Goal: Task Accomplishment & Management: Complete application form

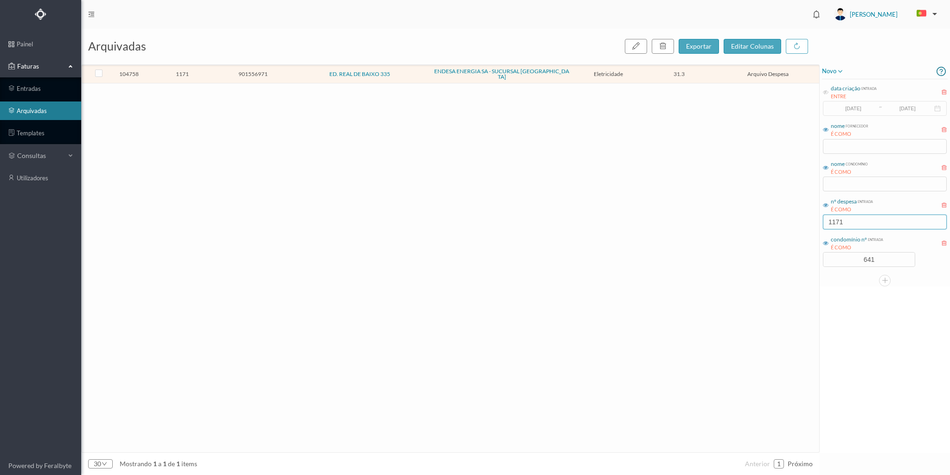
drag, startPoint x: 846, startPoint y: 219, endPoint x: 757, endPoint y: 218, distance: 89.1
click at [757, 218] on div "arquivadas exportar editar colunas 104758 1171 901556971 ED. REAL DE BAIXO 335 …" at bounding box center [515, 252] width 869 height 447
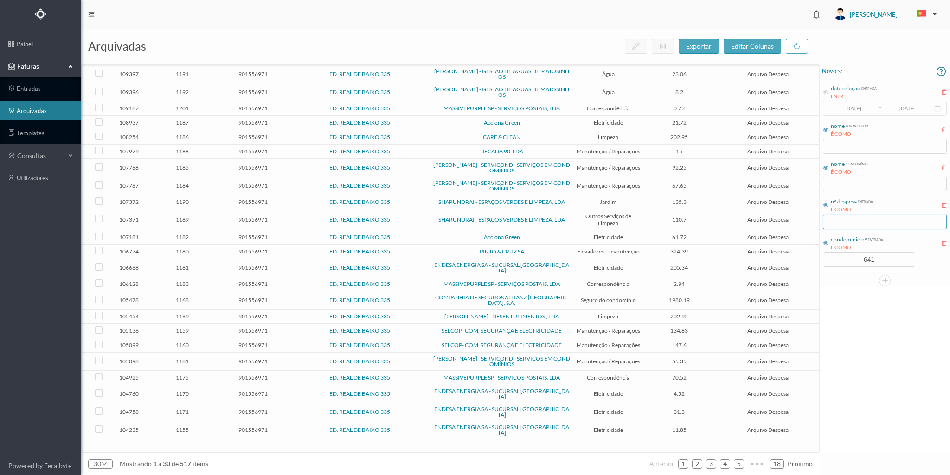
click at [855, 218] on input "text" at bounding box center [885, 222] width 124 height 15
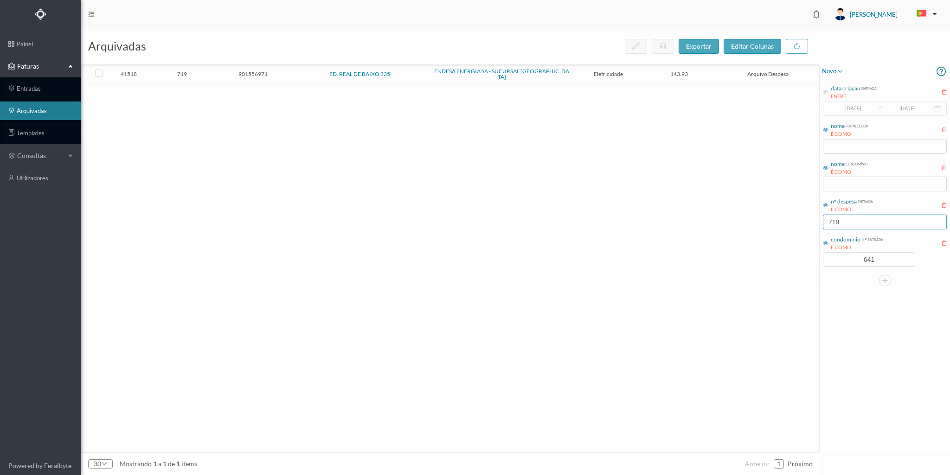
type input "719"
click at [219, 76] on td "901556971" at bounding box center [253, 74] width 71 height 18
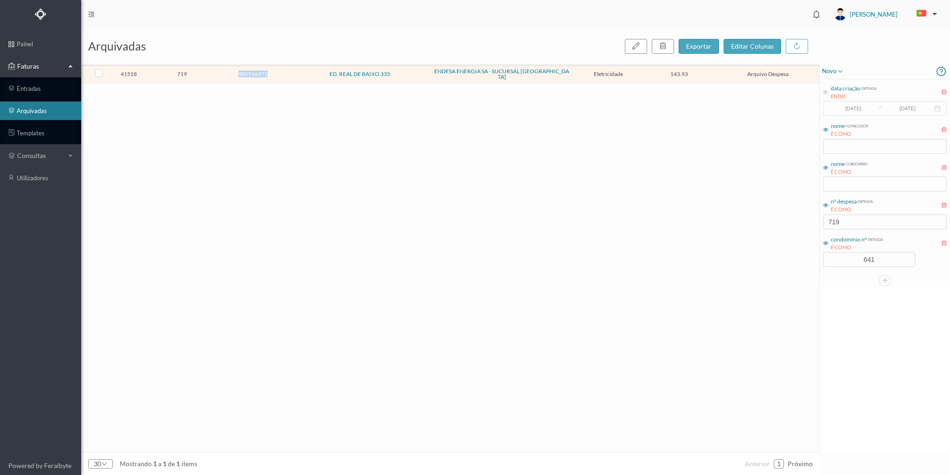
click at [219, 76] on td "901556971" at bounding box center [253, 74] width 71 height 18
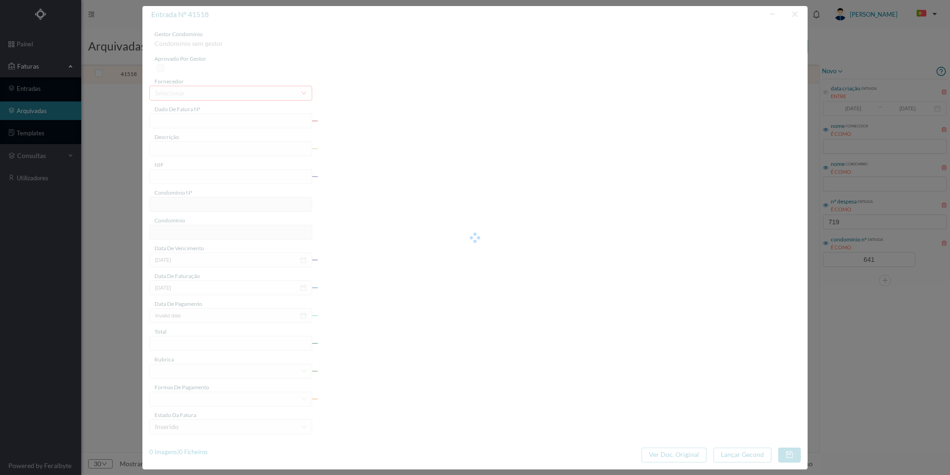
type input "FAC 0260312023/0069312169"
type input "335 COMUNS ([DATE] a [DATE])"
type input "901556971"
type input "[DATE]"
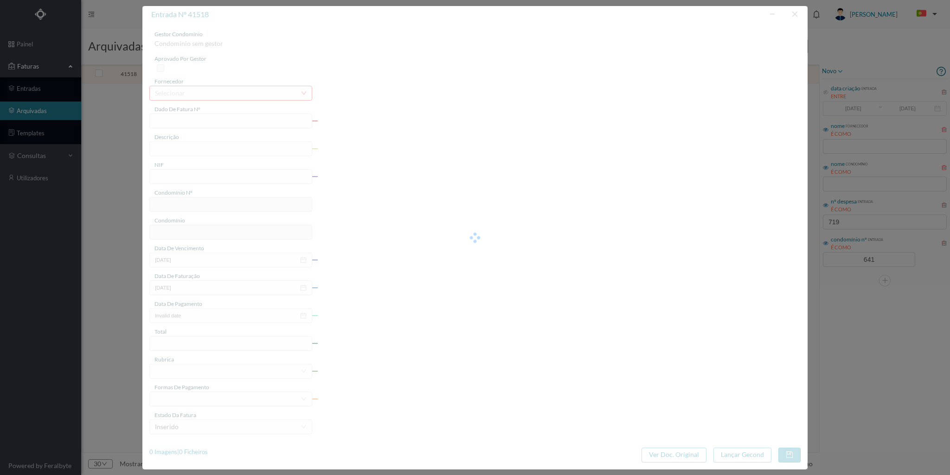
type input "[DATE]"
type input "143.93"
type input "641"
type input "ED. REAL DE BAIXO 335"
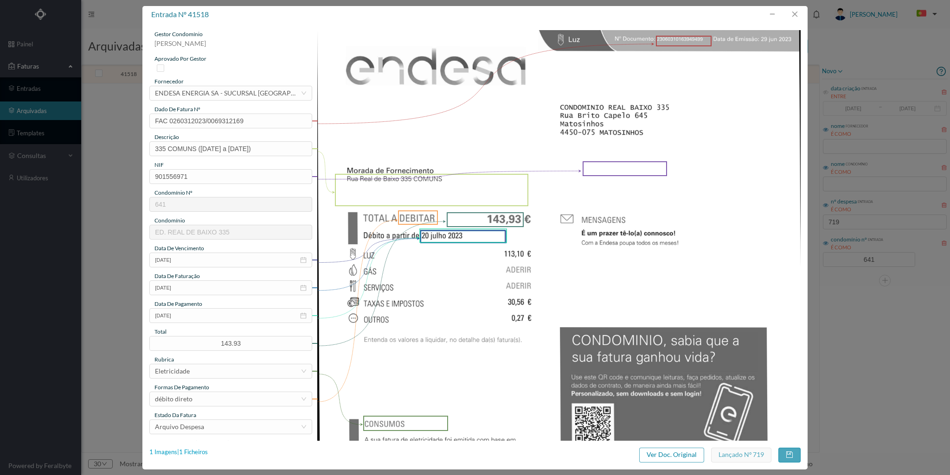
click at [198, 449] on div "1 Imagens | 1 Ficheiros" at bounding box center [178, 452] width 58 height 9
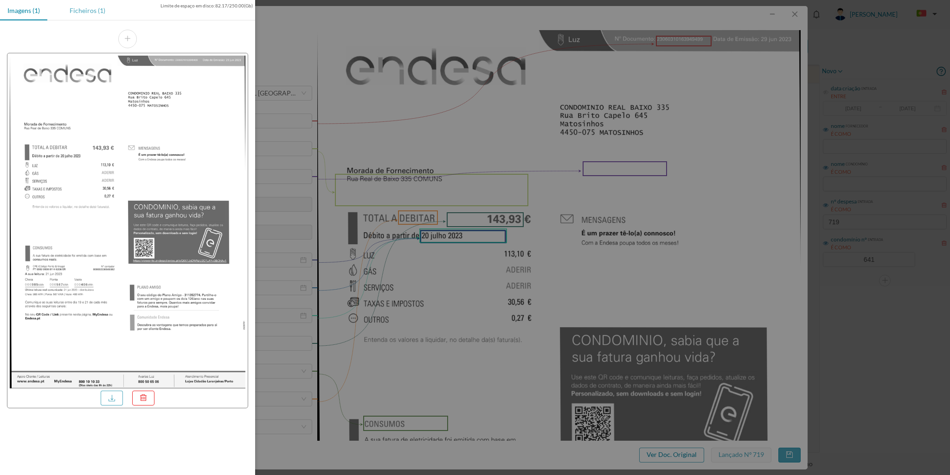
click at [78, 9] on div "Ficheiros (1)" at bounding box center [87, 10] width 51 height 21
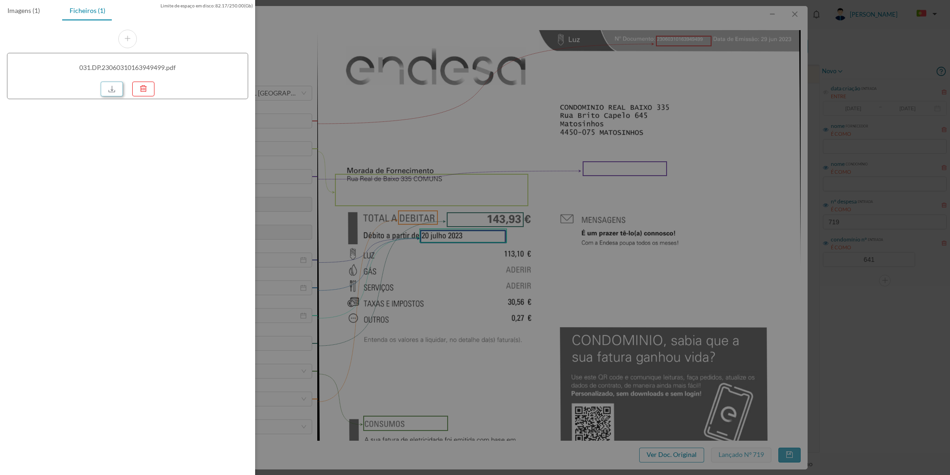
click at [109, 84] on link at bounding box center [112, 89] width 22 height 15
click at [792, 15] on div at bounding box center [475, 237] width 950 height 475
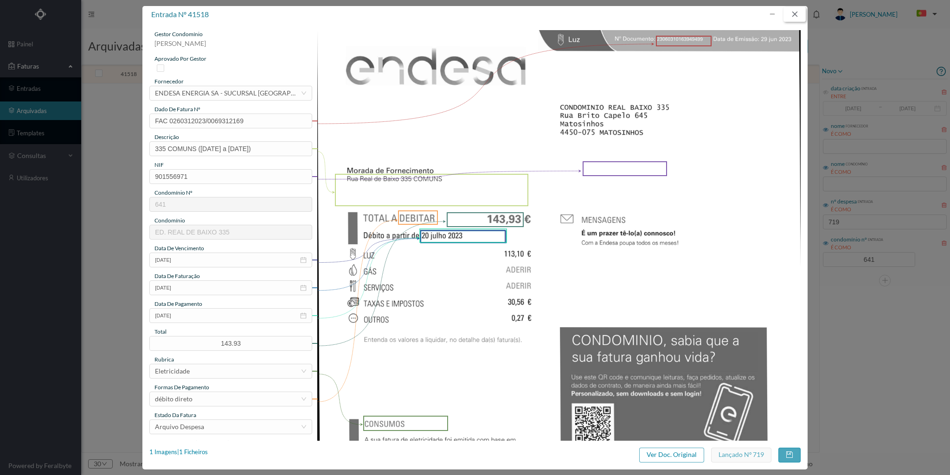
click at [796, 13] on button "button" at bounding box center [794, 14] width 22 height 15
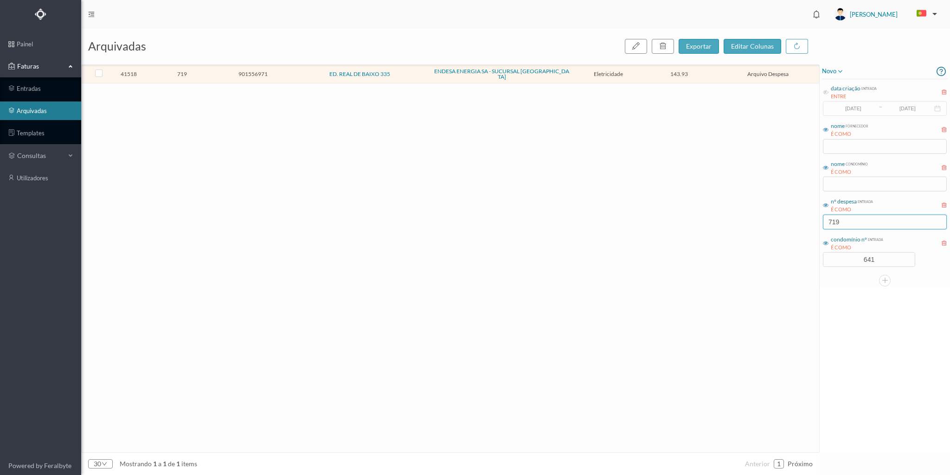
click at [846, 222] on input "719" at bounding box center [885, 222] width 124 height 15
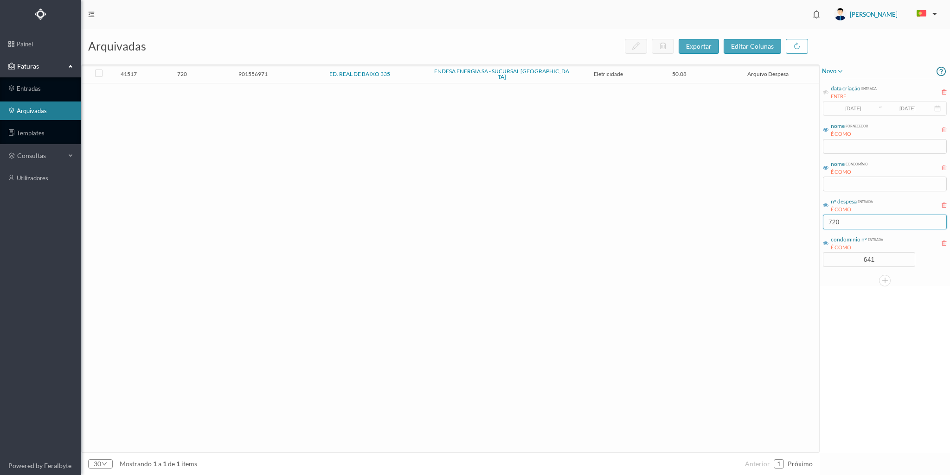
type input "720"
click at [213, 70] on span "720" at bounding box center [182, 73] width 66 height 7
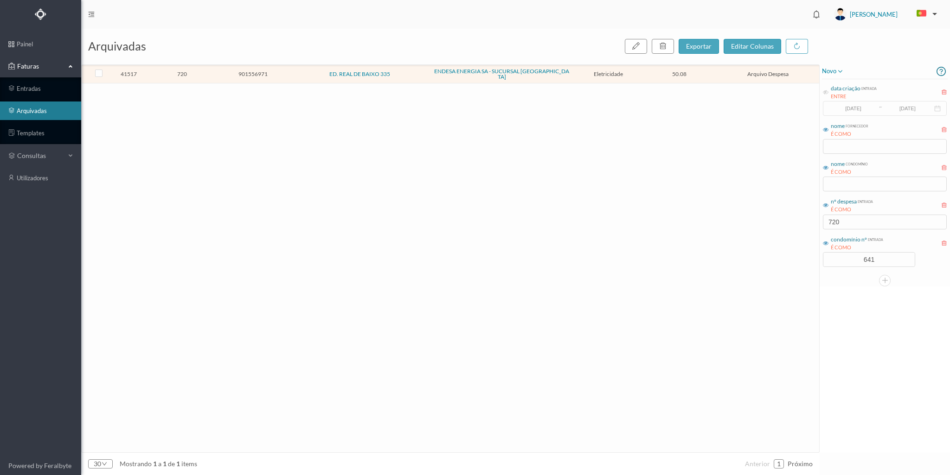
click at [213, 70] on span "720" at bounding box center [182, 73] width 66 height 7
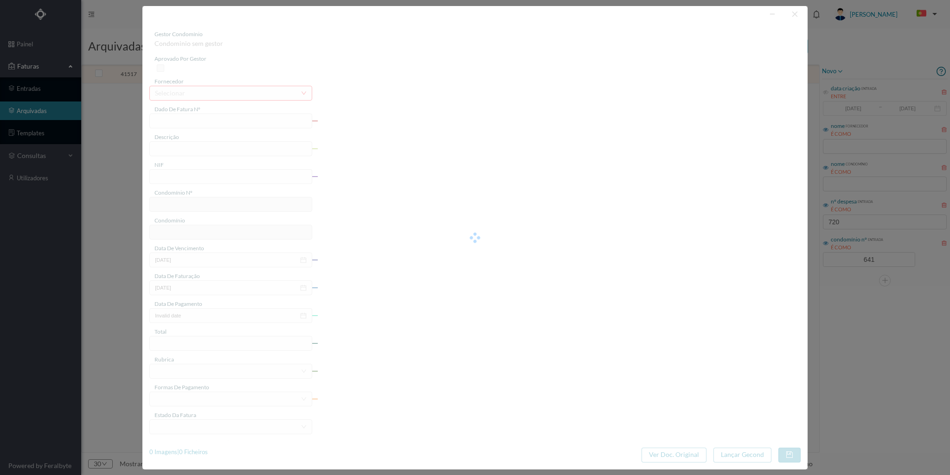
type input "FAC 0260312023/0069311684"
type input "335 G GARAGEM ([DATE] a [DATE])"
type input "901556971"
type input "[DATE]"
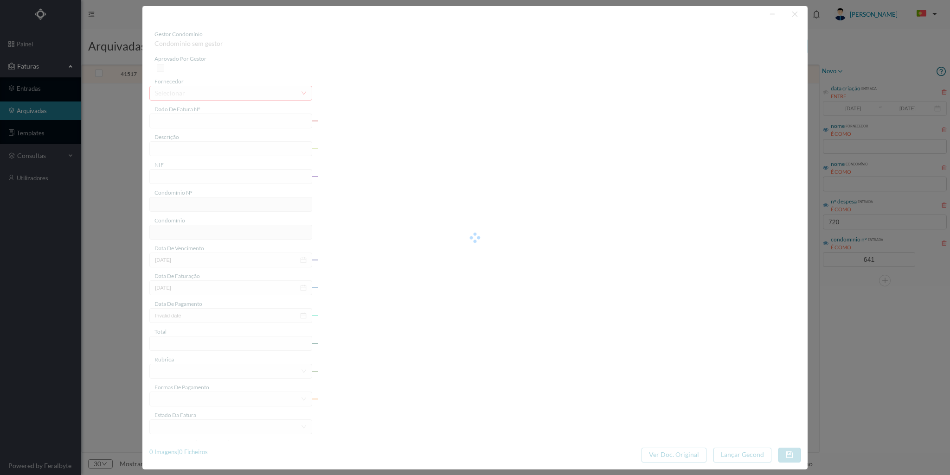
type input "[DATE]"
type input "50.08"
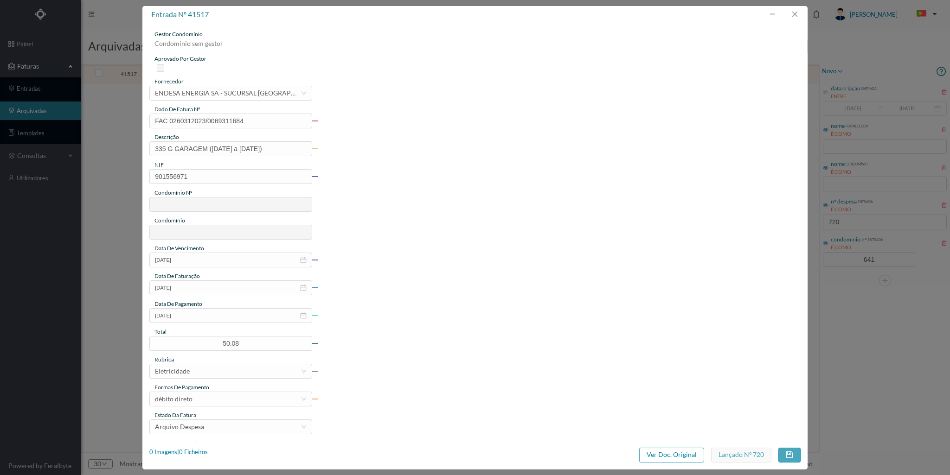
type input "641"
type input "ED. REAL DE BAIXO 335"
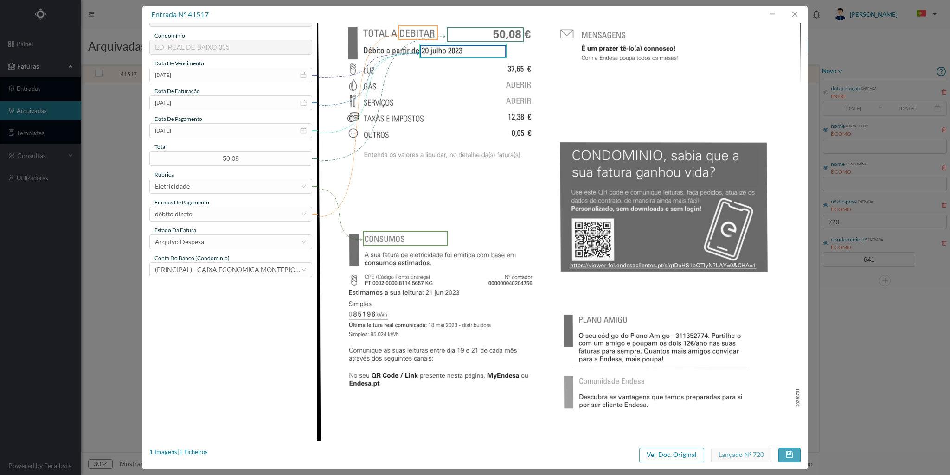
scroll to position [186, 0]
click at [199, 452] on div "1 Imagens | 1 Ficheiros" at bounding box center [178, 452] width 58 height 9
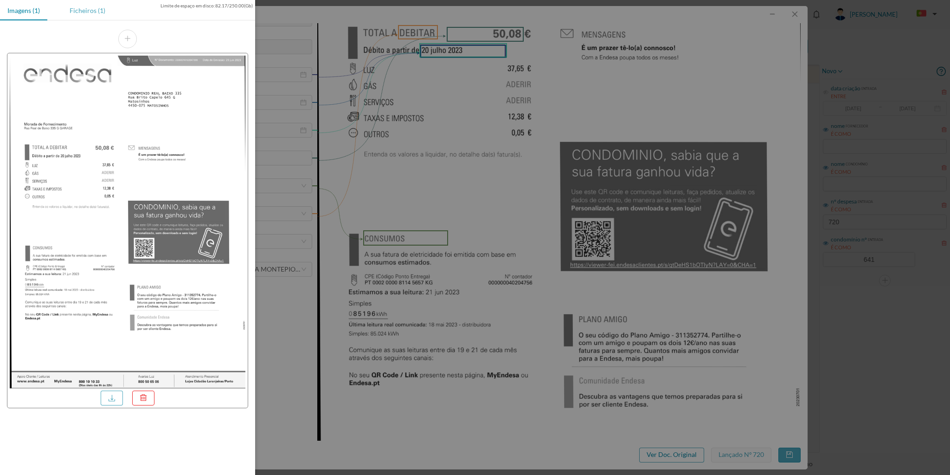
click at [83, 11] on div "Ficheiros (1)" at bounding box center [87, 10] width 51 height 21
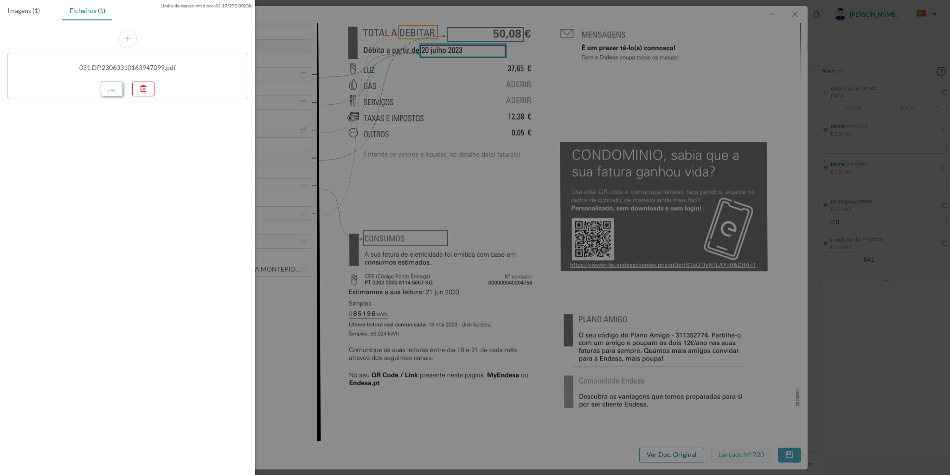
click at [111, 91] on link at bounding box center [112, 89] width 22 height 15
drag, startPoint x: 277, startPoint y: 78, endPoint x: 595, endPoint y: 61, distance: 318.1
click at [284, 76] on div at bounding box center [475, 237] width 950 height 475
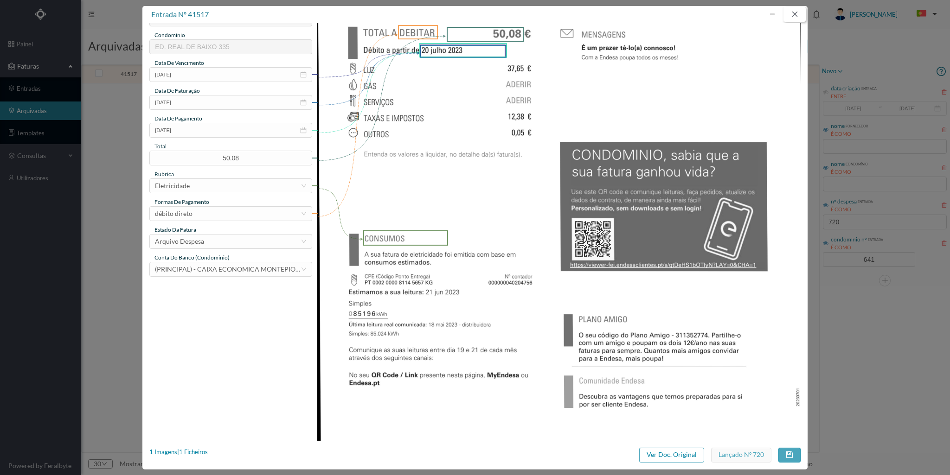
click at [796, 12] on button "button" at bounding box center [794, 14] width 22 height 15
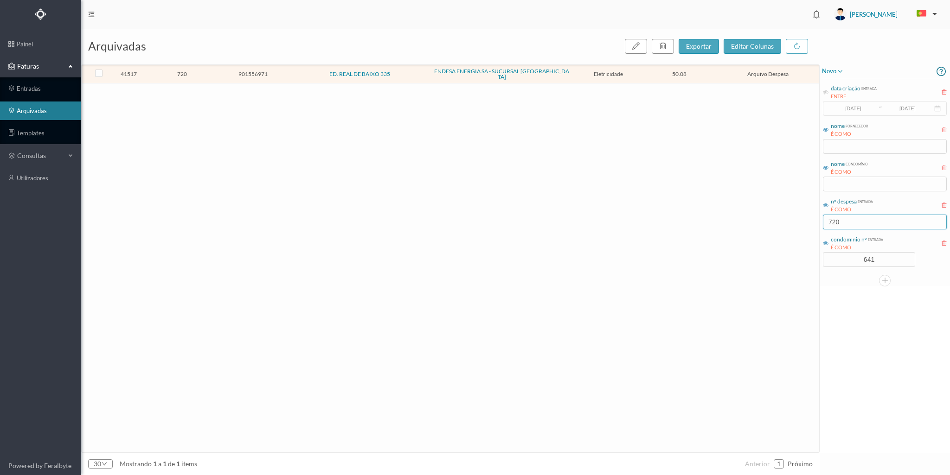
click at [847, 219] on input "720" at bounding box center [885, 222] width 124 height 15
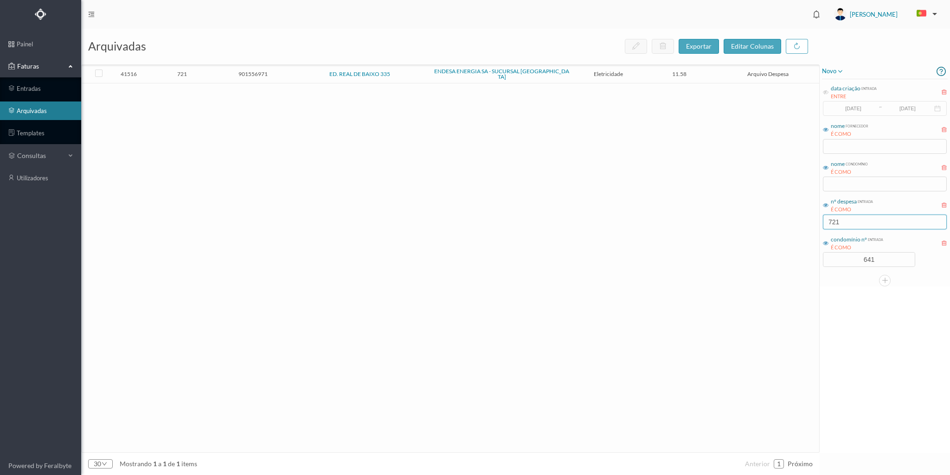
type input "721"
click at [216, 76] on td "721" at bounding box center [182, 74] width 71 height 18
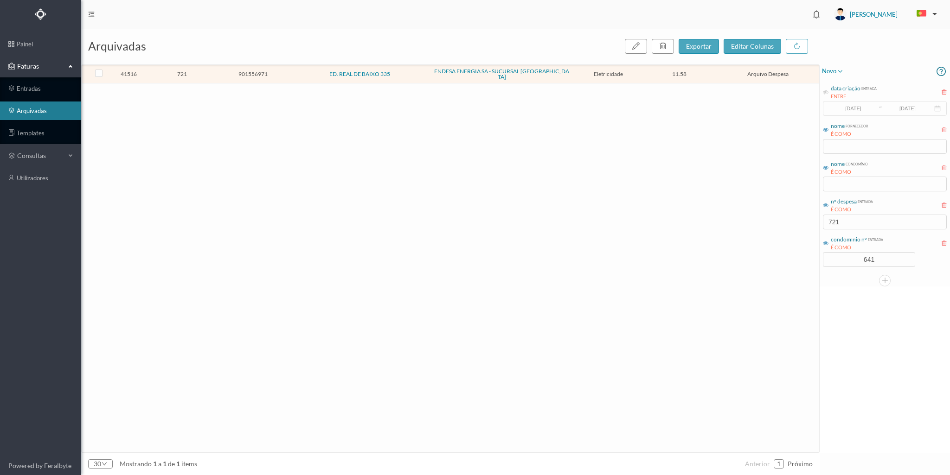
click at [216, 76] on td "721" at bounding box center [182, 74] width 71 height 18
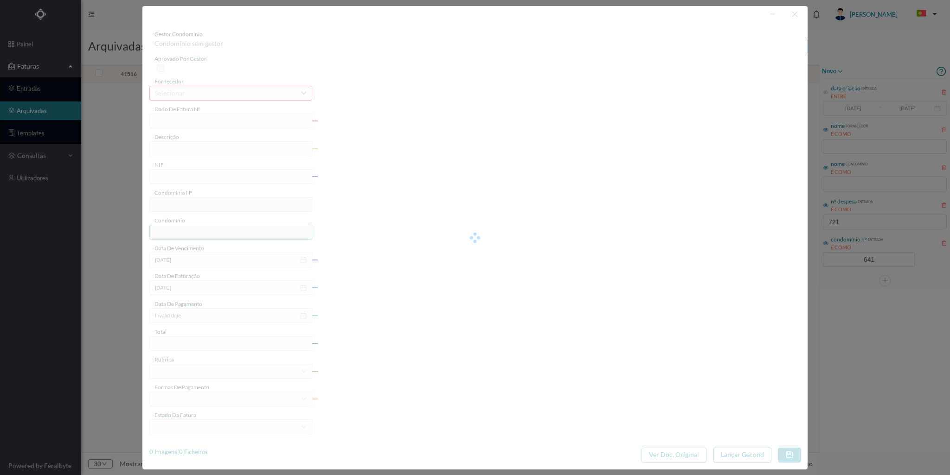
type input "FAC 0260312023/0069311531"
type input "335 G ARRUMO ([DATE] a [DATE])"
type input "901556971"
type input "[DATE]"
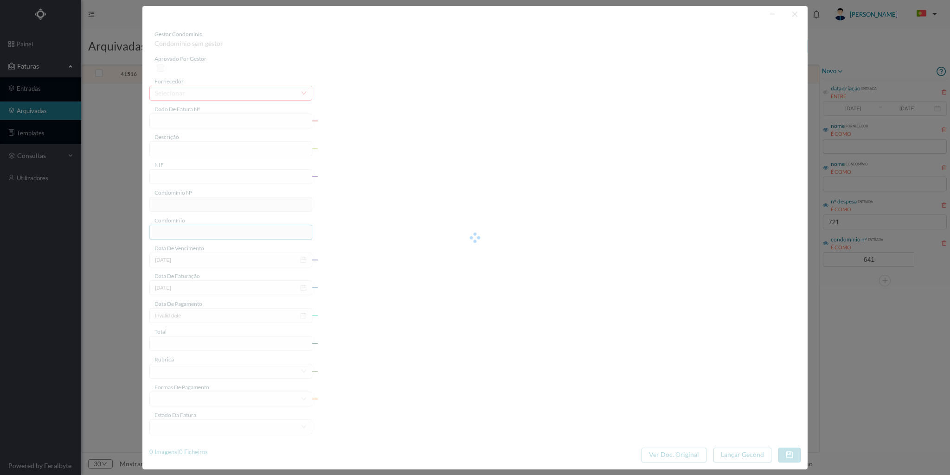
type input "[DATE]"
type input "11.58"
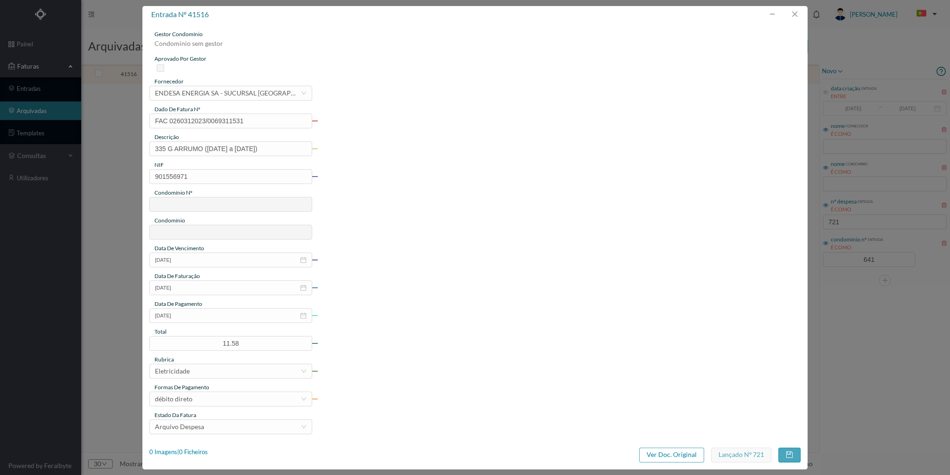
type input "641"
type input "ED. REAL DE BAIXO 335"
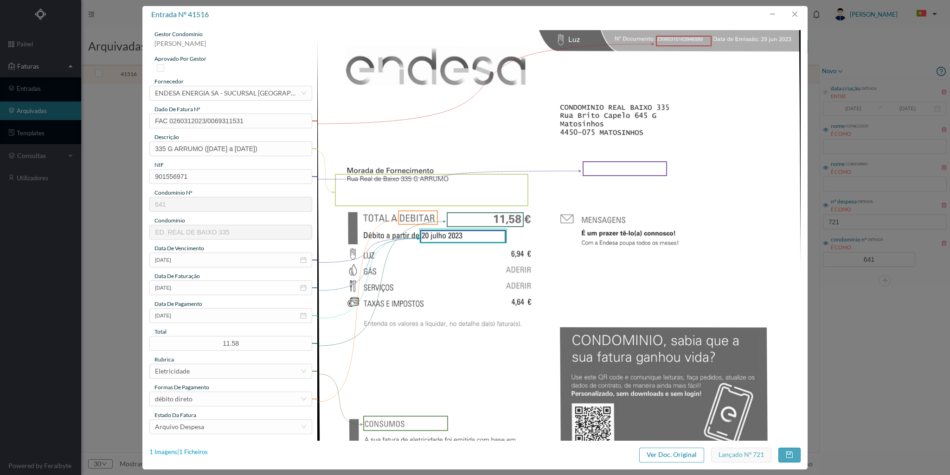
click at [200, 450] on div "1 Imagens | 1 Ficheiros" at bounding box center [178, 452] width 58 height 9
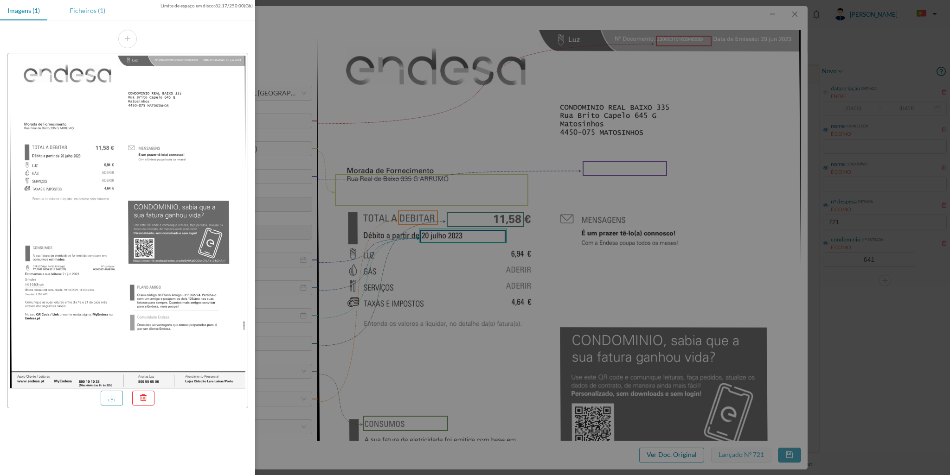
click at [89, 10] on div "Ficheiros (1)" at bounding box center [87, 10] width 51 height 21
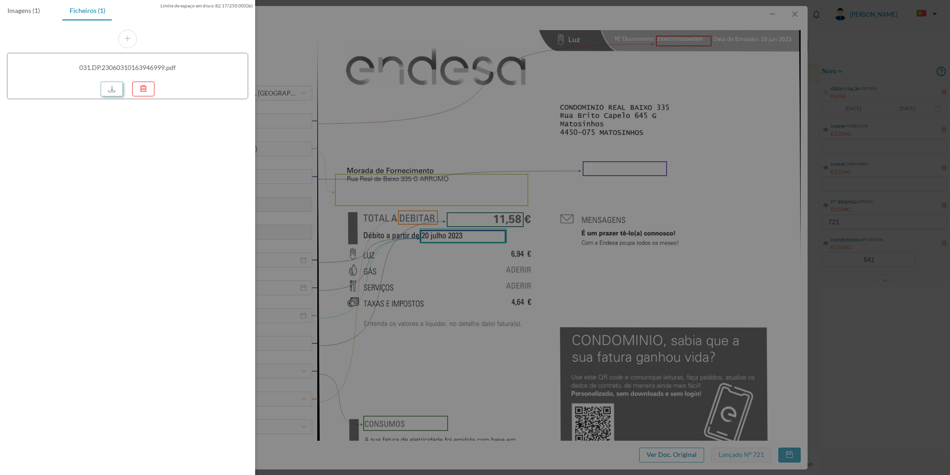
click at [106, 85] on link at bounding box center [112, 89] width 22 height 15
click at [801, 22] on div at bounding box center [475, 237] width 950 height 475
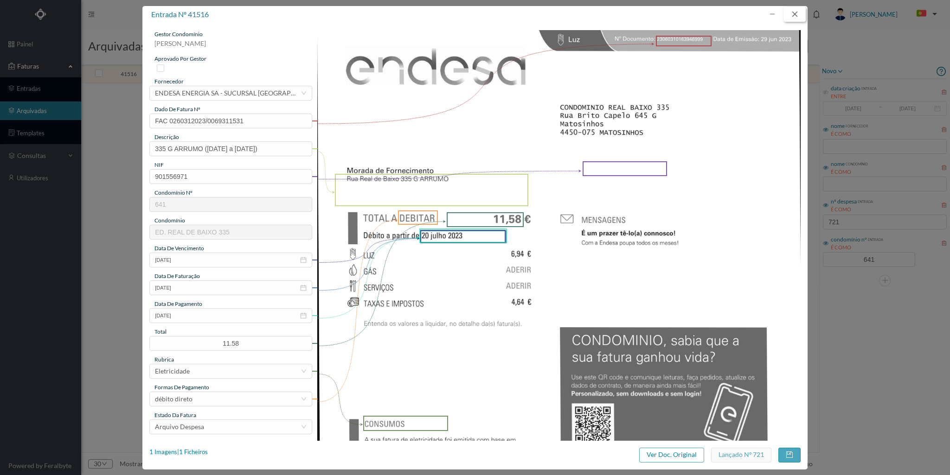
click at [799, 12] on button "button" at bounding box center [794, 14] width 22 height 15
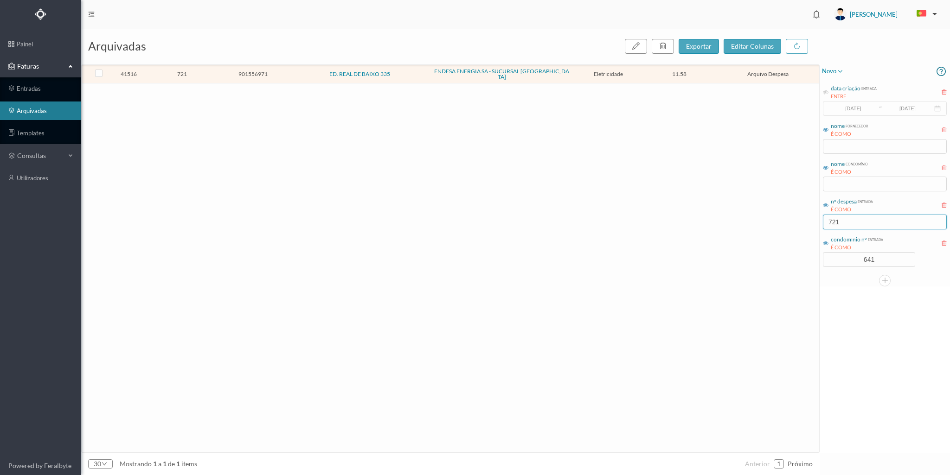
click at [842, 224] on input "721" at bounding box center [885, 222] width 124 height 15
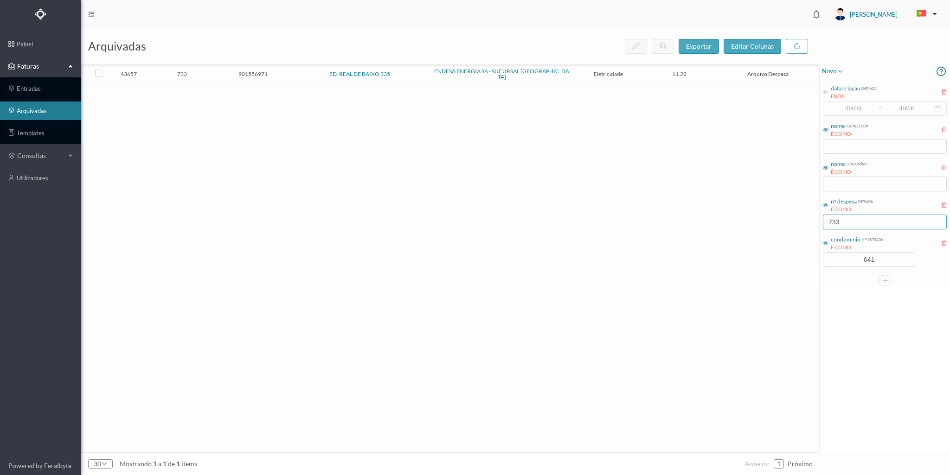
type input "733"
click at [219, 70] on td "901556971" at bounding box center [253, 74] width 71 height 18
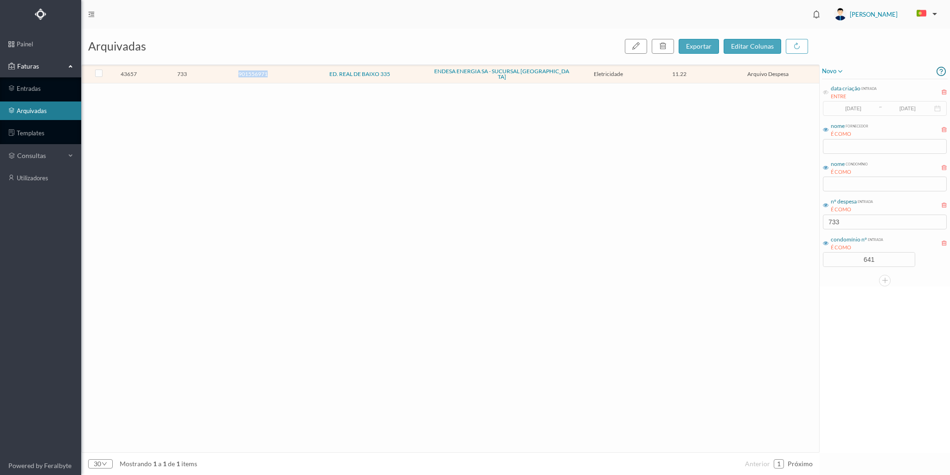
click at [219, 70] on td "901556971" at bounding box center [253, 74] width 71 height 18
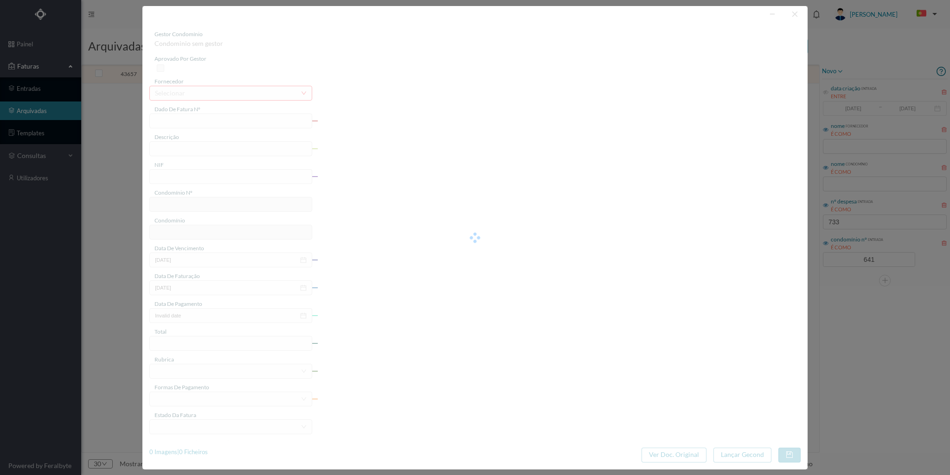
type input "FAC 0270312023/0073346841"
type input "[STREET_ADDRESS]"
type input "901556971"
type input "[DATE]"
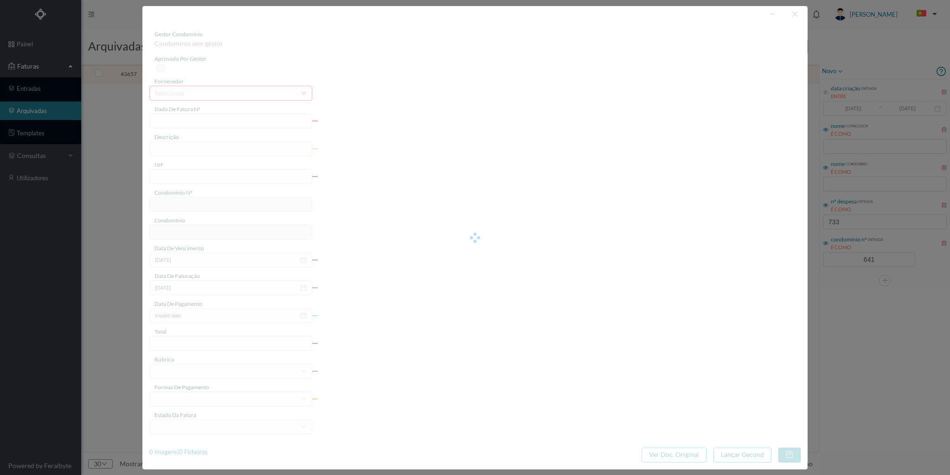
type input "[DATE]"
type input "11.22"
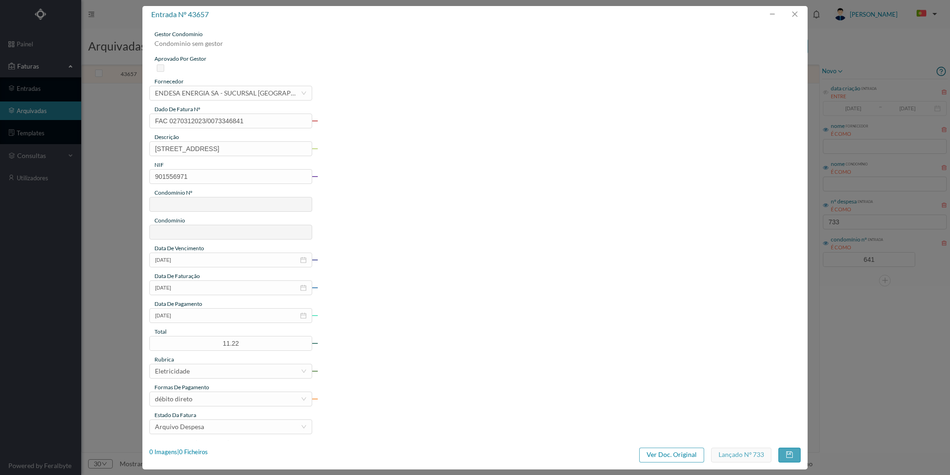
type input "641"
type input "ED. REAL DE BAIXO 335"
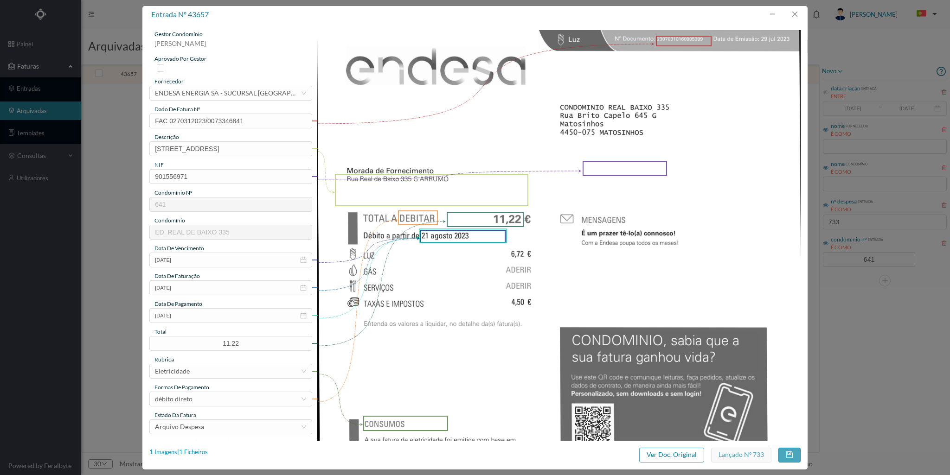
click at [198, 451] on div "1 Imagens | 1 Ficheiros" at bounding box center [178, 452] width 58 height 9
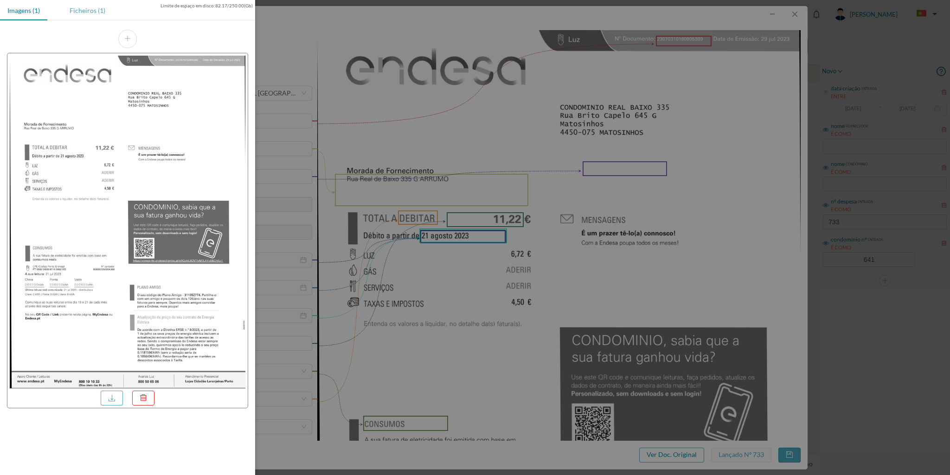
click at [90, 11] on div "Ficheiros (1)" at bounding box center [87, 10] width 51 height 21
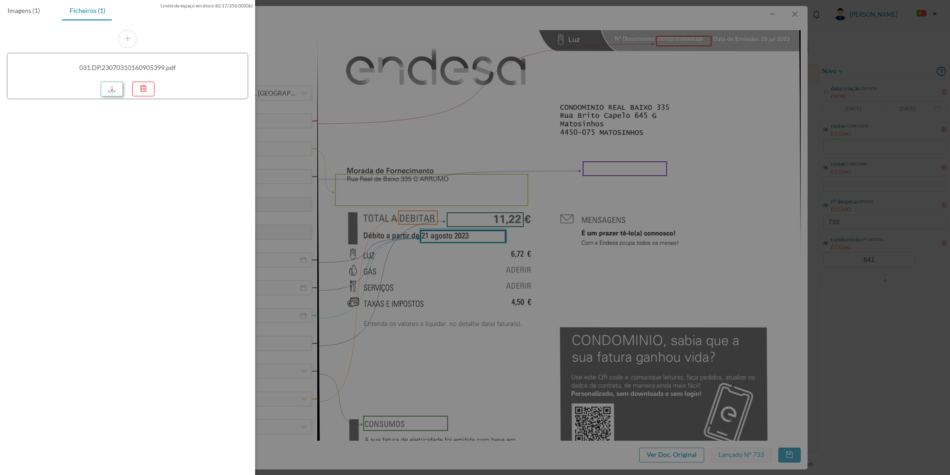
click at [111, 89] on link at bounding box center [112, 89] width 22 height 15
click at [797, 15] on div at bounding box center [475, 237] width 950 height 475
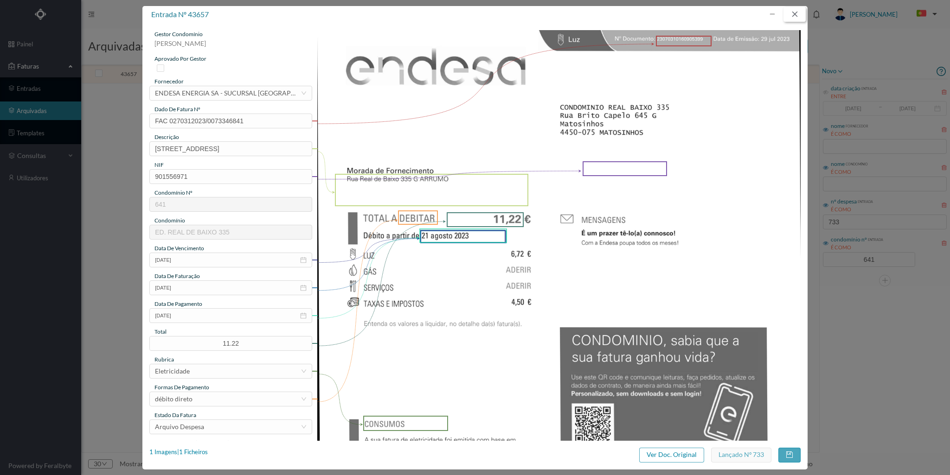
click at [794, 14] on button "button" at bounding box center [794, 14] width 22 height 15
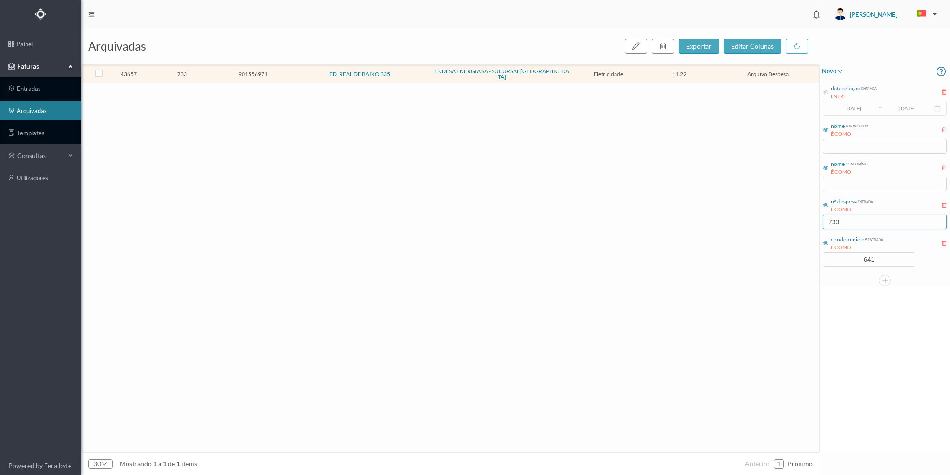
click at [840, 222] on input "733" at bounding box center [885, 222] width 124 height 15
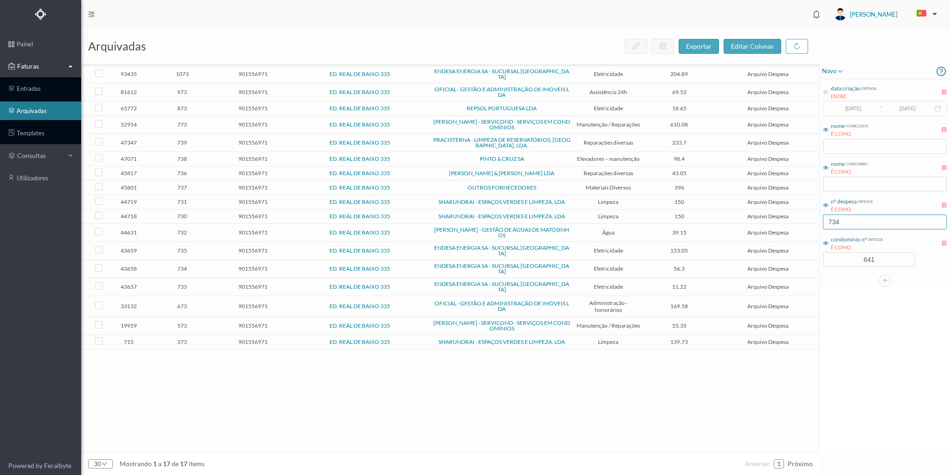
type input "734"
click at [202, 265] on span "734" at bounding box center [182, 268] width 66 height 7
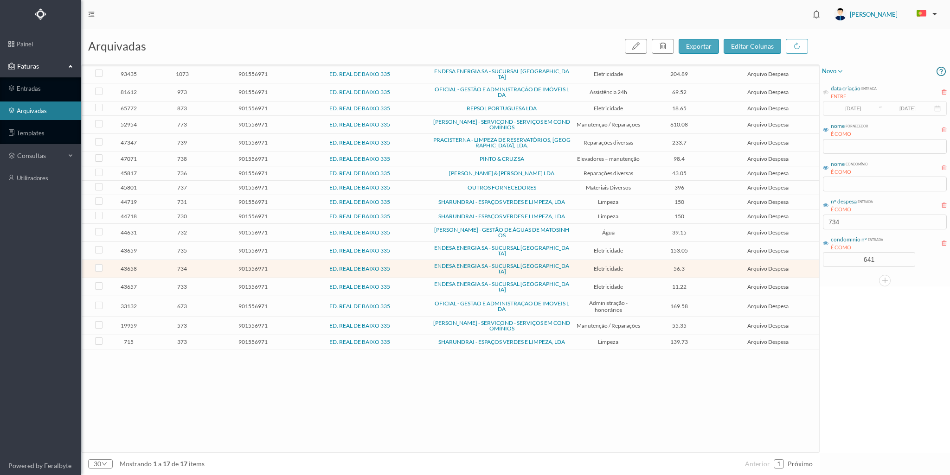
click at [202, 265] on span "734" at bounding box center [182, 268] width 66 height 7
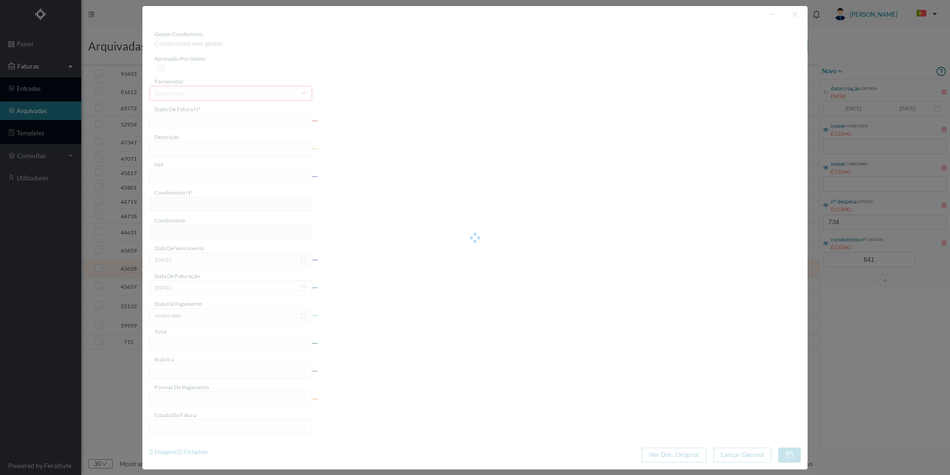
type input "FAC 0270312023/0073346849"
type input "Rua Real de Baixo 335 G GARAGE"
type input "901556971"
type input "[DATE]"
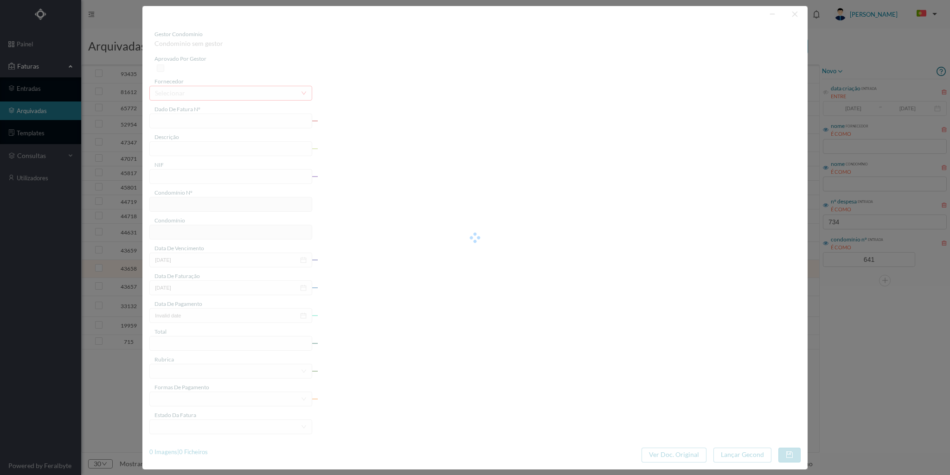
type input "[DATE]"
type input "56.30"
type input "641"
type input "ED. REAL DE BAIXO 335"
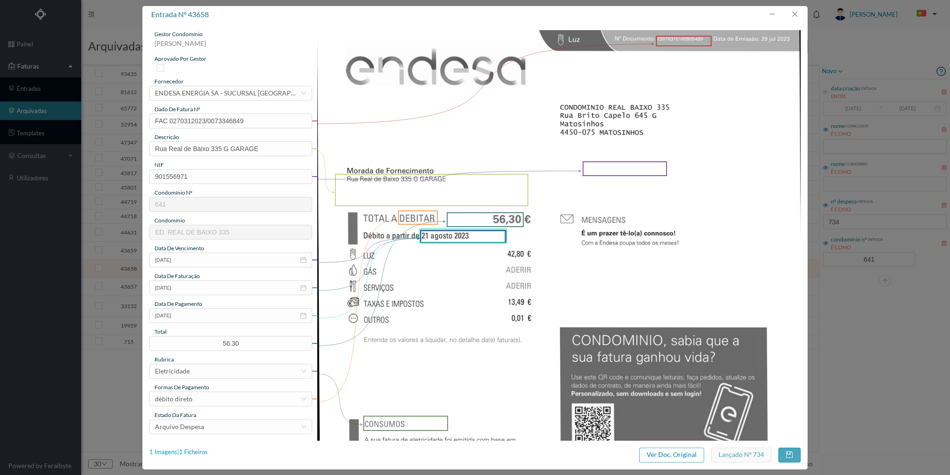
click at [192, 454] on div "1 Imagens | 1 Ficheiros" at bounding box center [178, 452] width 58 height 9
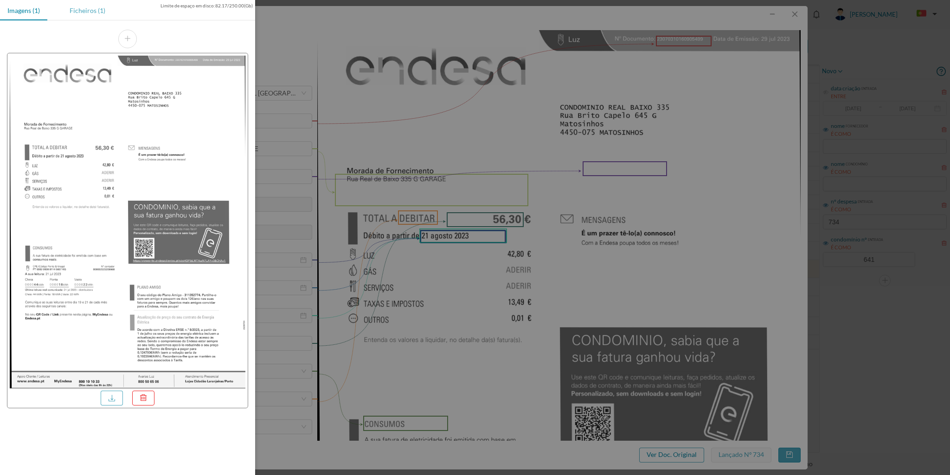
click at [91, 12] on div "Ficheiros (1)" at bounding box center [87, 10] width 51 height 21
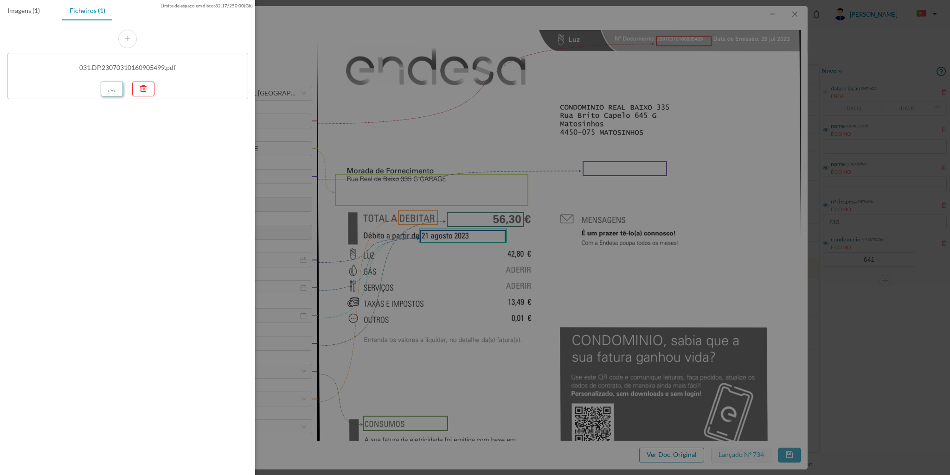
click at [109, 85] on link at bounding box center [112, 89] width 22 height 15
click at [793, 15] on div at bounding box center [475, 237] width 950 height 475
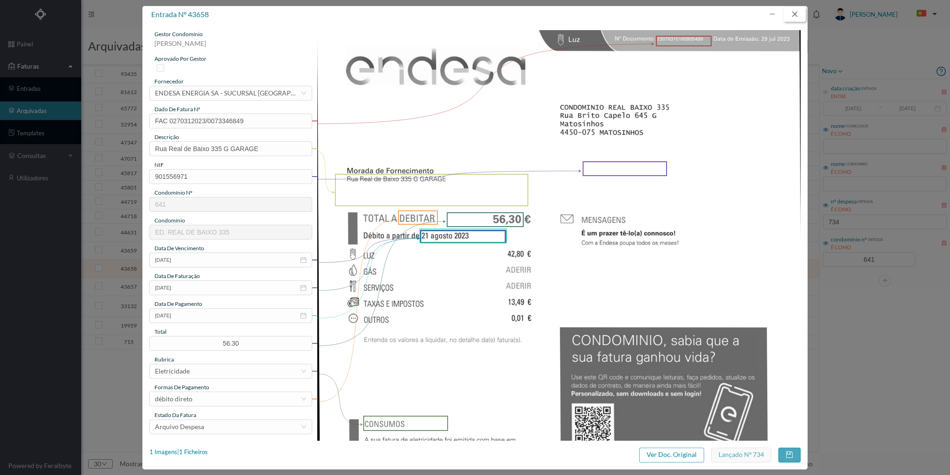
click at [793, 16] on button "button" at bounding box center [794, 14] width 22 height 15
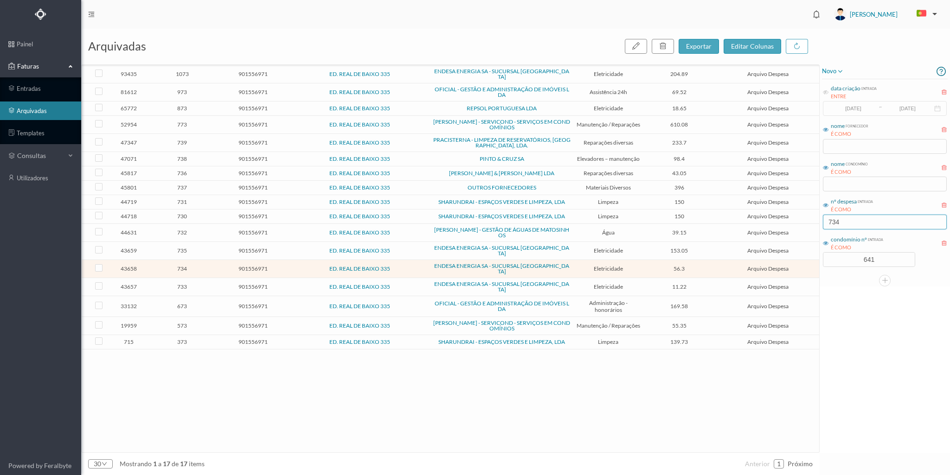
click at [842, 224] on input "734" at bounding box center [885, 222] width 124 height 15
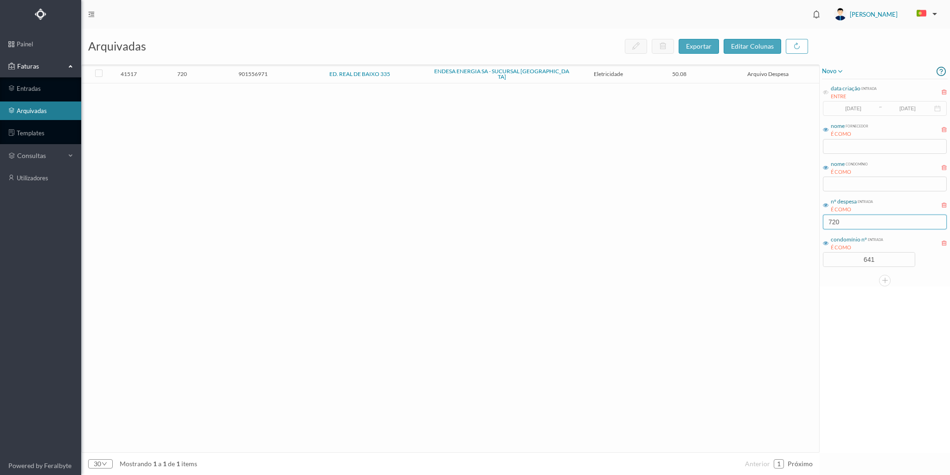
type input "720"
click at [208, 70] on span "720" at bounding box center [182, 73] width 66 height 7
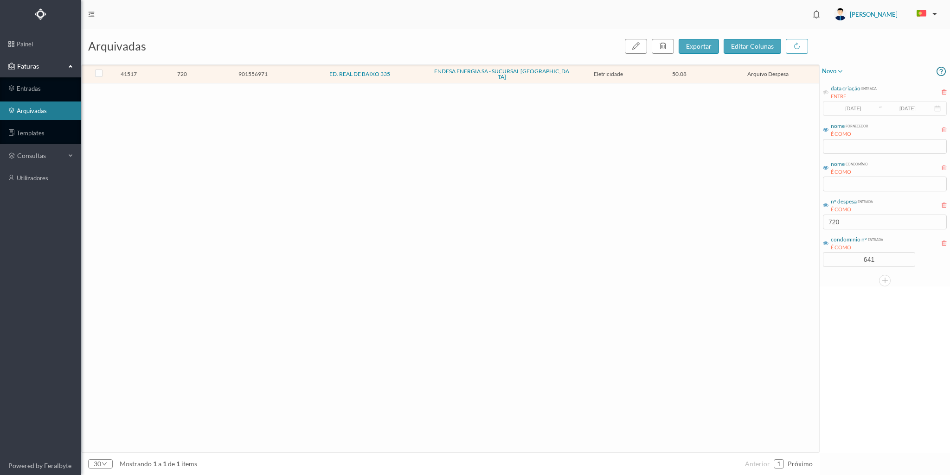
click at [208, 70] on span "720" at bounding box center [182, 73] width 66 height 7
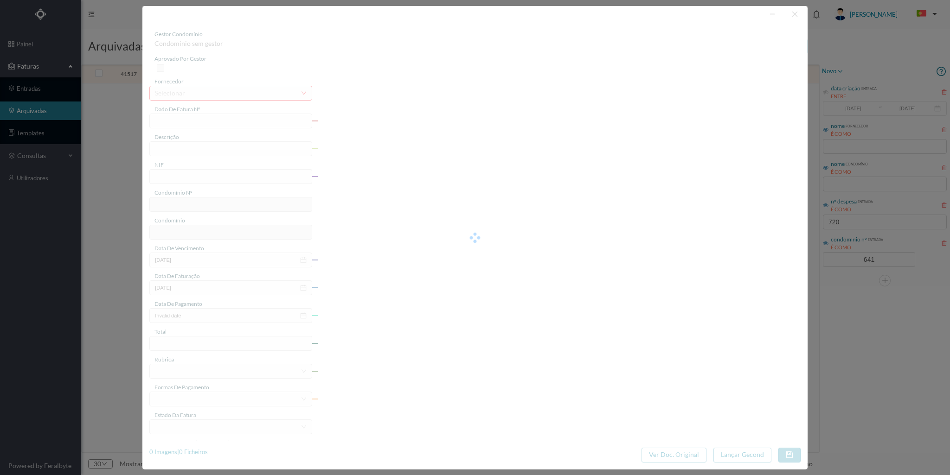
type input "FAC 0260312023/0069311684"
type input "335 G GARAGEM ([DATE] a [DATE])"
type input "901556971"
type input "[DATE]"
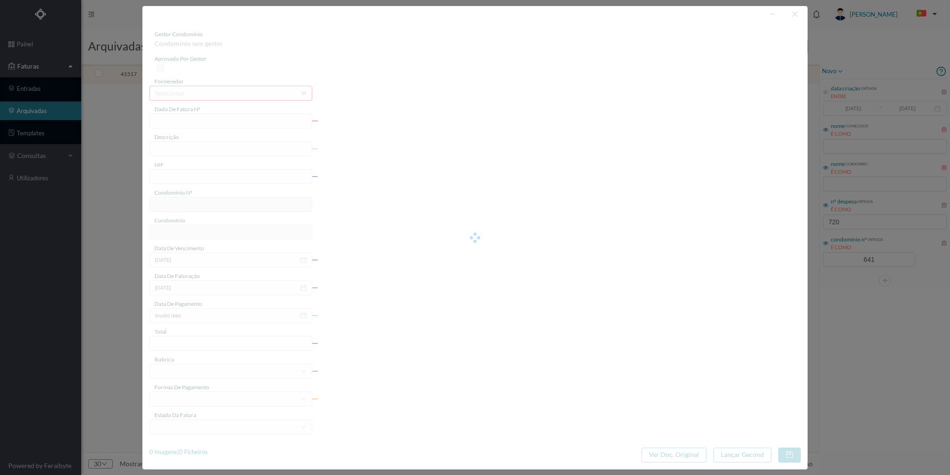
type input "[DATE]"
type input "50.08"
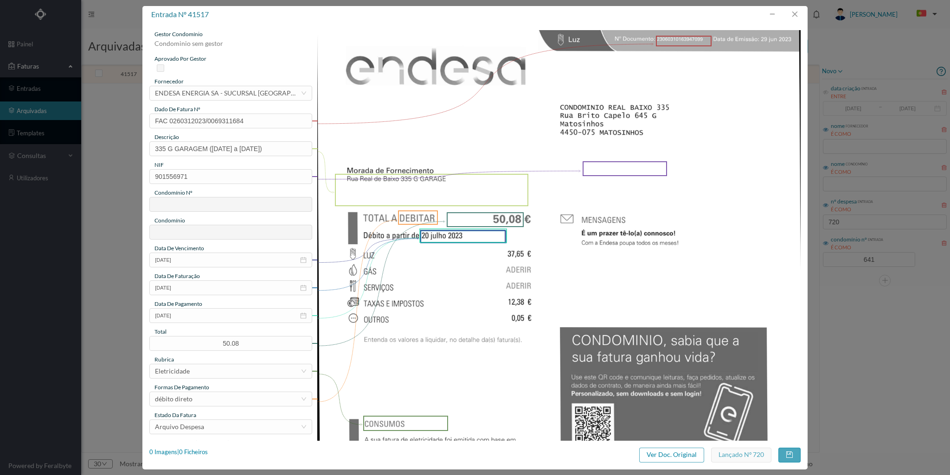
type input "641"
type input "ED. REAL DE BAIXO 335"
click at [199, 450] on div "1 Imagens | 1 Ficheiros" at bounding box center [178, 452] width 58 height 9
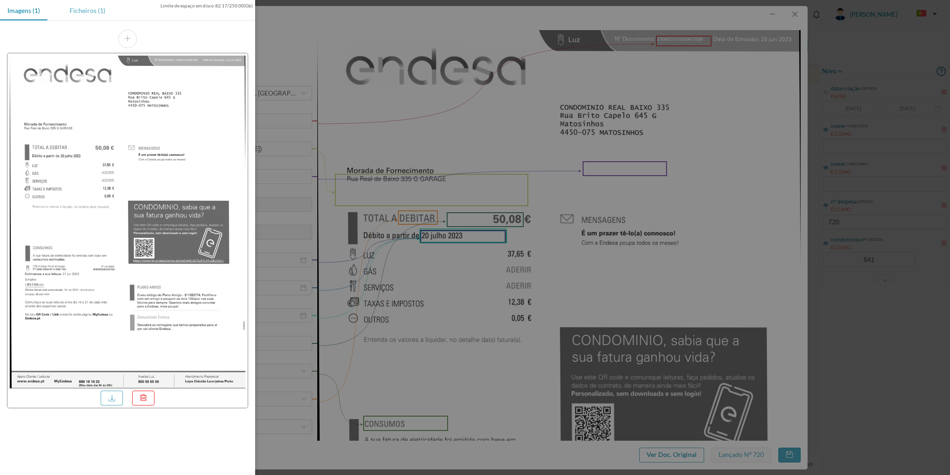
click at [87, 8] on div "Ficheiros (1)" at bounding box center [87, 10] width 51 height 21
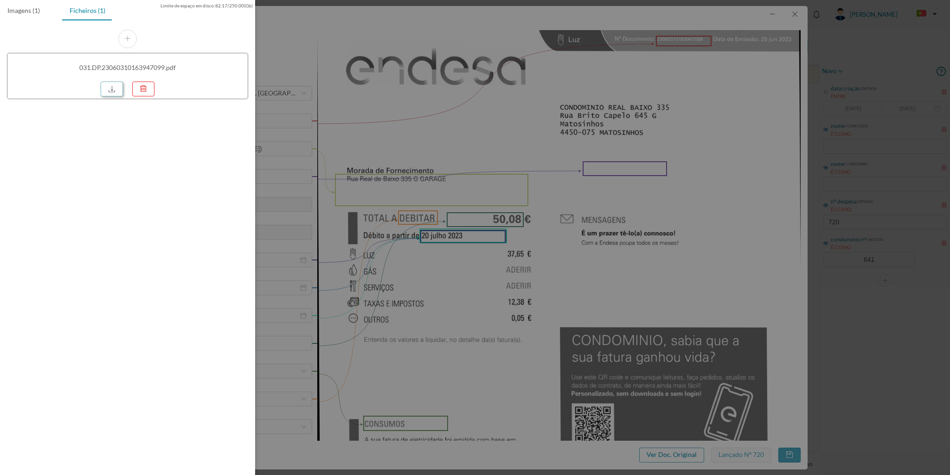
click at [109, 91] on link at bounding box center [112, 89] width 22 height 15
click at [793, 17] on div at bounding box center [475, 237] width 950 height 475
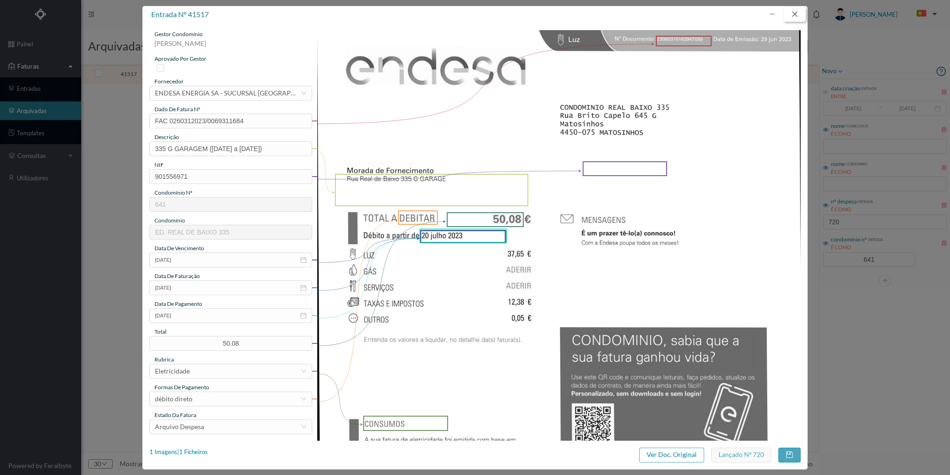
click at [795, 13] on button "button" at bounding box center [794, 14] width 22 height 15
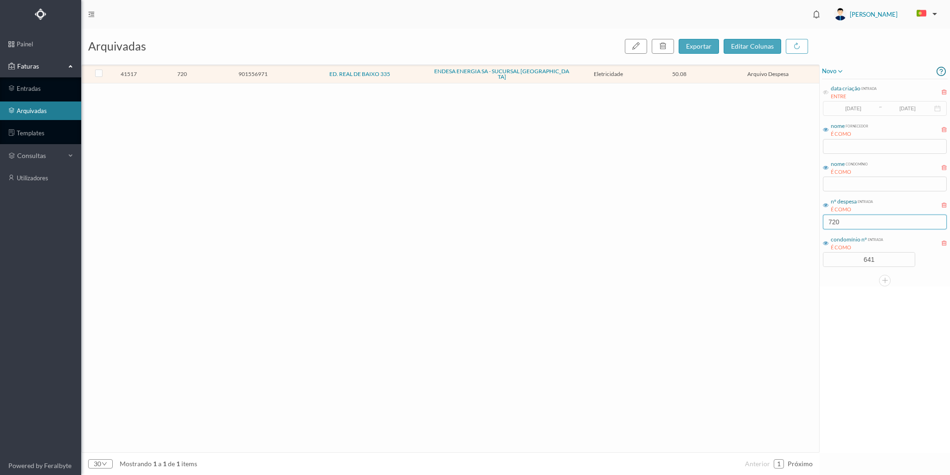
click at [847, 222] on input "720" at bounding box center [885, 222] width 124 height 15
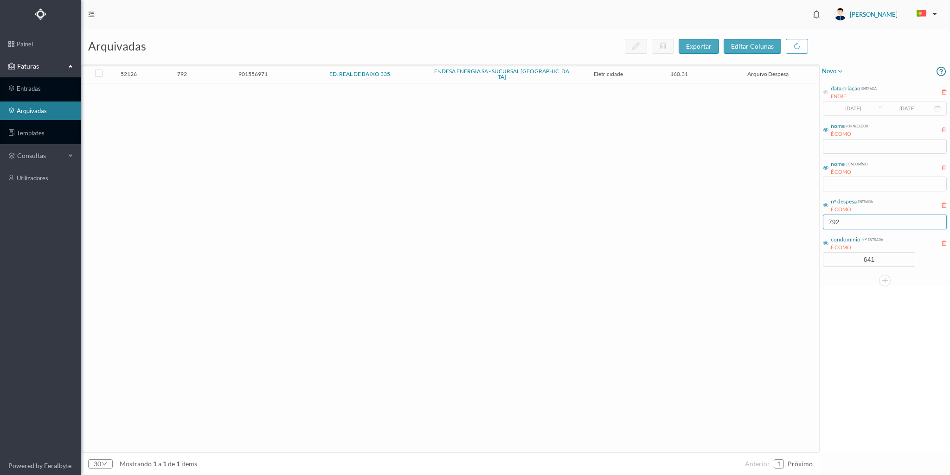
type input "792"
click at [224, 72] on span "901556971" at bounding box center [253, 73] width 66 height 7
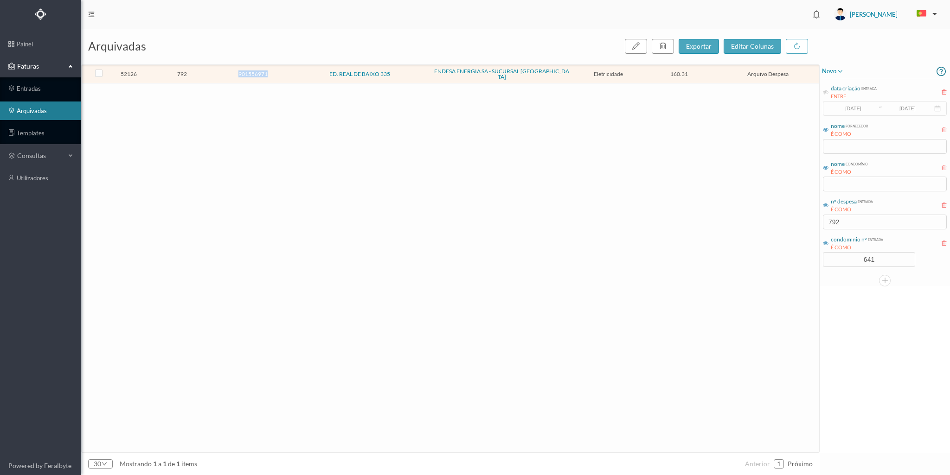
click at [224, 72] on span "901556971" at bounding box center [253, 73] width 66 height 7
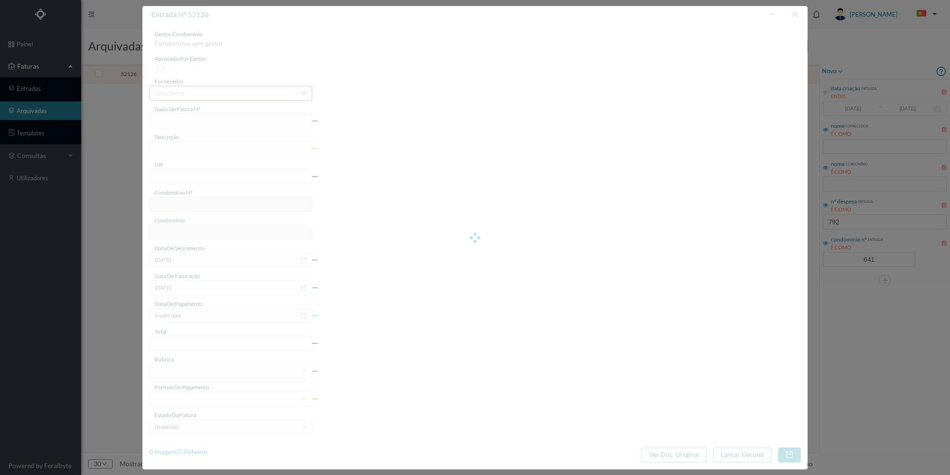
type input "FAC 0270312023/0073505501"
type input "Rua Real de Baixo 335 COMUNS"
type input "901556971"
type input "[DATE]"
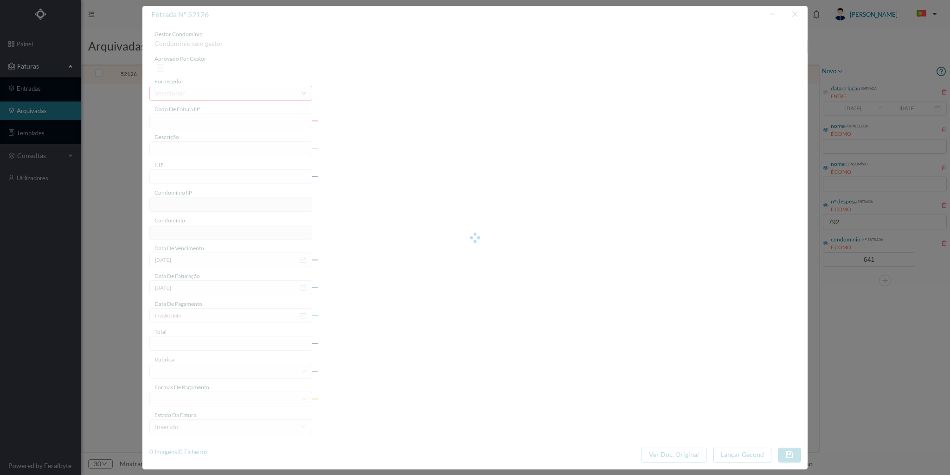
type input "[DATE]"
type input "160.31"
type input "641"
type input "ED. REAL DE BAIXO 335"
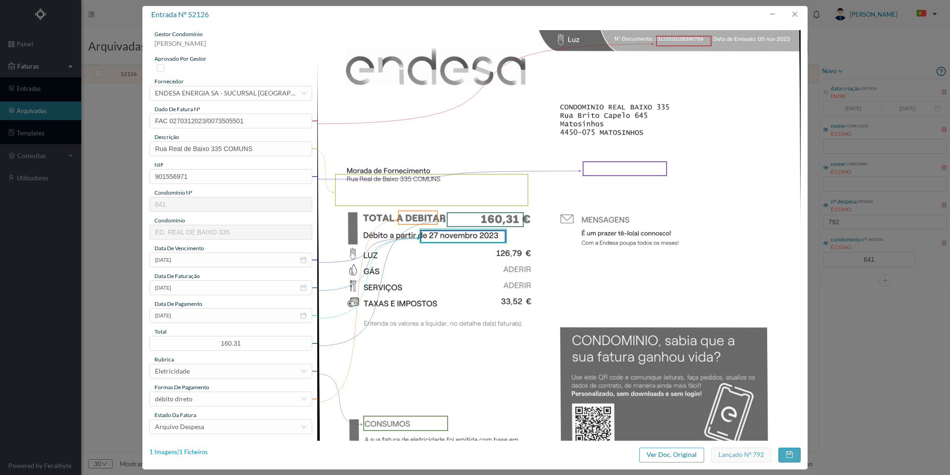
click at [203, 450] on div "1 Imagens | 1 Ficheiros" at bounding box center [178, 452] width 58 height 9
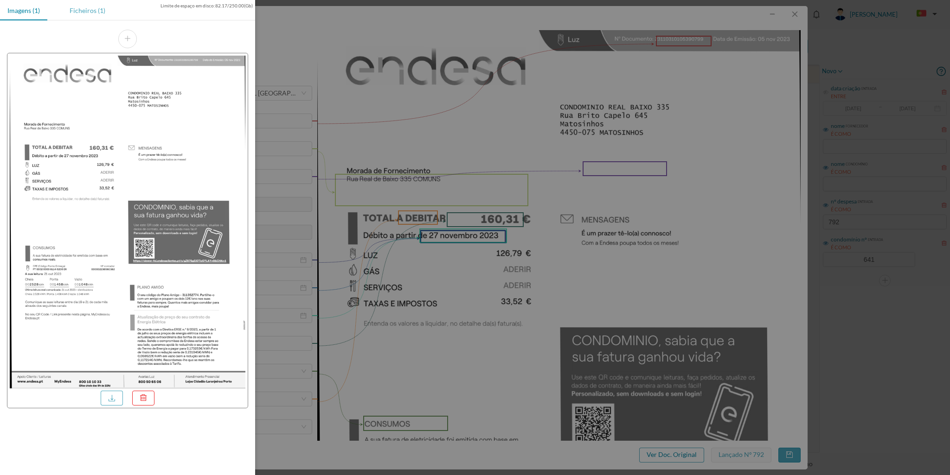
click at [89, 12] on div "Ficheiros (1)" at bounding box center [87, 10] width 51 height 21
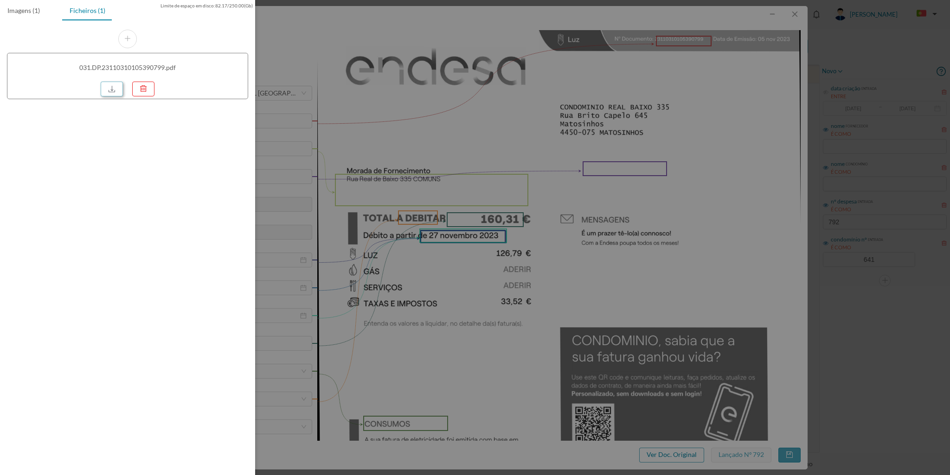
click at [106, 86] on link at bounding box center [112, 89] width 22 height 15
click at [800, 13] on div at bounding box center [475, 237] width 950 height 475
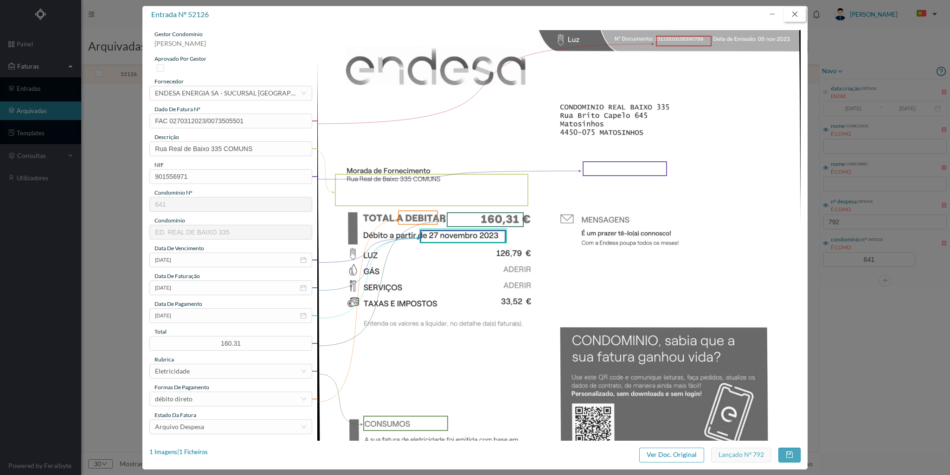
click at [798, 9] on button "button" at bounding box center [794, 14] width 22 height 15
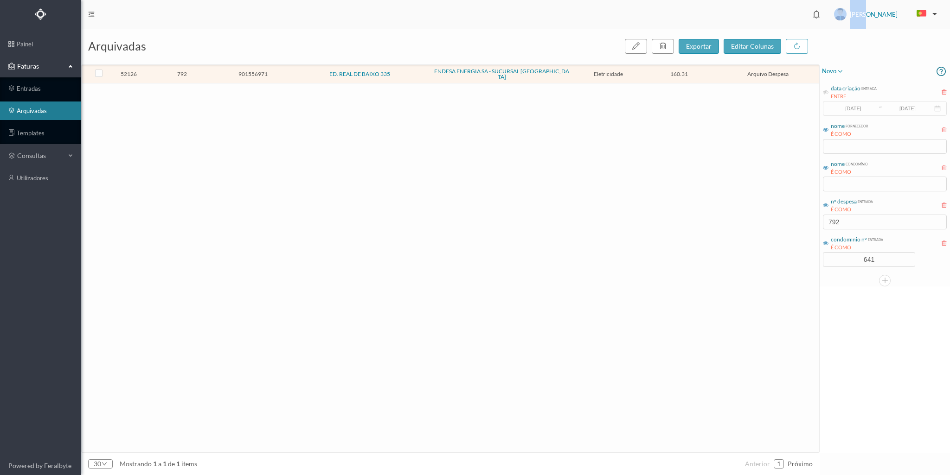
click at [797, 10] on header "[PERSON_NAME]" at bounding box center [515, 14] width 869 height 29
drag, startPoint x: 852, startPoint y: 234, endPoint x: 849, endPoint y: 229, distance: 6.3
click at [849, 229] on div "data criação entrada ENTRE [DATE] ~ [DATE] nome fornecedor É COMO nome condomín…" at bounding box center [885, 173] width 126 height 189
click at [848, 224] on input "792" at bounding box center [885, 222] width 124 height 15
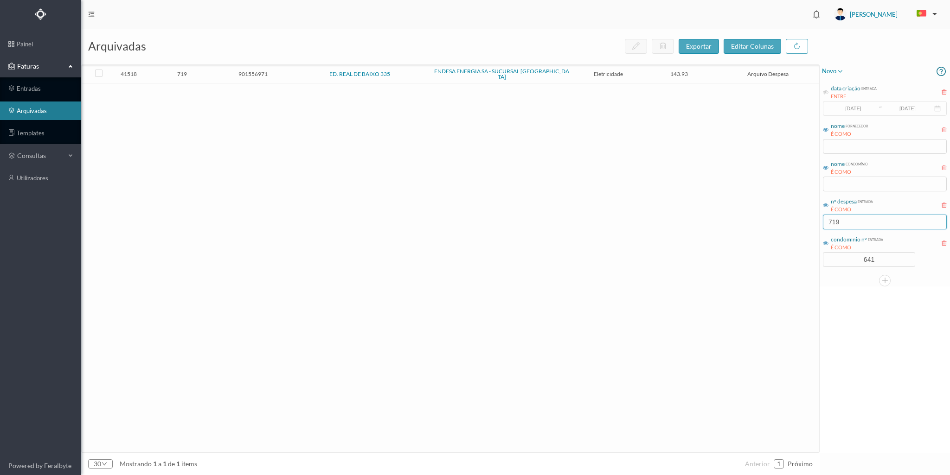
type input "719"
click at [205, 68] on td "719" at bounding box center [182, 74] width 71 height 18
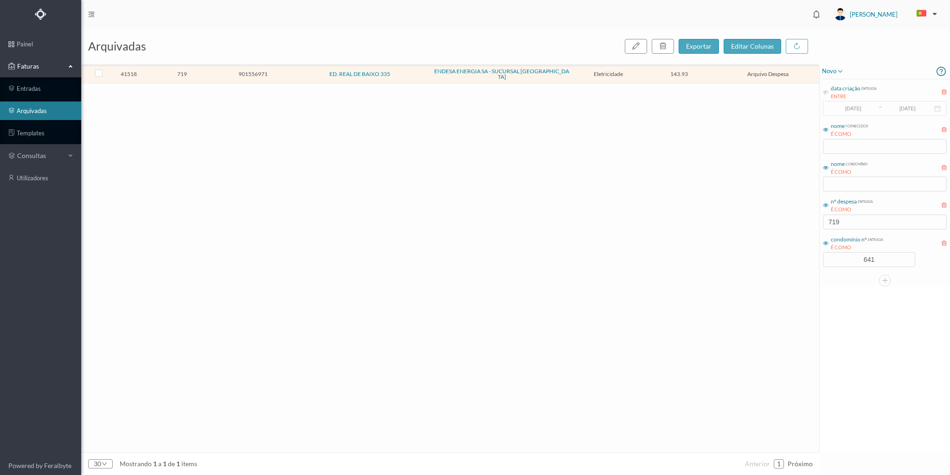
click at [205, 68] on td "719" at bounding box center [182, 74] width 71 height 18
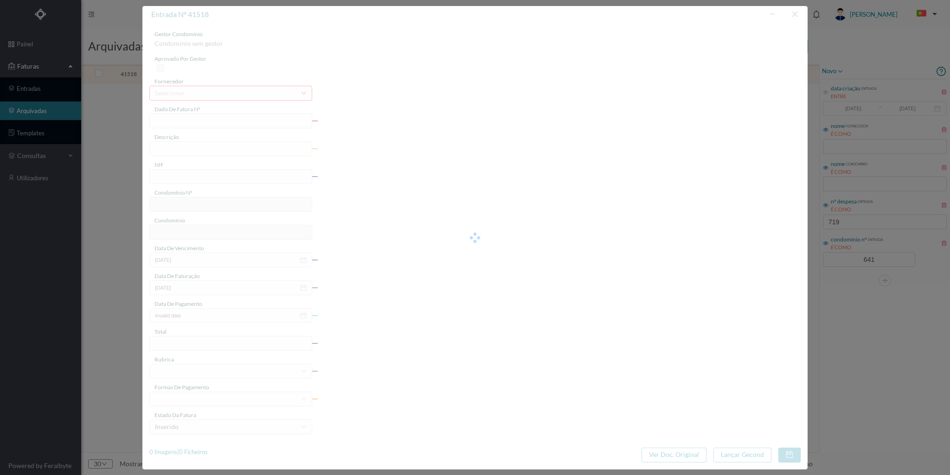
type input "FAC 0260312023/0069312169"
type input "335 COMUNS ([DATE] a [DATE])"
type input "901556971"
type input "[DATE]"
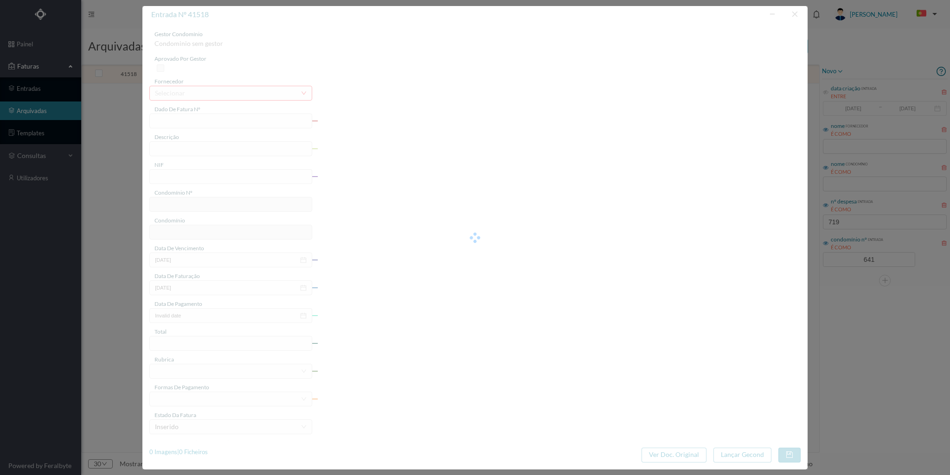
type input "[DATE]"
type input "143.93"
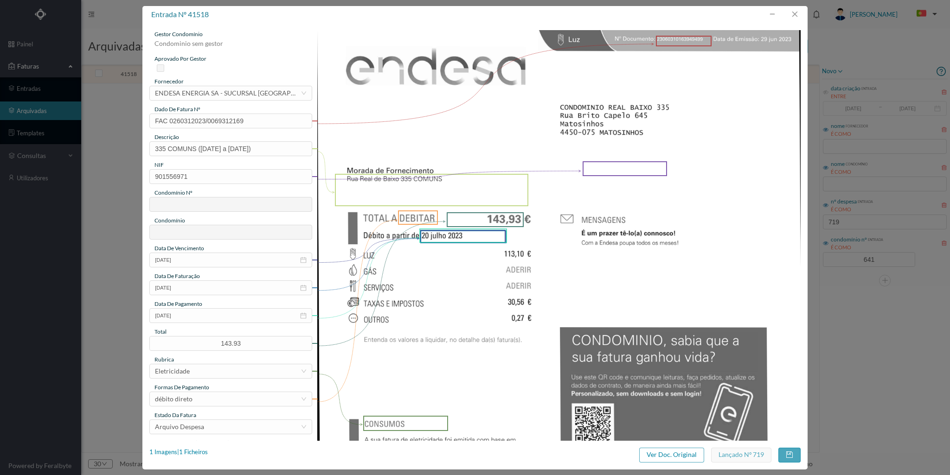
type input "641"
type input "ED. REAL DE BAIXO 335"
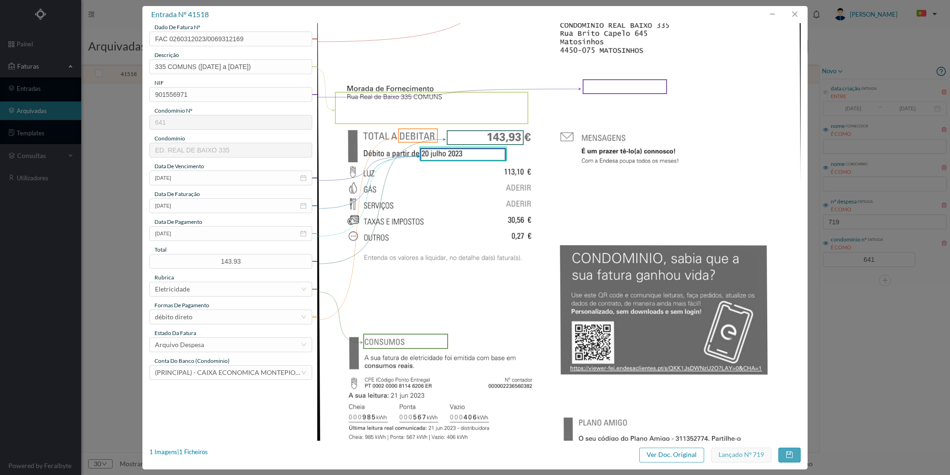
scroll to position [275, 0]
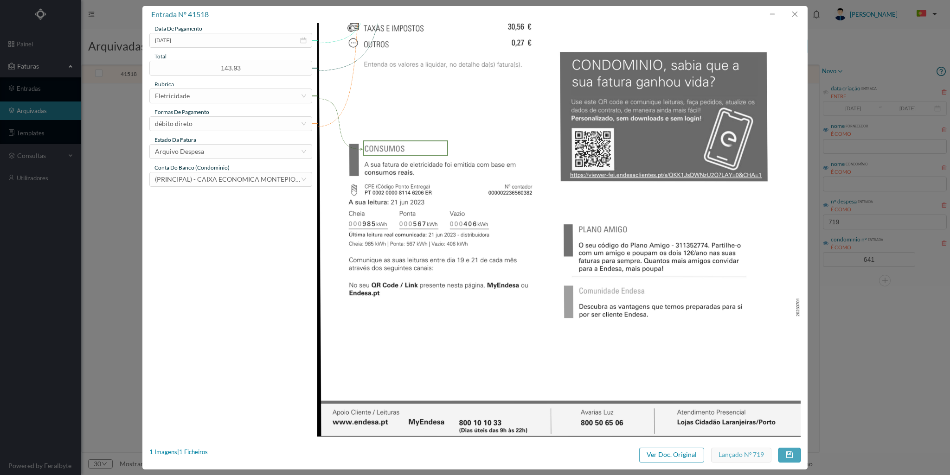
click at [190, 445] on div "entrada nº 41518 gestor condomínio [PERSON_NAME] aprovado por gestor fornecedor…" at bounding box center [474, 238] width 665 height 464
click at [193, 449] on div "1 Imagens | 1 Ficheiros" at bounding box center [178, 452] width 58 height 9
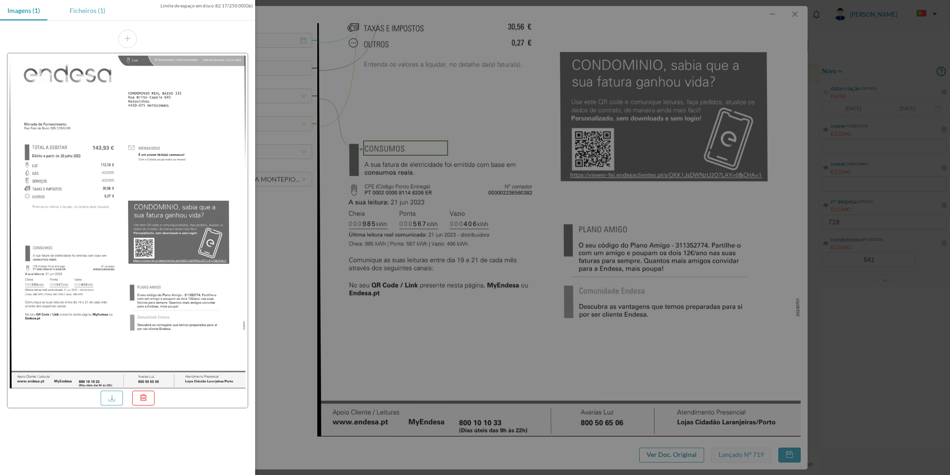
click at [89, 7] on div "Ficheiros (1)" at bounding box center [87, 10] width 51 height 21
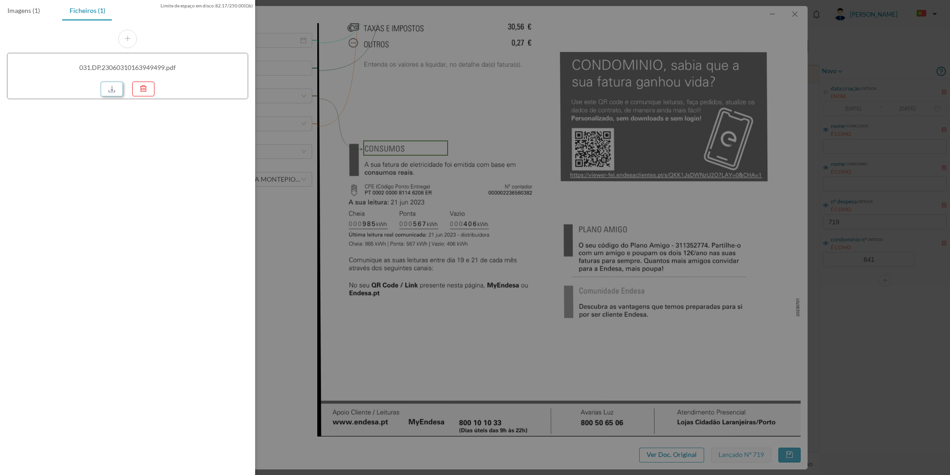
click at [114, 88] on link at bounding box center [112, 89] width 22 height 15
click at [799, 11] on div at bounding box center [475, 237] width 950 height 475
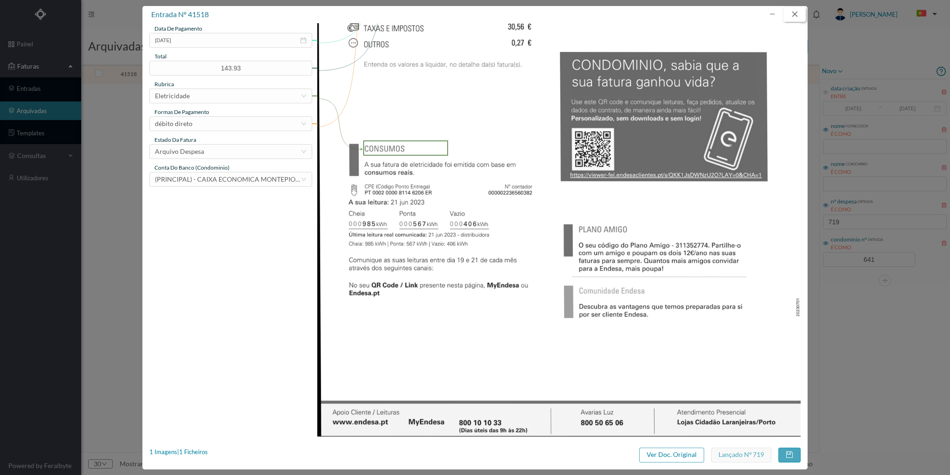
click at [796, 11] on button "button" at bounding box center [794, 14] width 22 height 15
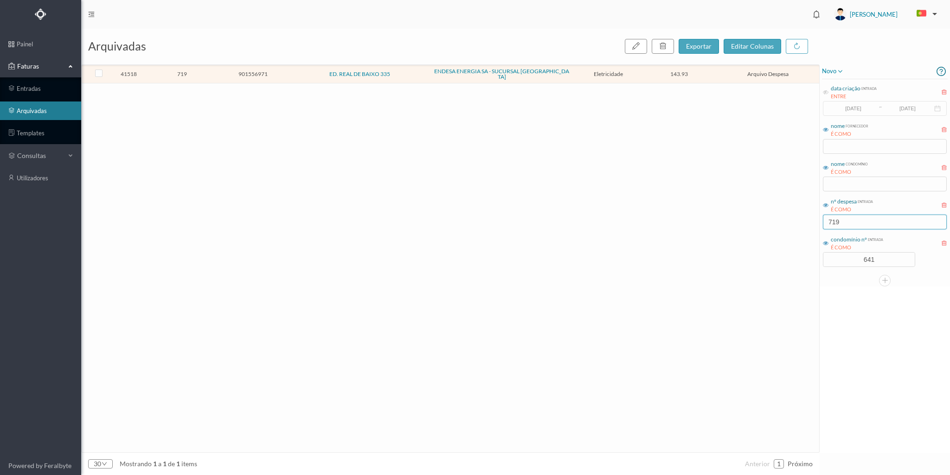
click at [847, 219] on input "719" at bounding box center [885, 222] width 124 height 15
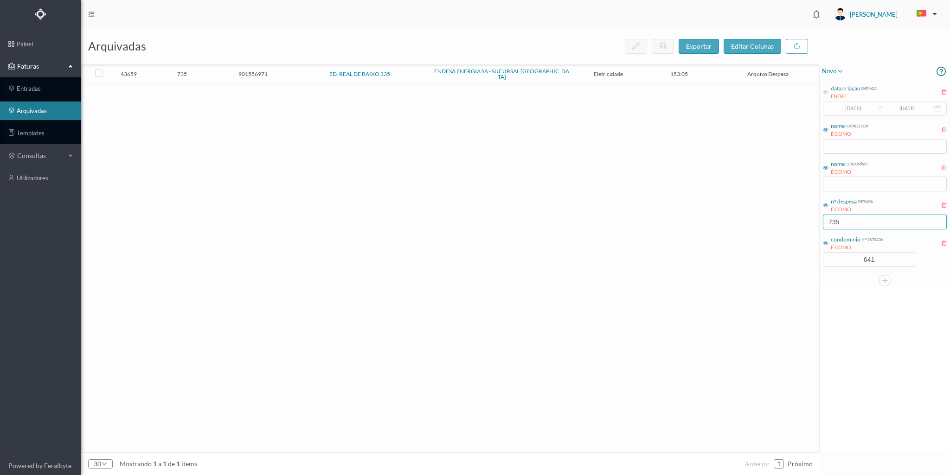
type input "735"
click at [216, 67] on td "735" at bounding box center [182, 74] width 71 height 18
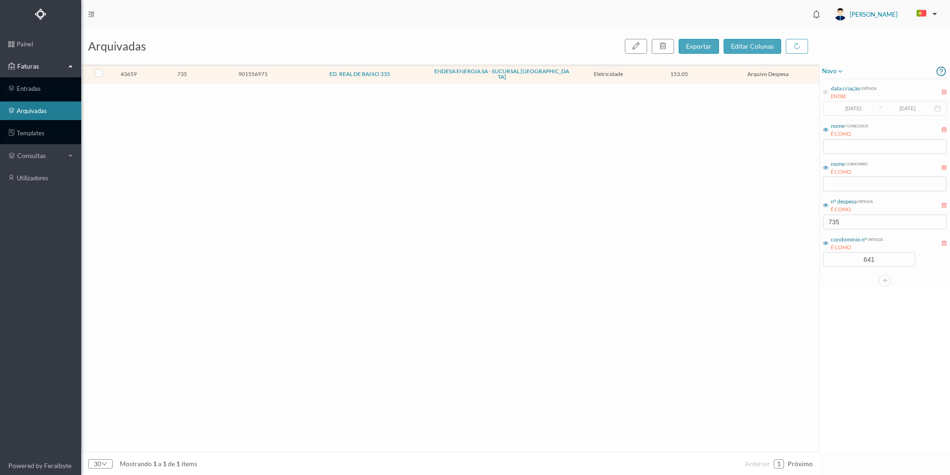
click at [216, 67] on td "735" at bounding box center [182, 74] width 71 height 18
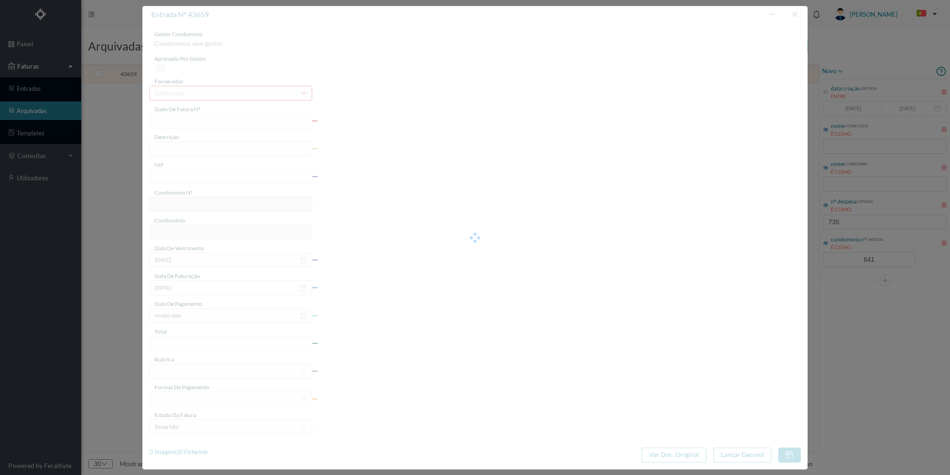
type input "FAC 0270312023/0073347092"
type input "Rua Real de Baixo 335 COMUNS"
type input "901556971"
type input "[DATE]"
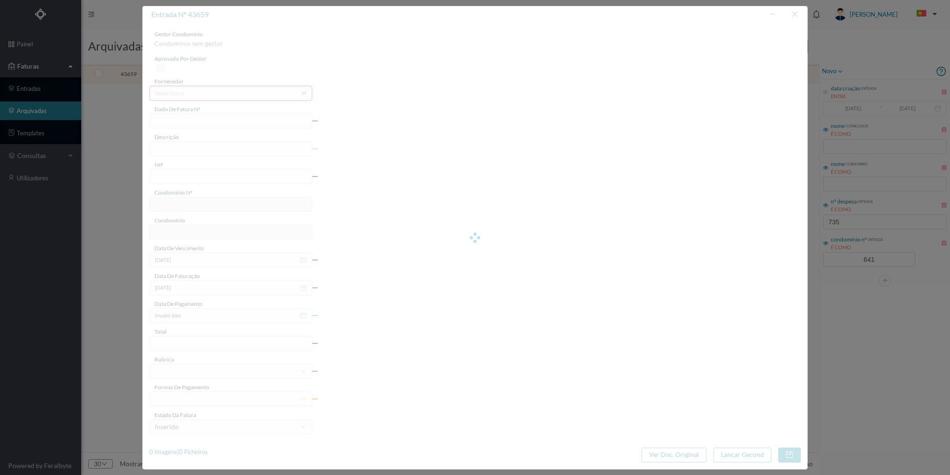
type input "[DATE]"
type input "153.05"
type input "641"
type input "ED. REAL DE BAIXO 335"
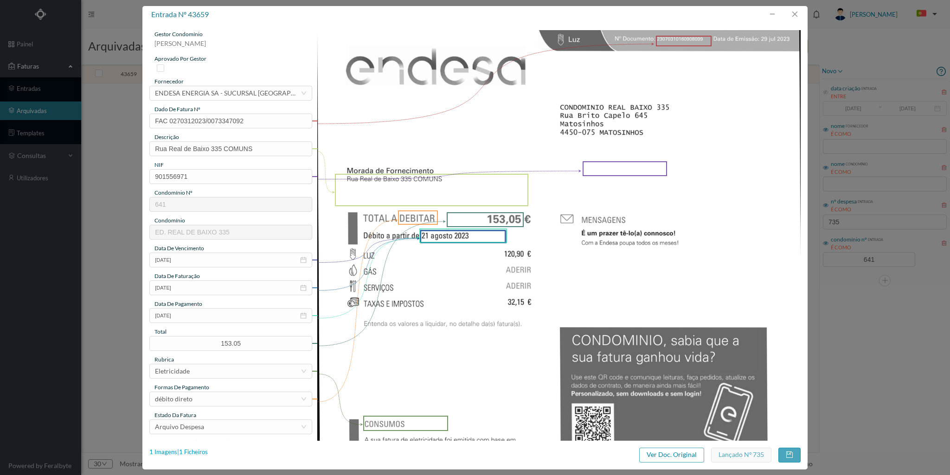
click at [201, 453] on div "1 Imagens | 1 Ficheiros" at bounding box center [178, 452] width 58 height 9
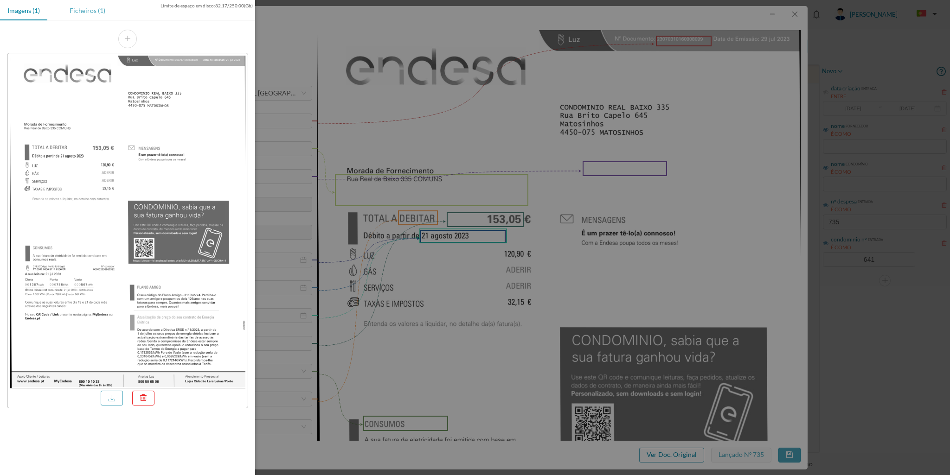
click at [83, 9] on div "Ficheiros (1)" at bounding box center [87, 10] width 51 height 21
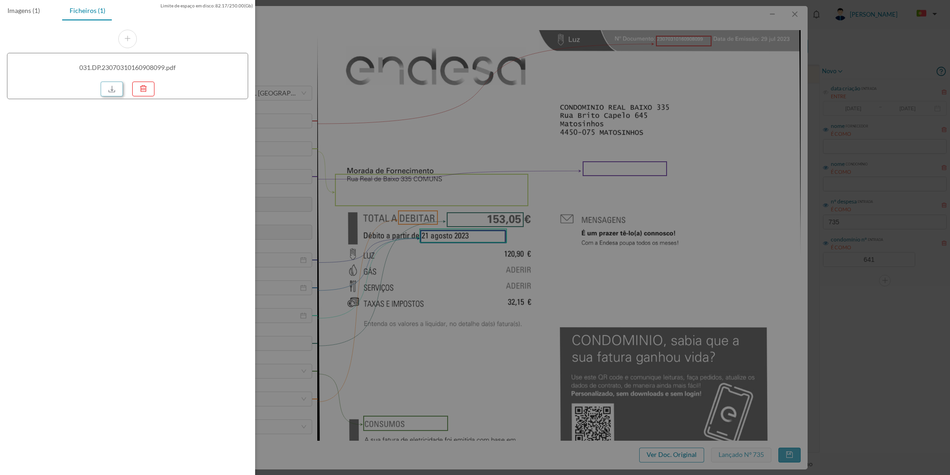
click at [109, 92] on link at bounding box center [112, 89] width 22 height 15
click at [795, 15] on div at bounding box center [475, 237] width 950 height 475
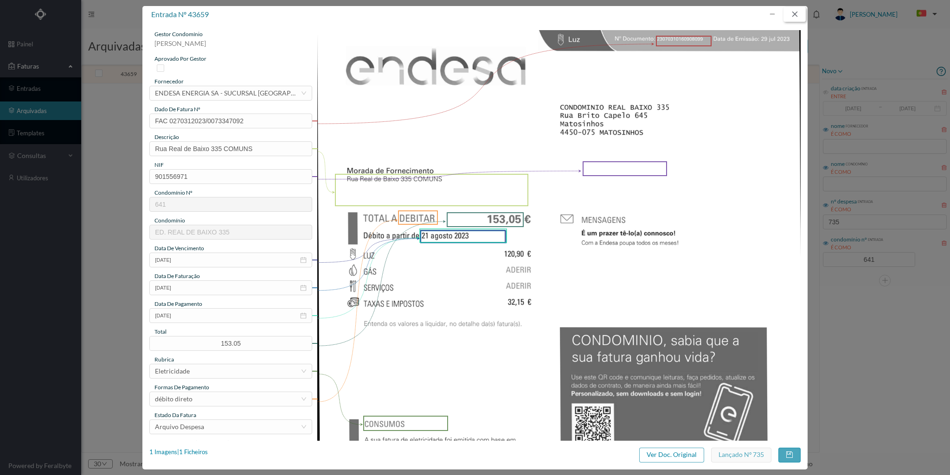
click at [791, 11] on button "button" at bounding box center [794, 14] width 22 height 15
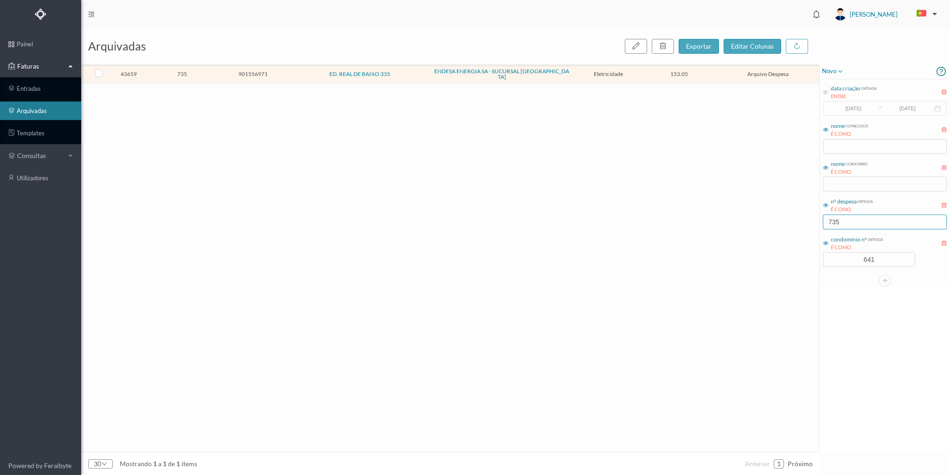
click at [841, 217] on input "735" at bounding box center [885, 222] width 124 height 15
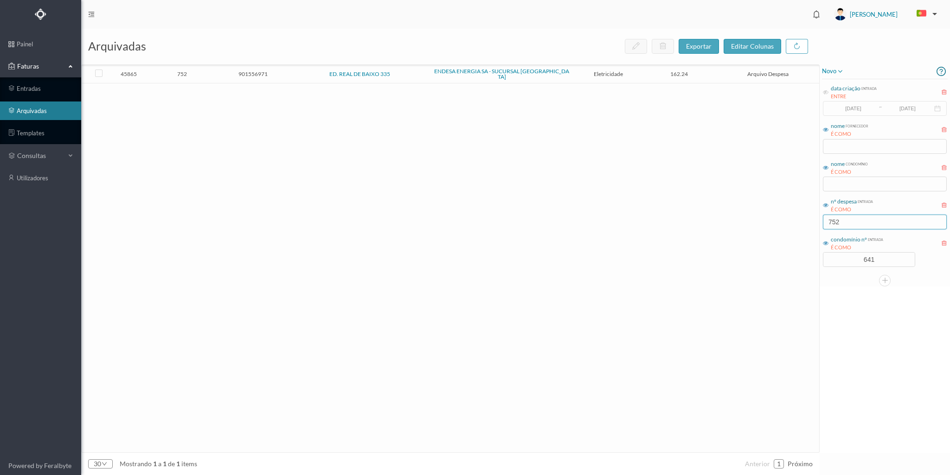
type input "752"
click at [205, 71] on span "752" at bounding box center [182, 73] width 66 height 7
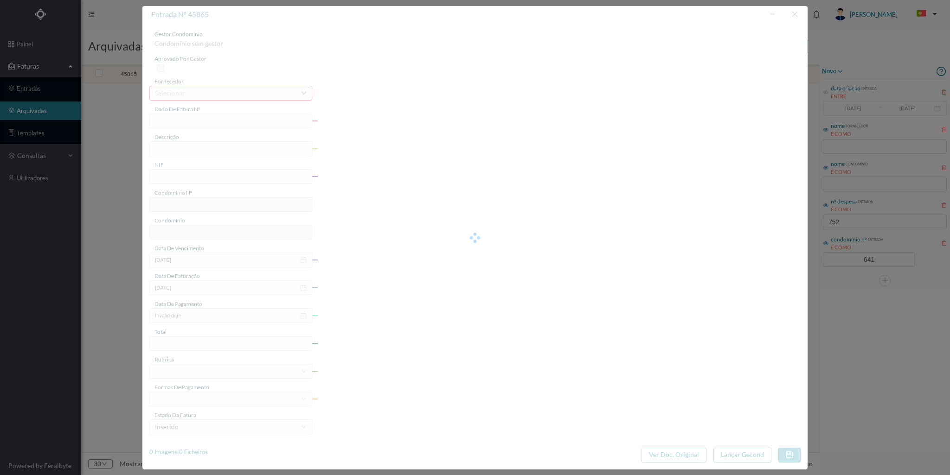
type input "FAC 0260312023/0069418835"
type input "Rua Real de Baixo 335 COMUNS"
type input "901556971"
type input "[DATE]"
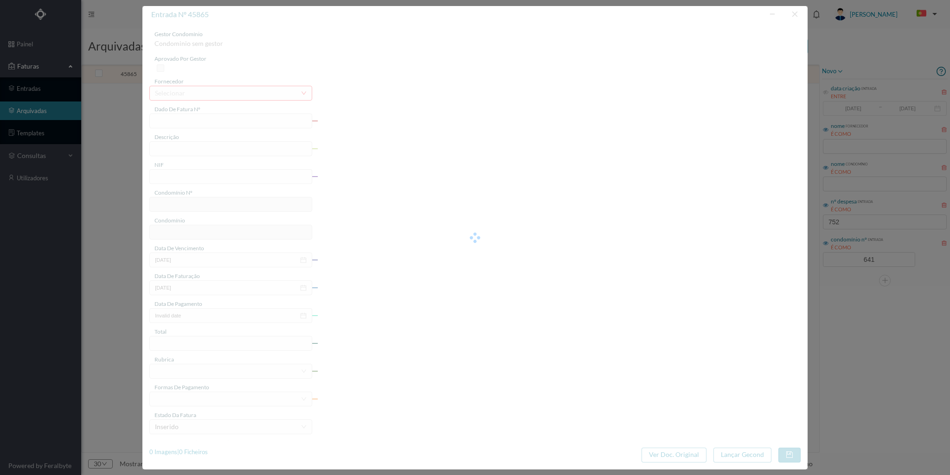
type input "[DATE]"
type input "162.24"
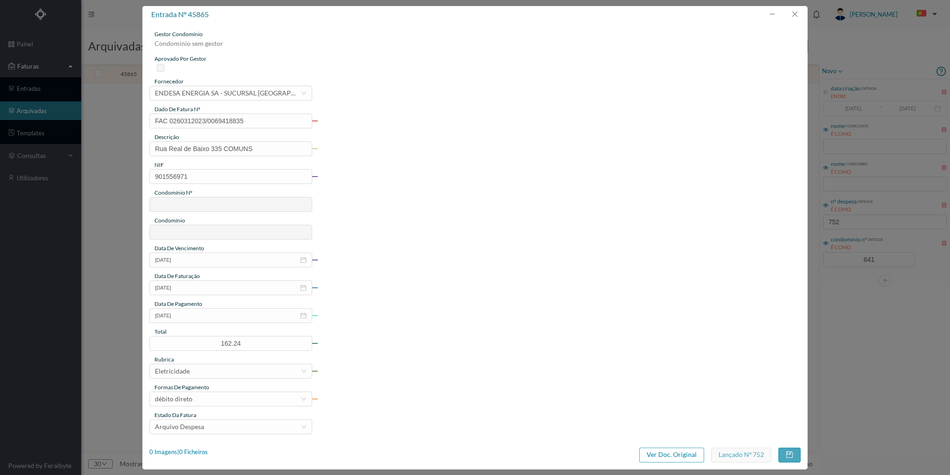
type input "641"
type input "ED. REAL DE BAIXO 335"
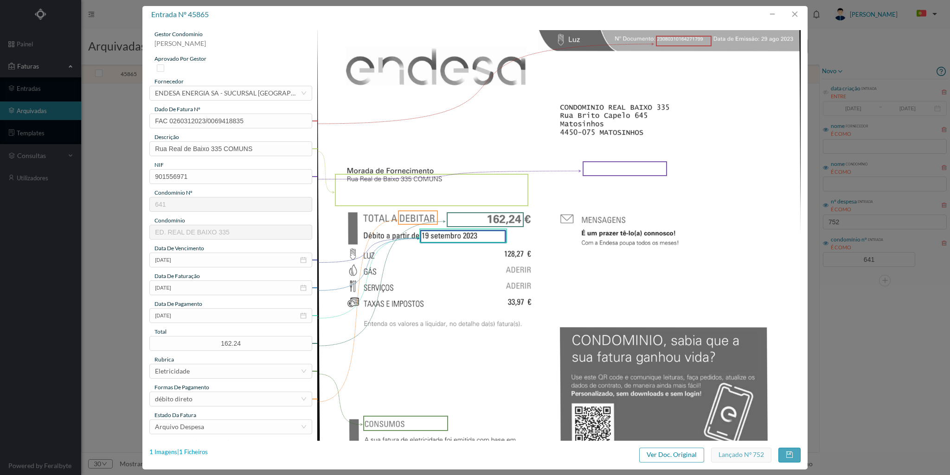
click at [200, 453] on div "1 Imagens | 1 Ficheiros" at bounding box center [178, 452] width 58 height 9
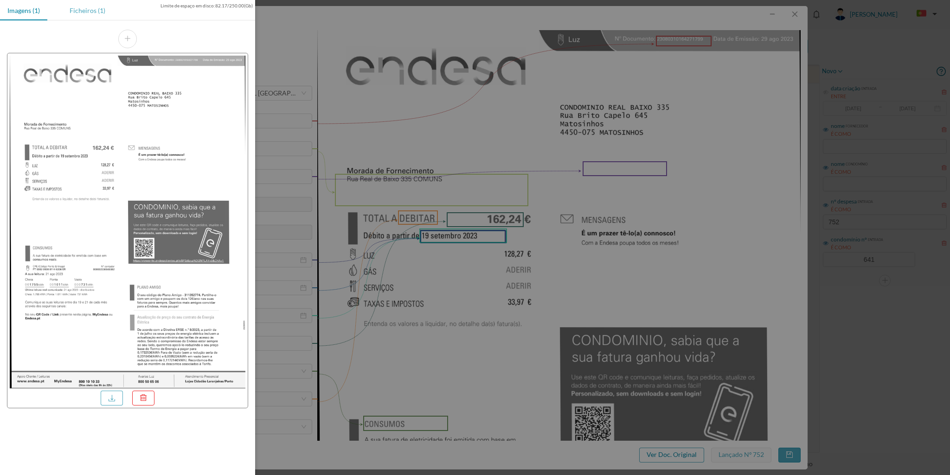
click at [84, 8] on div "Ficheiros (1)" at bounding box center [87, 10] width 51 height 21
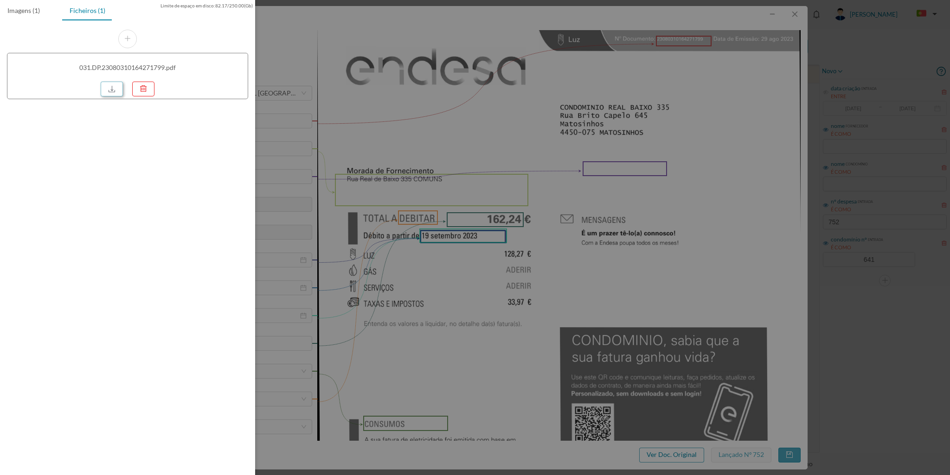
click at [112, 87] on link at bounding box center [112, 89] width 22 height 15
click at [791, 9] on div at bounding box center [475, 237] width 950 height 475
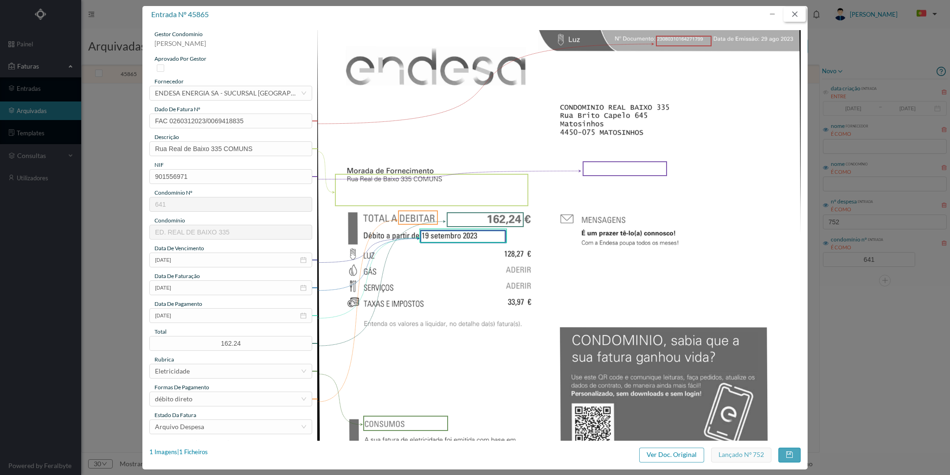
click at [791, 10] on button "button" at bounding box center [794, 14] width 22 height 15
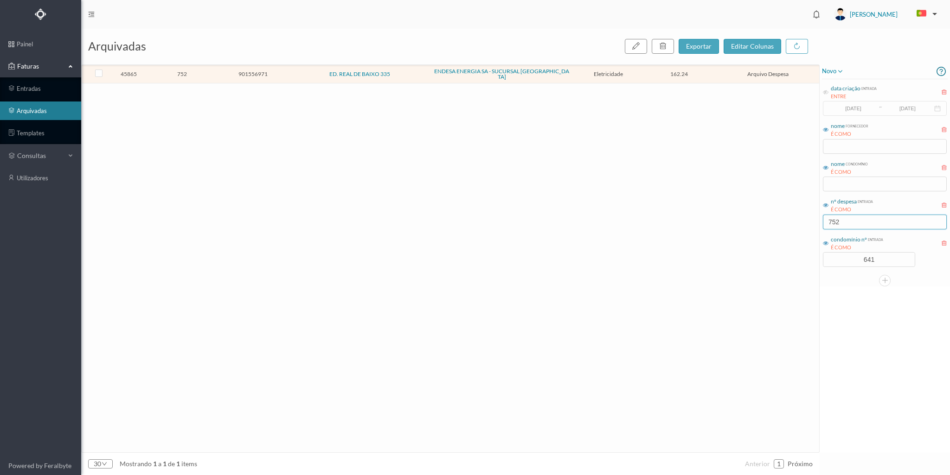
drag, startPoint x: 836, startPoint y: 228, endPoint x: 843, endPoint y: 224, distance: 8.1
click at [843, 224] on input "752" at bounding box center [885, 222] width 124 height 15
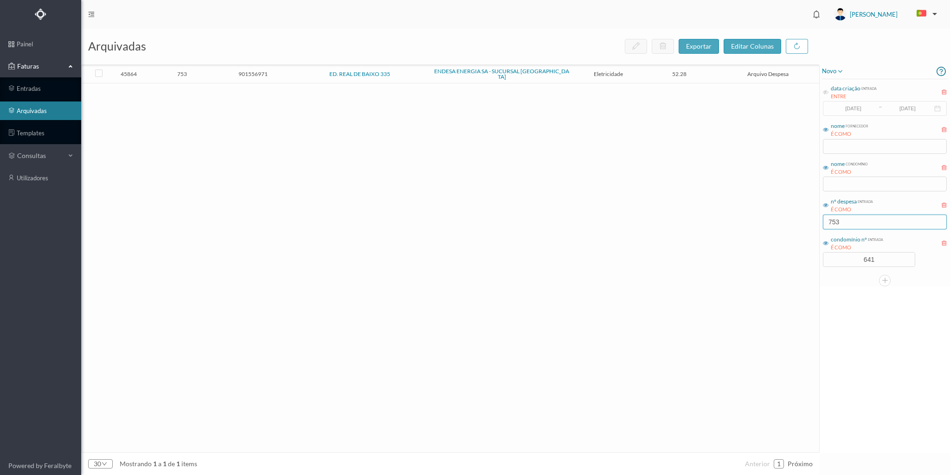
type input "753"
click at [200, 70] on span "753" at bounding box center [182, 73] width 66 height 7
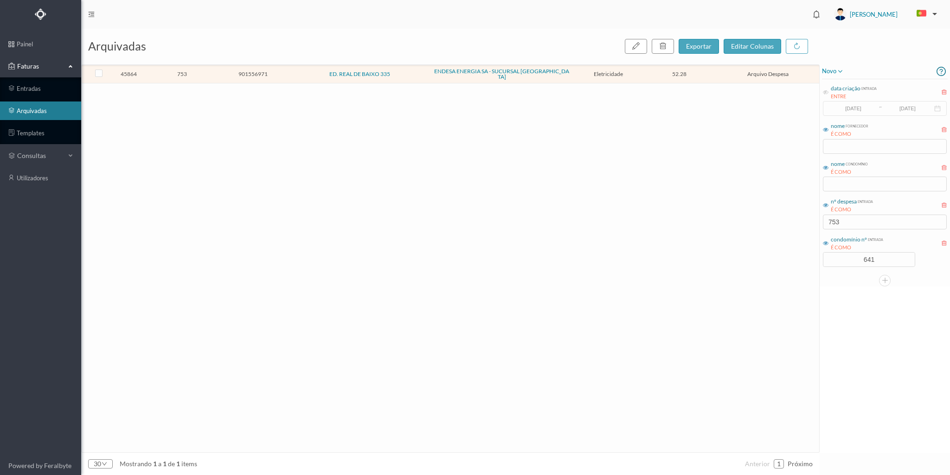
click at [200, 70] on span "753" at bounding box center [182, 73] width 66 height 7
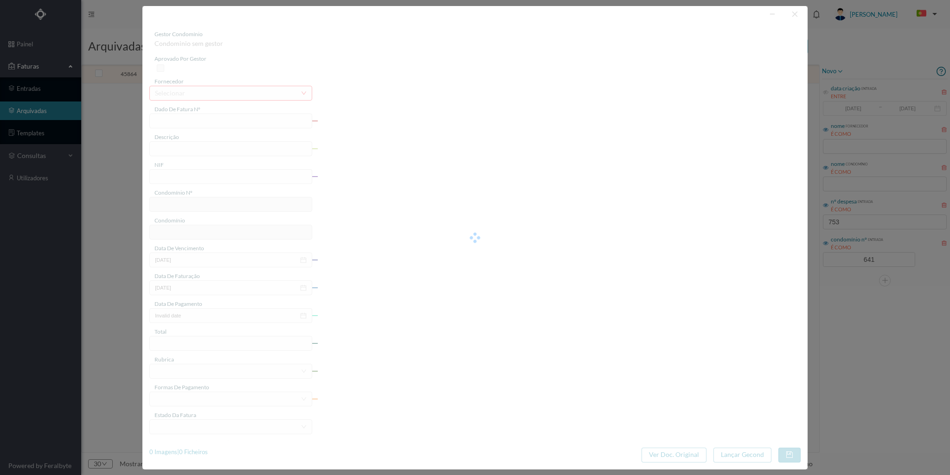
type input "FAC 0260312023/0069418399"
type input "Rua Real de Baixo 335 G GARAGE"
type input "901556971"
type input "[DATE]"
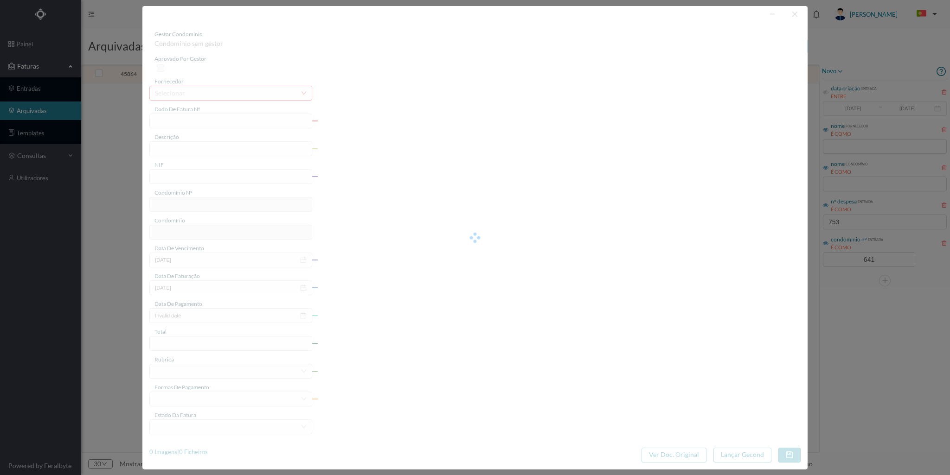
type input "[DATE]"
type input "52.28"
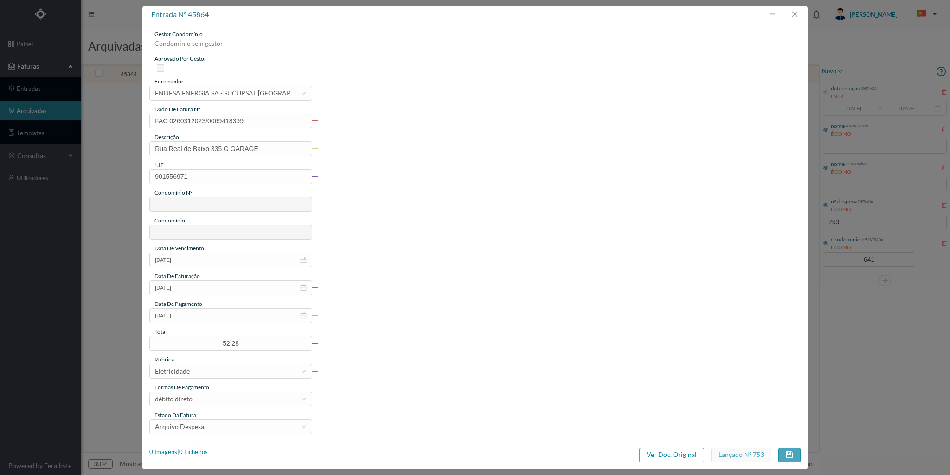
type input "641"
type input "ED. REAL DE BAIXO 335"
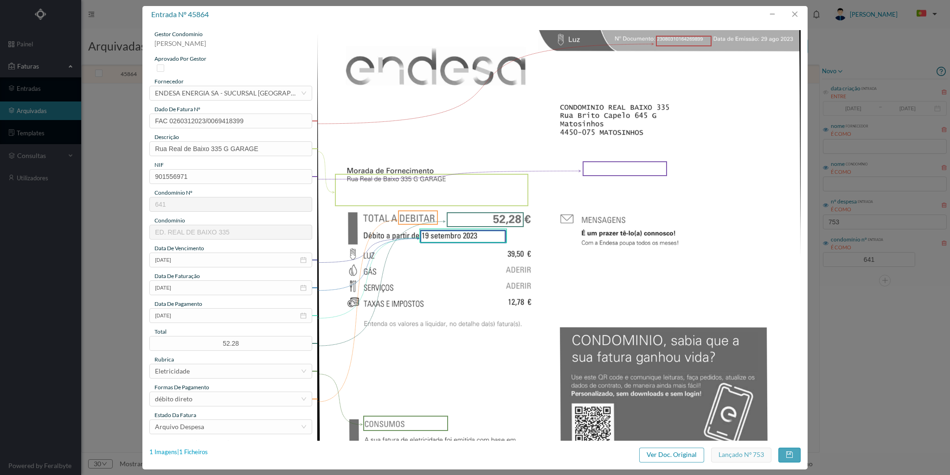
click at [201, 451] on div "1 Imagens | 1 Ficheiros" at bounding box center [178, 452] width 58 height 9
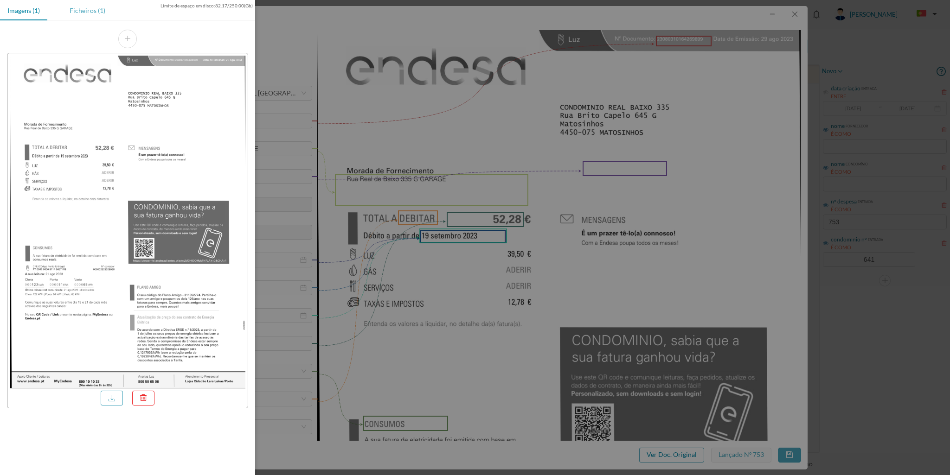
click at [85, 13] on div "Ficheiros (1)" at bounding box center [87, 10] width 51 height 21
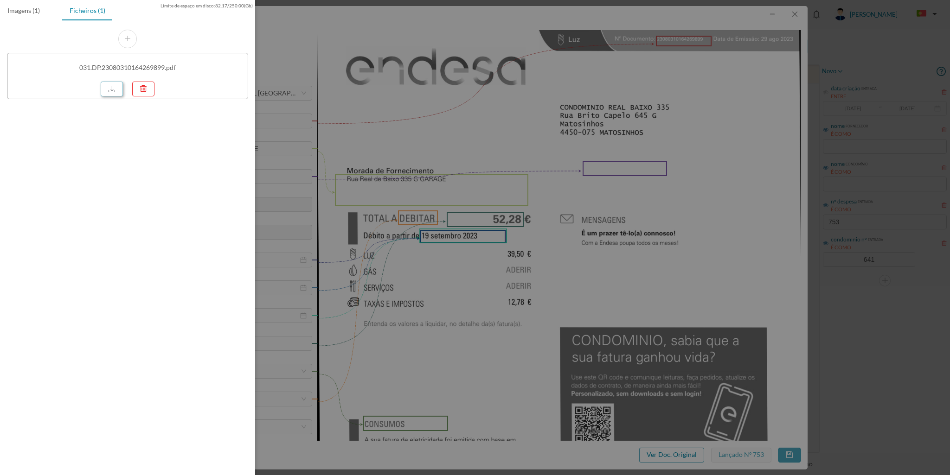
click at [115, 91] on link at bounding box center [112, 89] width 22 height 15
drag, startPoint x: 785, startPoint y: 19, endPoint x: 789, endPoint y: 14, distance: 5.9
click at [789, 15] on div at bounding box center [475, 237] width 950 height 475
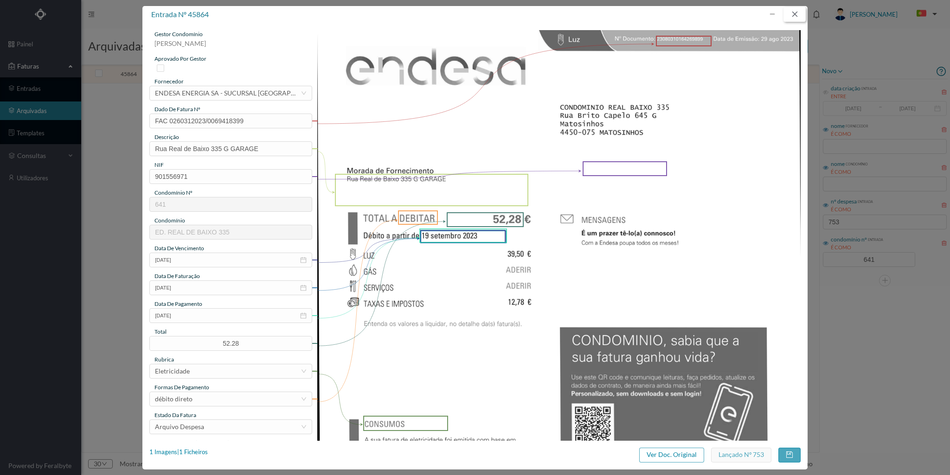
click at [800, 13] on button "button" at bounding box center [794, 14] width 22 height 15
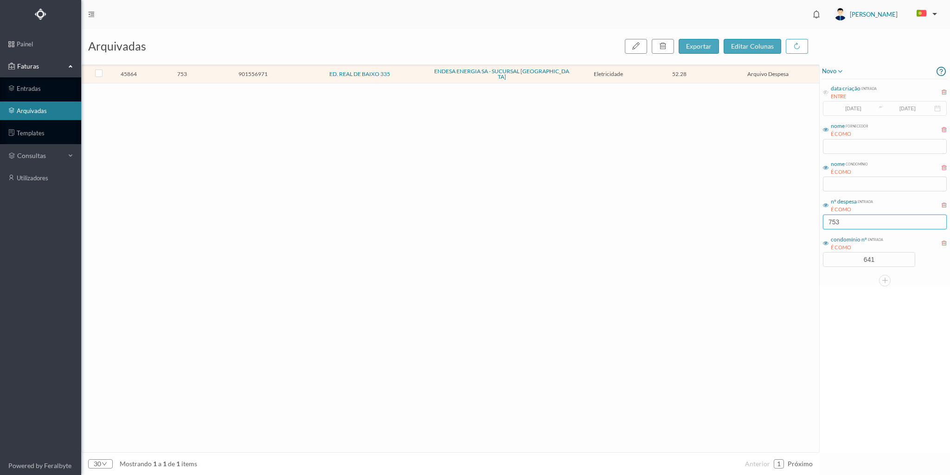
click at [853, 224] on input "753" at bounding box center [885, 222] width 124 height 15
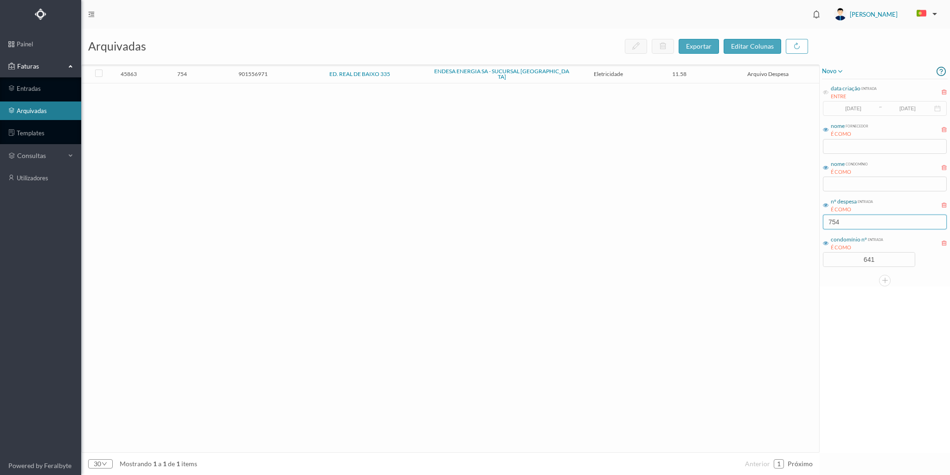
type input "754"
click at [208, 70] on span "754" at bounding box center [182, 73] width 66 height 7
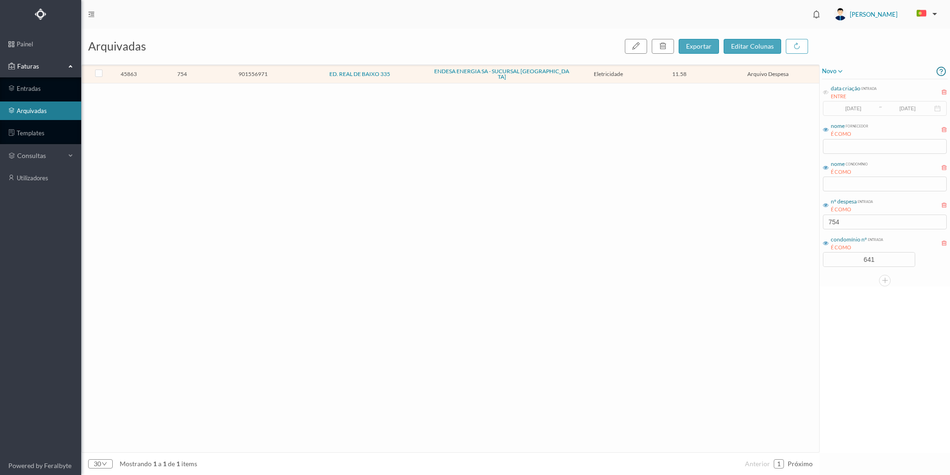
click at [208, 70] on span "754" at bounding box center [182, 73] width 66 height 7
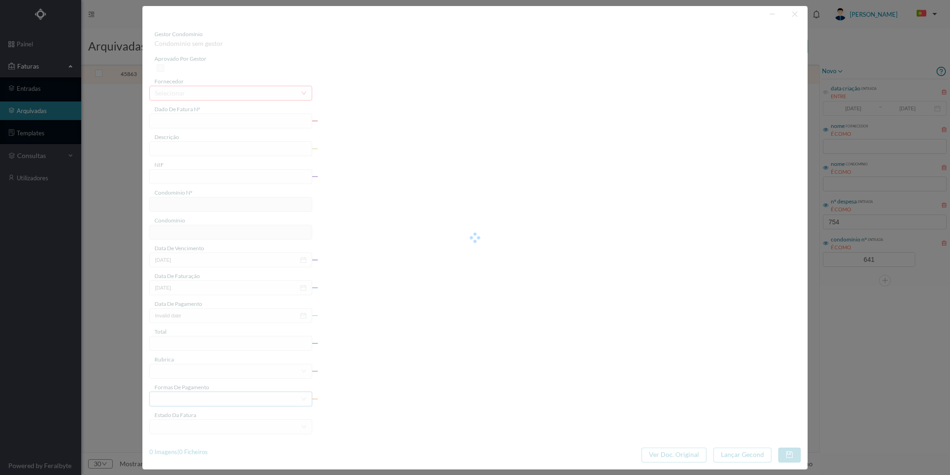
type input "FAC 0260312023/0069418407"
type input "[STREET_ADDRESS]"
type input "901556971"
type input "[DATE]"
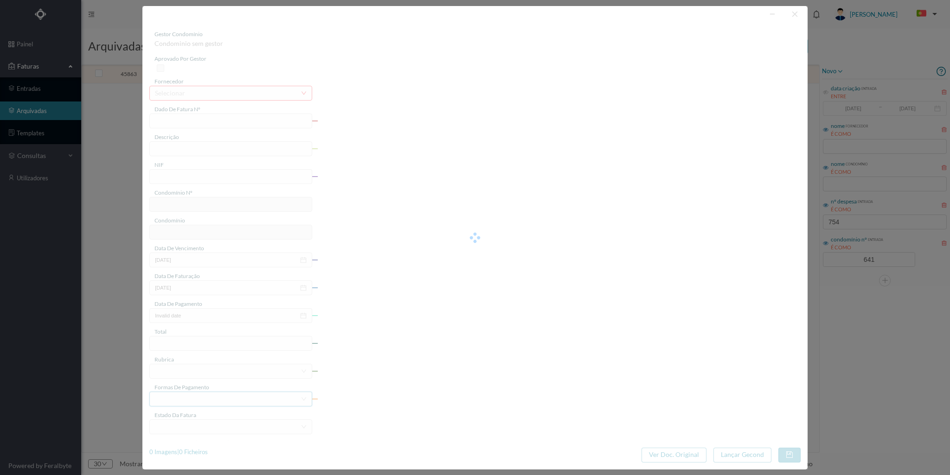
type input "[DATE]"
type input "11.58"
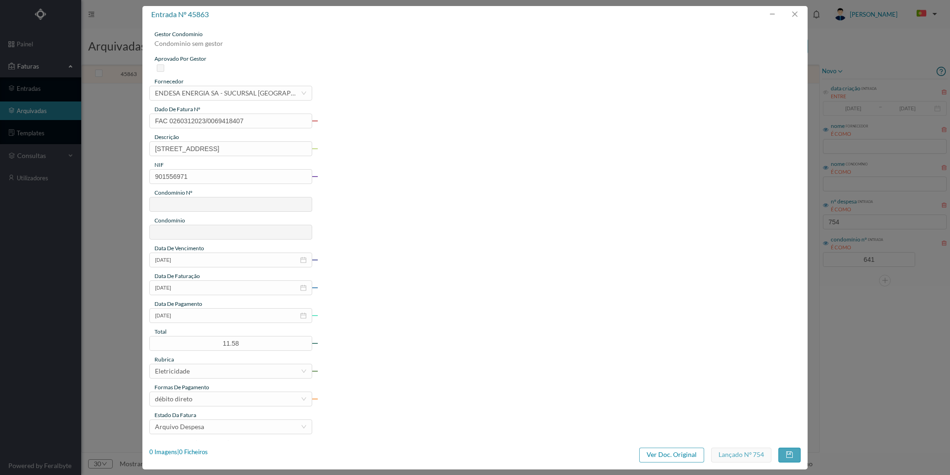
type input "641"
type input "ED. REAL DE BAIXO 335"
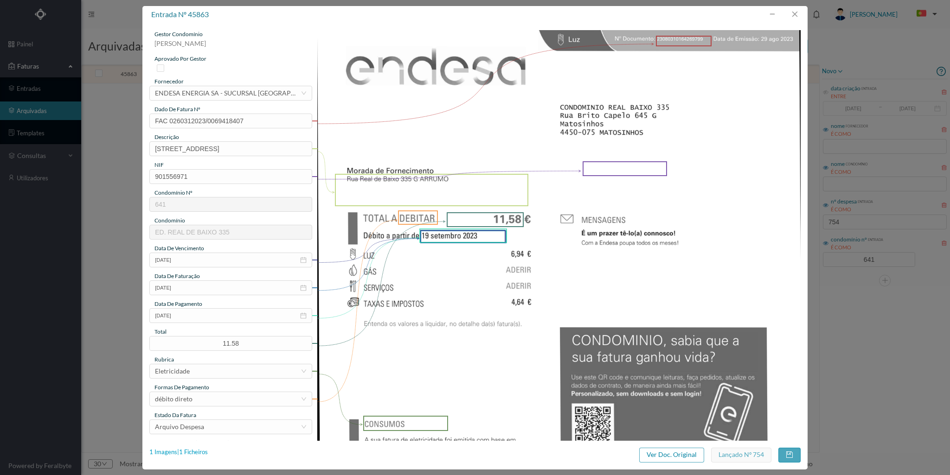
click at [198, 450] on div "1 Imagens | 1 Ficheiros" at bounding box center [178, 452] width 58 height 9
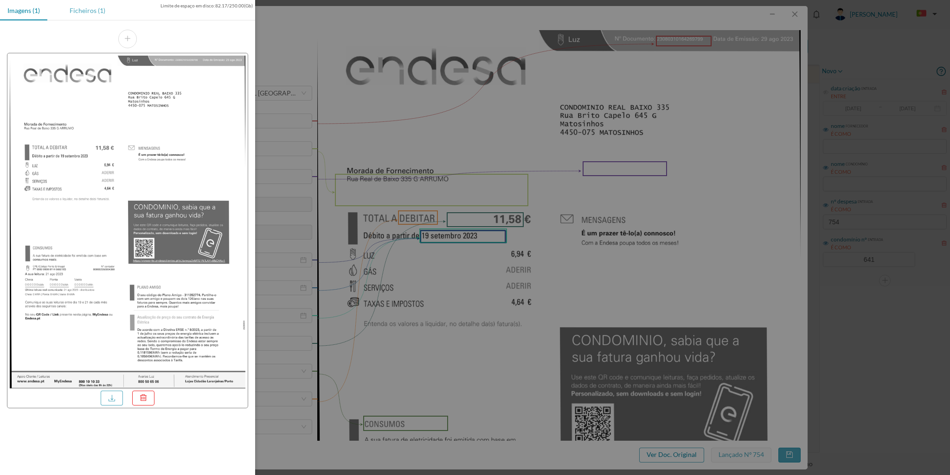
click at [80, 8] on div "Ficheiros (1)" at bounding box center [87, 10] width 51 height 21
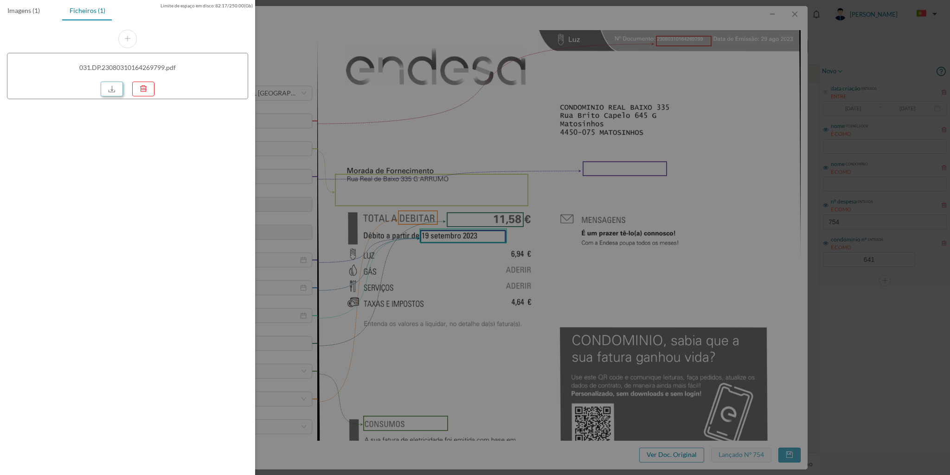
click at [118, 89] on link at bounding box center [112, 89] width 22 height 15
click at [792, 13] on div at bounding box center [475, 237] width 950 height 475
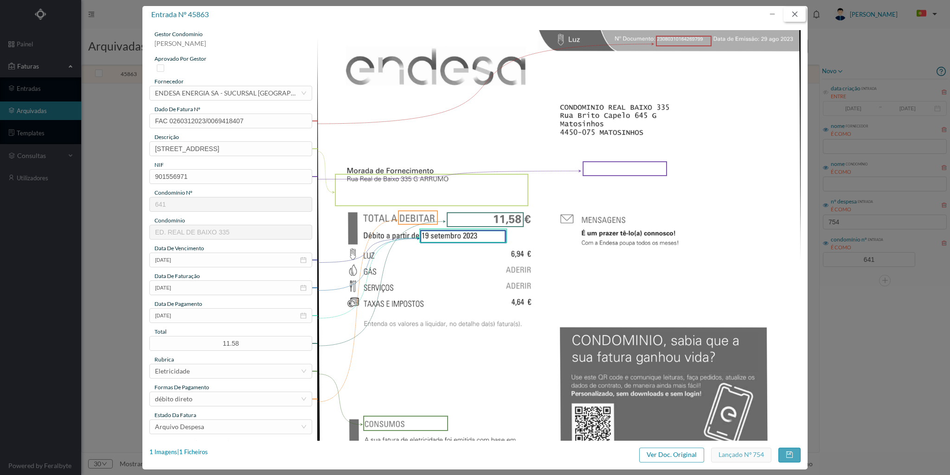
click at [792, 13] on button "button" at bounding box center [794, 14] width 22 height 15
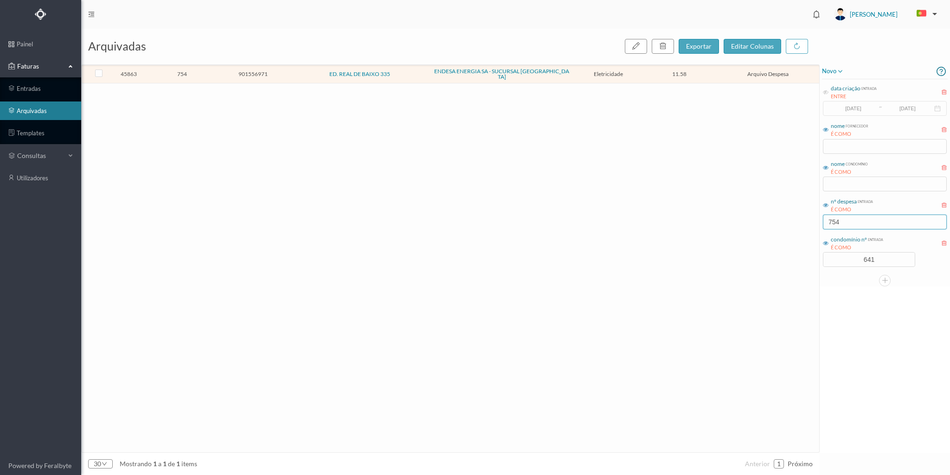
click at [849, 219] on input "754" at bounding box center [885, 222] width 124 height 15
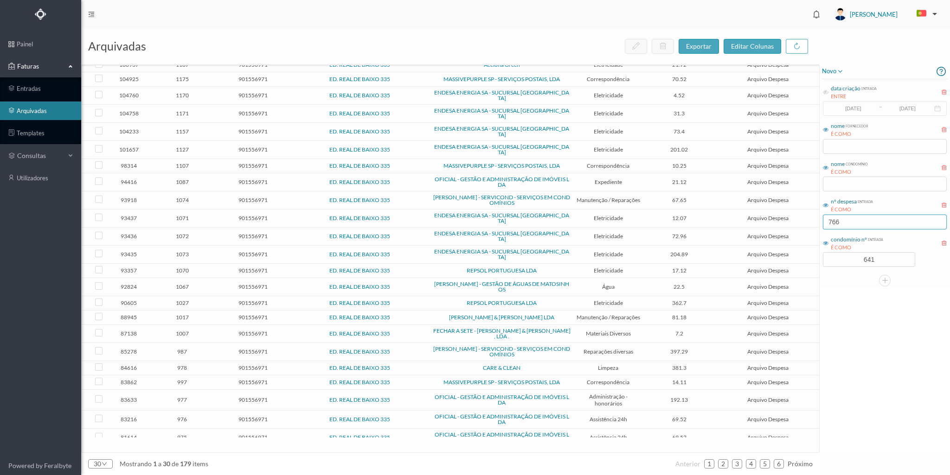
scroll to position [0, 0]
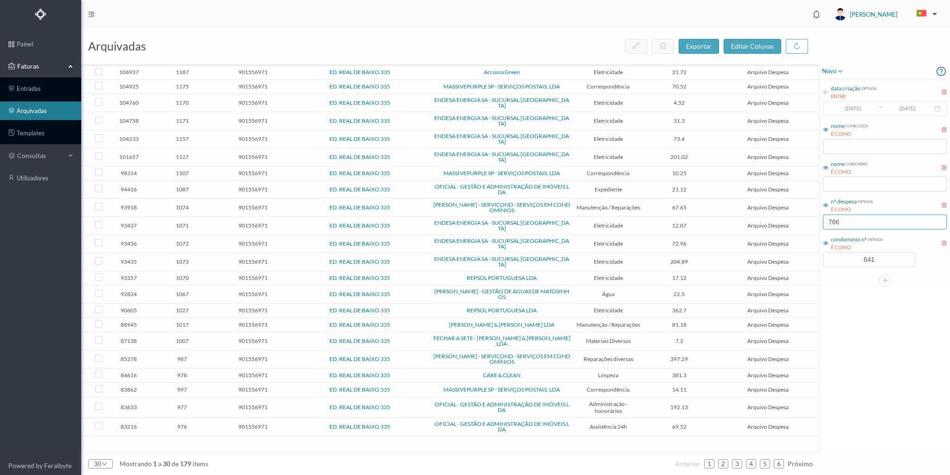
click at [845, 224] on input "766" at bounding box center [885, 222] width 124 height 15
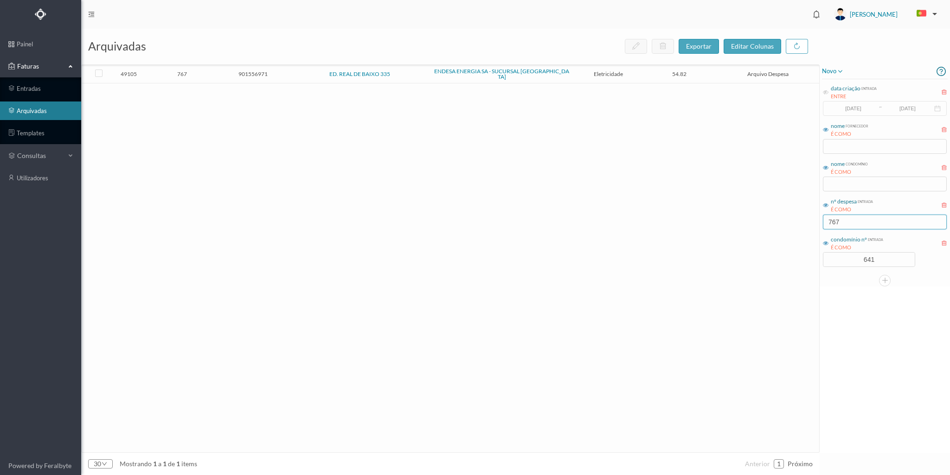
type input "767"
click at [211, 68] on td "767" at bounding box center [182, 74] width 71 height 18
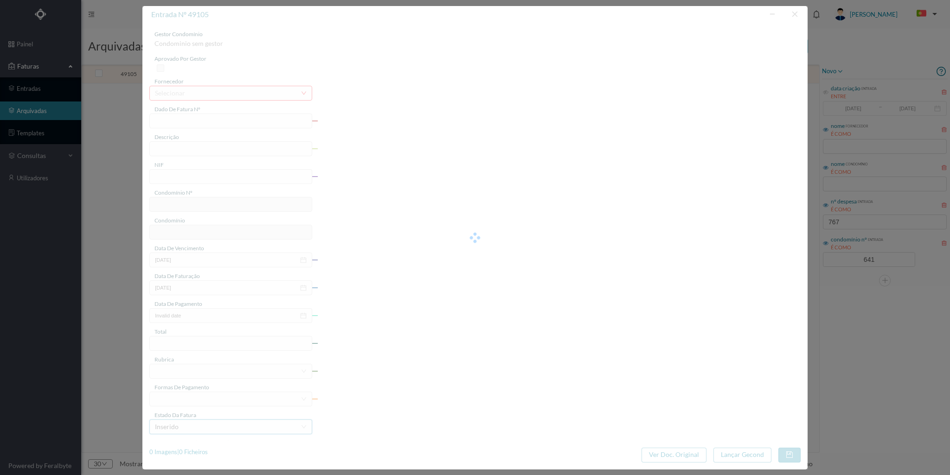
type input "FAC 0260312023/0069472478"
type input "Rua Real de Baixo 335 G GARAGE"
type input "901556971"
type input "[DATE]"
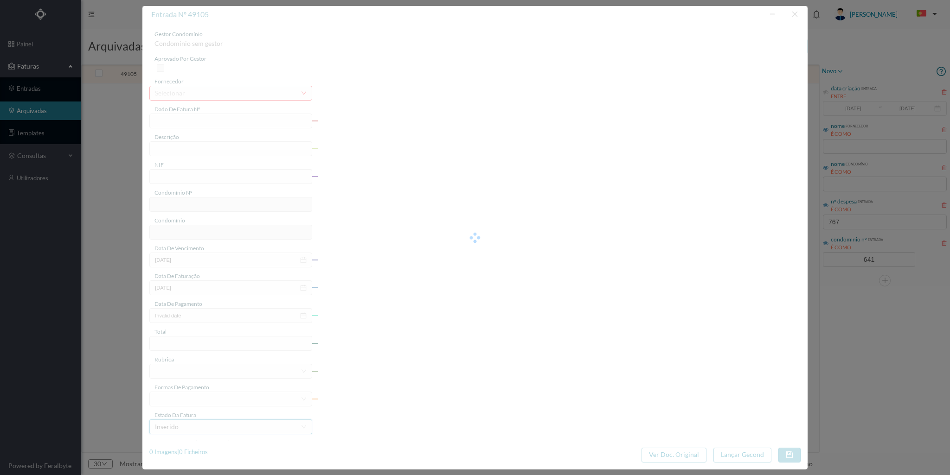
type input "[DATE]"
type input "54.82"
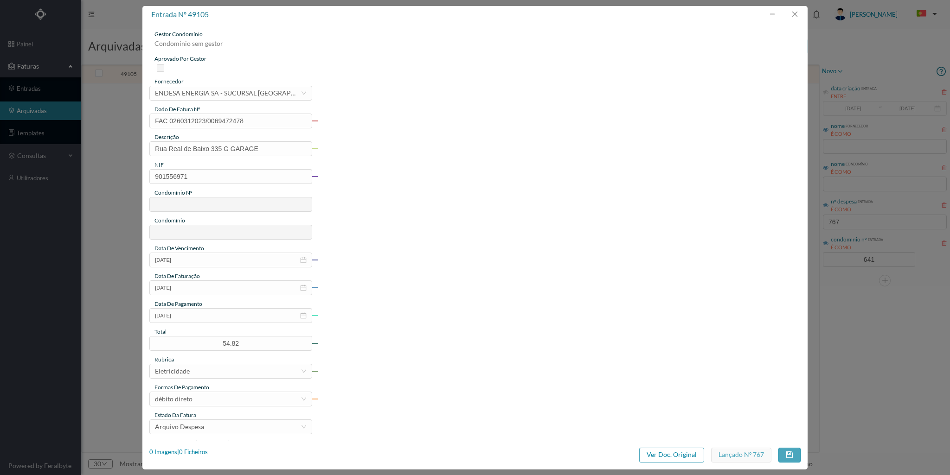
type input "641"
type input "ED. REAL DE BAIXO 335"
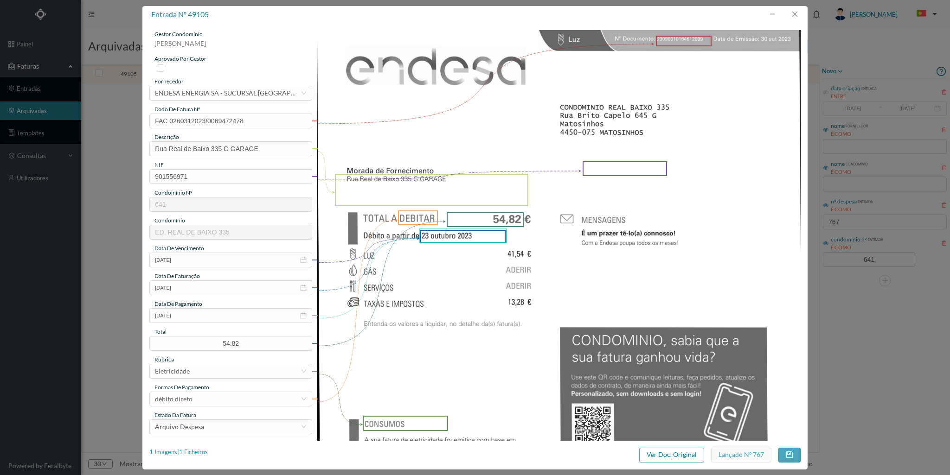
click at [201, 450] on div "1 Imagens | 1 Ficheiros" at bounding box center [178, 452] width 58 height 9
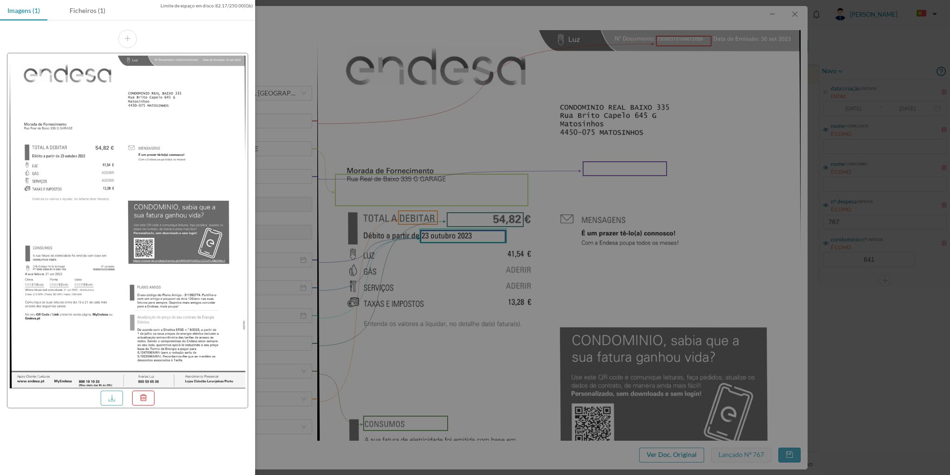
drag, startPoint x: 77, startPoint y: 11, endPoint x: 98, endPoint y: 51, distance: 45.8
click at [77, 14] on div "Ficheiros (1)" at bounding box center [87, 10] width 51 height 21
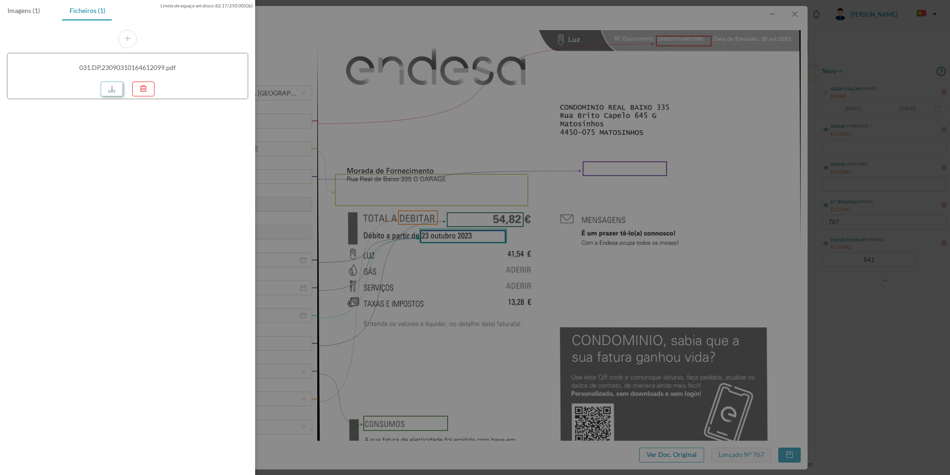
click at [110, 86] on link at bounding box center [112, 89] width 22 height 15
click at [803, 6] on div at bounding box center [475, 237] width 950 height 475
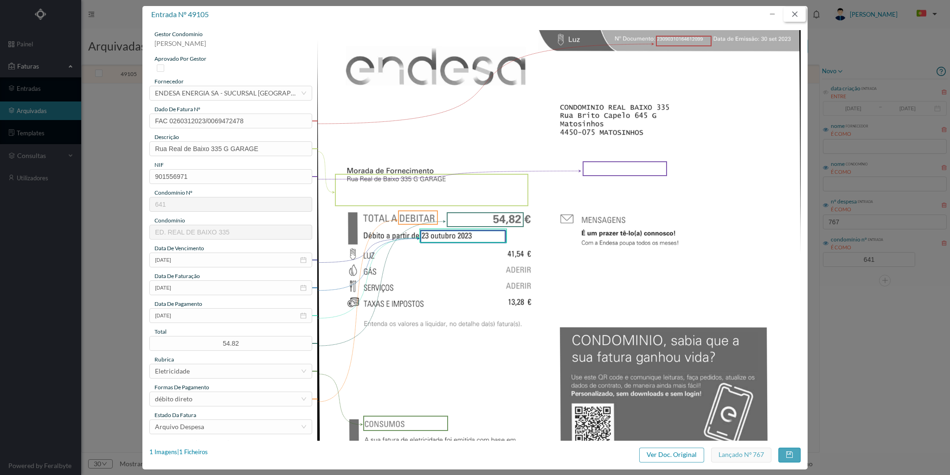
click at [793, 12] on button "button" at bounding box center [794, 14] width 22 height 15
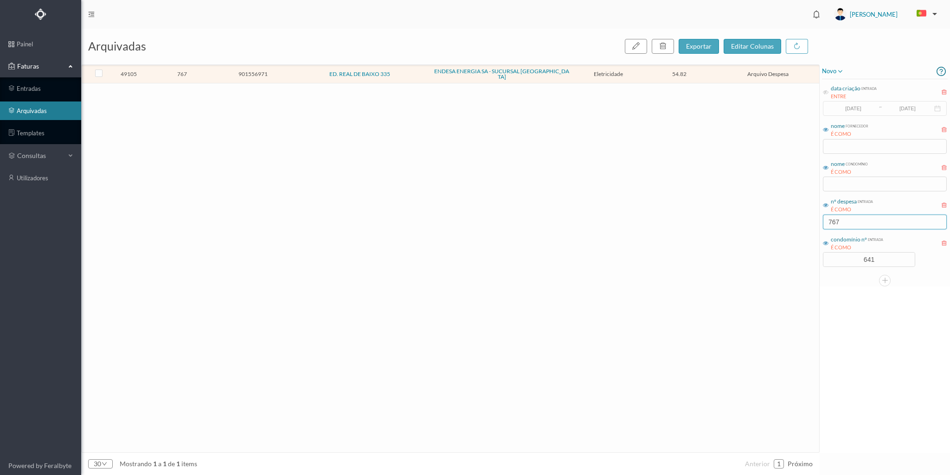
click at [851, 220] on input "767" at bounding box center [885, 222] width 124 height 15
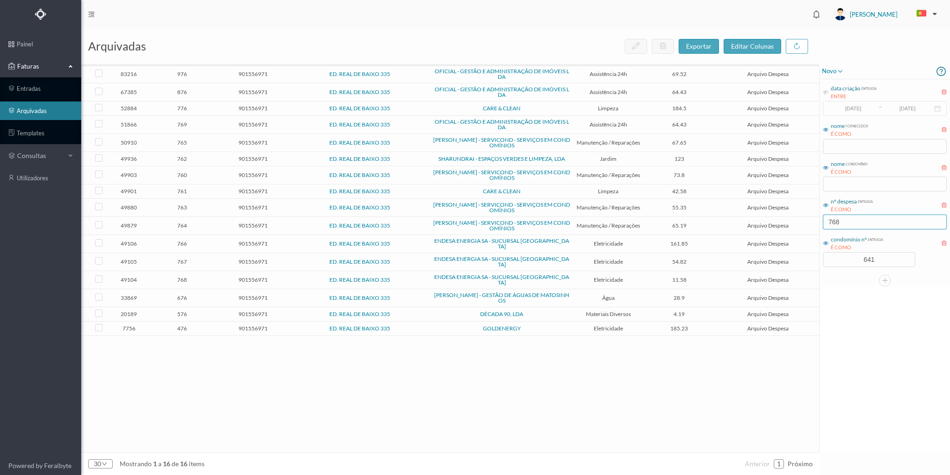
click at [844, 223] on input "768" at bounding box center [885, 222] width 124 height 15
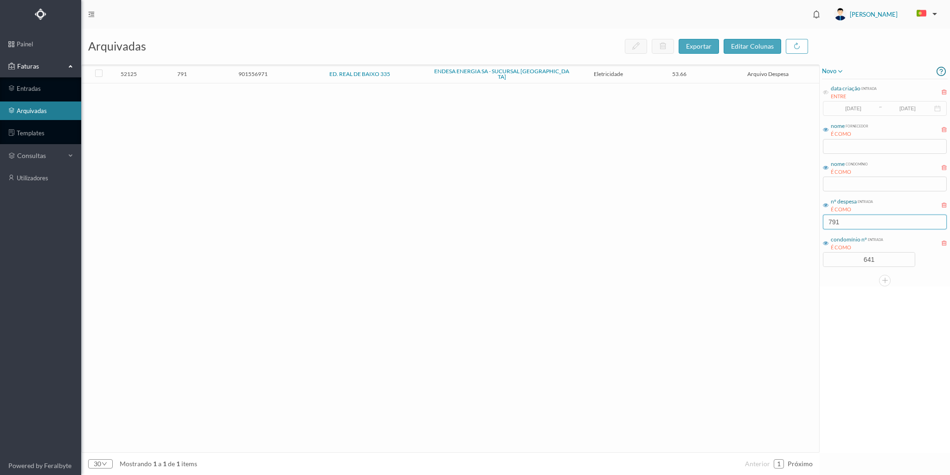
type input "791"
click at [215, 72] on span "791" at bounding box center [182, 73] width 66 height 7
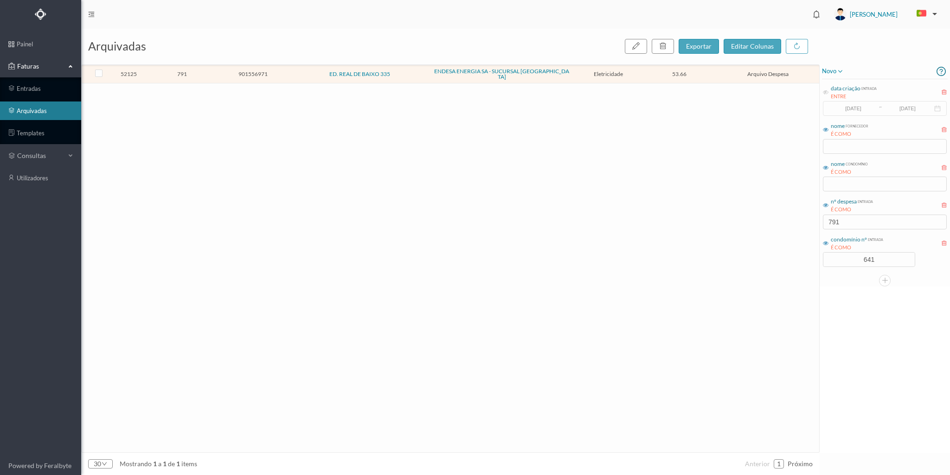
click at [215, 72] on span "791" at bounding box center [182, 73] width 66 height 7
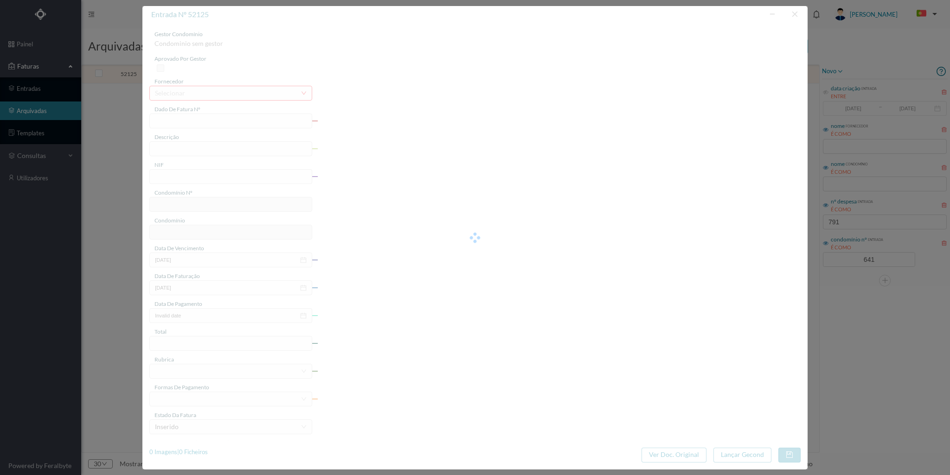
type input "FAC 0260312023/0069528069"
type input "Rua Real de Baixo 335 G GARAGE"
type input "901556971"
type input "[DATE]"
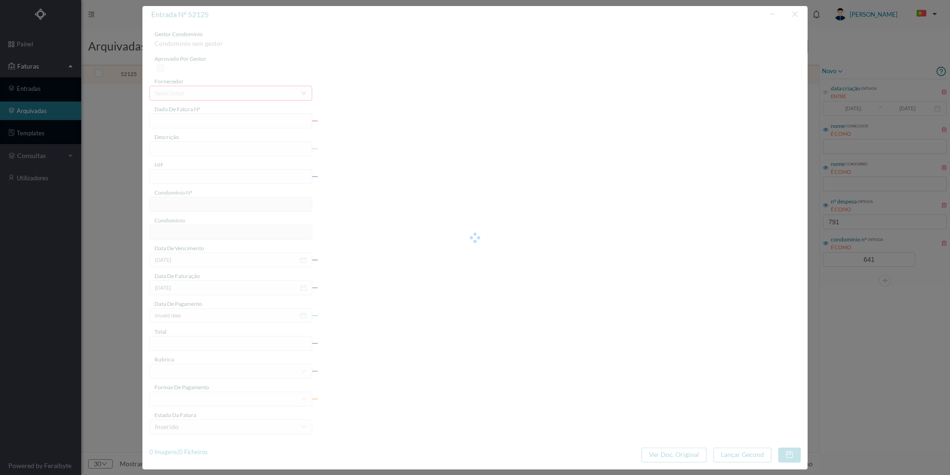
type input "[DATE]"
type input "53.66"
type input "641"
type input "ED. REAL DE BAIXO 335"
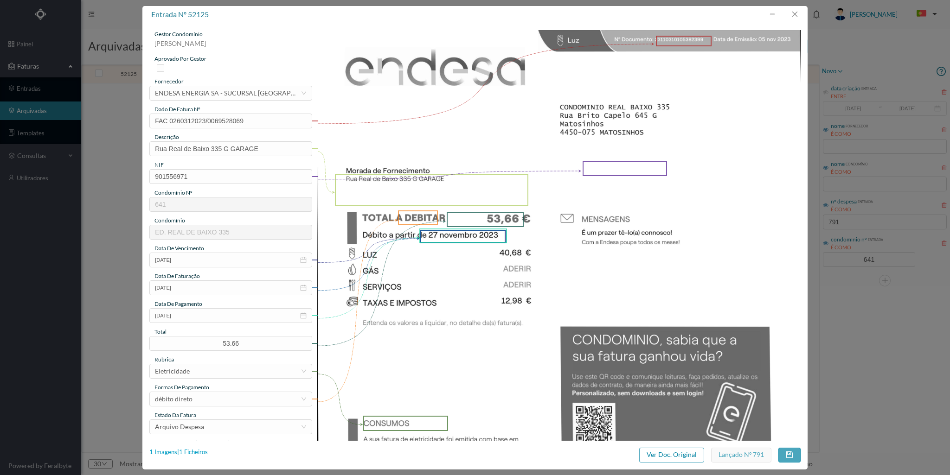
click at [202, 449] on div "1 Imagens | 1 Ficheiros" at bounding box center [178, 452] width 58 height 9
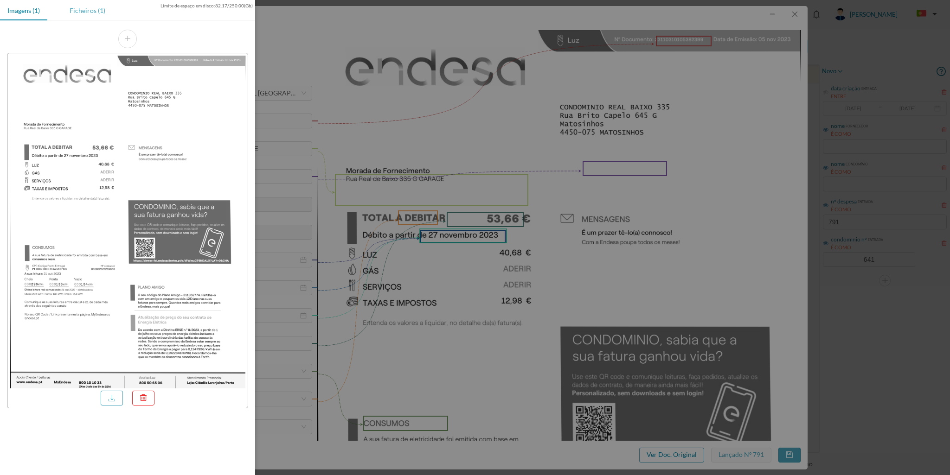
click at [84, 12] on div "Ficheiros (1)" at bounding box center [87, 10] width 51 height 21
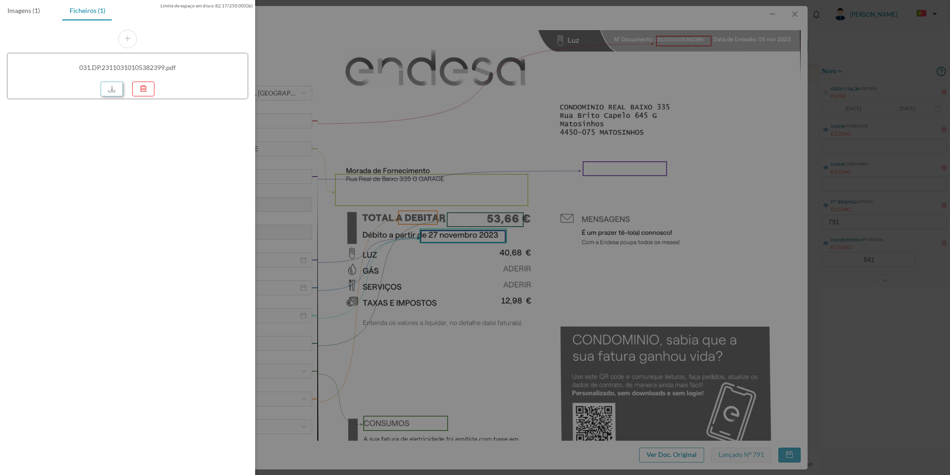
click at [108, 84] on link at bounding box center [112, 89] width 22 height 15
click at [792, 18] on div at bounding box center [475, 237] width 950 height 475
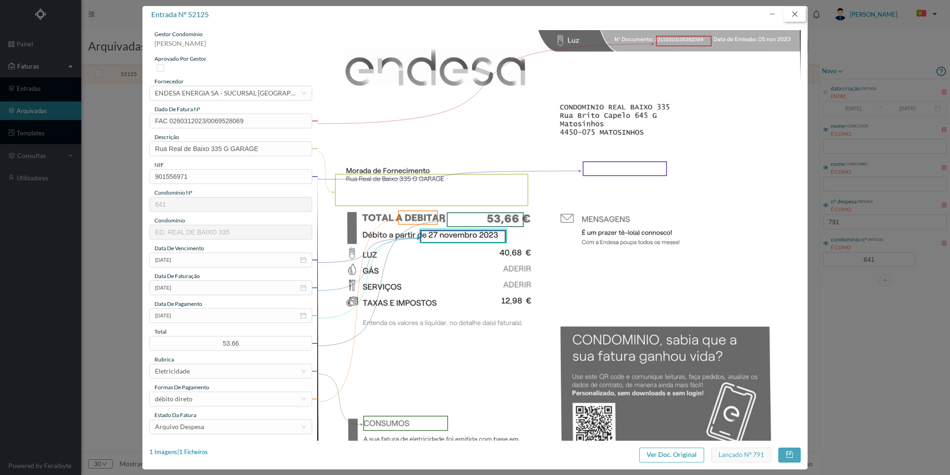
click at [795, 14] on button "button" at bounding box center [794, 14] width 22 height 15
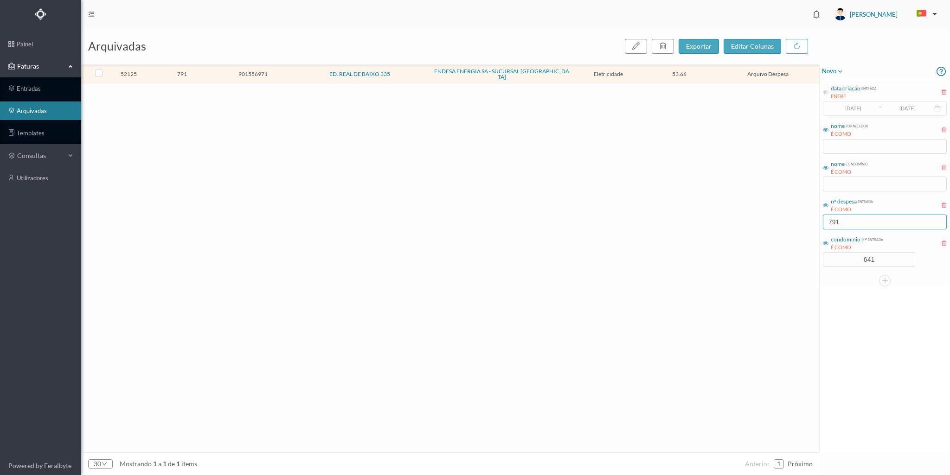
click at [843, 220] on input "791" at bounding box center [885, 222] width 124 height 15
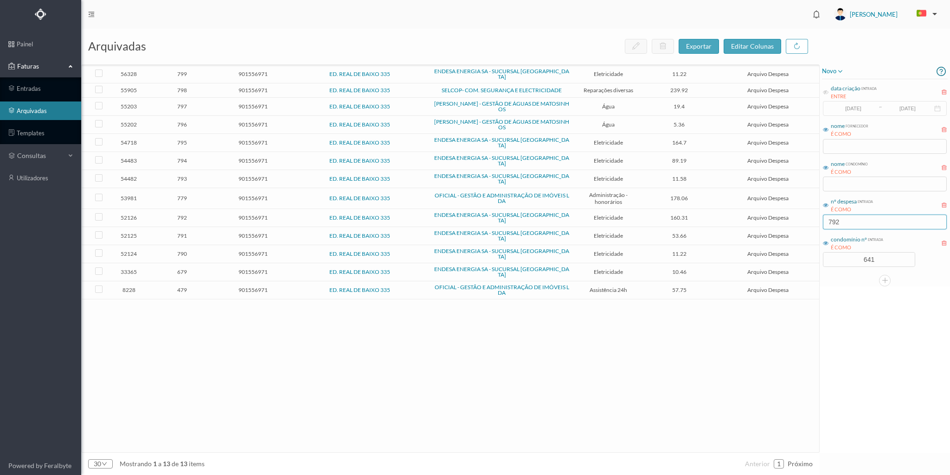
type input "792"
click at [203, 214] on span "792" at bounding box center [182, 217] width 66 height 7
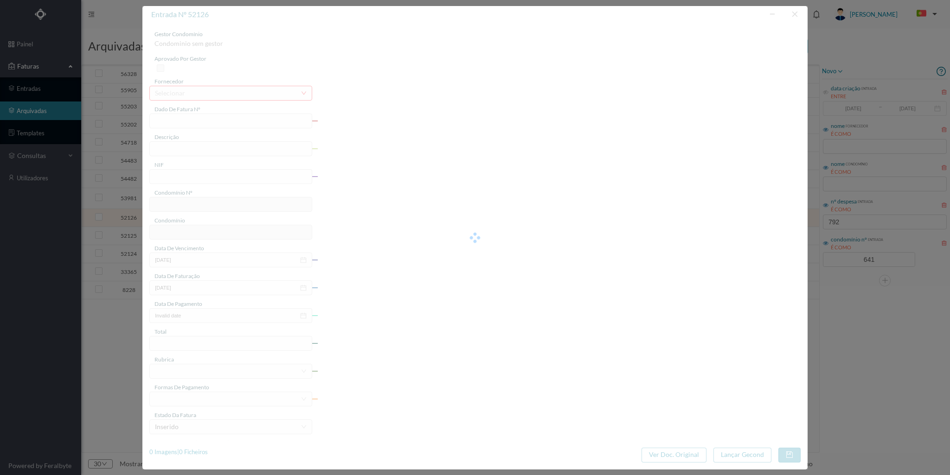
type input "FAC 0270312023/0073505501"
type input "Rua Real de Baixo 335 COMUNS"
type input "901556971"
type input "[DATE]"
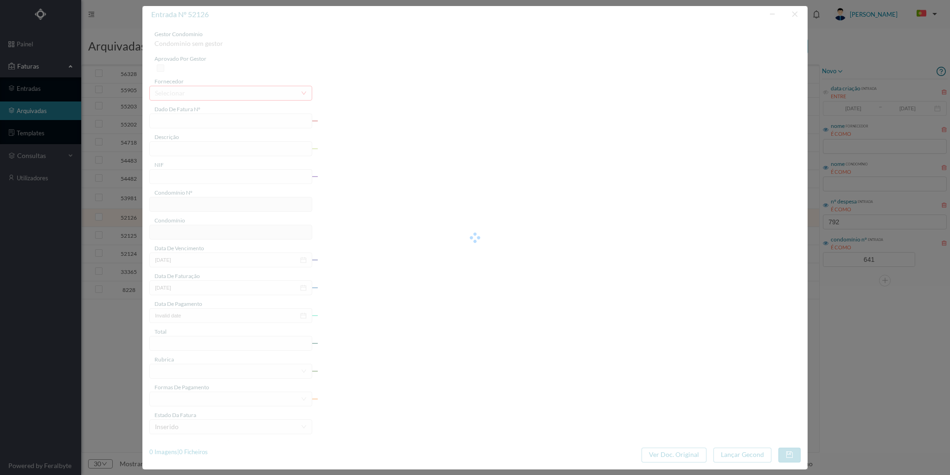
type input "[DATE]"
type input "160.31"
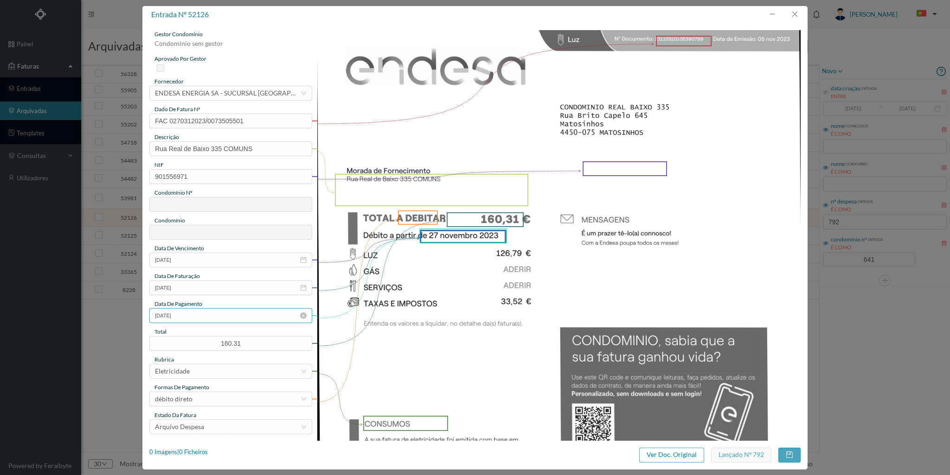
type input "641"
type input "ED. REAL DE BAIXO 335"
click at [199, 453] on div "1 Imagens | 1 Ficheiros" at bounding box center [178, 452] width 58 height 9
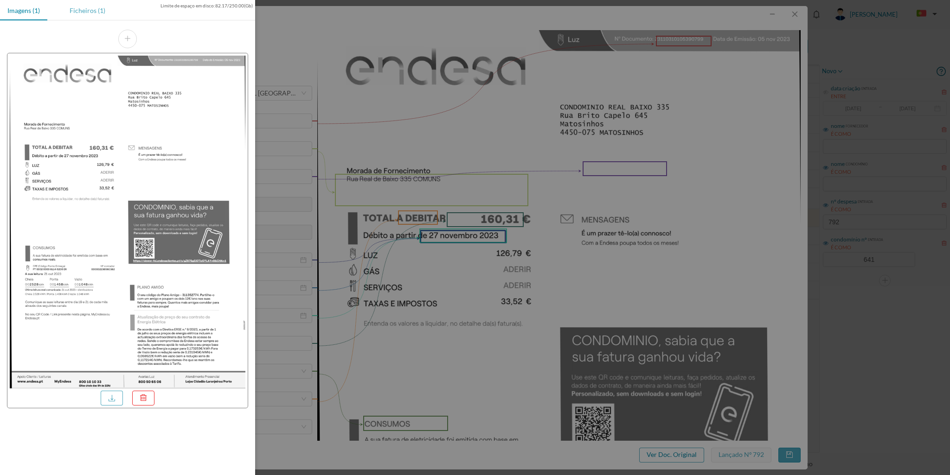
click at [93, 7] on div "Ficheiros (1)" at bounding box center [87, 10] width 51 height 21
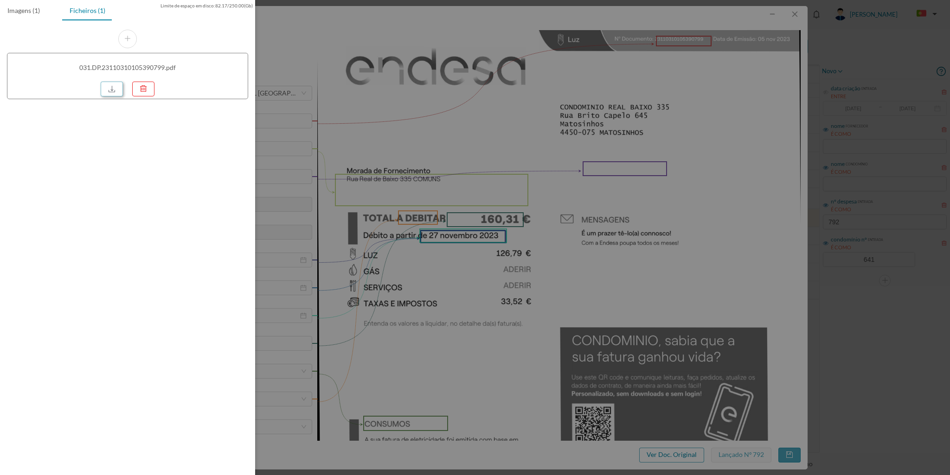
click at [118, 89] on link at bounding box center [112, 89] width 22 height 15
drag, startPoint x: 788, startPoint y: 17, endPoint x: 792, endPoint y: 12, distance: 6.0
click at [790, 15] on div at bounding box center [475, 237] width 950 height 475
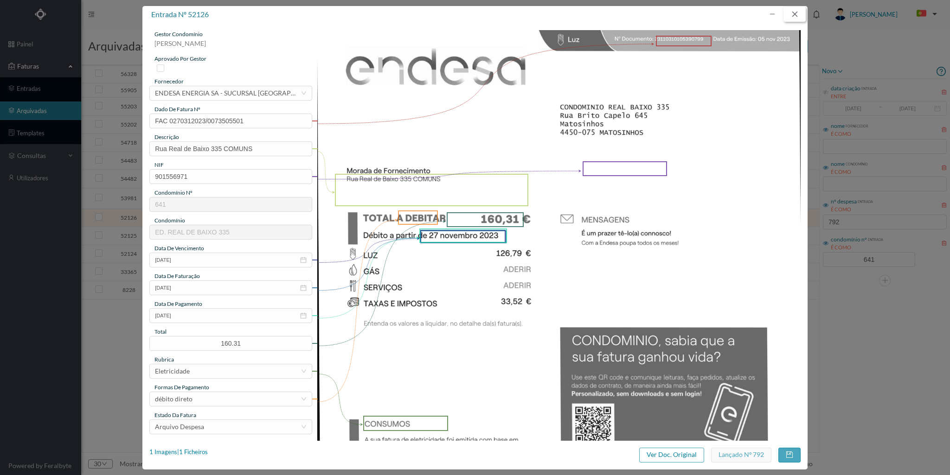
click at [793, 12] on button "button" at bounding box center [794, 14] width 22 height 15
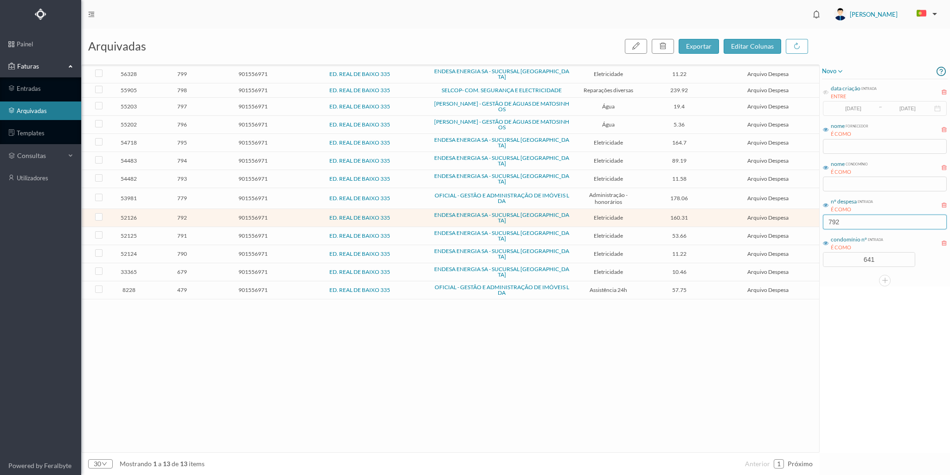
click at [846, 226] on input "792" at bounding box center [885, 222] width 124 height 15
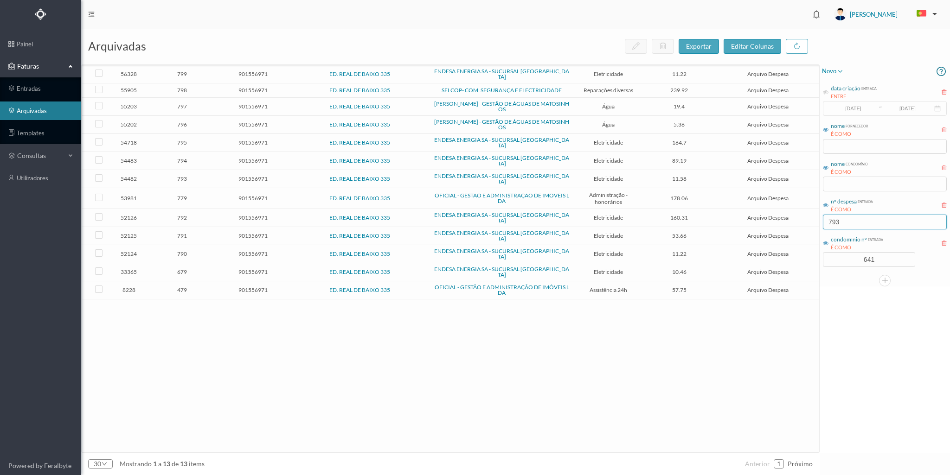
type input "793"
click at [207, 175] on span "793" at bounding box center [182, 178] width 66 height 7
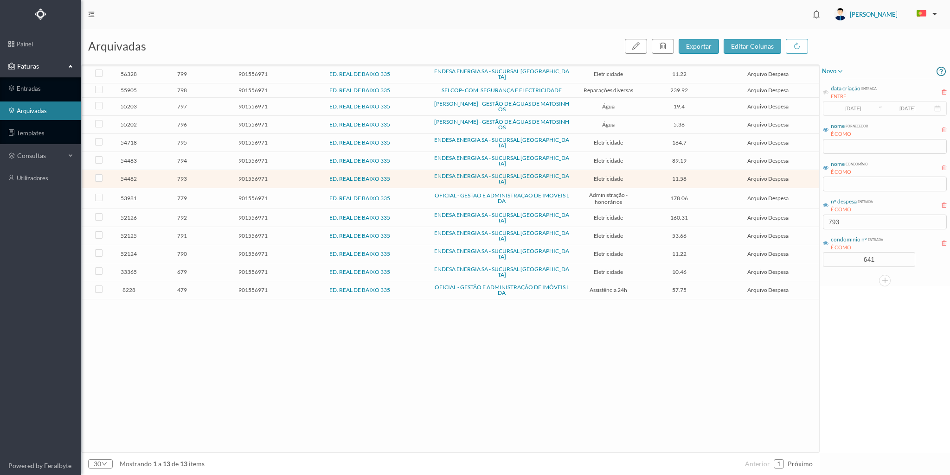
click at [207, 175] on span "793" at bounding box center [182, 178] width 66 height 7
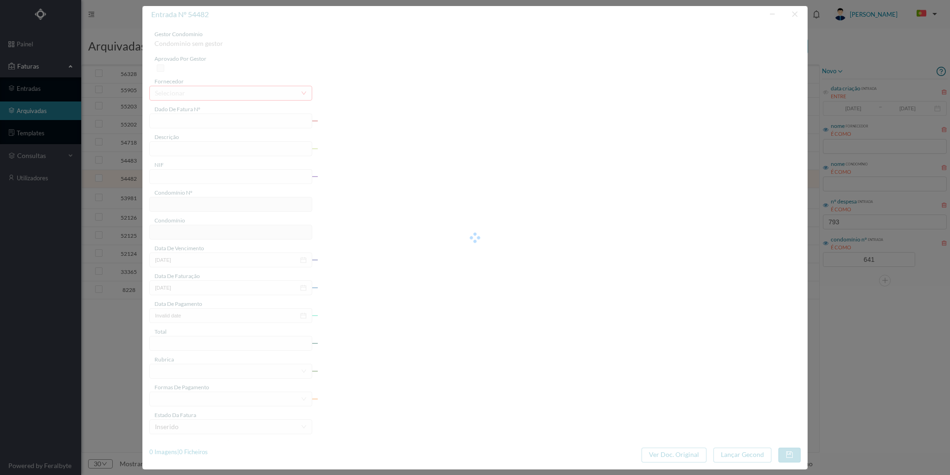
type input "FAC 0260312023/0069585458"
type input "[STREET_ADDRESS]"
type input "901556971"
type input "[DATE]"
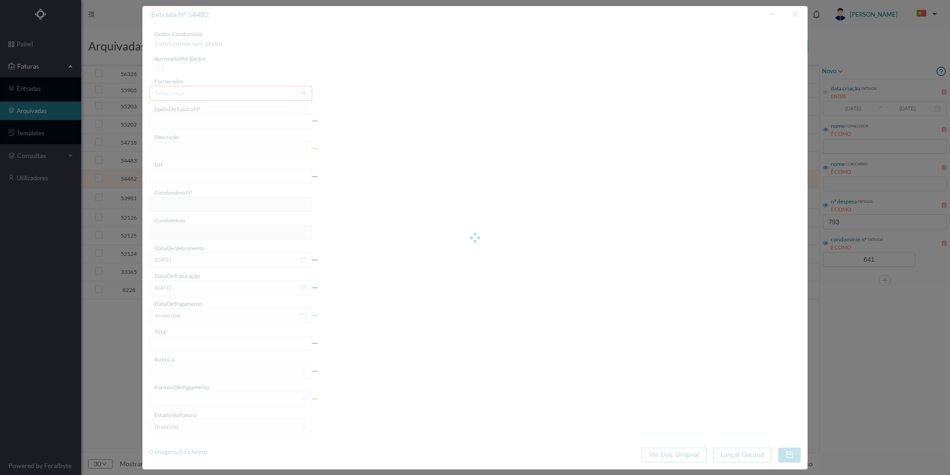
type input "[DATE]"
type input "11.58"
type input "641"
type input "ED. REAL DE BAIXO 335"
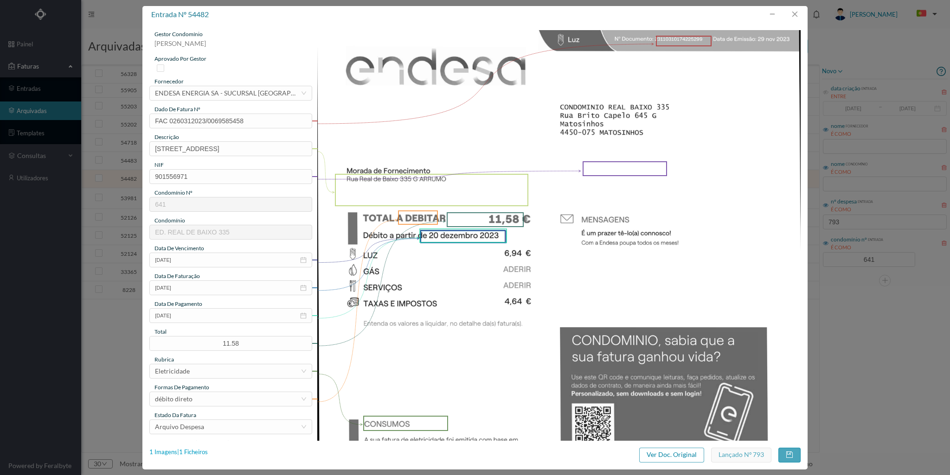
click at [194, 450] on div "1 Imagens | 1 Ficheiros" at bounding box center [178, 452] width 58 height 9
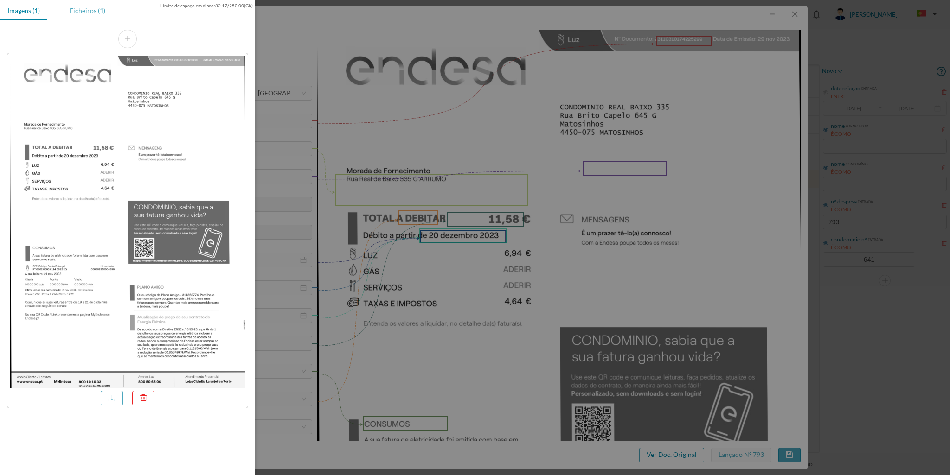
click at [77, 7] on div "Ficheiros (1)" at bounding box center [87, 10] width 51 height 21
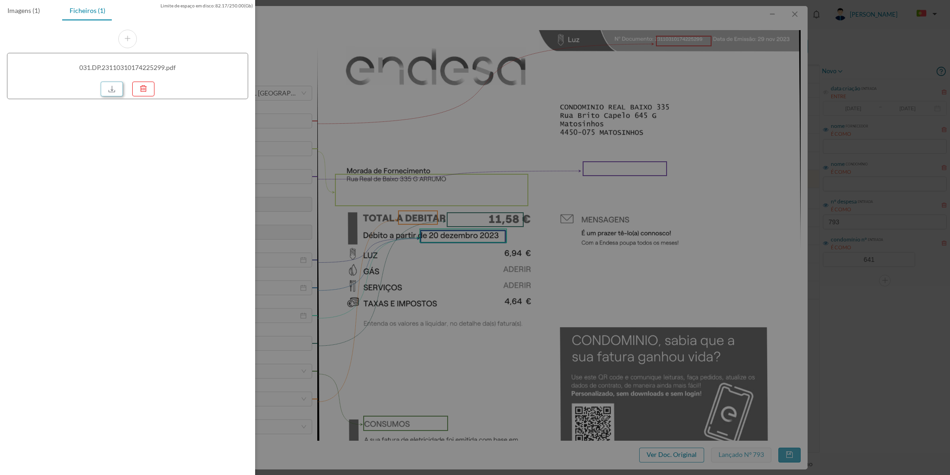
click at [117, 85] on link at bounding box center [112, 89] width 22 height 15
drag, startPoint x: 790, startPoint y: 13, endPoint x: 795, endPoint y: 13, distance: 5.1
click at [792, 13] on div at bounding box center [475, 237] width 950 height 475
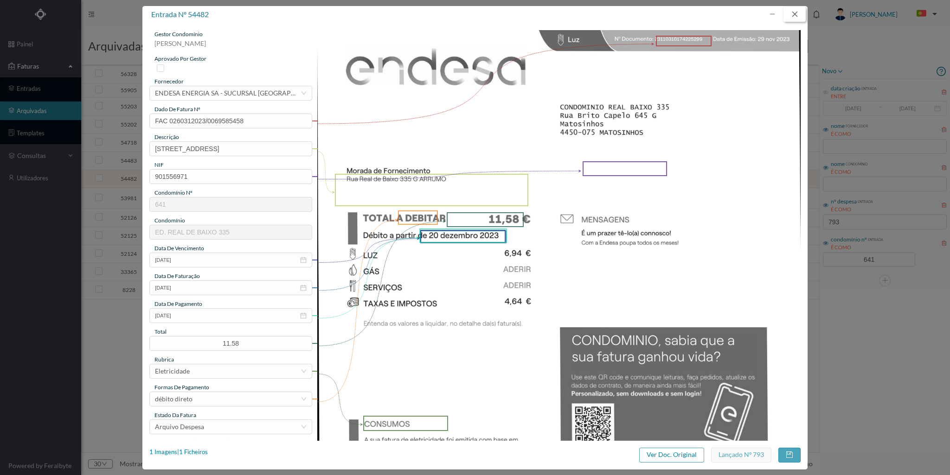
click at [795, 13] on button "button" at bounding box center [794, 14] width 22 height 15
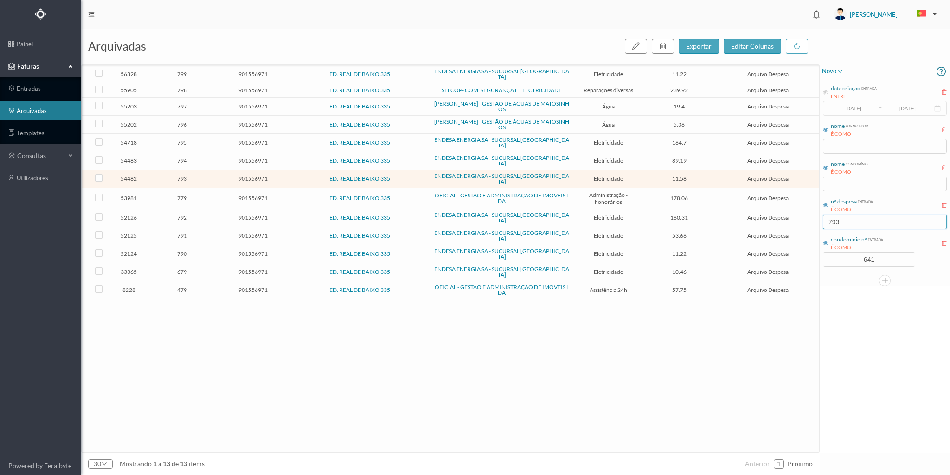
click at [843, 224] on input "793" at bounding box center [885, 222] width 124 height 15
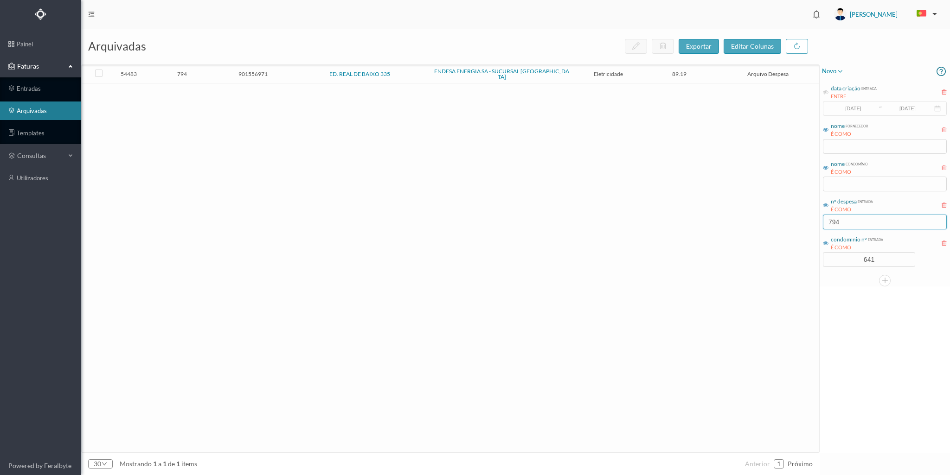
type input "794"
click at [197, 71] on span "794" at bounding box center [182, 73] width 66 height 7
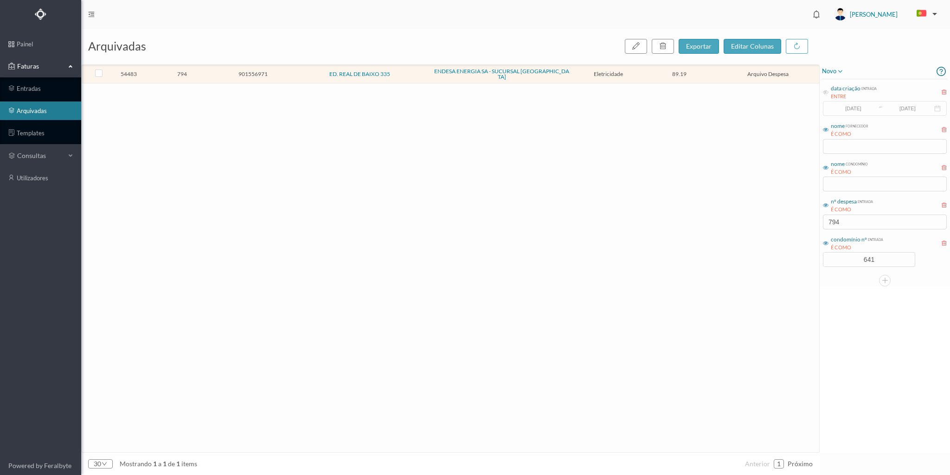
click at [197, 71] on span "794" at bounding box center [182, 73] width 66 height 7
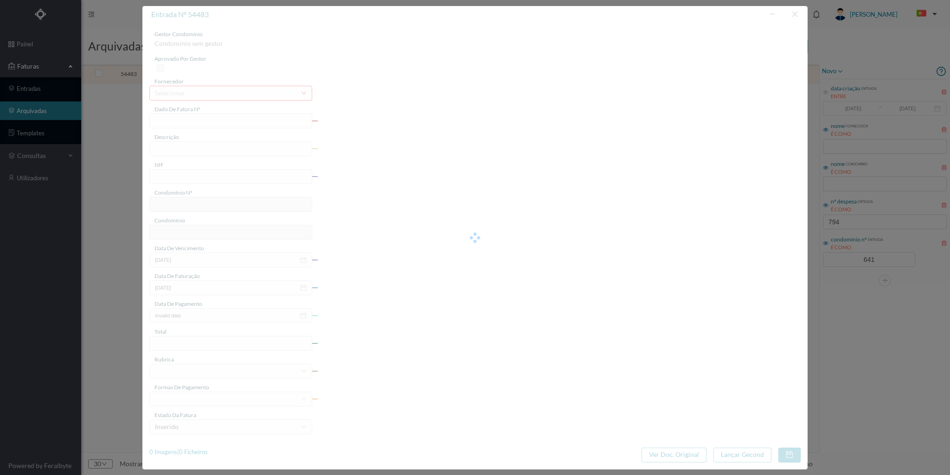
type input "FAC 0260312023/0069584541"
type input "Rua Real de Baixo 335 G GARAGE"
type input "901556971"
type input "[DATE]"
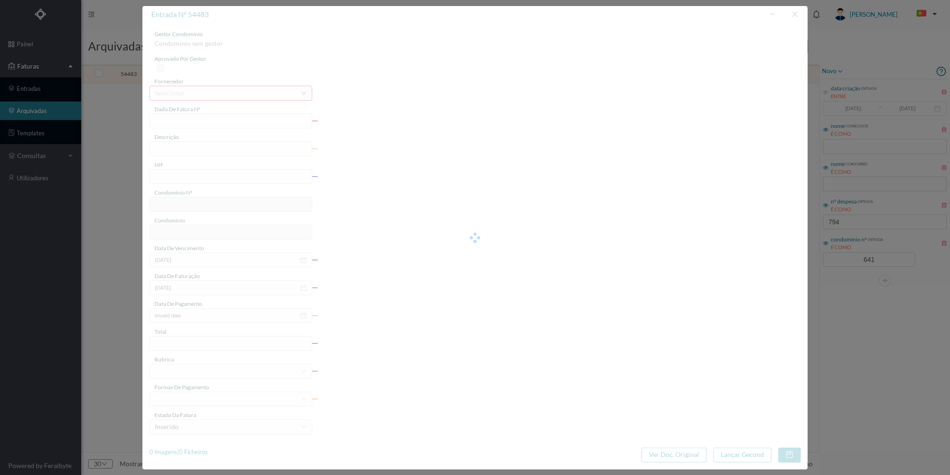
type input "[DATE]"
type input "89.19"
type input "641"
type input "ED. REAL DE BAIXO 335"
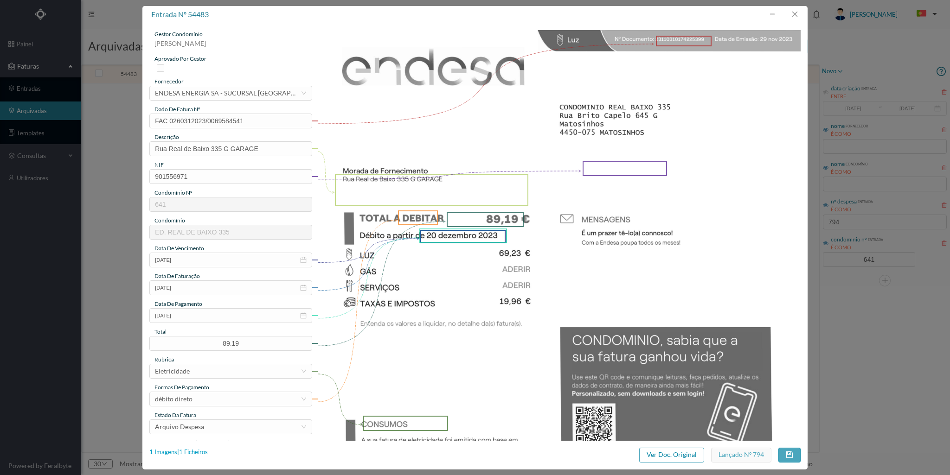
click at [195, 450] on div "1 Imagens | 1 Ficheiros" at bounding box center [178, 452] width 58 height 9
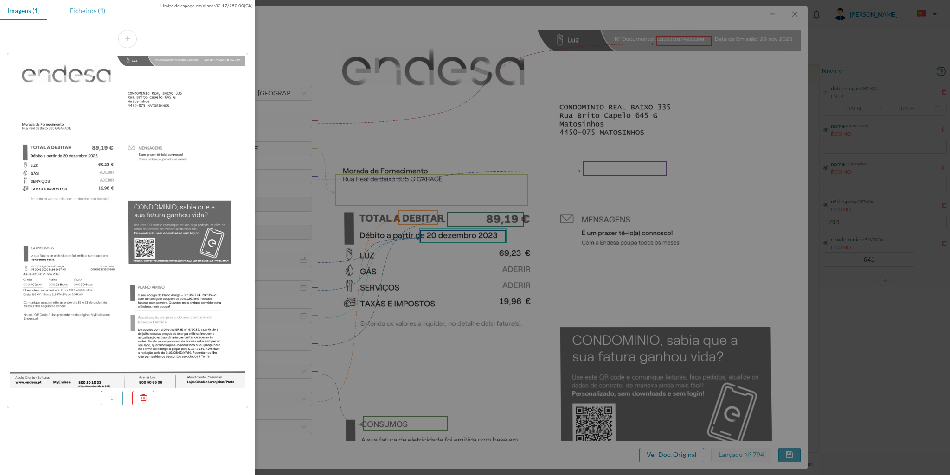
click at [100, 10] on div "Ficheiros (1)" at bounding box center [87, 10] width 51 height 21
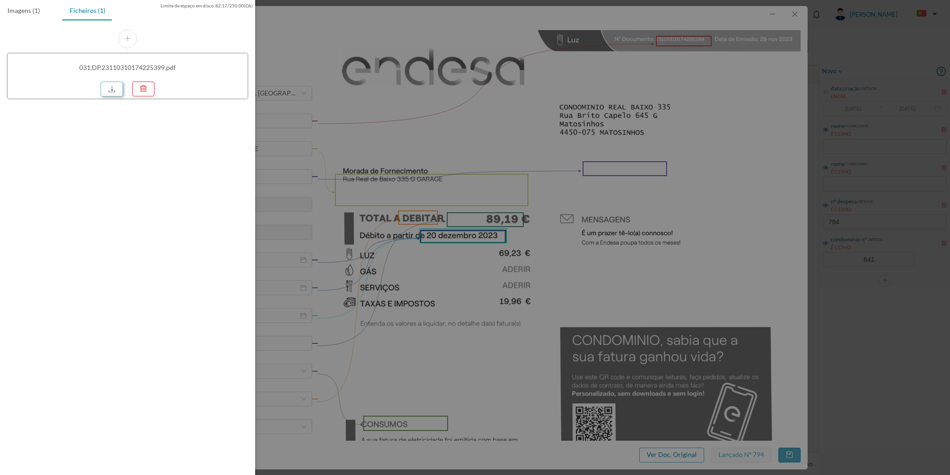
click at [114, 85] on link at bounding box center [112, 89] width 22 height 15
drag, startPoint x: 793, startPoint y: 24, endPoint x: 794, endPoint y: 16, distance: 8.4
click at [794, 18] on div at bounding box center [475, 237] width 950 height 475
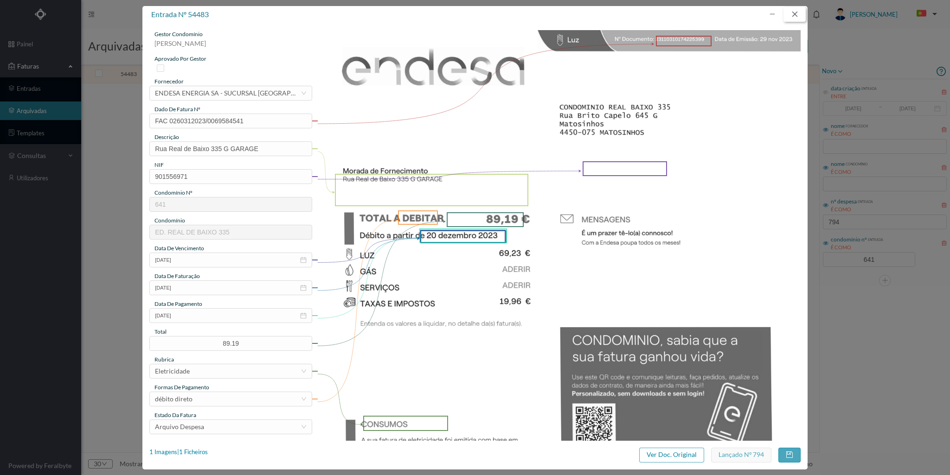
click at [794, 14] on button "button" at bounding box center [794, 14] width 22 height 15
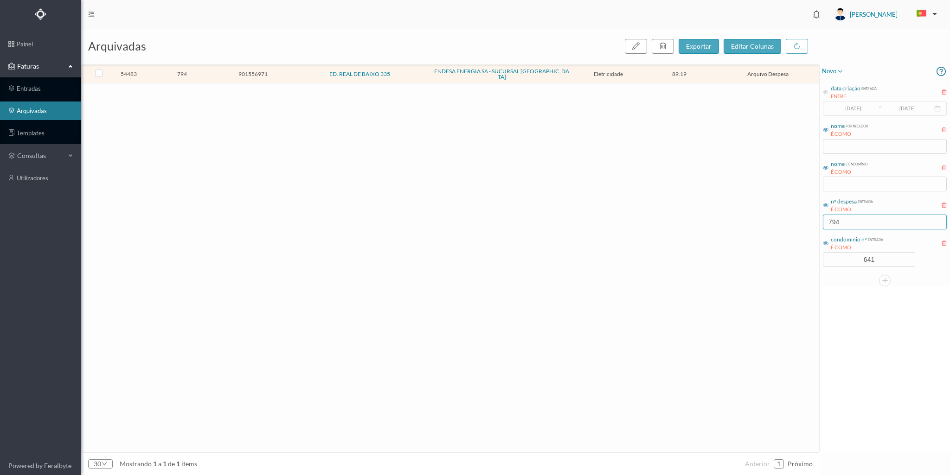
click at [843, 222] on input "794" at bounding box center [885, 222] width 124 height 15
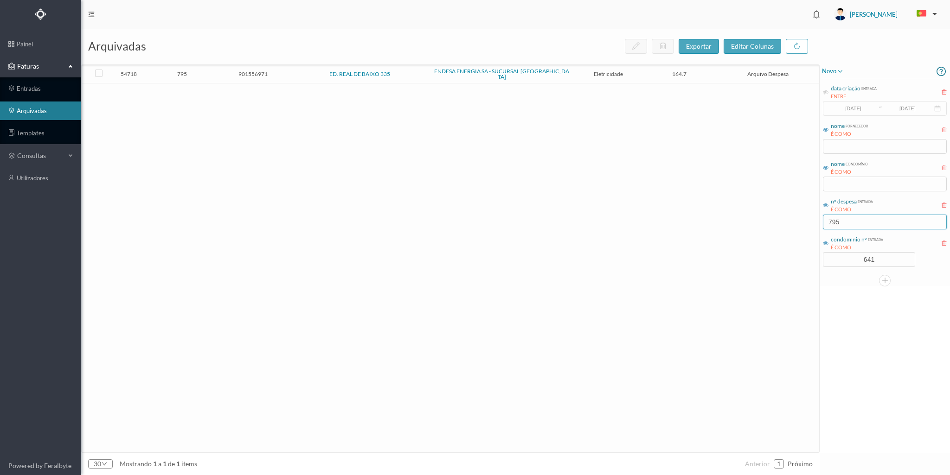
type input "795"
click at [197, 72] on span "795" at bounding box center [182, 73] width 66 height 7
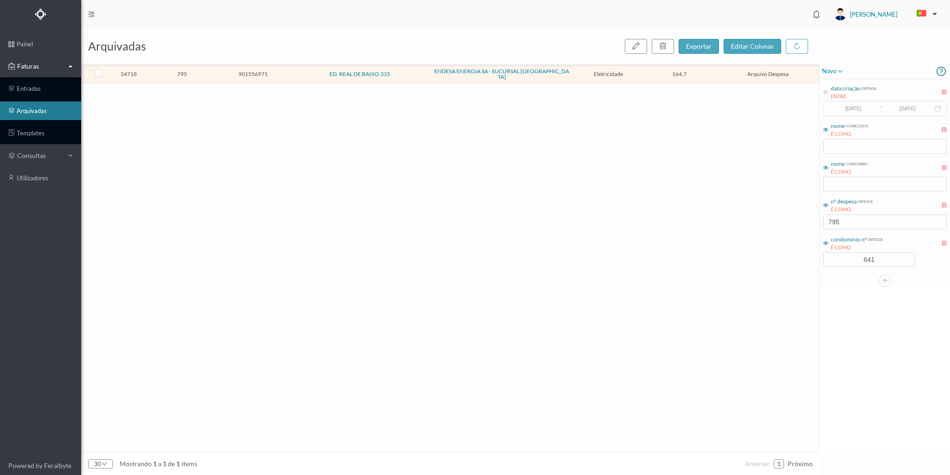
click at [197, 72] on span "795" at bounding box center [182, 73] width 66 height 7
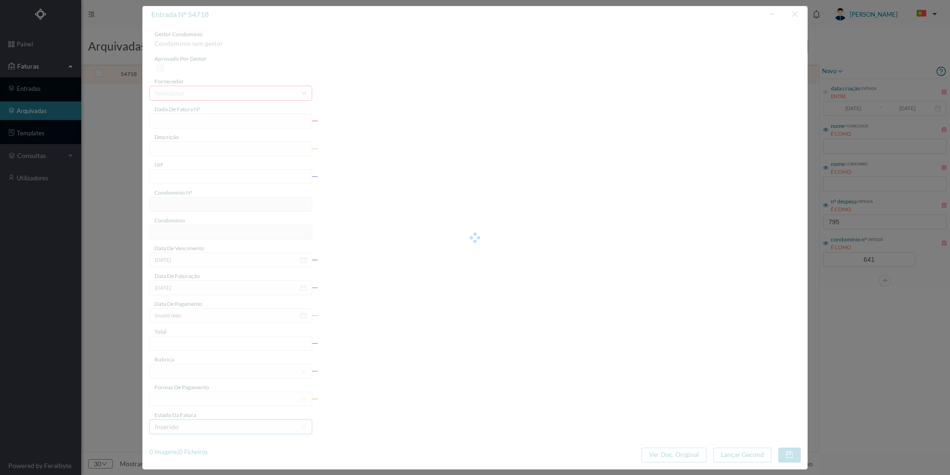
type input "FAC 0260312023/0069584266"
type input "Rua Real de Baixo 335 COMUNS"
type input "901556971"
type input "[DATE]"
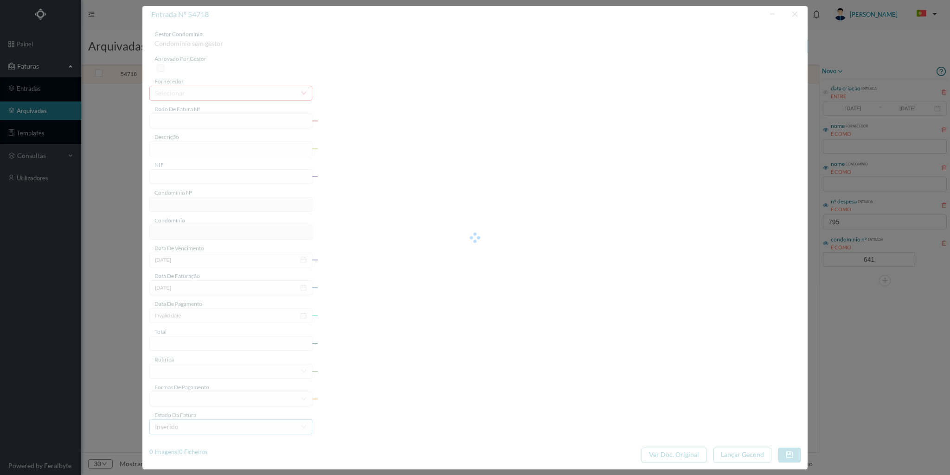
type input "[DATE]"
type input "164.70"
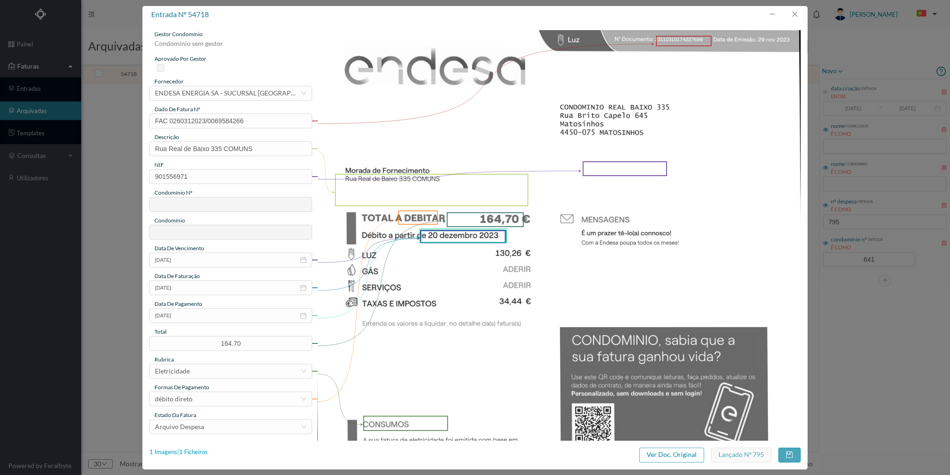
click at [199, 453] on div "1 Imagens | 1 Ficheiros" at bounding box center [178, 452] width 58 height 9
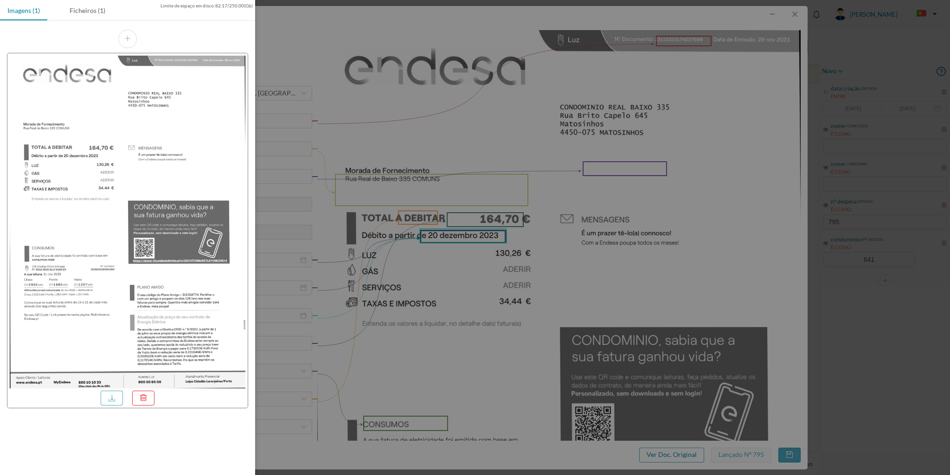
type input "641"
type input "ED. REAL DE BAIXO 335"
click at [95, 9] on div "Ficheiros (1)" at bounding box center [87, 10] width 51 height 21
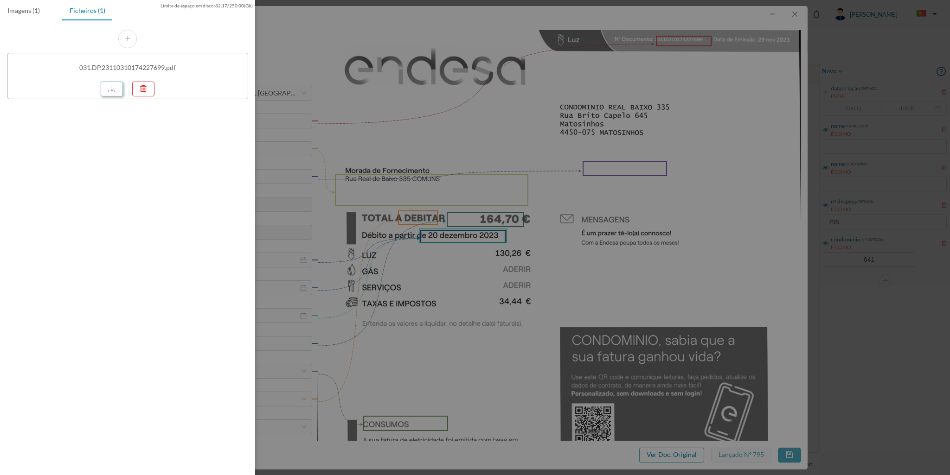
click at [109, 89] on link at bounding box center [112, 89] width 22 height 15
click at [799, 15] on div at bounding box center [475, 237] width 950 height 475
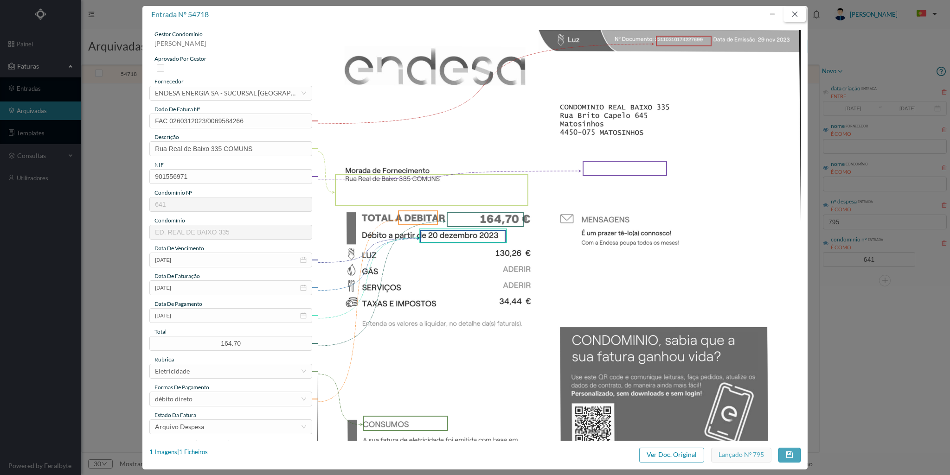
click at [792, 13] on button "button" at bounding box center [794, 14] width 22 height 15
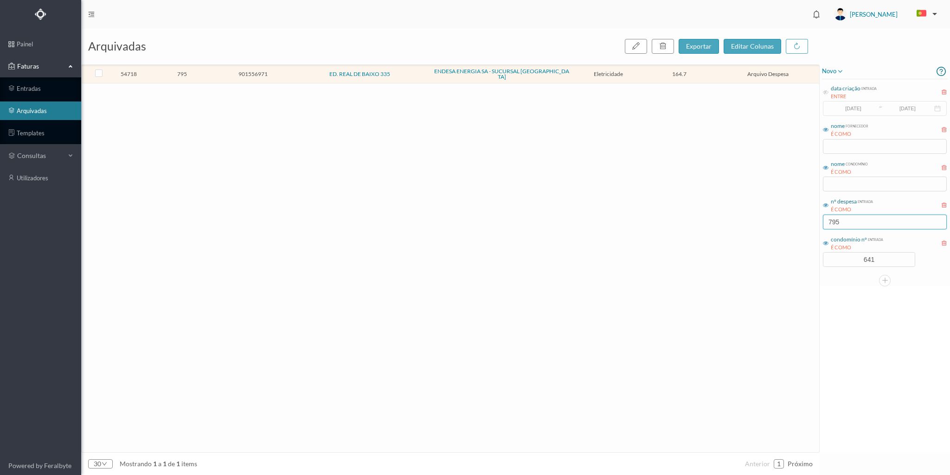
click at [839, 223] on input "795" at bounding box center [885, 222] width 124 height 15
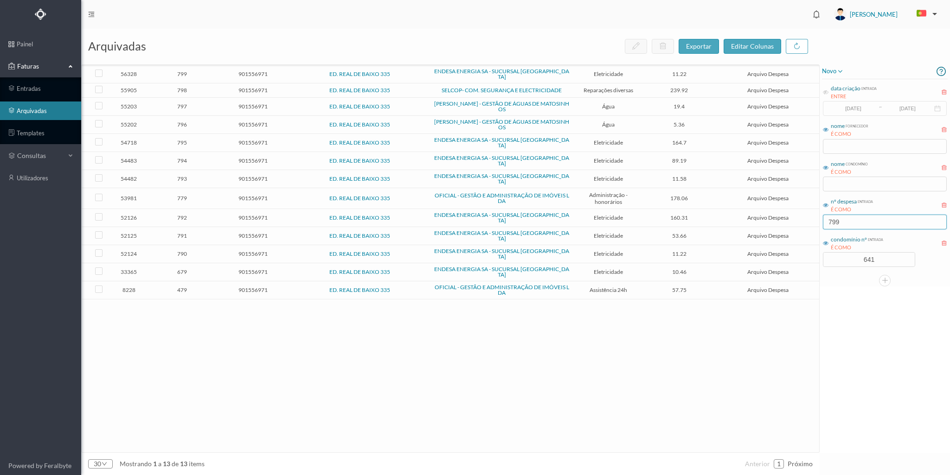
type input "799"
click at [207, 70] on span "799" at bounding box center [182, 73] width 66 height 7
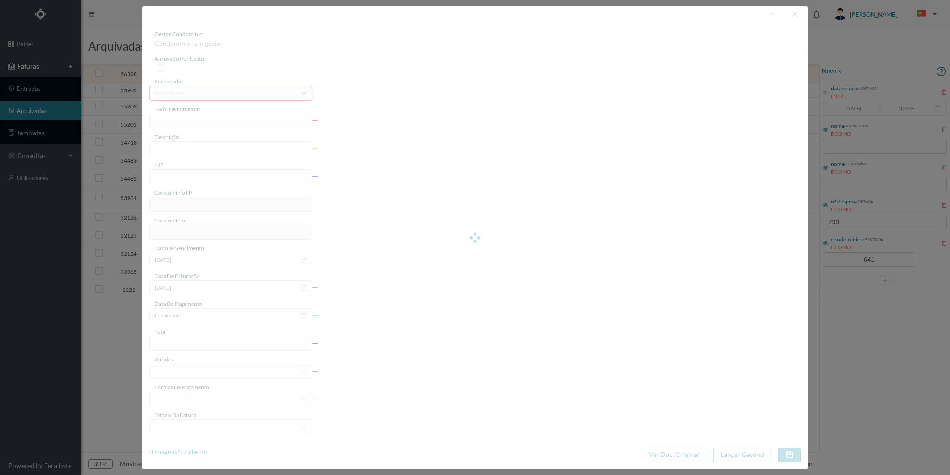
type input "FAC 0260312023/0069642041"
type input "[STREET_ADDRESS]"
type input "901556971"
type input "19-01-2024"
type input "29-12-2023"
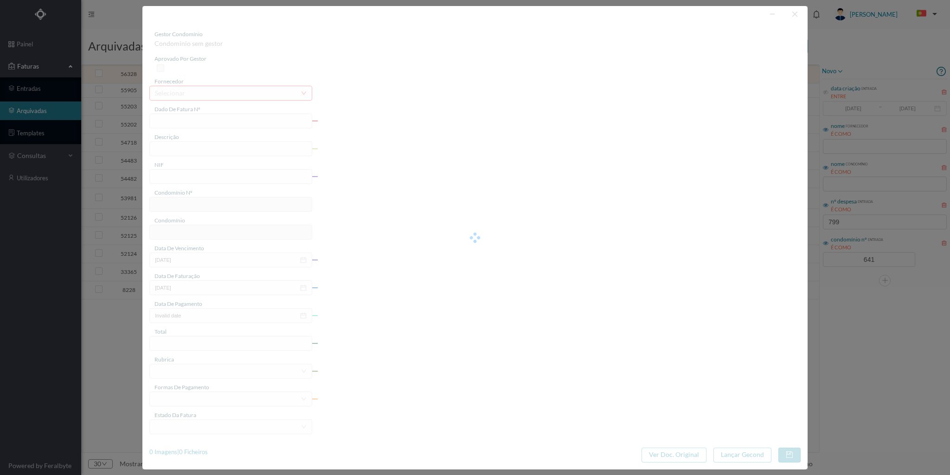
type input "19-01-2024"
type input "11.22"
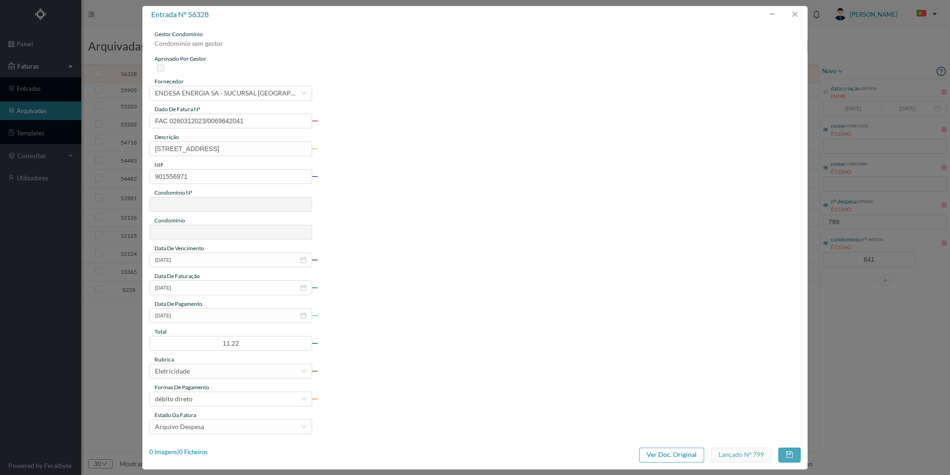
type input "641"
type input "ED. REAL DE BAIXO 335"
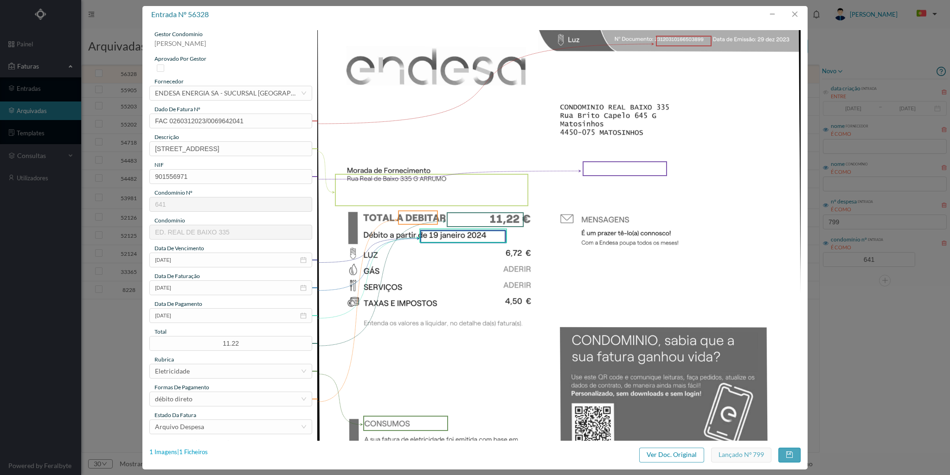
click at [200, 452] on div "1 Imagens | 1 Ficheiros" at bounding box center [178, 452] width 58 height 9
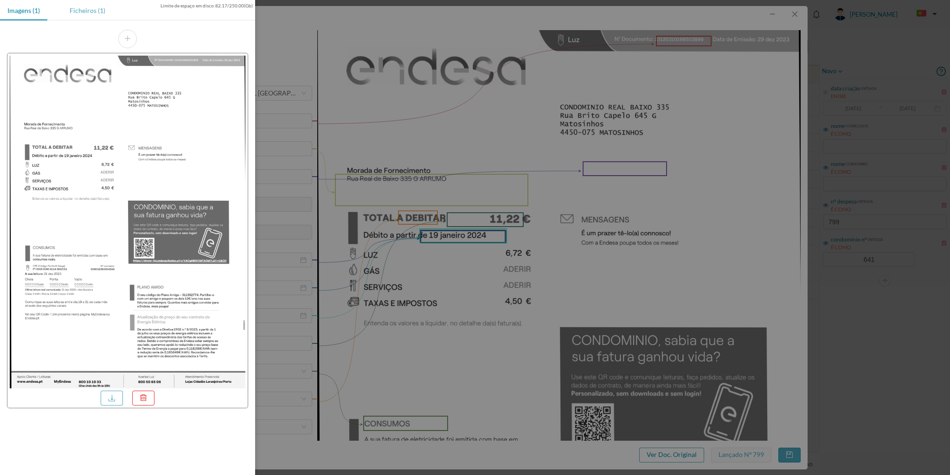
click at [91, 6] on div "Ficheiros (1)" at bounding box center [87, 10] width 51 height 21
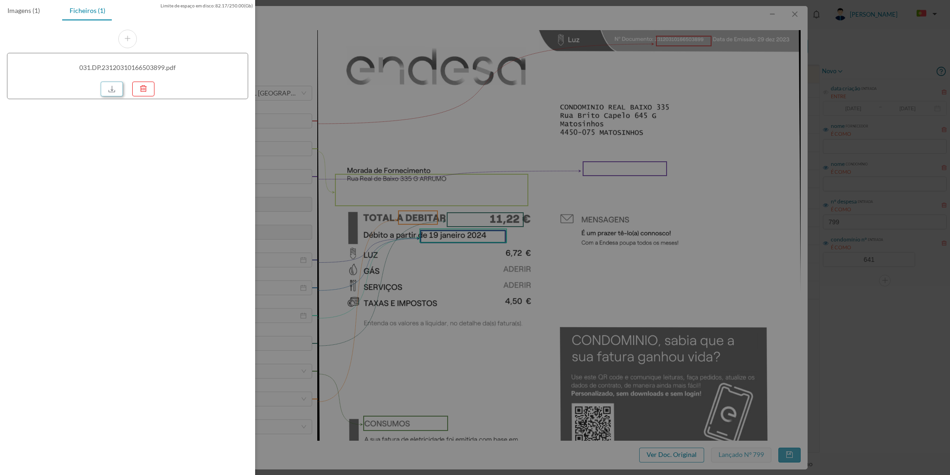
click at [109, 89] on link at bounding box center [112, 89] width 22 height 15
click at [794, 14] on div at bounding box center [475, 237] width 950 height 475
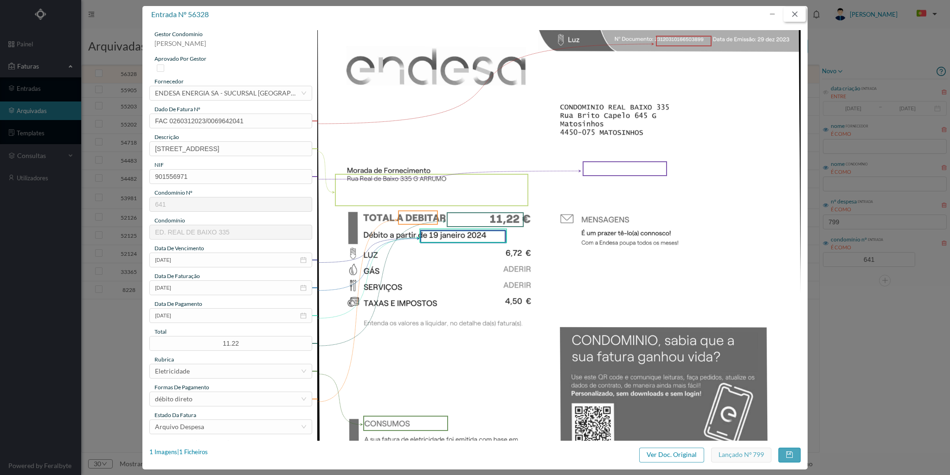
click at [794, 11] on button "button" at bounding box center [794, 14] width 22 height 15
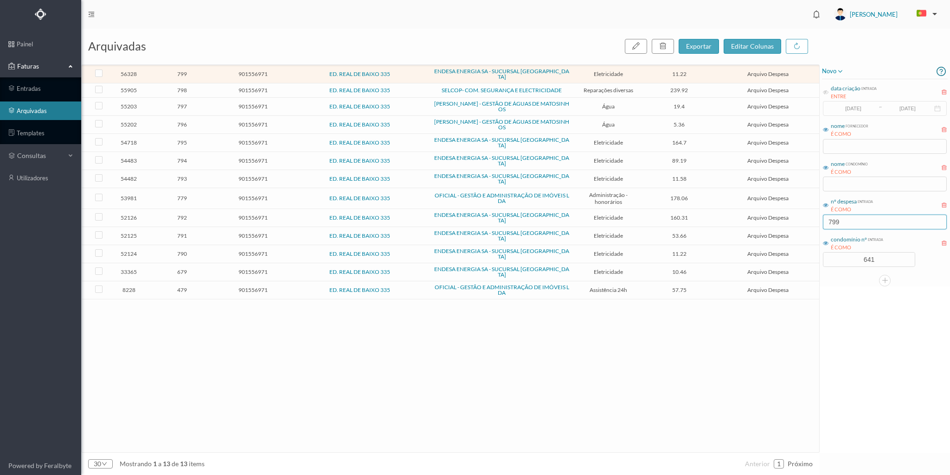
click at [850, 220] on input "799" at bounding box center [885, 222] width 124 height 15
type input "7"
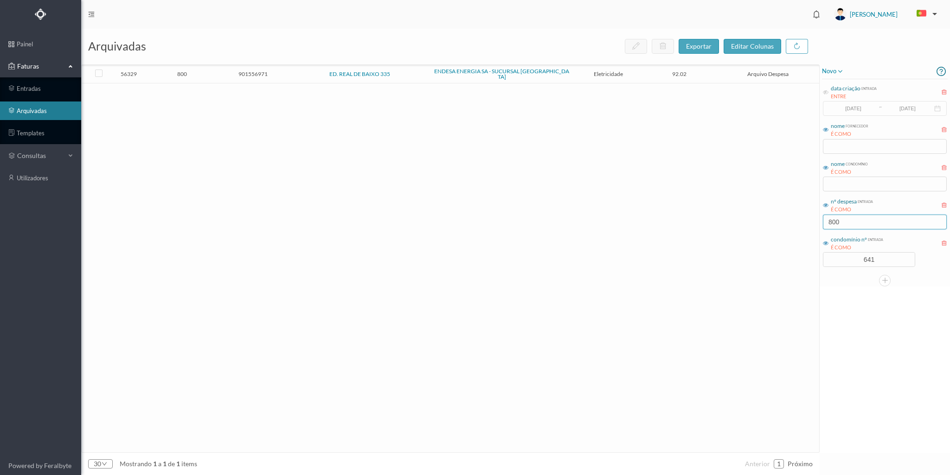
type input "800"
click at [211, 63] on div "arquivadas exportar editar colunas" at bounding box center [450, 47] width 738 height 36
click at [211, 68] on td "800" at bounding box center [182, 74] width 71 height 18
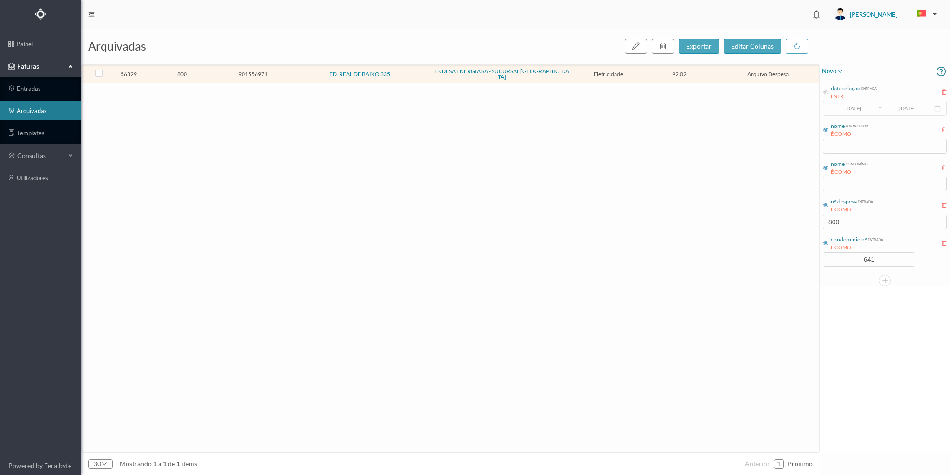
click at [211, 68] on td "800" at bounding box center [182, 74] width 71 height 18
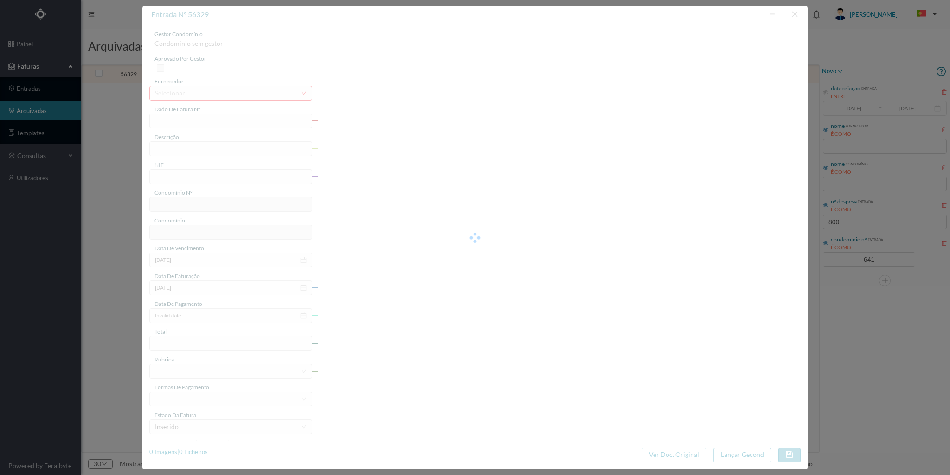
type input "FAC 0260312023/0069641560"
type input "Rua Real de Baixo 335 G GARAGE"
type input "901556971"
type input "19-01-2024"
type input "29-12-2023"
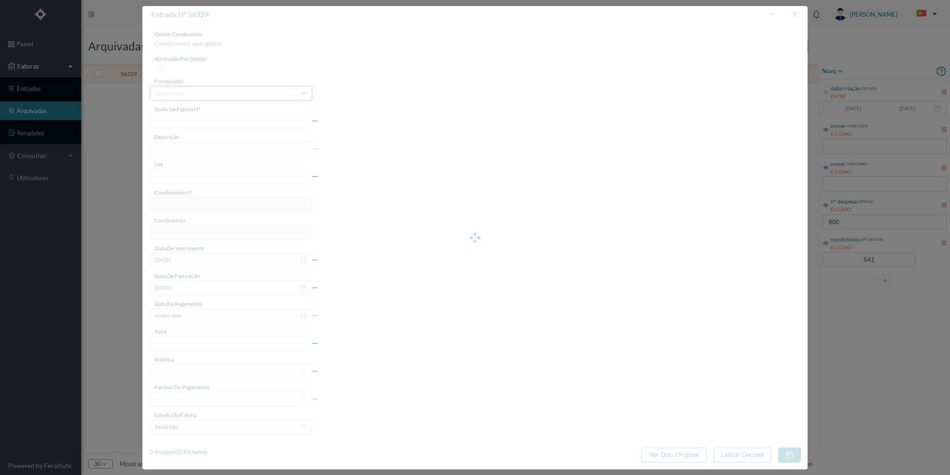
type input "19-01-2024"
type input "92.02"
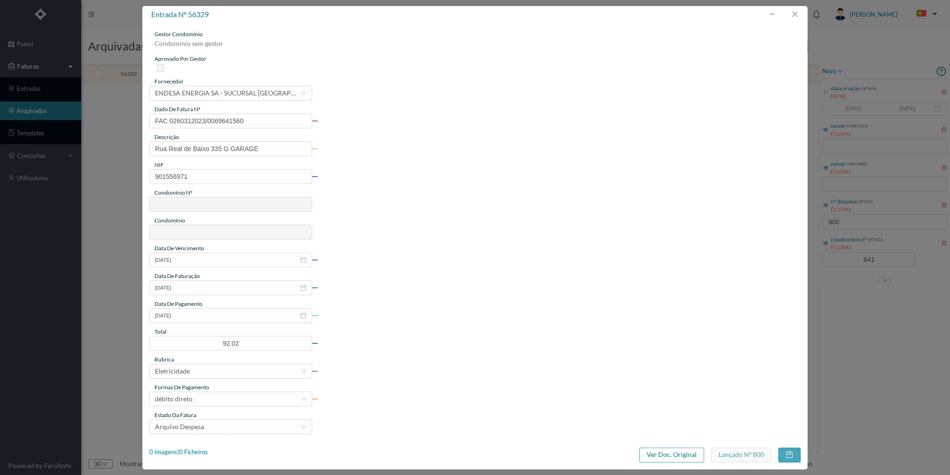
type input "641"
type input "ED. REAL DE BAIXO 335"
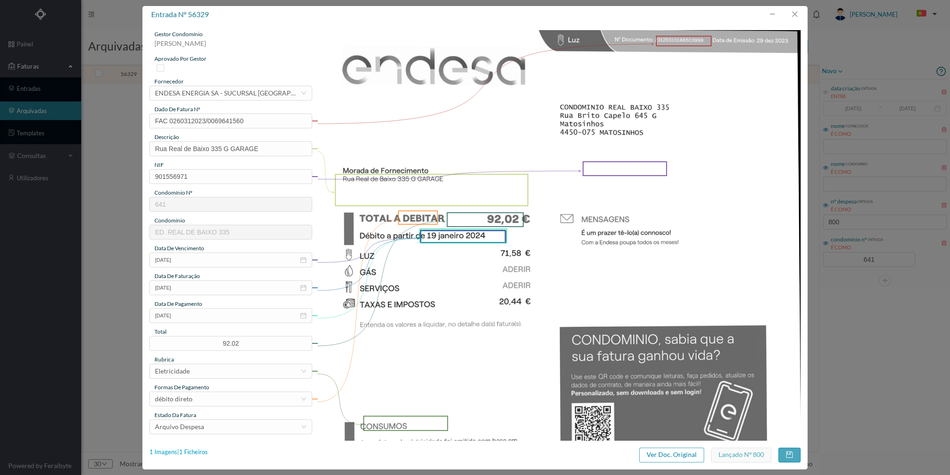
click at [201, 449] on div "1 Imagens | 1 Ficheiros" at bounding box center [178, 452] width 58 height 9
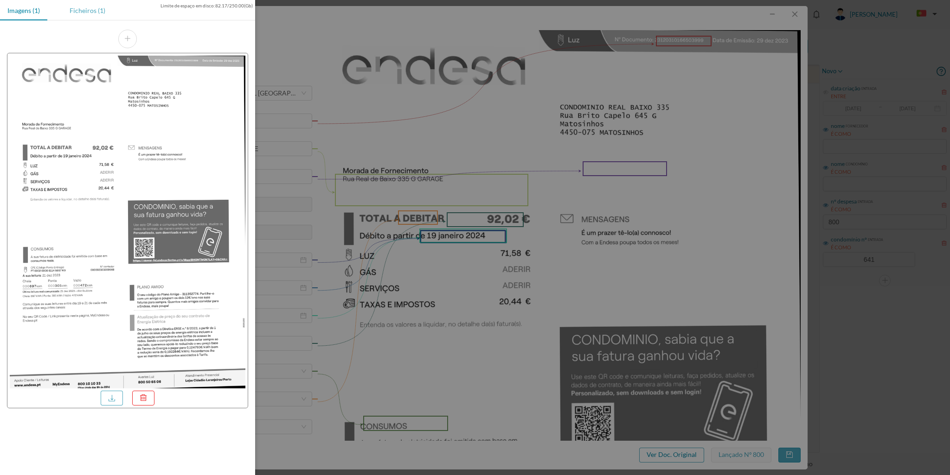
click at [95, 13] on div "Ficheiros (1)" at bounding box center [87, 10] width 51 height 21
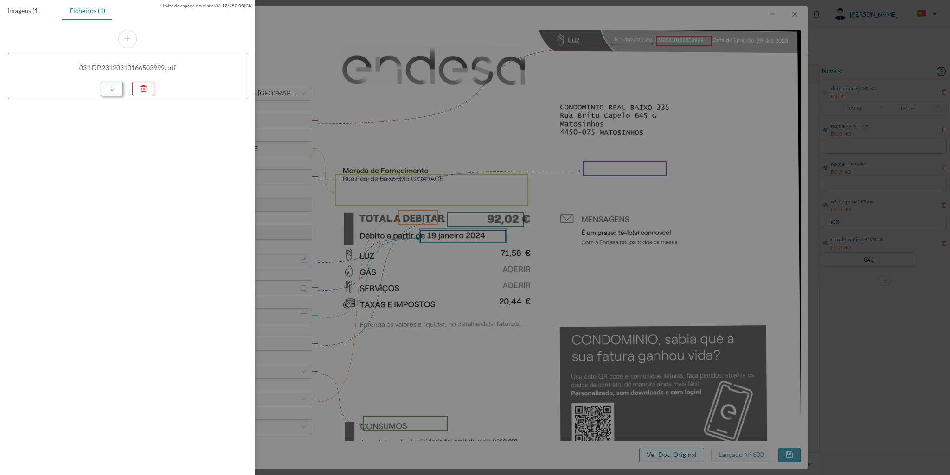
click at [108, 96] on link at bounding box center [112, 89] width 22 height 15
click at [797, 14] on div at bounding box center [475, 237] width 950 height 475
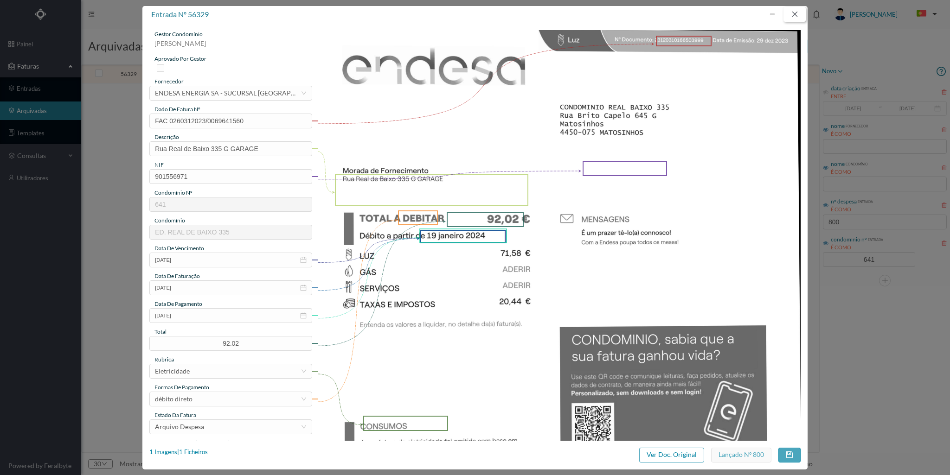
click at [792, 13] on button "button" at bounding box center [794, 14] width 22 height 15
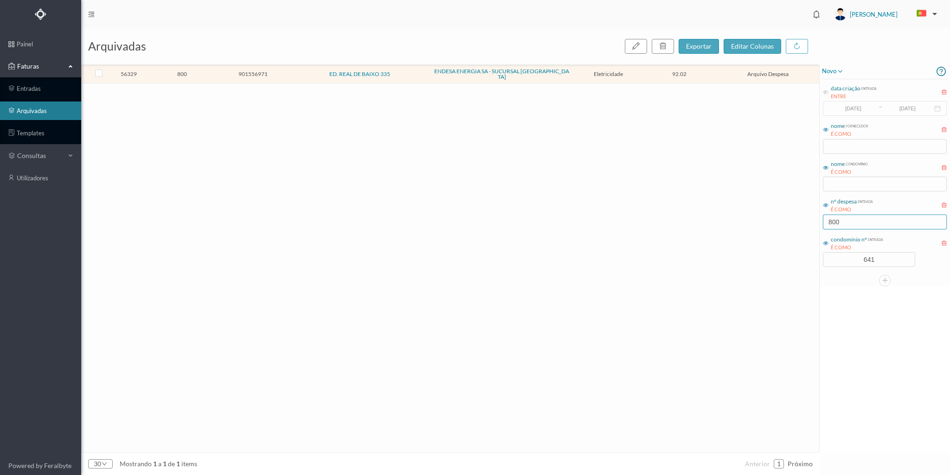
click at [840, 219] on input "800" at bounding box center [885, 222] width 124 height 15
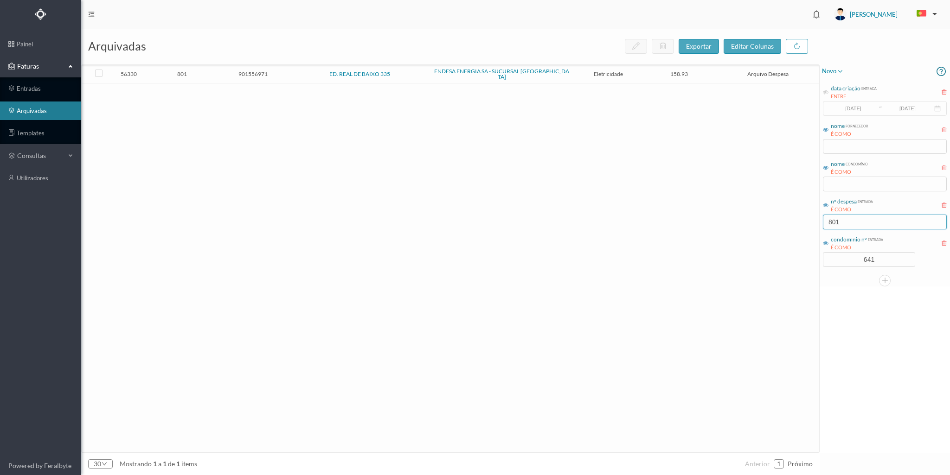
type input "801"
click at [211, 70] on span "801" at bounding box center [182, 73] width 66 height 7
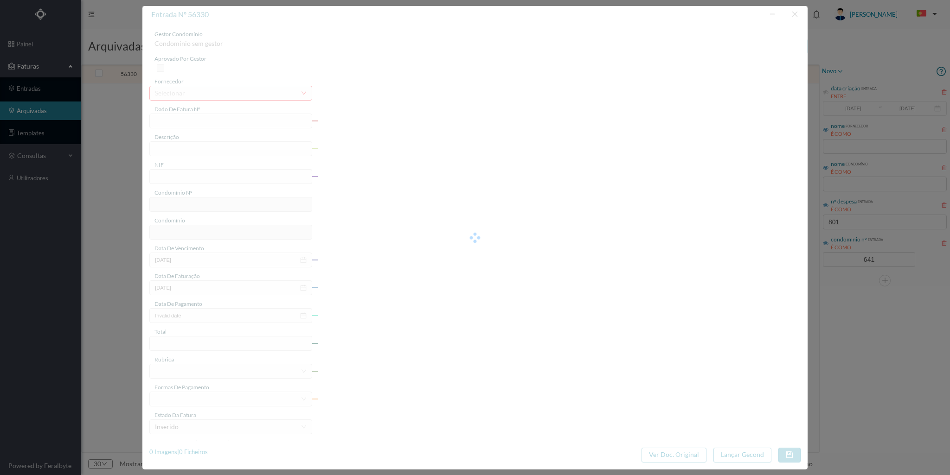
type input "FAC 0260312023/0069640879"
type input "Rua Real de Baixo 335 COMUNS"
type input "901556971"
type input "19-01-2024"
type input "29-12-2023"
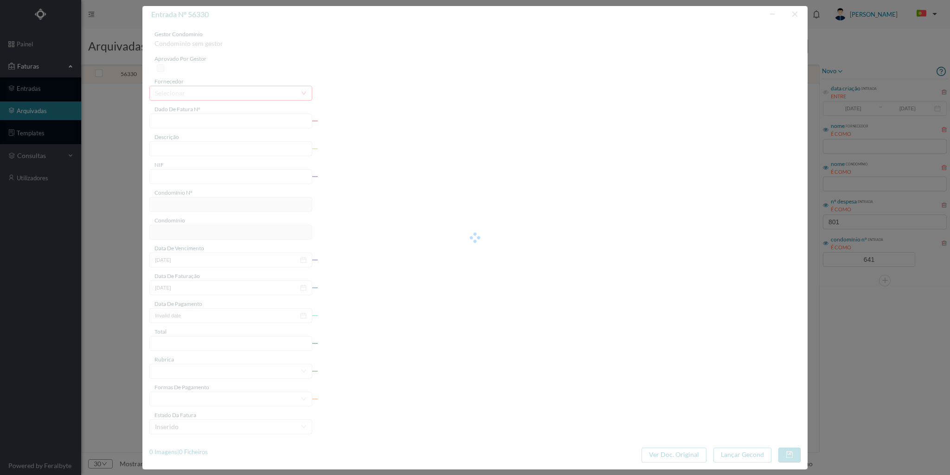
type input "19-01-2024"
type input "158.93"
type input "641"
type input "ED. REAL DE BAIXO 335"
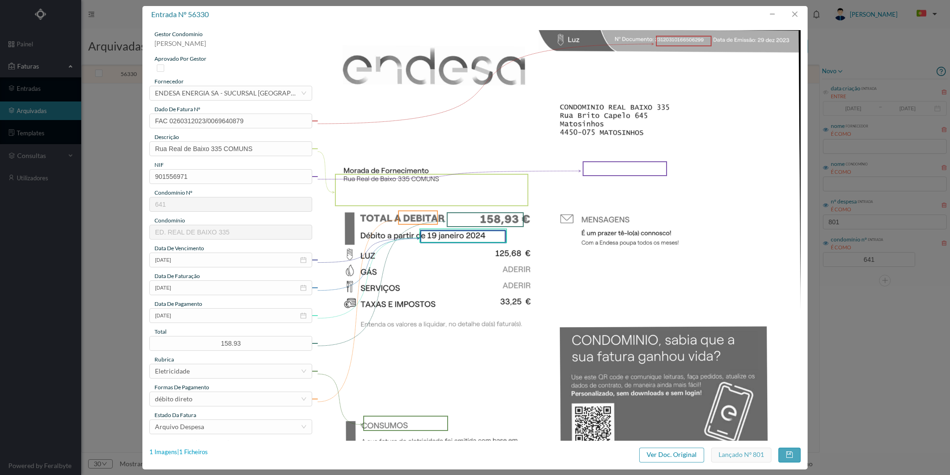
click at [206, 452] on div "1 Imagens | 1 Ficheiros" at bounding box center [178, 452] width 58 height 9
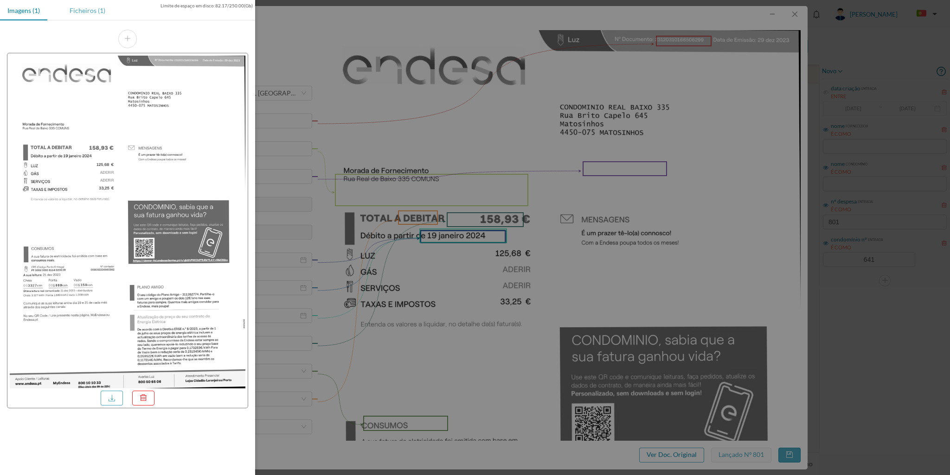
click at [95, 17] on div "Ficheiros (1)" at bounding box center [87, 10] width 51 height 21
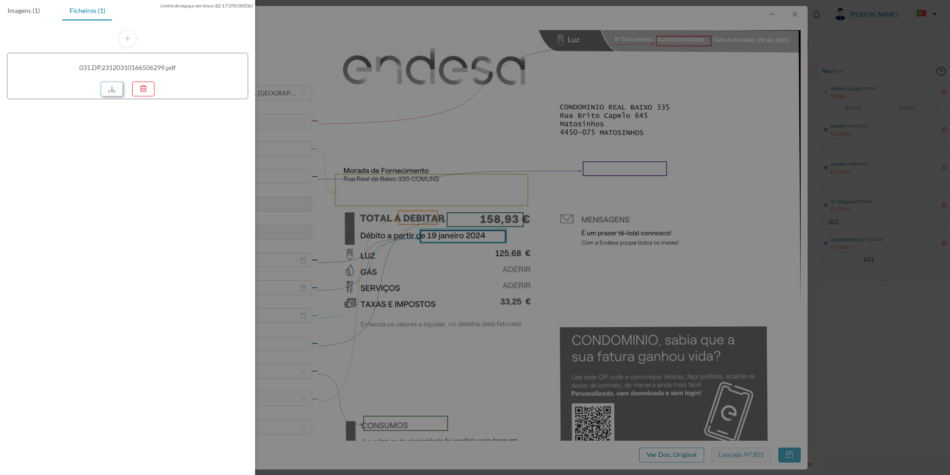
click at [109, 88] on link at bounding box center [112, 89] width 22 height 15
click at [797, 14] on div at bounding box center [475, 237] width 950 height 475
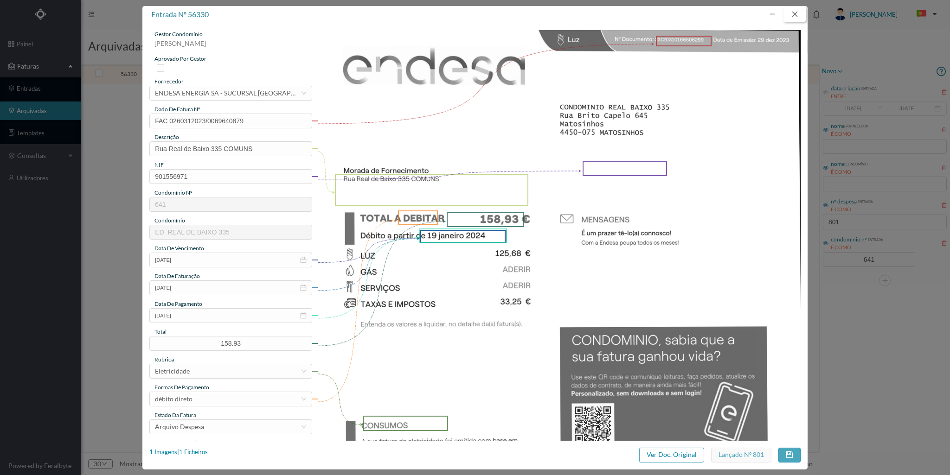
drag, startPoint x: 795, startPoint y: 12, endPoint x: 830, endPoint y: 94, distance: 89.2
click at [798, 13] on button "button" at bounding box center [794, 14] width 22 height 15
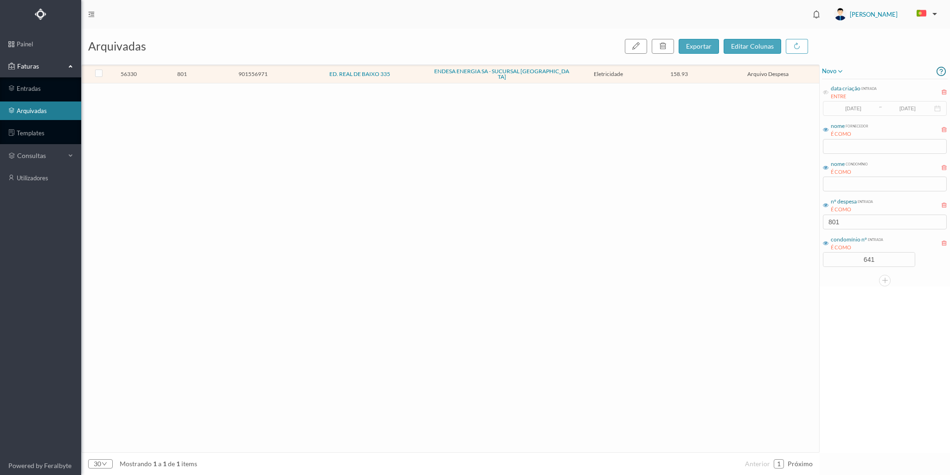
click at [846, 214] on div "nº despesa entrada É COMO" at bounding box center [885, 206] width 124 height 18
click at [846, 217] on input "801" at bounding box center [885, 222] width 124 height 15
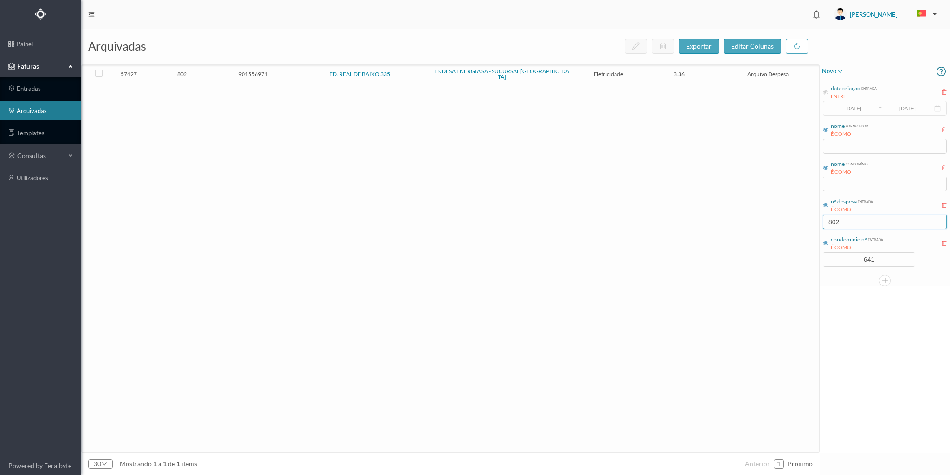
type input "802"
click at [218, 73] on td "901556971" at bounding box center [253, 74] width 71 height 18
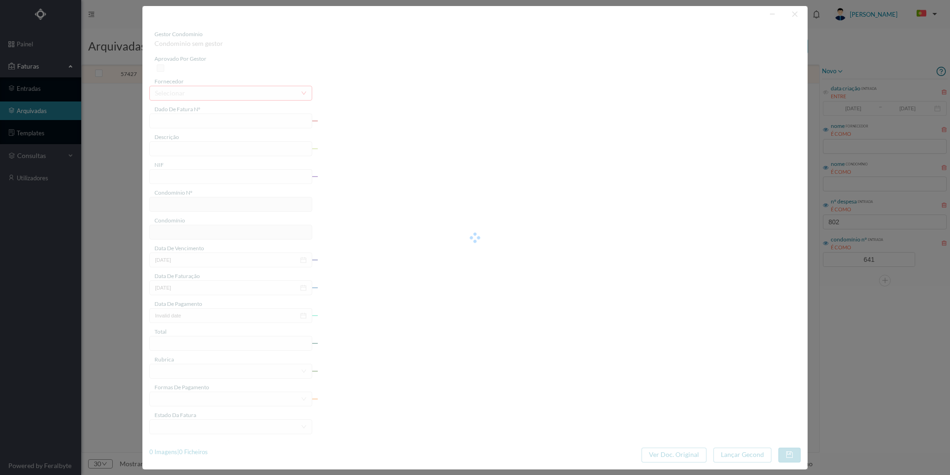
type input "FAC 0260312024/0069016256"
type input "[STREET_ADDRESS]"
type input "901556971"
type input "31-01-2024"
type input "10-01-2024"
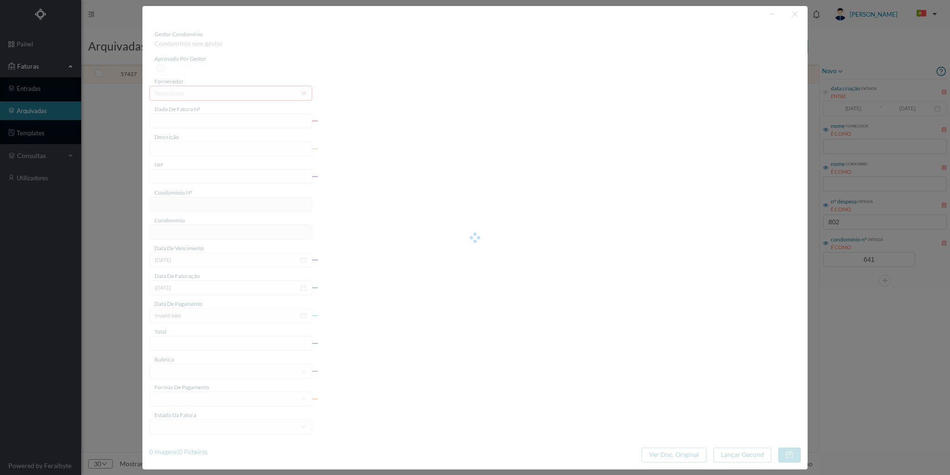
type input "31-01-2024"
type input "3.36"
type input "641"
type input "ED. REAL DE BAIXO 335"
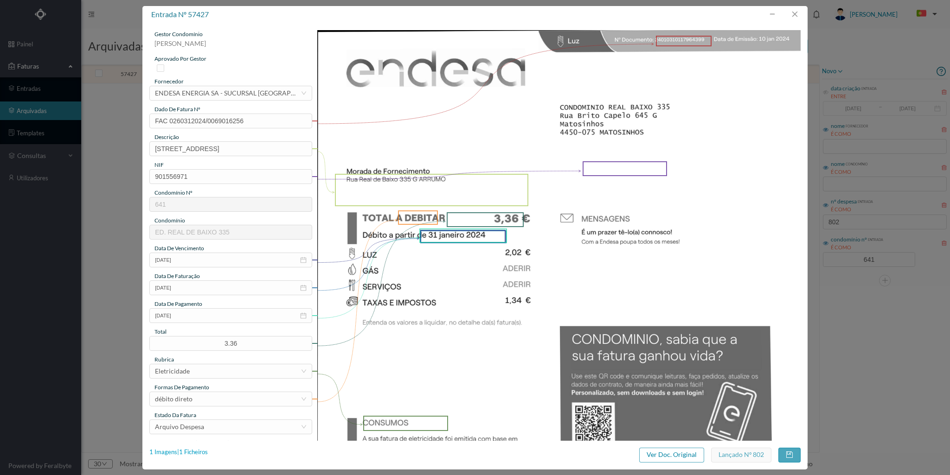
click at [203, 450] on div "1 Imagens | 1 Ficheiros" at bounding box center [178, 452] width 58 height 9
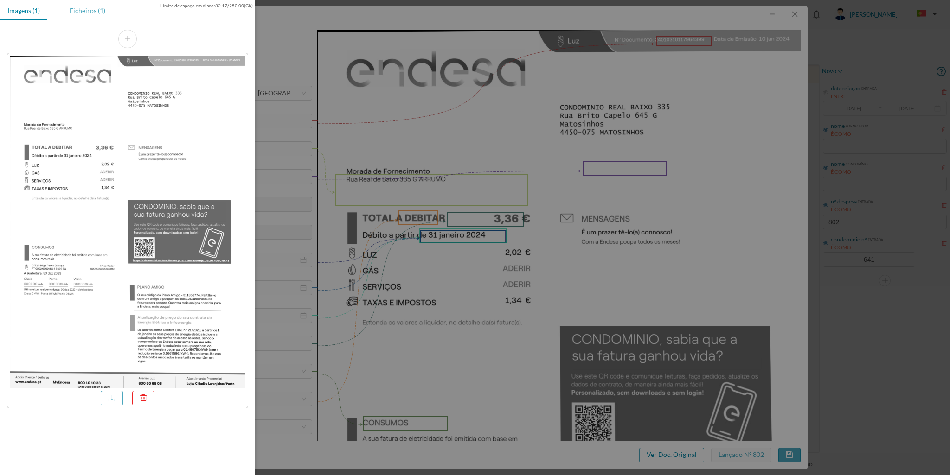
click at [92, 10] on div "Ficheiros (1)" at bounding box center [87, 10] width 51 height 21
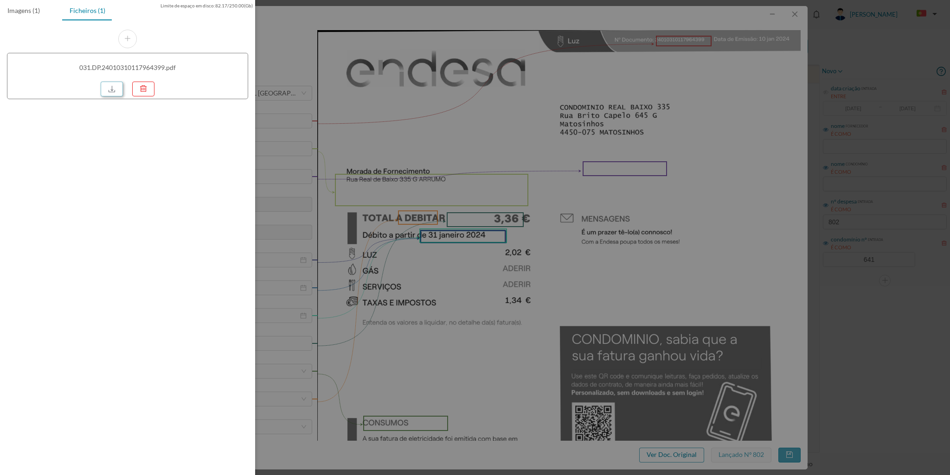
click at [107, 84] on link at bounding box center [112, 89] width 22 height 15
drag, startPoint x: 788, startPoint y: 7, endPoint x: 792, endPoint y: 14, distance: 8.5
click at [792, 14] on div at bounding box center [475, 237] width 950 height 475
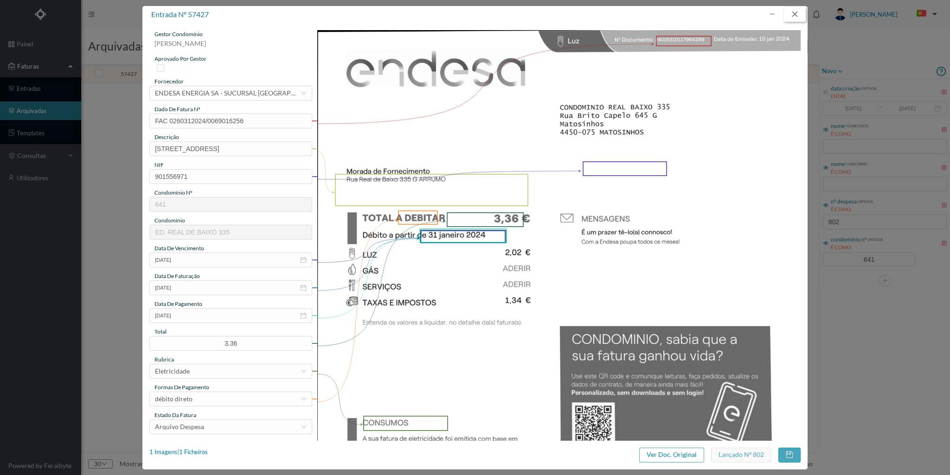
click at [798, 15] on button "button" at bounding box center [794, 14] width 22 height 15
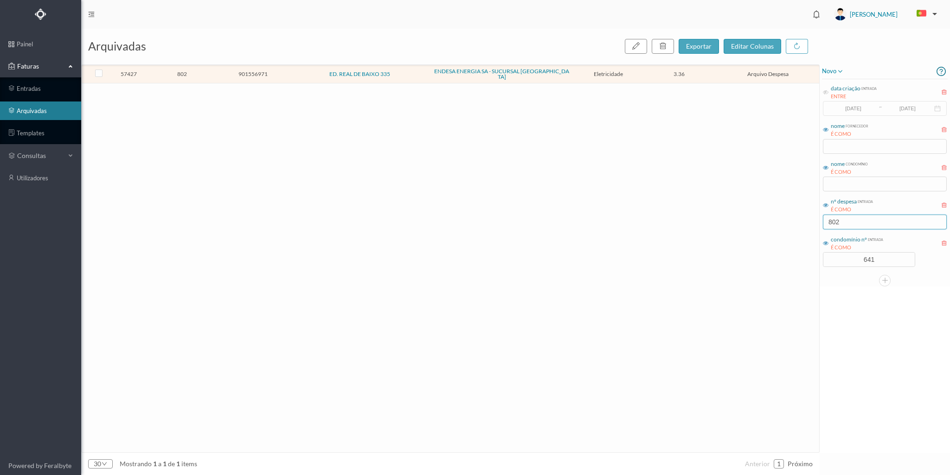
click at [848, 223] on input "802" at bounding box center [885, 222] width 124 height 15
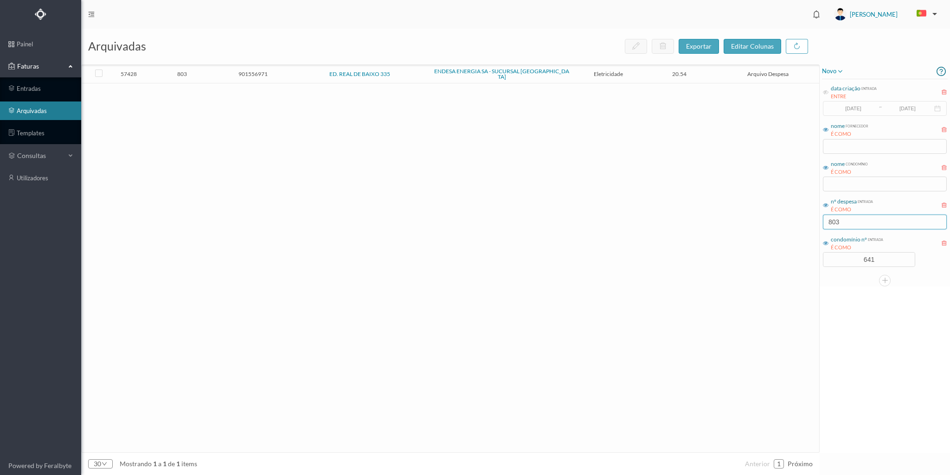
type input "803"
click at [203, 67] on td "803" at bounding box center [182, 74] width 71 height 18
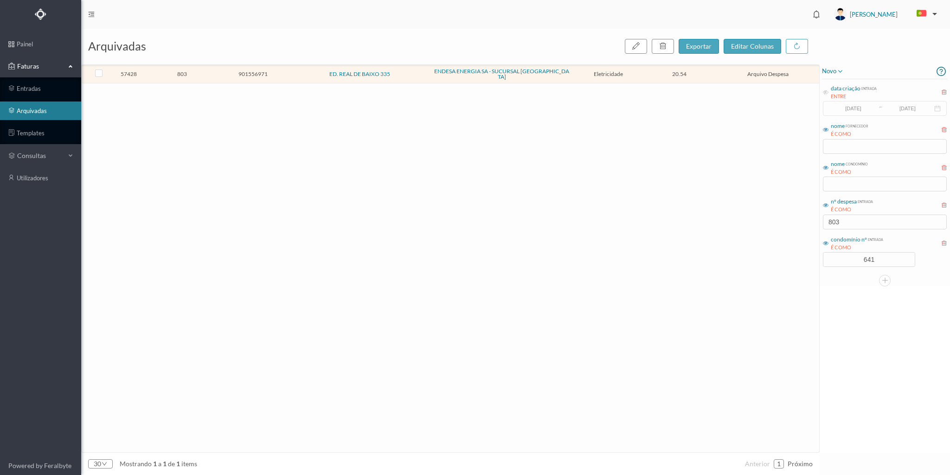
click at [203, 67] on td "803" at bounding box center [182, 74] width 71 height 18
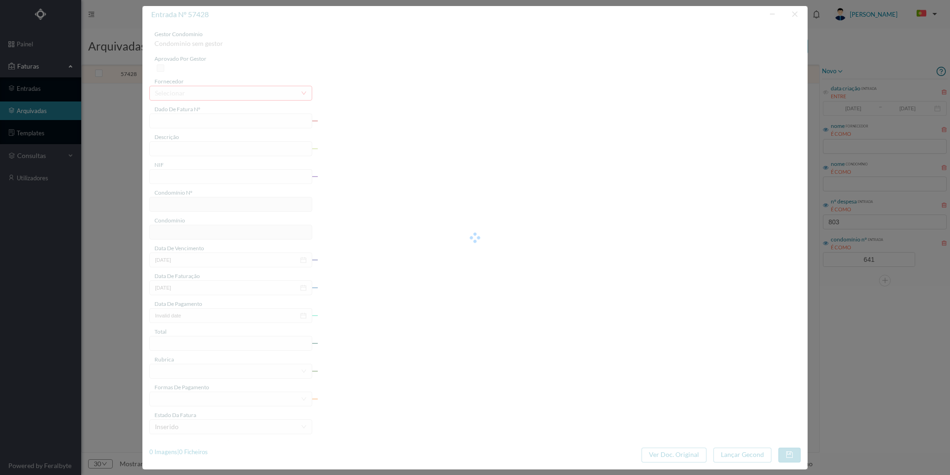
type input "FAC 0260312024/0069016205"
type input "Rua Real de Baixo 335 G GARAGE"
type input "901556971"
type input "31-01-2024"
type input "10-01-2024"
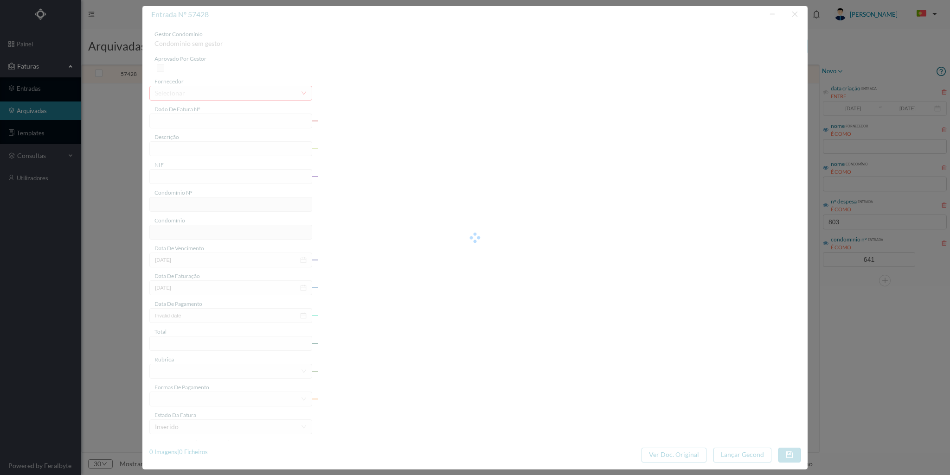
type input "31-01-2024"
type input "20.54"
type input "641"
type input "ED. REAL DE BAIXO 335"
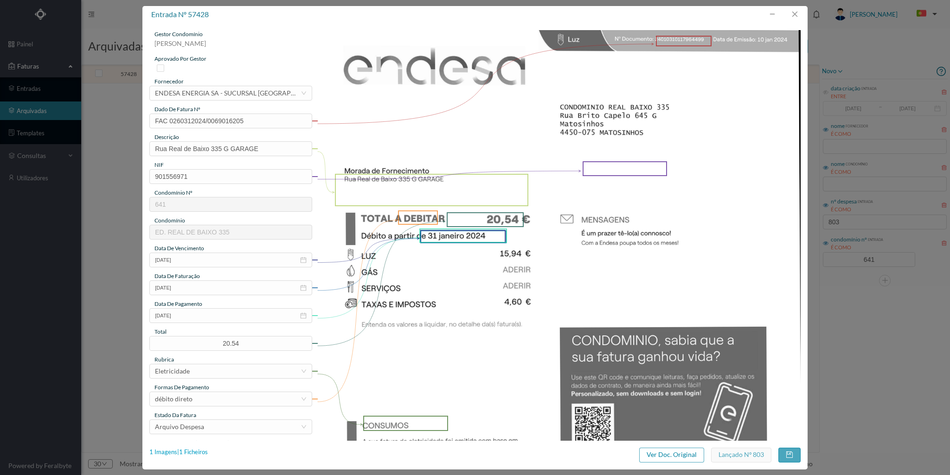
click at [202, 451] on div "1 Imagens | 1 Ficheiros" at bounding box center [178, 452] width 58 height 9
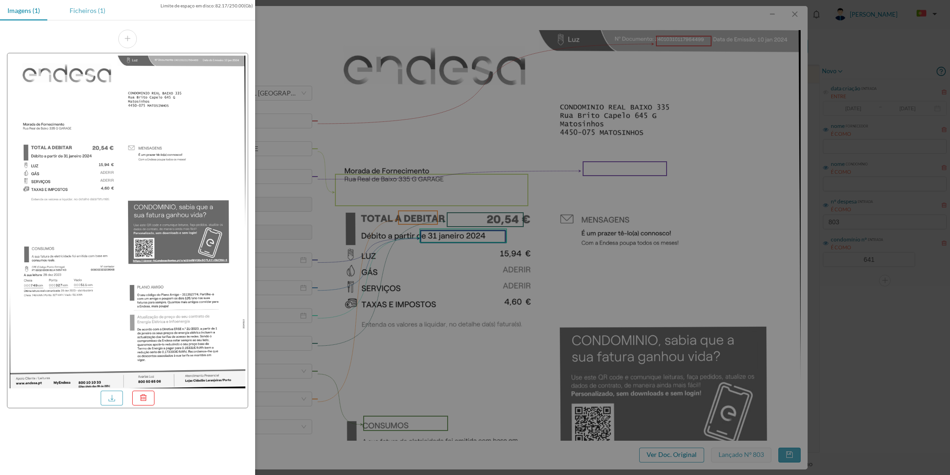
click at [84, 10] on div "Ficheiros (1)" at bounding box center [87, 10] width 51 height 21
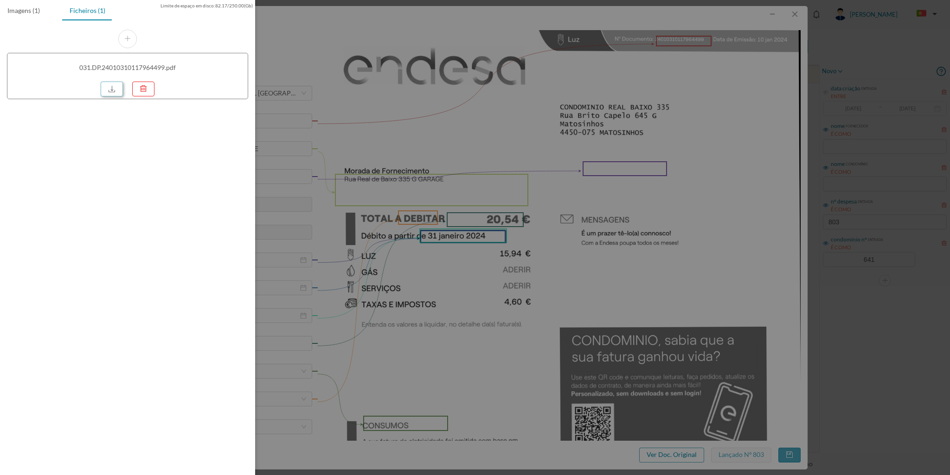
click at [112, 87] on link at bounding box center [112, 89] width 22 height 15
click at [797, 17] on div at bounding box center [475, 237] width 950 height 475
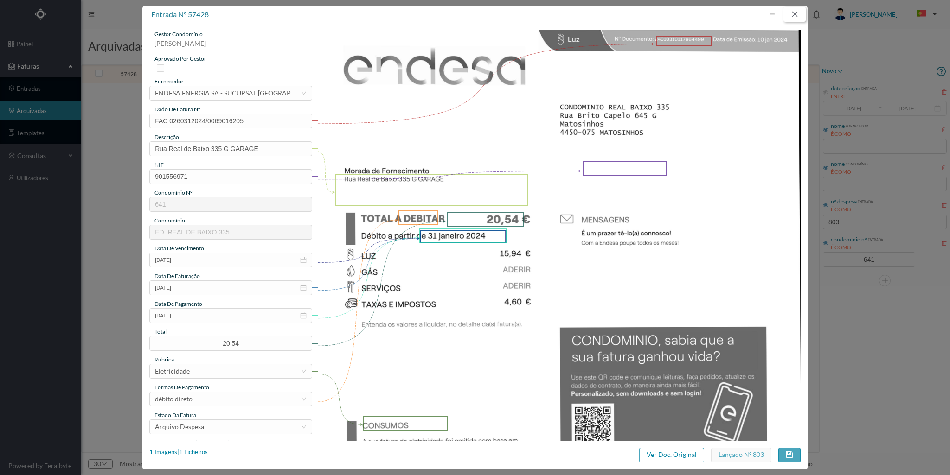
click at [796, 13] on button "button" at bounding box center [794, 14] width 22 height 15
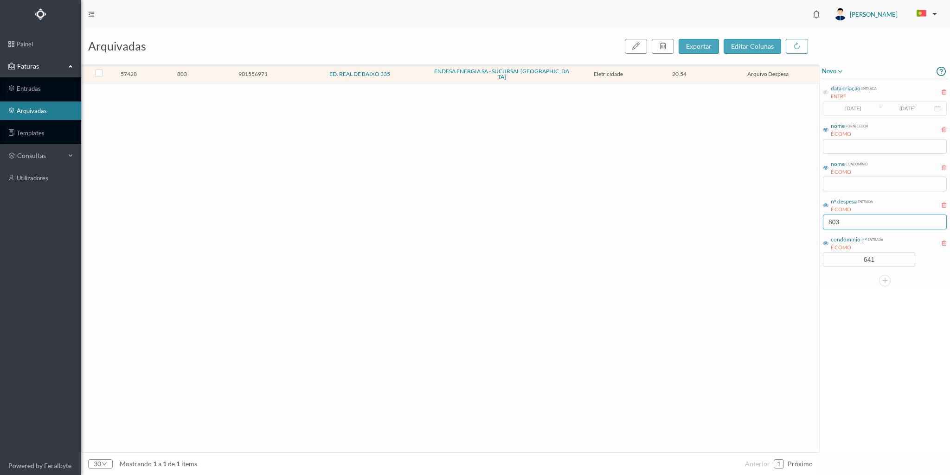
click at [846, 227] on input "803" at bounding box center [885, 222] width 124 height 15
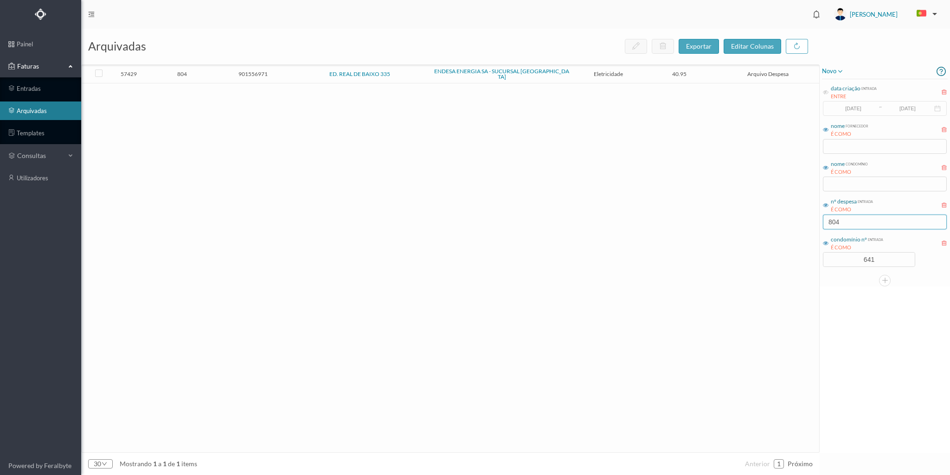
type input "804"
click at [205, 72] on span "804" at bounding box center [182, 73] width 66 height 7
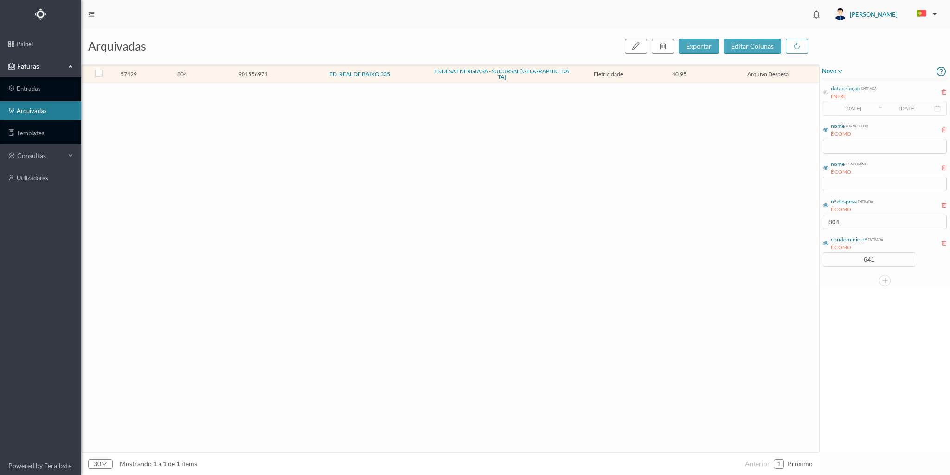
click at [205, 72] on span "804" at bounding box center [182, 73] width 66 height 7
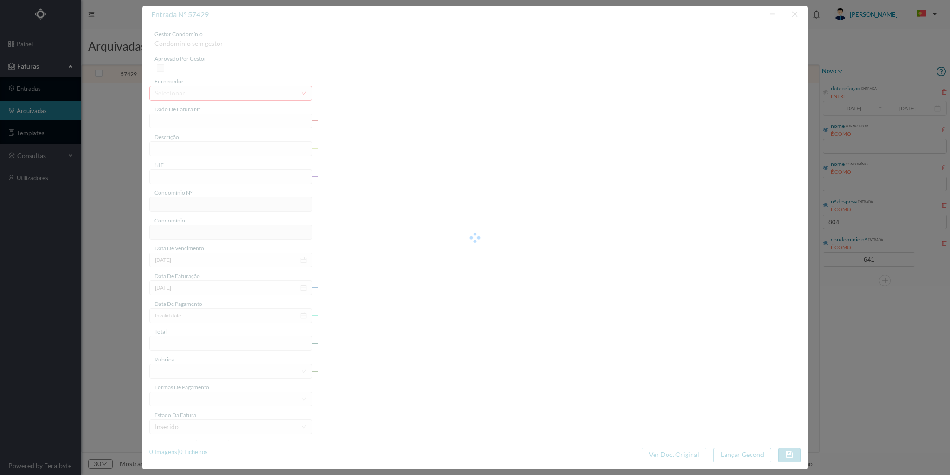
type input "FAC 0260312024/0069016208"
type input "Rua Real de Baixo 335 COMUNS"
type input "901556971"
type input "31-01-2024"
type input "10-01-2024"
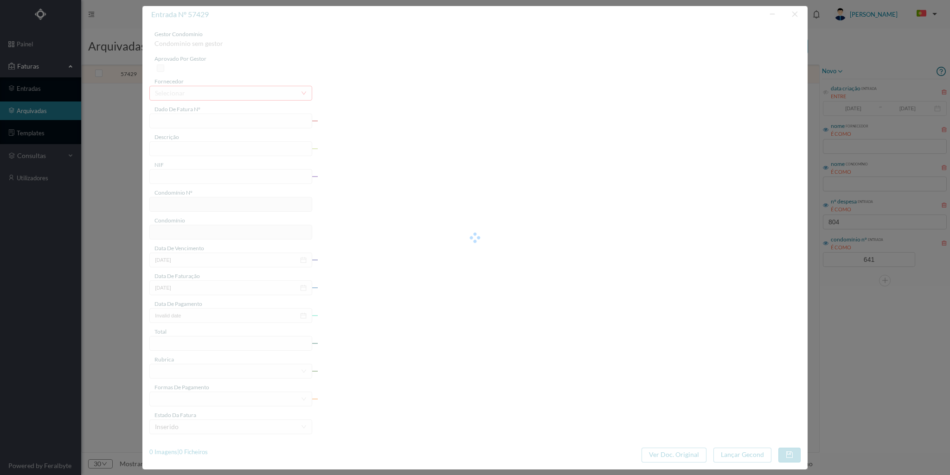
type input "31-01-2024"
type input "40.95"
type input "641"
type input "ED. REAL DE BAIXO 335"
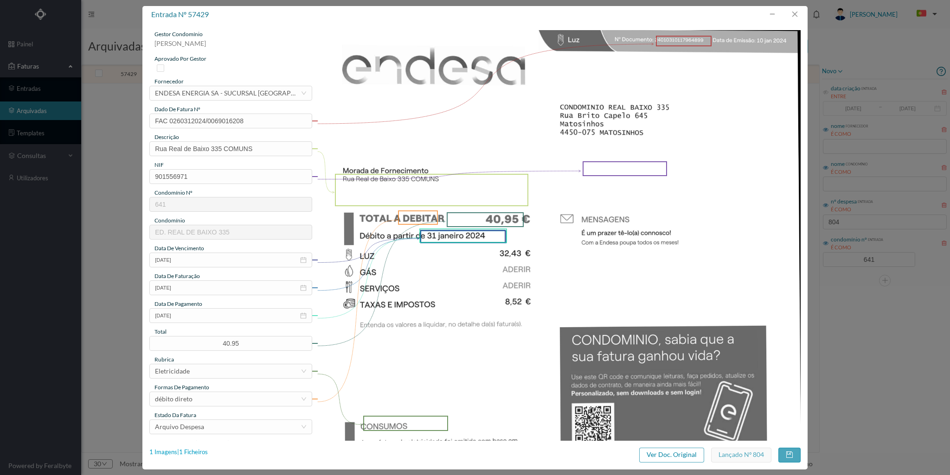
click at [202, 450] on div "1 Imagens | 1 Ficheiros" at bounding box center [178, 452] width 58 height 9
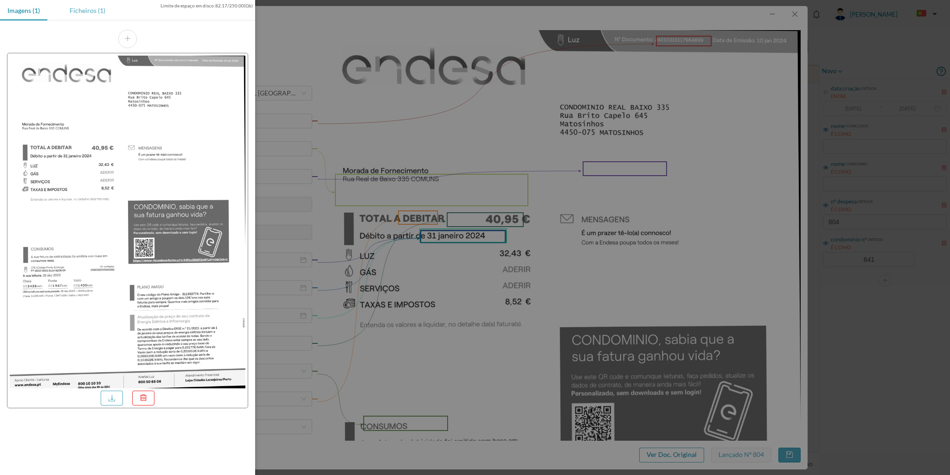
click at [72, 2] on div "Ficheiros (1)" at bounding box center [87, 10] width 51 height 21
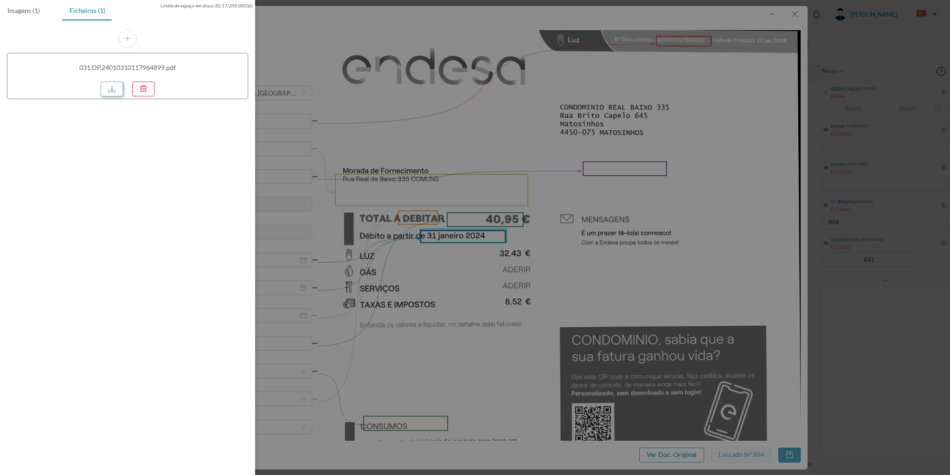
click at [112, 91] on link at bounding box center [112, 89] width 22 height 15
click at [807, 17] on div at bounding box center [475, 237] width 950 height 475
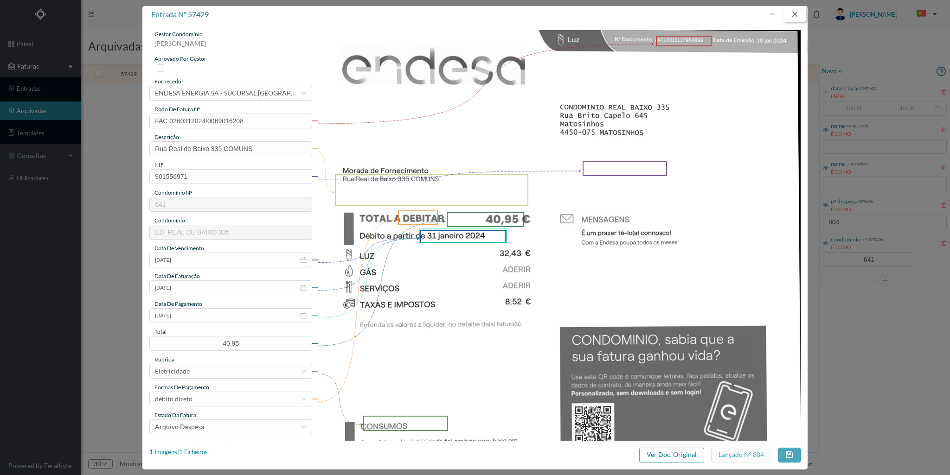
click at [795, 13] on button "button" at bounding box center [794, 14] width 22 height 15
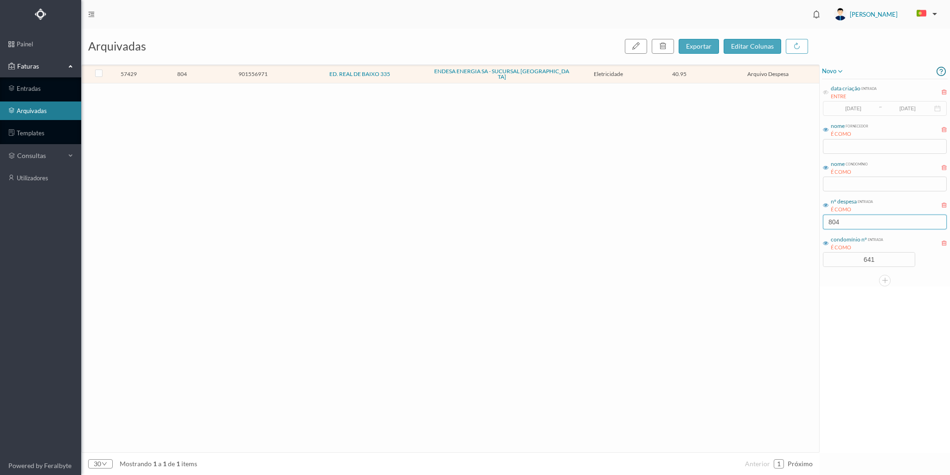
click at [862, 221] on input "804" at bounding box center [885, 222] width 124 height 15
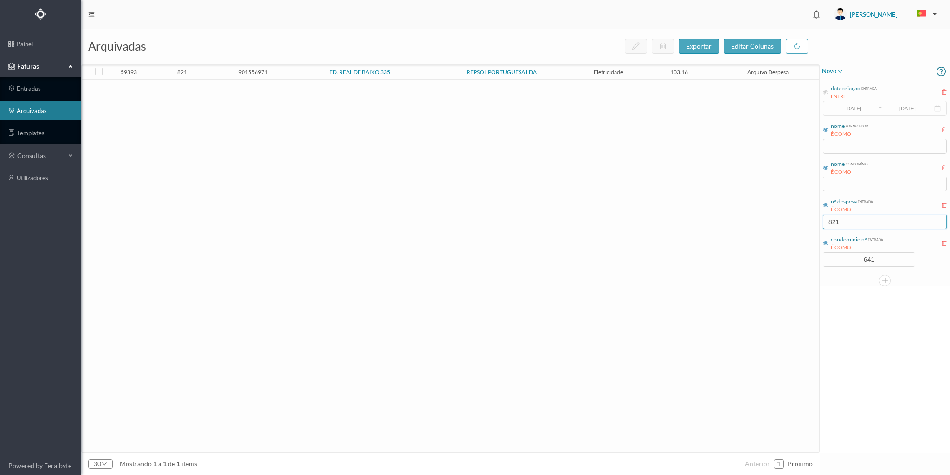
type input "821"
click at [209, 72] on span "821" at bounding box center [182, 72] width 66 height 7
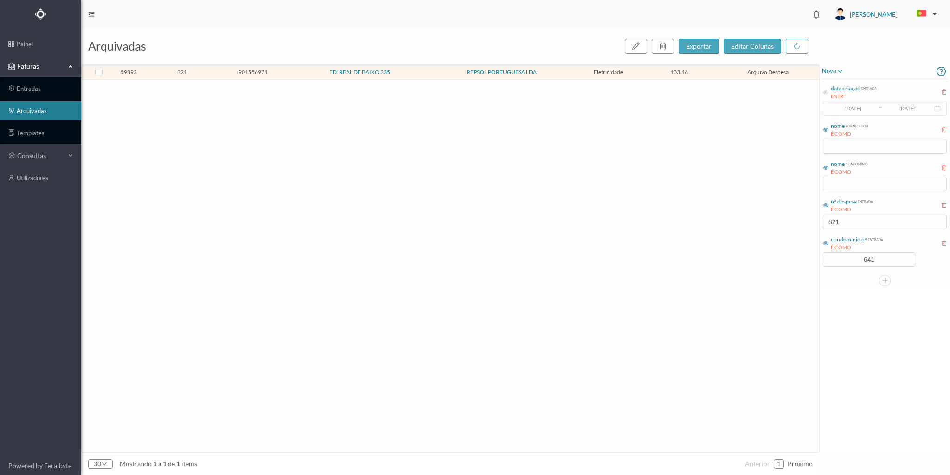
click at [209, 72] on span "821" at bounding box center [182, 72] width 66 height 7
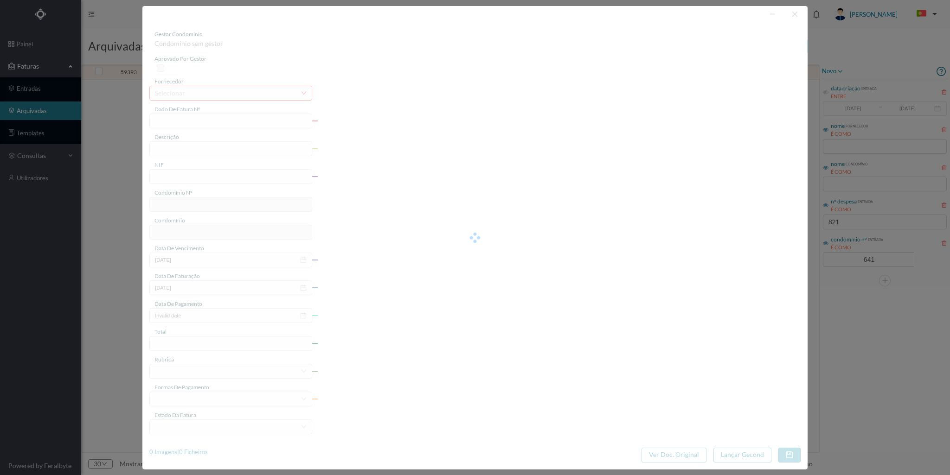
type input "FAC 0210762024/0049029261"
type input "Rua Real de Baixo 335 G GARA"
type input "901556971"
type input "2024-02-05"
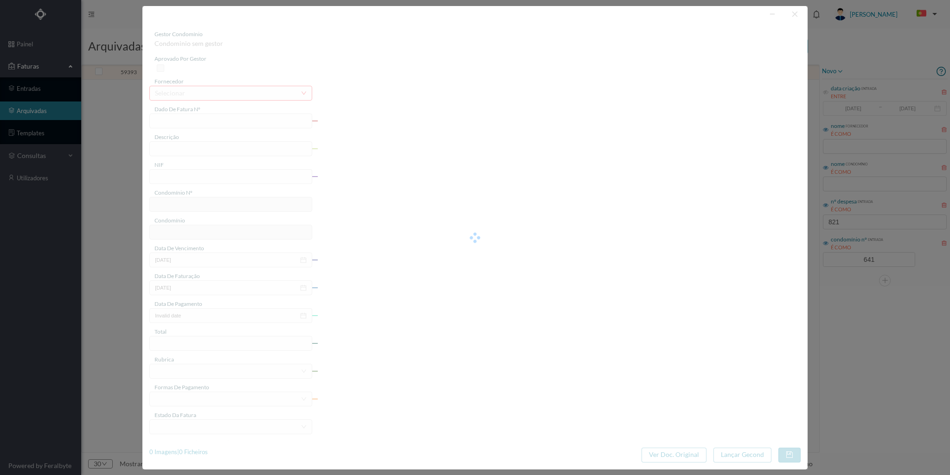
type input "2024-02-26"
type input "103.16"
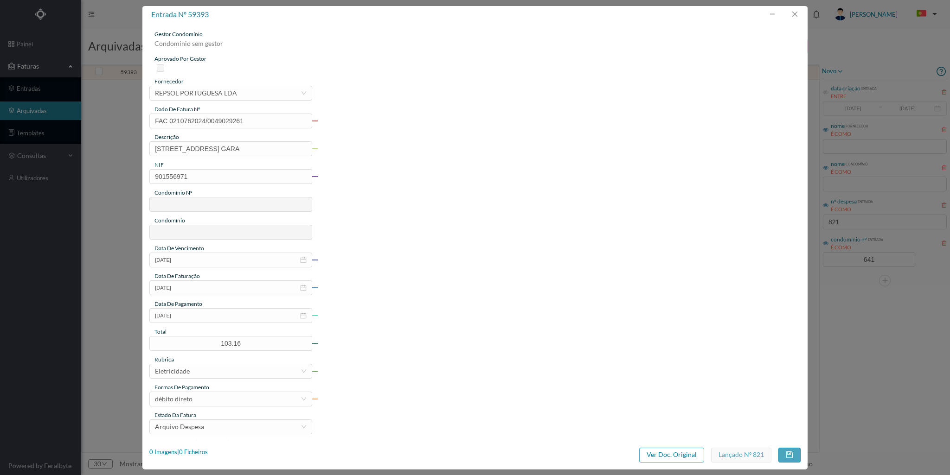
type input "641"
type input "ED. REAL DE BAIXO 335"
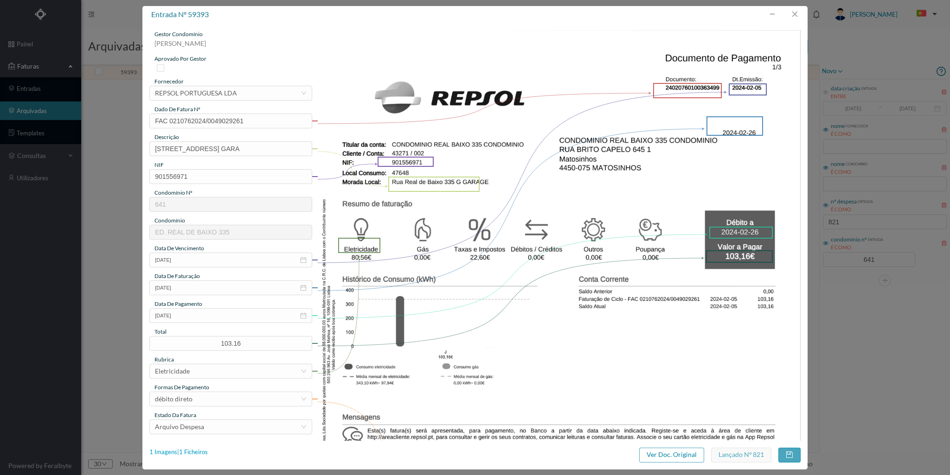
click at [195, 450] on div "1 Imagens | 1 Ficheiros" at bounding box center [178, 452] width 58 height 9
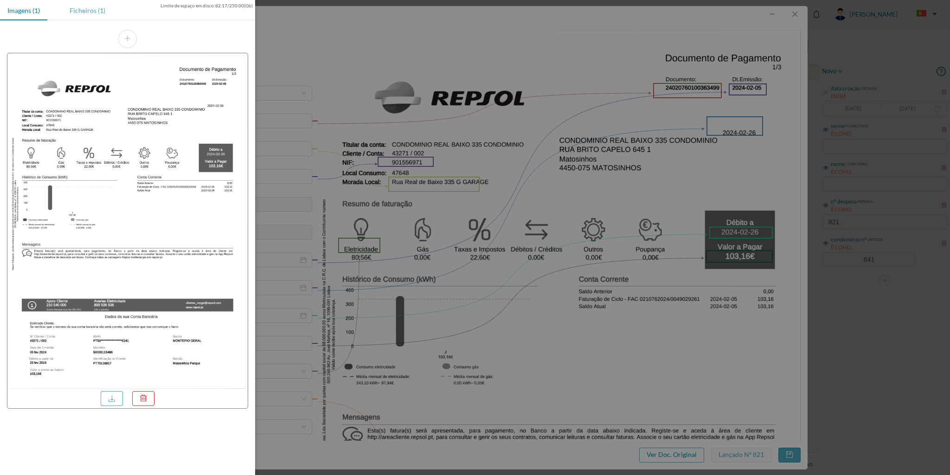
click at [83, 6] on div "Ficheiros (1)" at bounding box center [87, 10] width 51 height 21
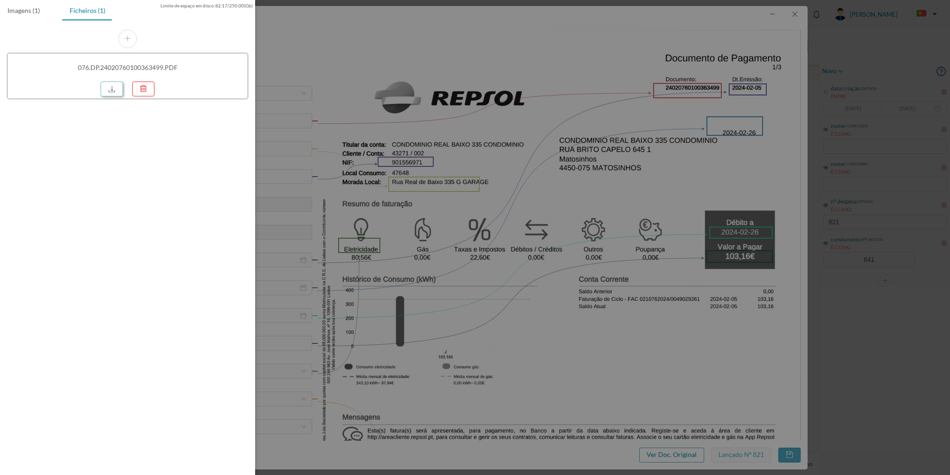
click at [110, 88] on link at bounding box center [112, 89] width 22 height 15
drag, startPoint x: 800, startPoint y: 15, endPoint x: 789, endPoint y: 15, distance: 11.6
click at [790, 15] on div at bounding box center [475, 237] width 950 height 475
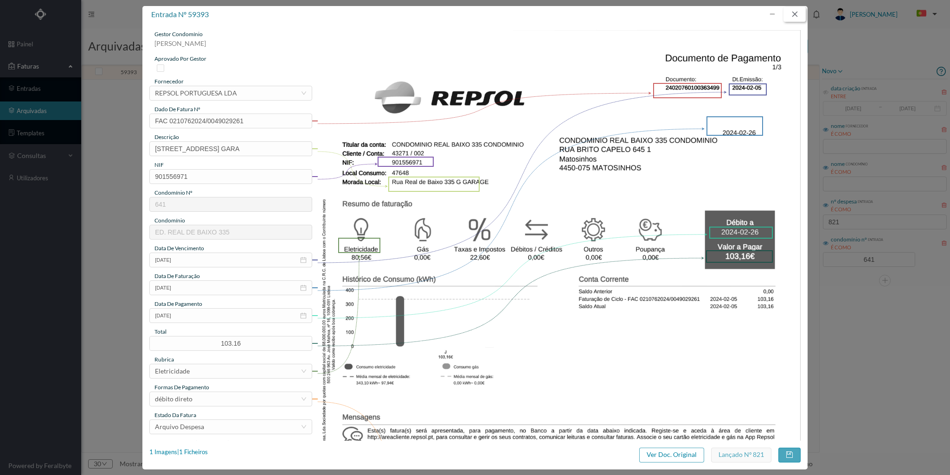
click at [795, 14] on button "button" at bounding box center [794, 14] width 22 height 15
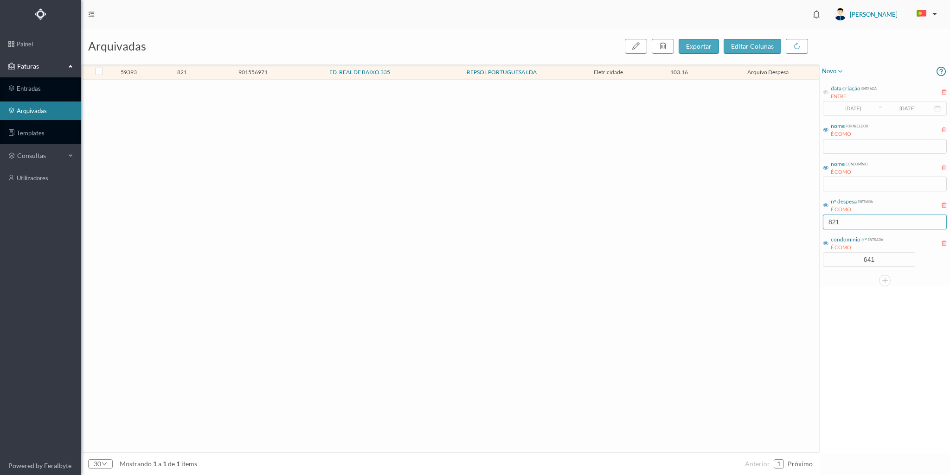
click at [847, 222] on input "821" at bounding box center [885, 222] width 124 height 15
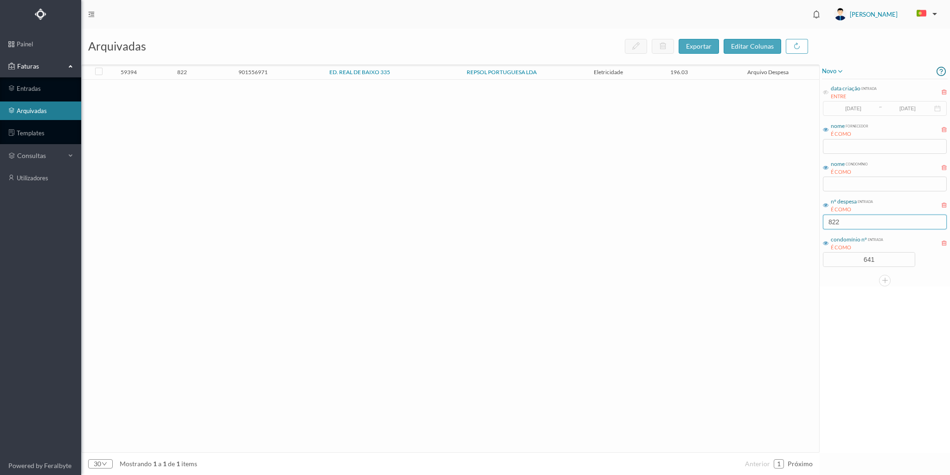
type input "822"
click at [204, 71] on span "822" at bounding box center [182, 72] width 66 height 7
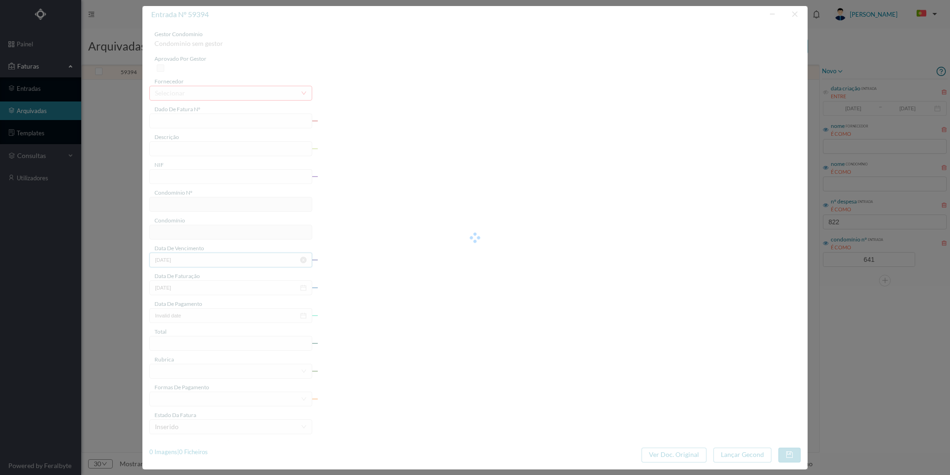
type input "FAC 0210762024/0049029281"
type input "Rua Real de Baixo 335"
type input "901556971"
type input "2024-02-05"
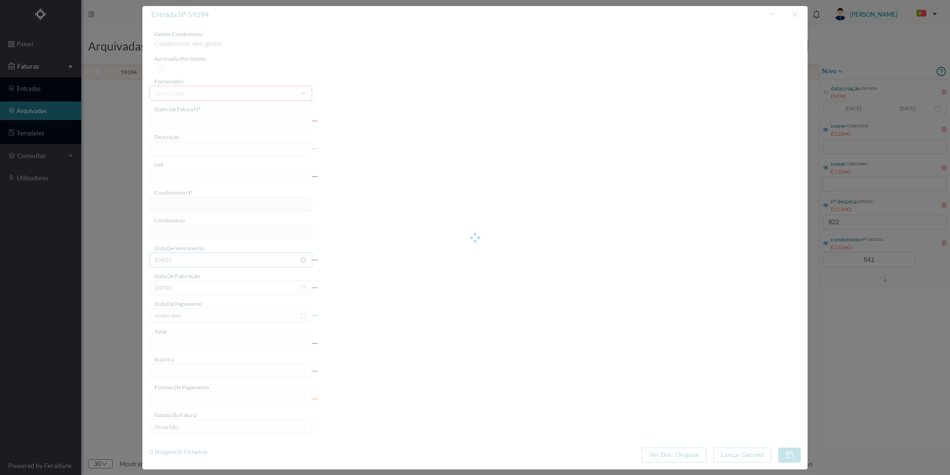
type input "2024-02-26"
type input "196.03"
type input "641"
type input "ED. REAL DE BAIXO 335"
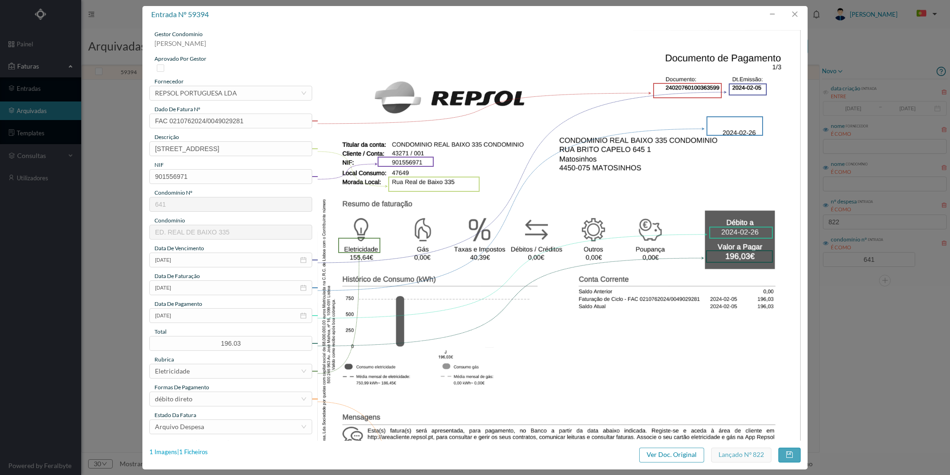
click at [205, 454] on div "1 Imagens | 1 Ficheiros" at bounding box center [178, 452] width 58 height 9
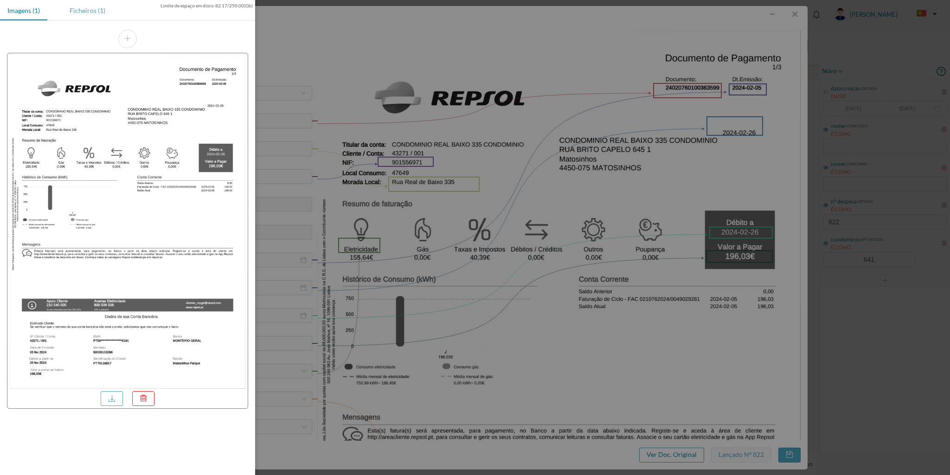
click at [84, 13] on div "Ficheiros (1)" at bounding box center [87, 10] width 51 height 21
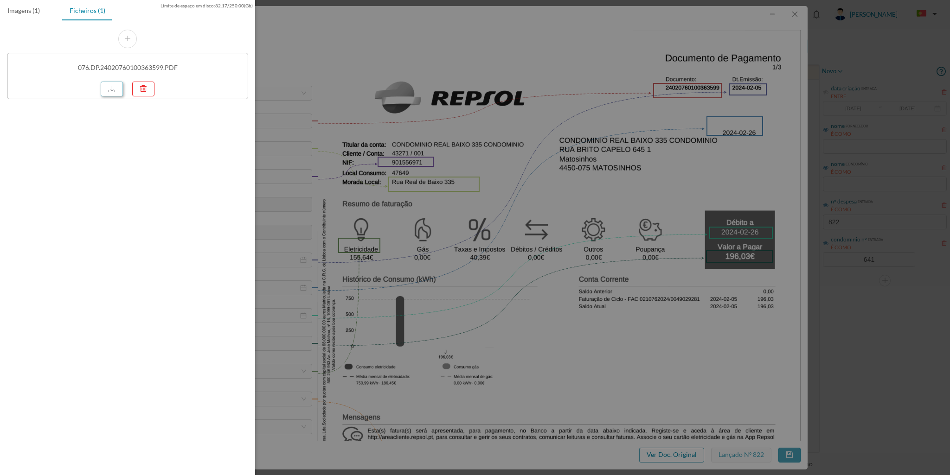
click at [109, 89] on link at bounding box center [112, 89] width 22 height 15
click at [791, 18] on div at bounding box center [475, 237] width 950 height 475
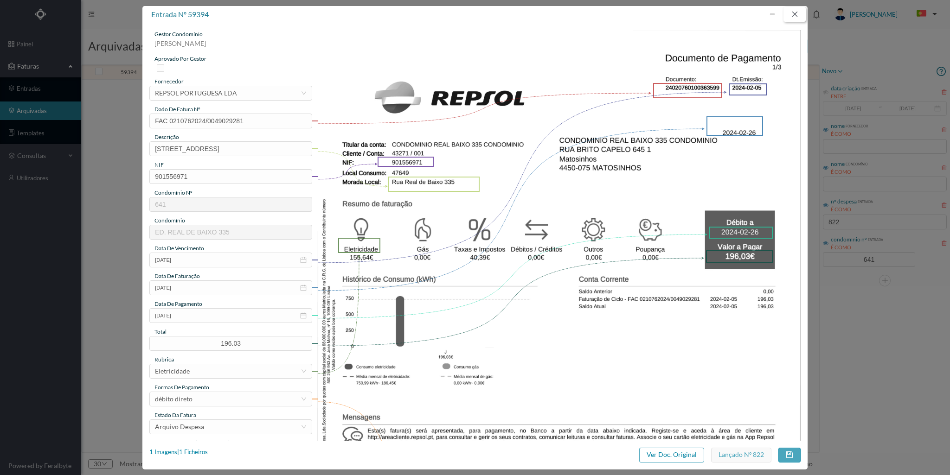
click at [793, 15] on button "button" at bounding box center [794, 14] width 22 height 15
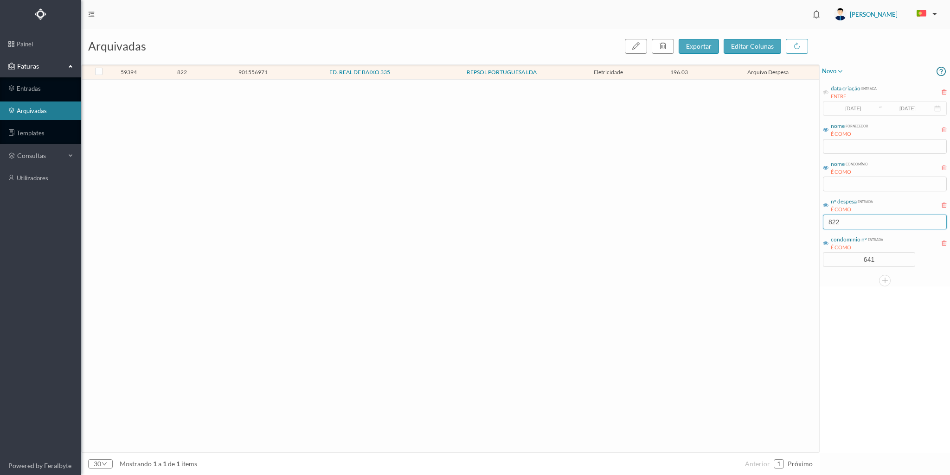
click at [842, 226] on input "822" at bounding box center [885, 222] width 124 height 15
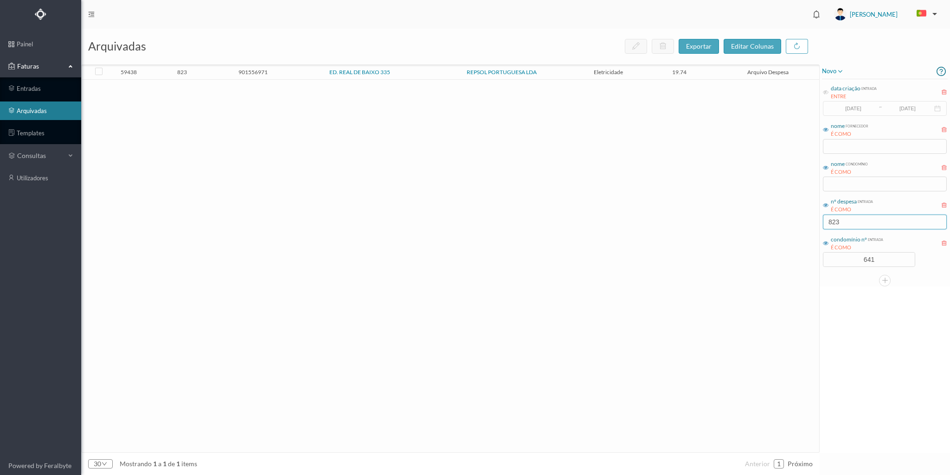
type input "823"
click at [224, 68] on td "901556971" at bounding box center [253, 72] width 71 height 14
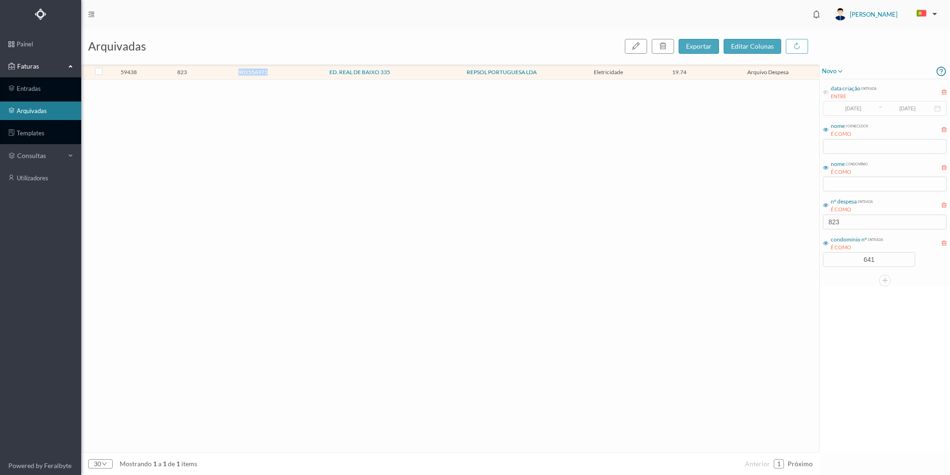
click at [224, 68] on td "901556971" at bounding box center [253, 72] width 71 height 14
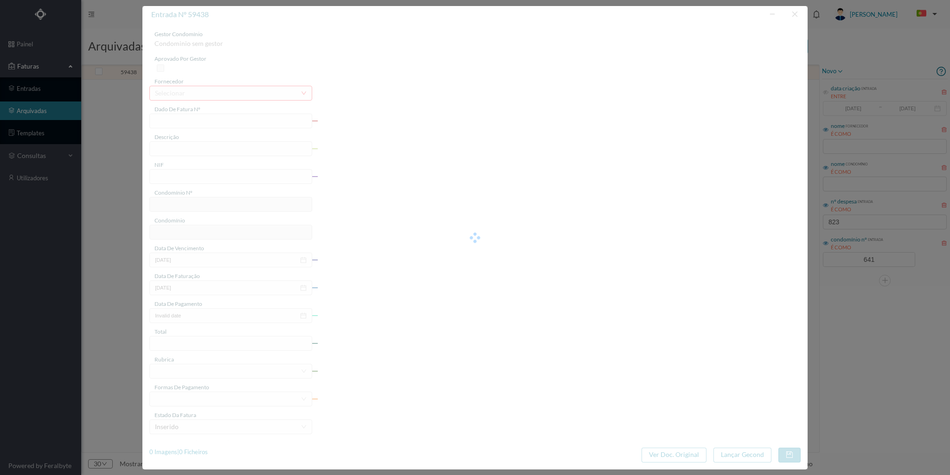
type input "FAC 0210762024/0049029503"
type input "Rua Real de Baixo 335 G ARRU"
type input "901556971"
type input "2024-02-05"
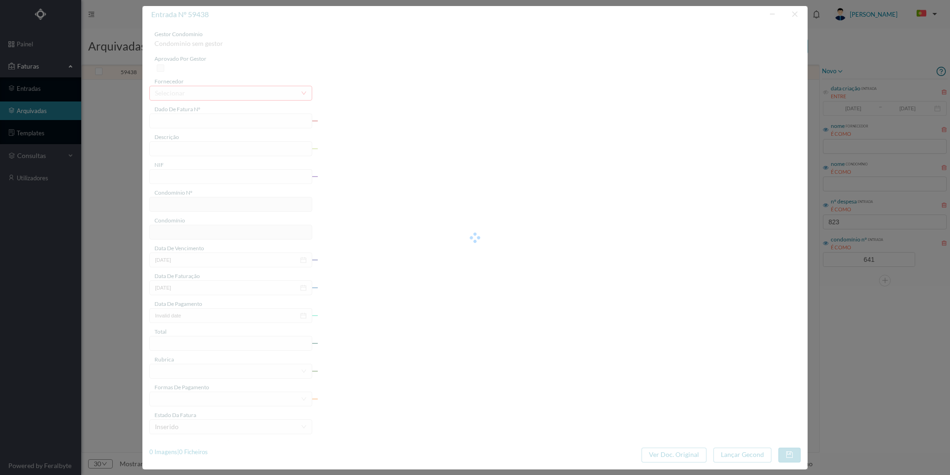
type input "2024-02-26"
type input "19.74"
type input "641"
type input "ED. REAL DE BAIXO 335"
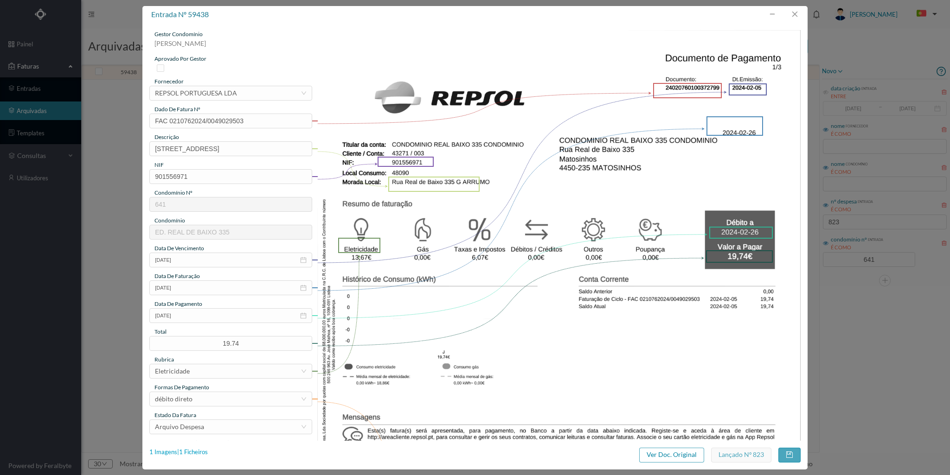
click at [195, 449] on div "1 Imagens | 1 Ficheiros" at bounding box center [178, 452] width 58 height 9
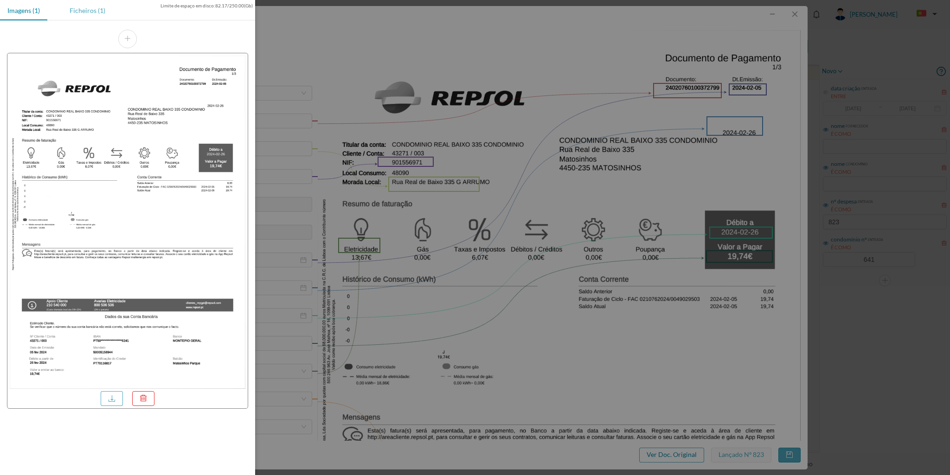
click at [89, 12] on div "Ficheiros (1)" at bounding box center [87, 10] width 51 height 21
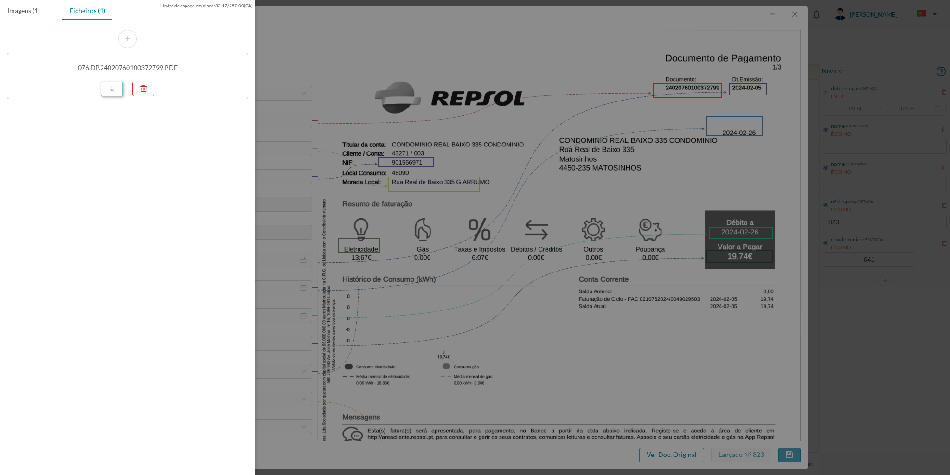
click at [113, 85] on link at bounding box center [112, 89] width 22 height 15
click at [792, 18] on div at bounding box center [475, 237] width 950 height 475
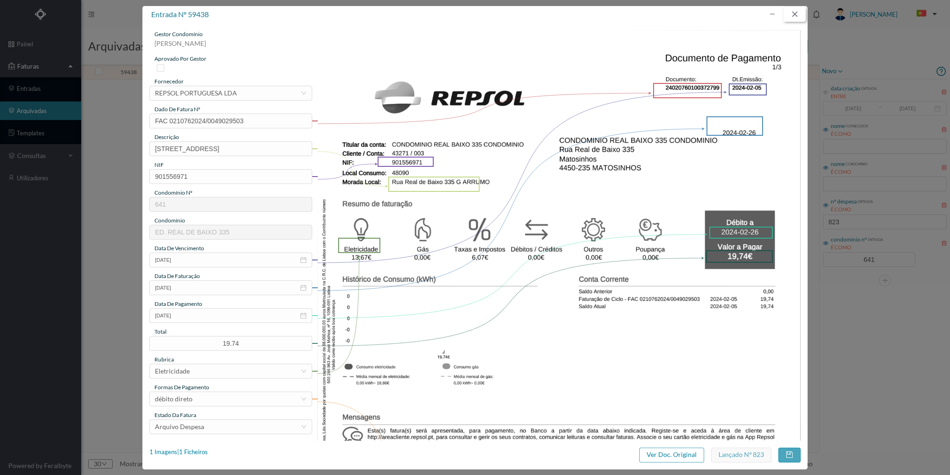
click at [796, 15] on button "button" at bounding box center [794, 14] width 22 height 15
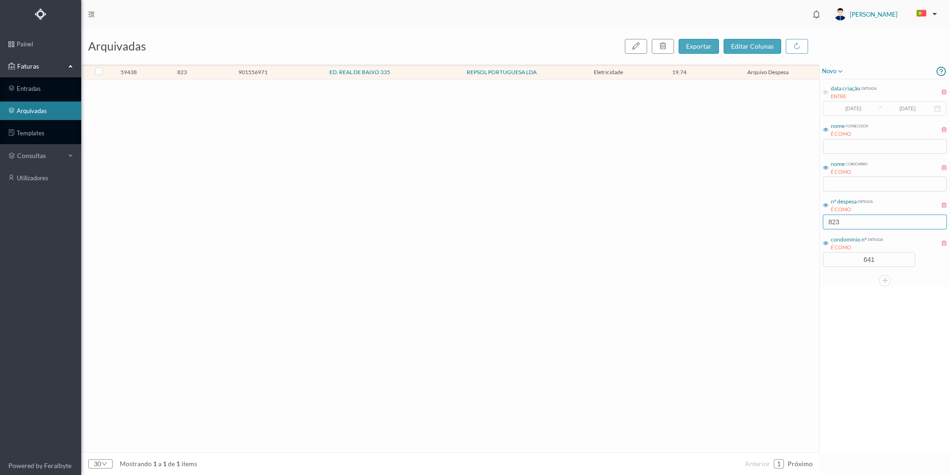
click at [844, 220] on input "823" at bounding box center [885, 222] width 124 height 15
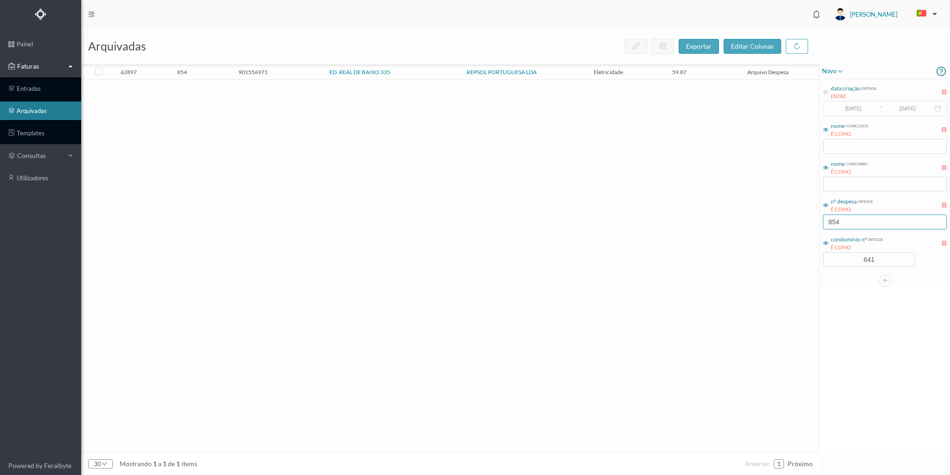
type input "854"
click at [216, 71] on td "854" at bounding box center [182, 72] width 71 height 14
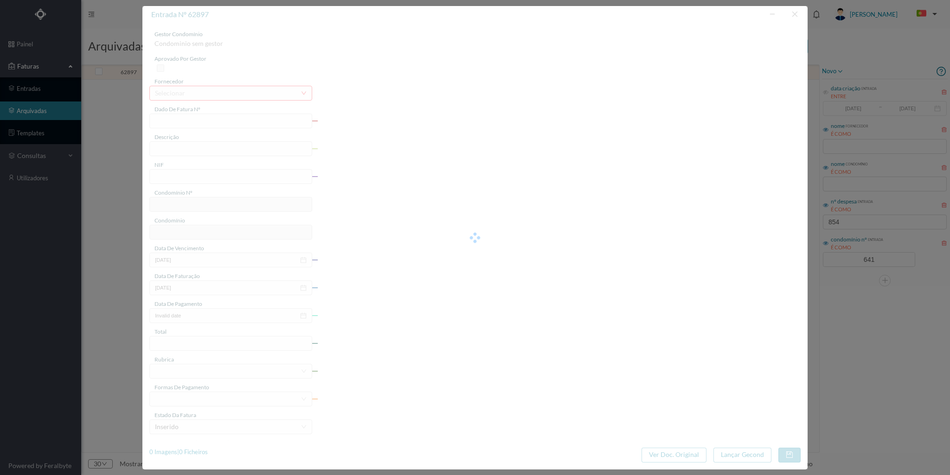
type input "FAC 0210762024/0049060979"
type input "Rua Real de Baixo 335 G GARAGE"
type input "901556971"
type input "2024-03-05"
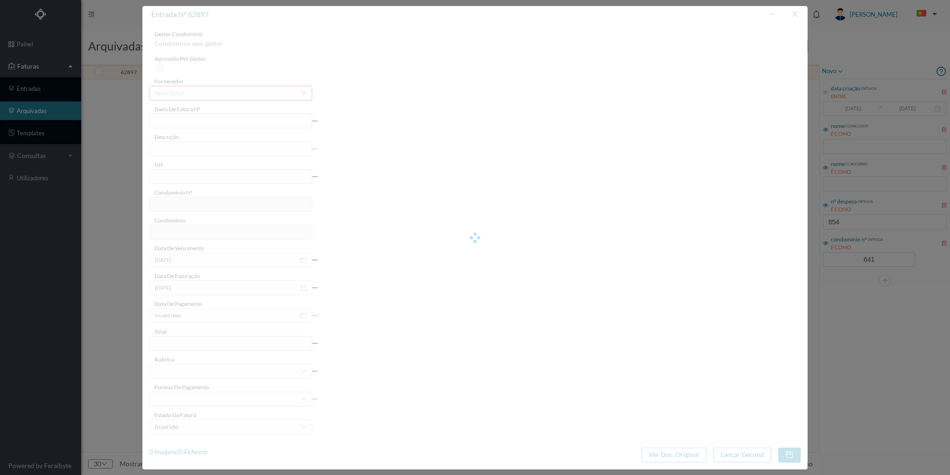
type input "2024-03-26"
type input "59.87"
type input "641"
type input "ED. REAL DE BAIXO 335"
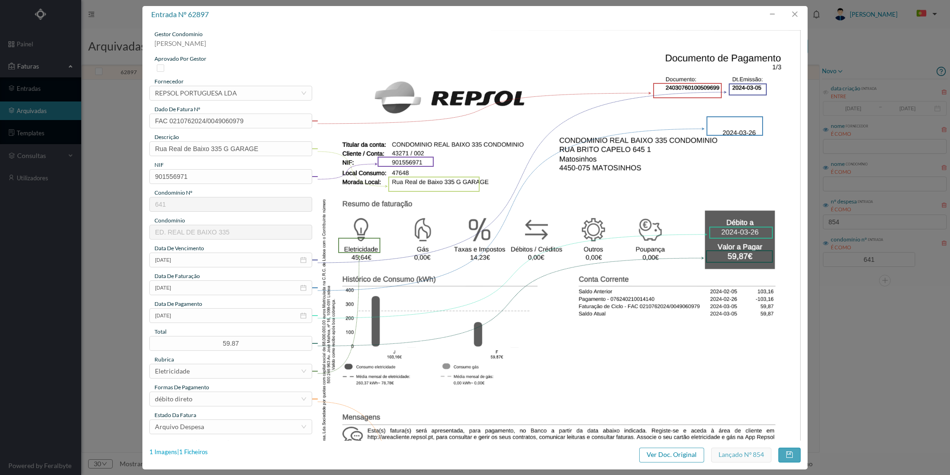
click at [208, 452] on div "1 Imagens | 1 Ficheiros" at bounding box center [178, 452] width 58 height 9
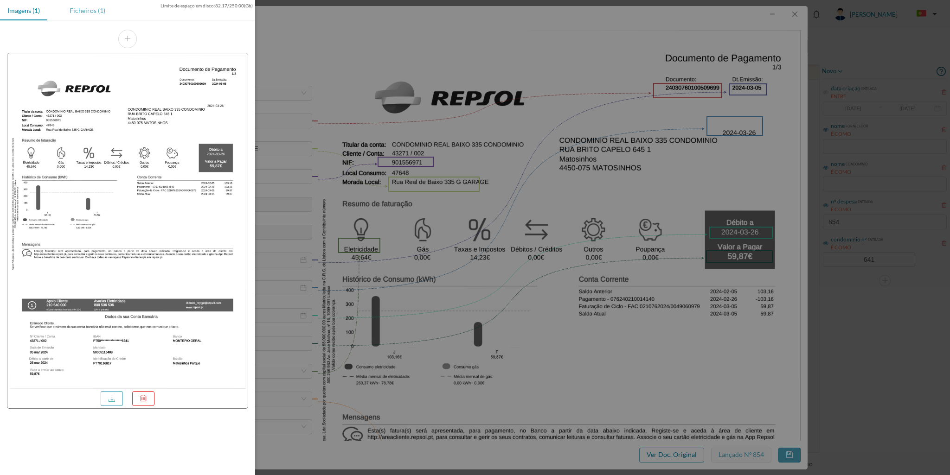
click at [91, 10] on div "Ficheiros (1)" at bounding box center [87, 10] width 51 height 21
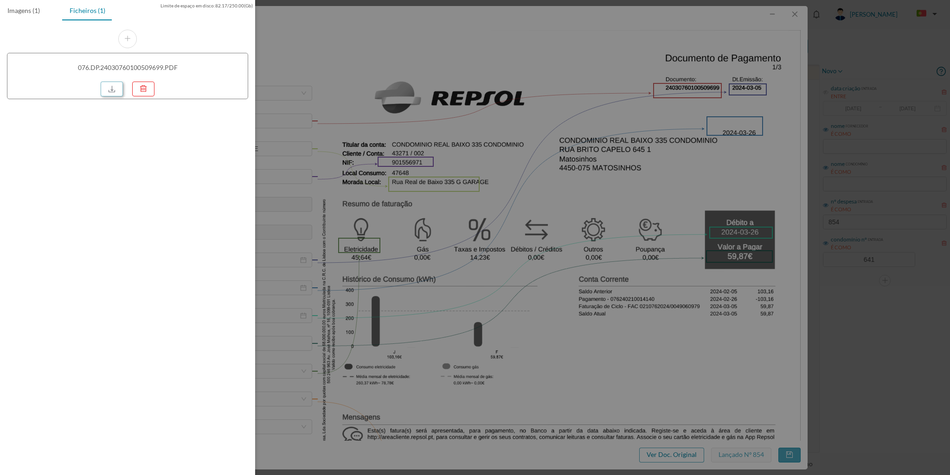
click at [110, 90] on link at bounding box center [112, 89] width 22 height 15
click at [795, 17] on div at bounding box center [475, 237] width 950 height 475
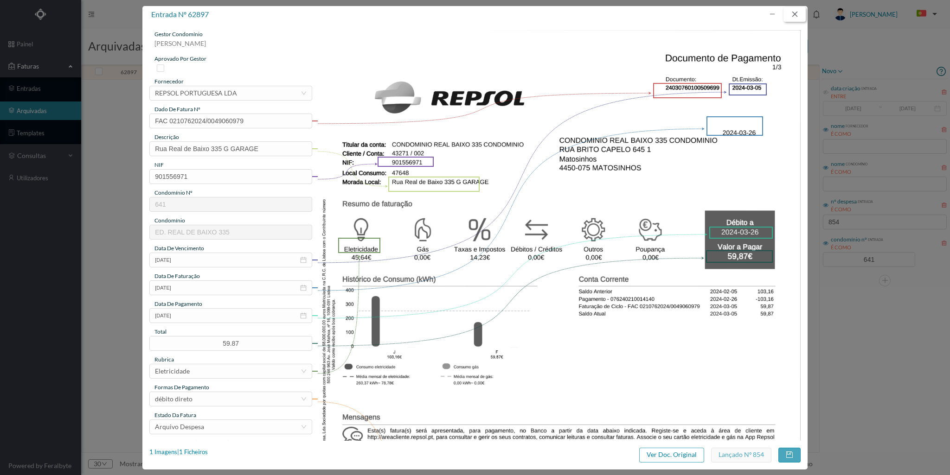
click at [795, 13] on button "button" at bounding box center [794, 14] width 22 height 15
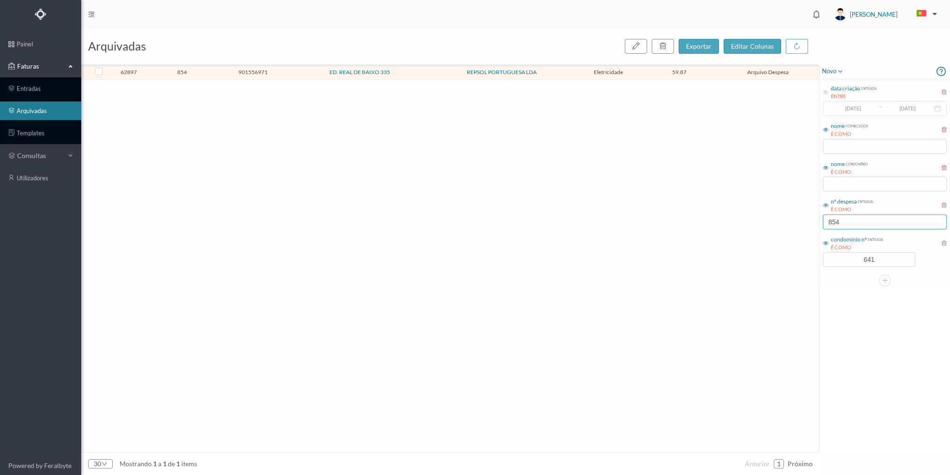
click at [848, 219] on input "854" at bounding box center [885, 222] width 124 height 15
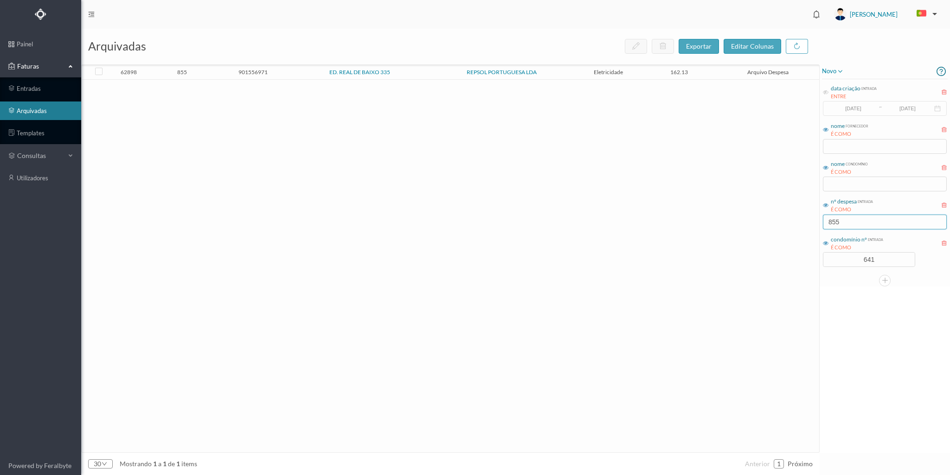
type input "855"
click at [200, 73] on span "855" at bounding box center [182, 72] width 66 height 7
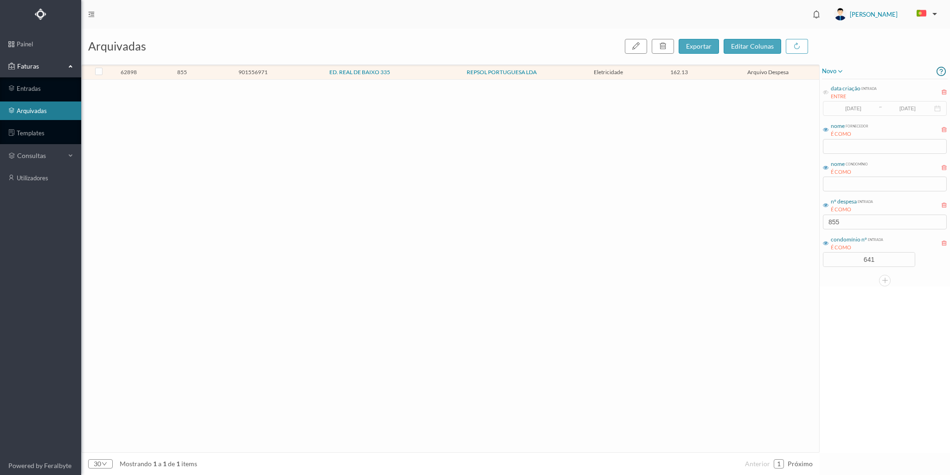
click at [200, 73] on span "855" at bounding box center [182, 72] width 66 height 7
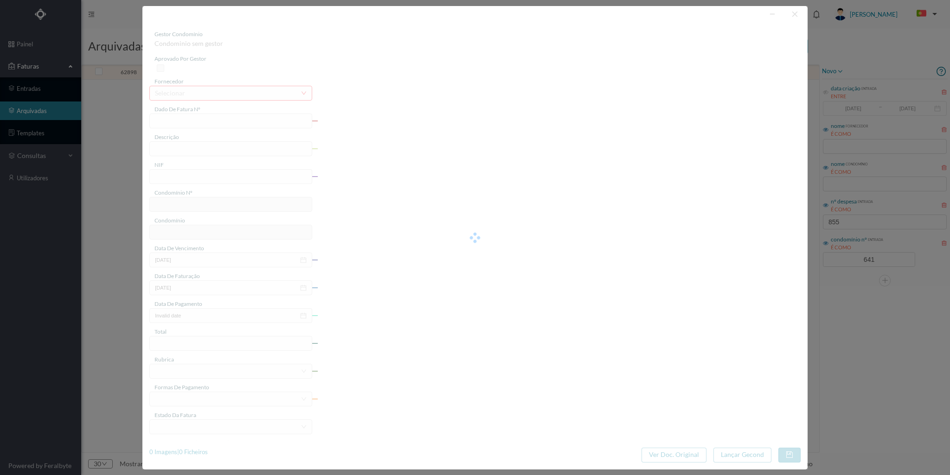
type input "FAC 0210762024/0049060974"
type input "Rua Real de Baixo 335"
type input "901556971"
type input "2024-03-05"
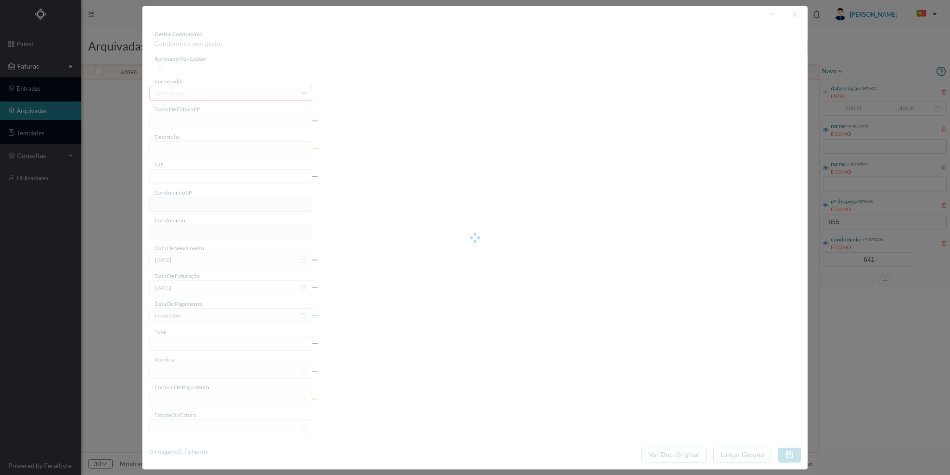
type input "2024-03-26"
type input "162.13"
type input "641"
type input "ED. REAL DE BAIXO 335"
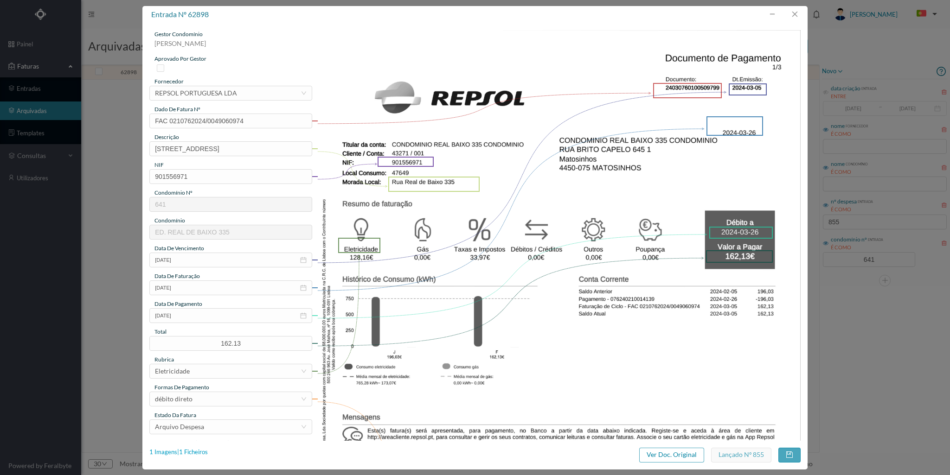
click at [200, 451] on div "1 Imagens | 1 Ficheiros" at bounding box center [178, 452] width 58 height 9
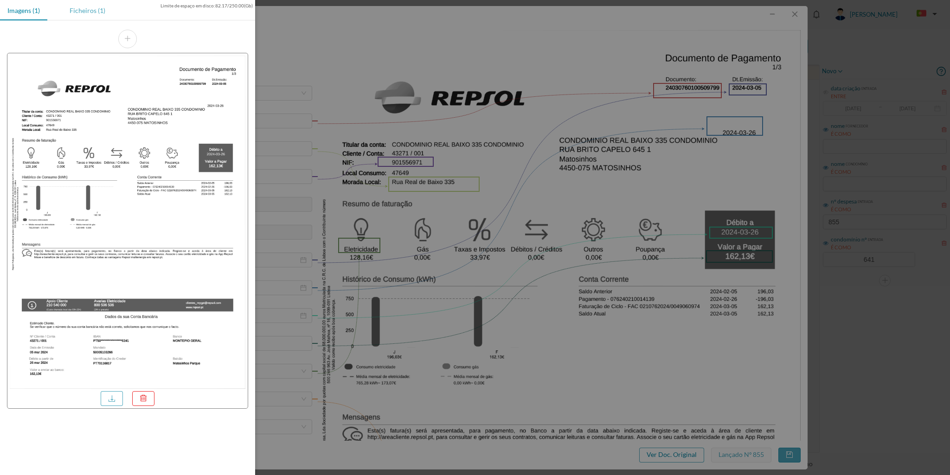
click at [87, 11] on div "Ficheiros (1)" at bounding box center [87, 10] width 51 height 21
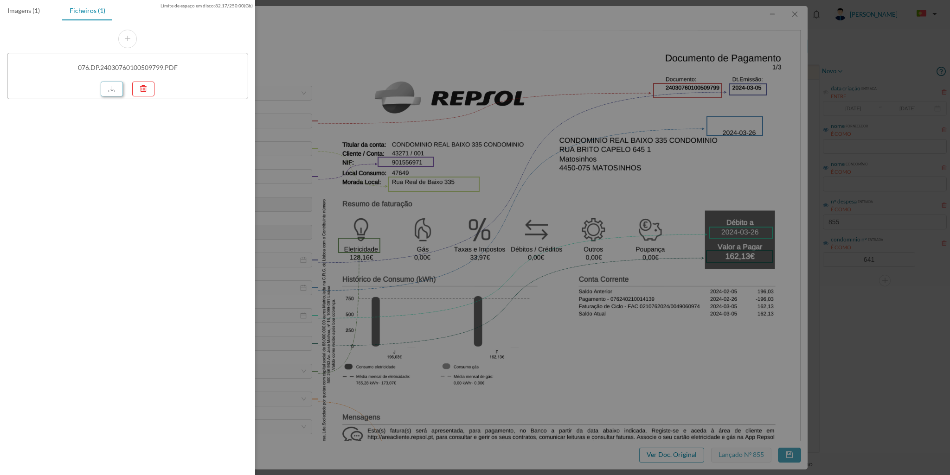
click at [116, 86] on link at bounding box center [112, 89] width 22 height 15
click at [792, 11] on div at bounding box center [475, 237] width 950 height 475
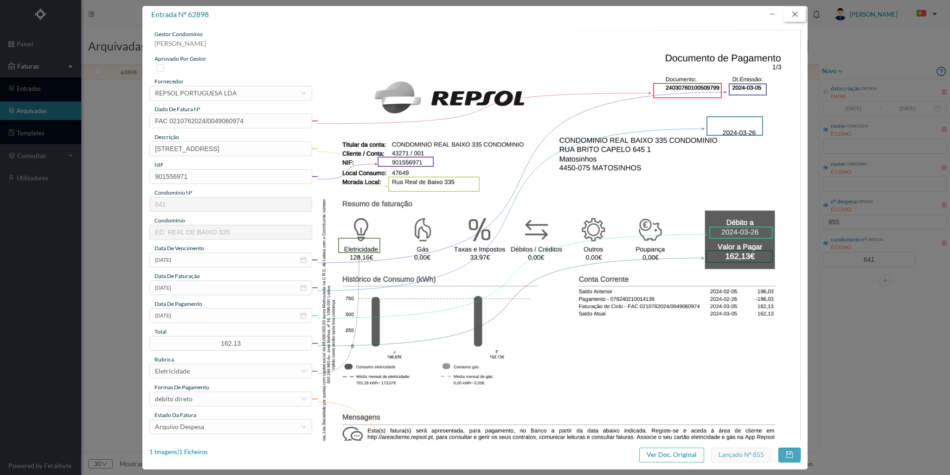
click at [794, 14] on button "button" at bounding box center [794, 14] width 22 height 15
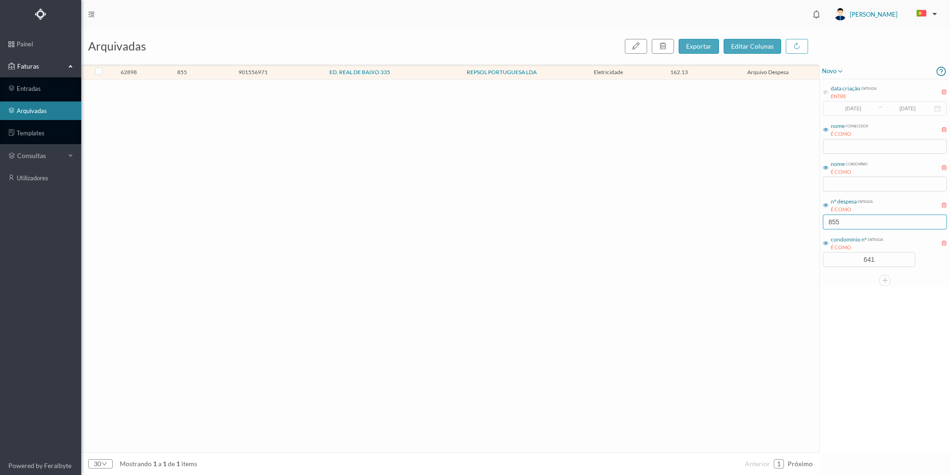
click at [839, 224] on input "855" at bounding box center [885, 222] width 124 height 15
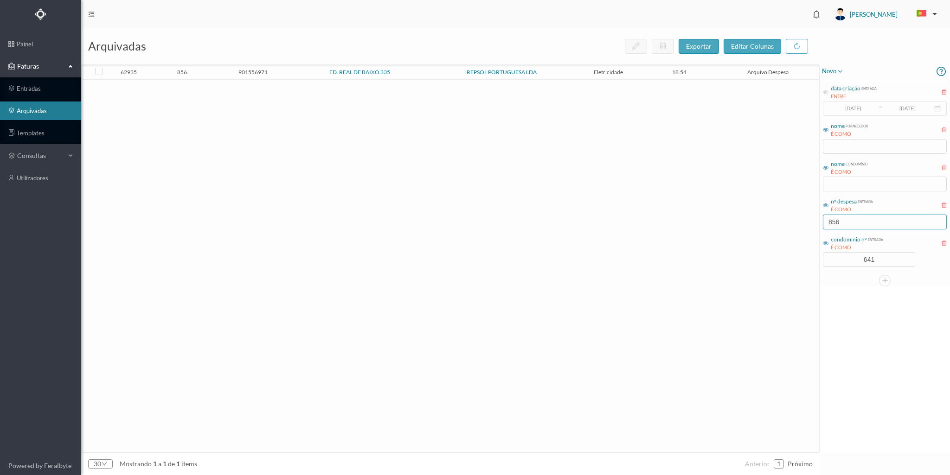
type input "856"
click at [192, 72] on span "856" at bounding box center [182, 72] width 66 height 7
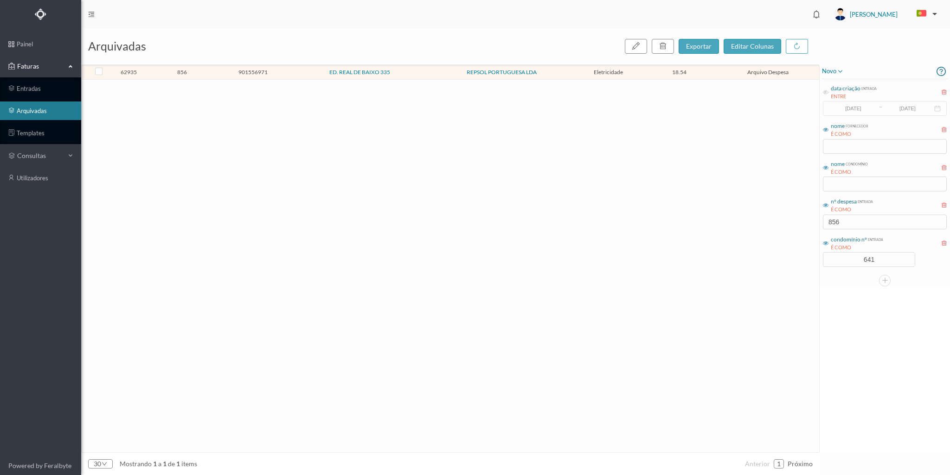
click at [192, 72] on span "856" at bounding box center [182, 72] width 66 height 7
click at [196, 75] on span "856" at bounding box center [182, 72] width 66 height 7
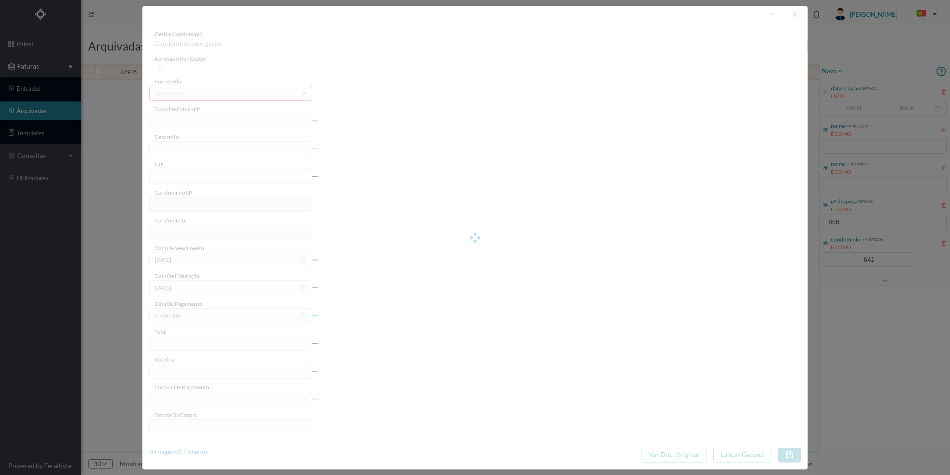
type input "FAC 0210762024/0049063939"
type input "[STREET_ADDRESS]"
type input "901556971"
type input "2024-03-06"
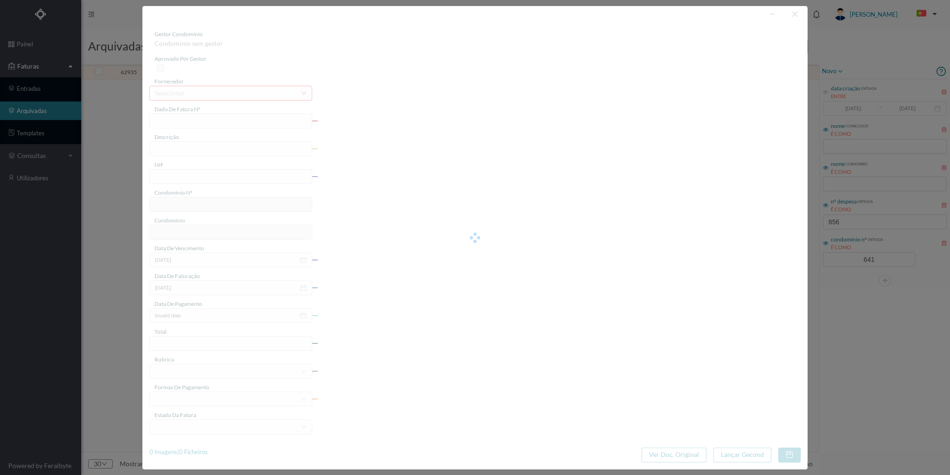
type input "2024-03-27"
type input "18.54"
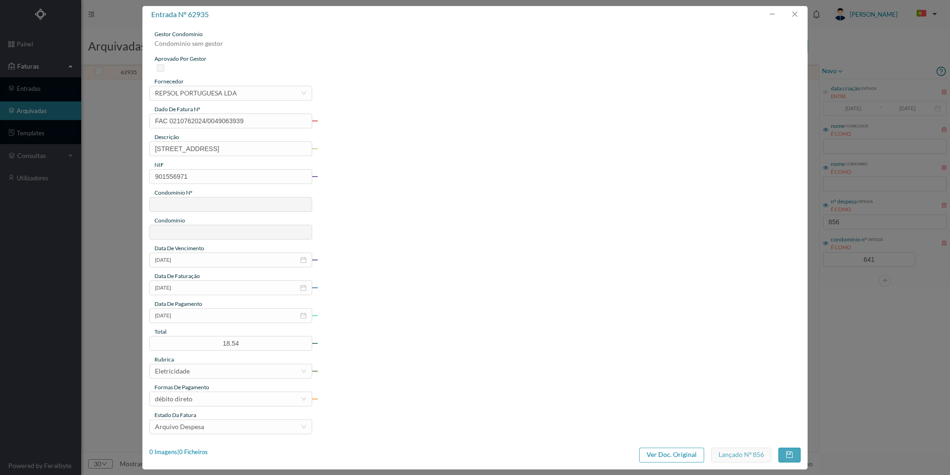
type input "641"
type input "ED. REAL DE BAIXO 335"
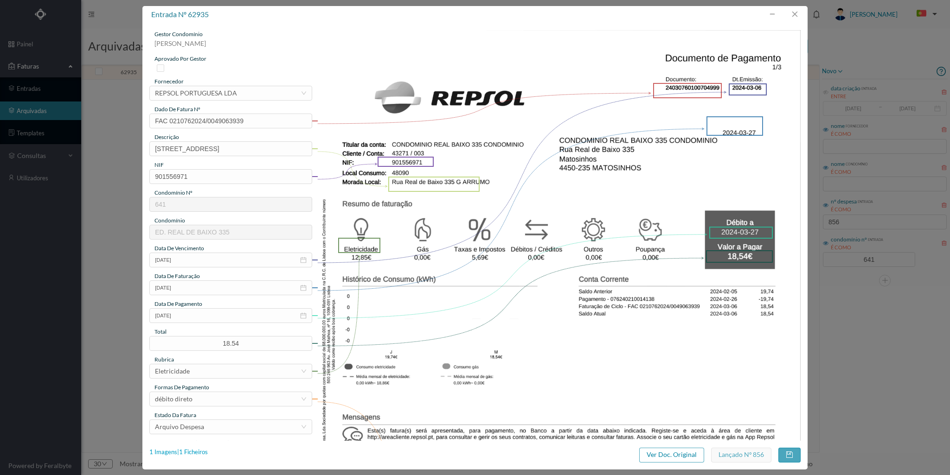
click at [203, 450] on div "1 Imagens | 1 Ficheiros" at bounding box center [178, 452] width 58 height 9
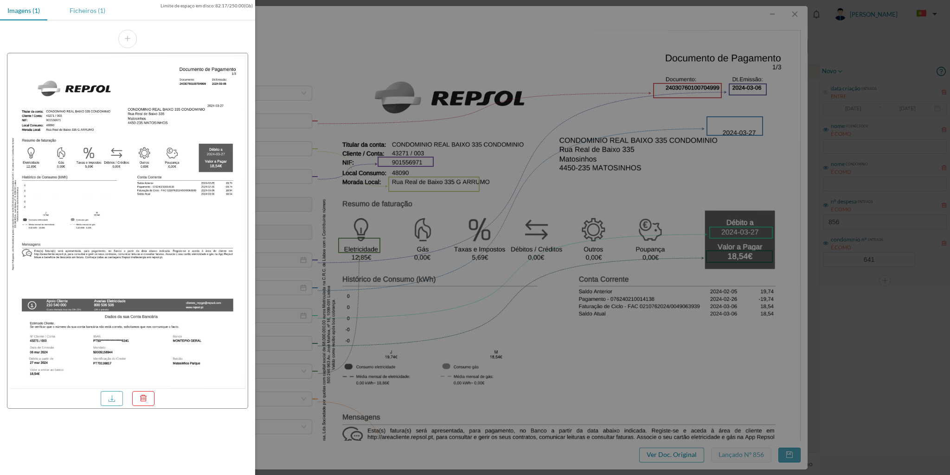
click at [95, 11] on div "Ficheiros (1)" at bounding box center [87, 10] width 51 height 21
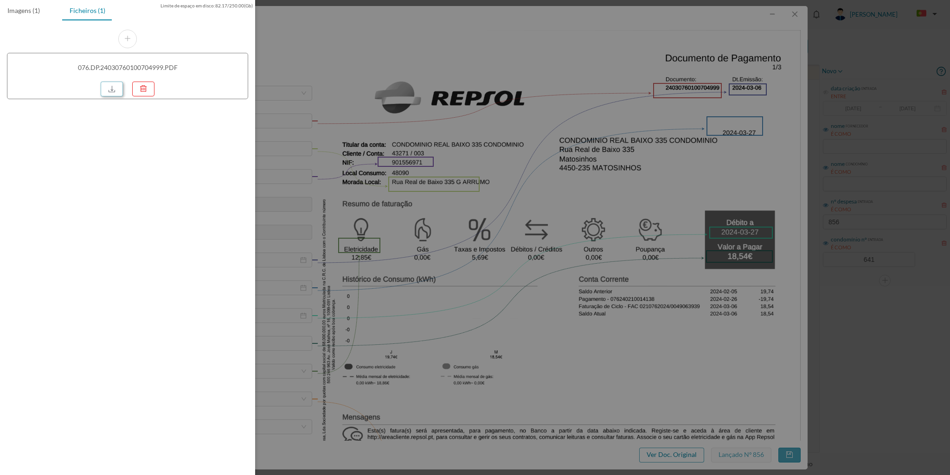
click at [111, 89] on link at bounding box center [112, 89] width 22 height 15
click at [793, 14] on div at bounding box center [475, 237] width 950 height 475
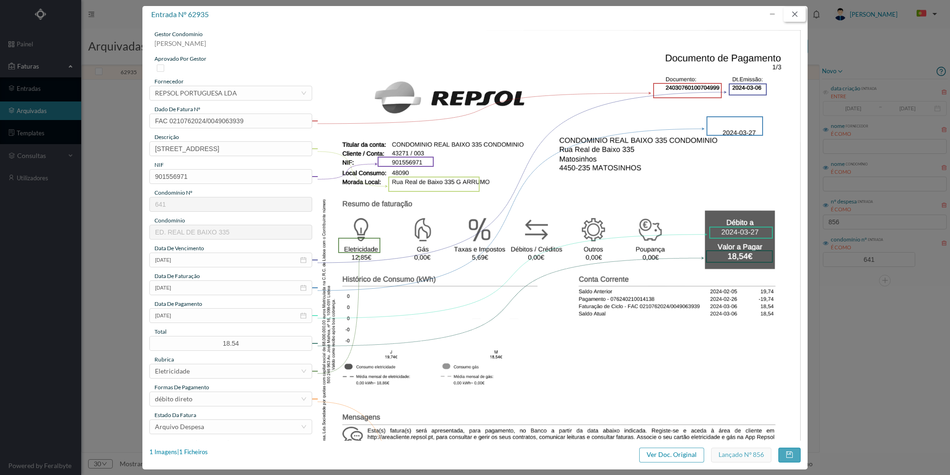
click at [794, 15] on button "button" at bounding box center [794, 14] width 22 height 15
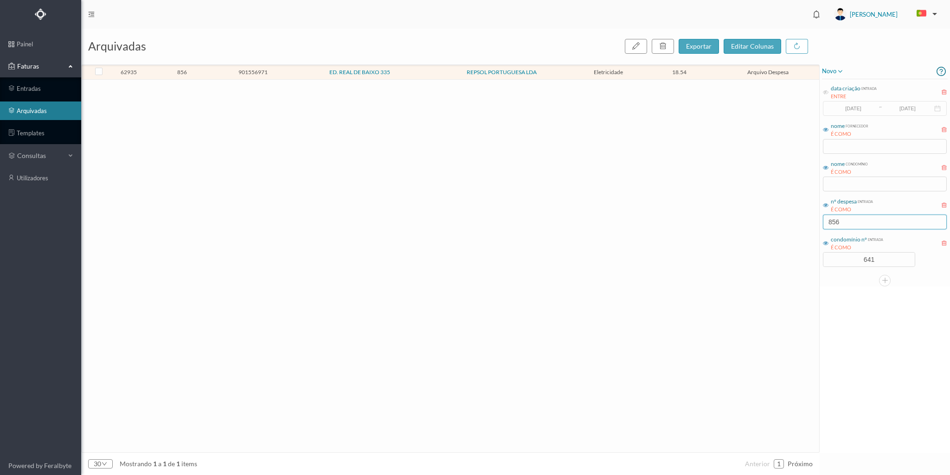
click at [845, 223] on input "856" at bounding box center [885, 222] width 124 height 15
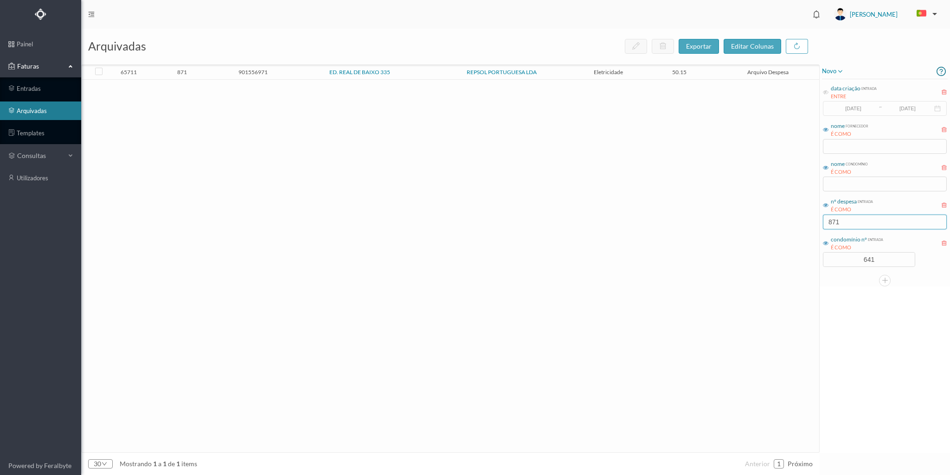
type input "871"
click at [224, 67] on td "901556971" at bounding box center [253, 72] width 71 height 14
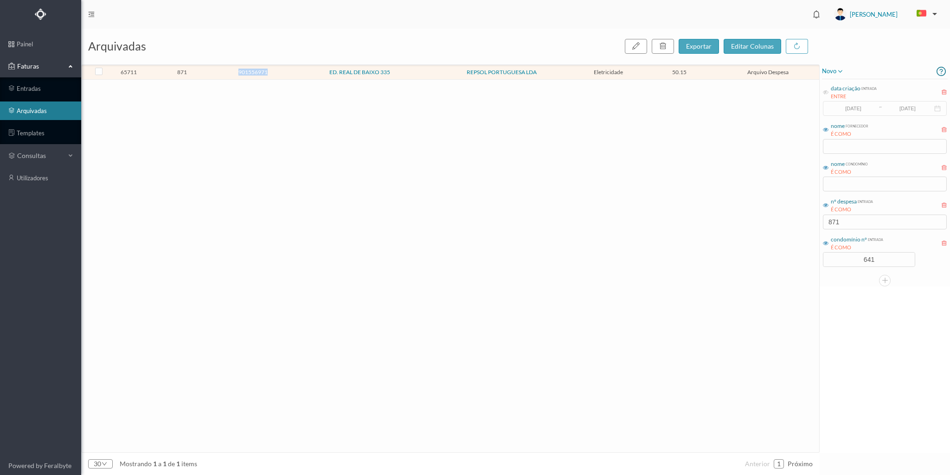
click at [224, 67] on td "901556971" at bounding box center [253, 72] width 71 height 14
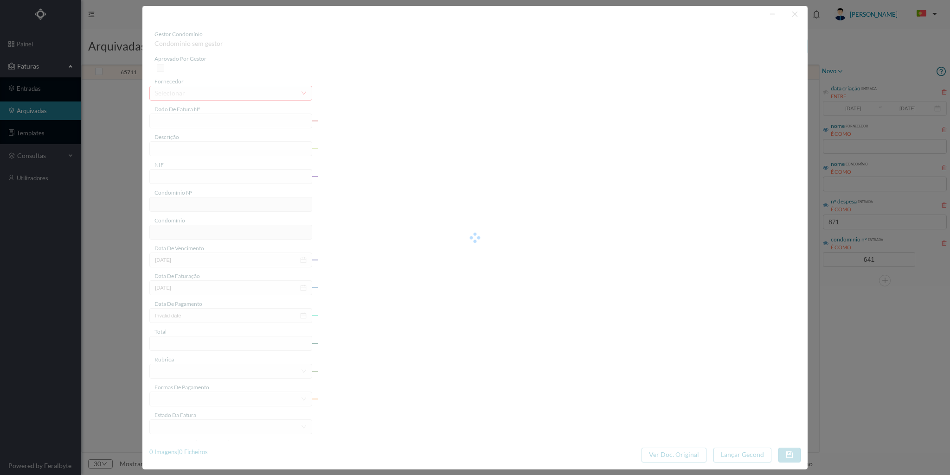
type input "FAC 0210762024/0049096578"
type input "Rua Real de Baixo 335 G GARAGE"
type input "901556971"
type input "2024-04-05"
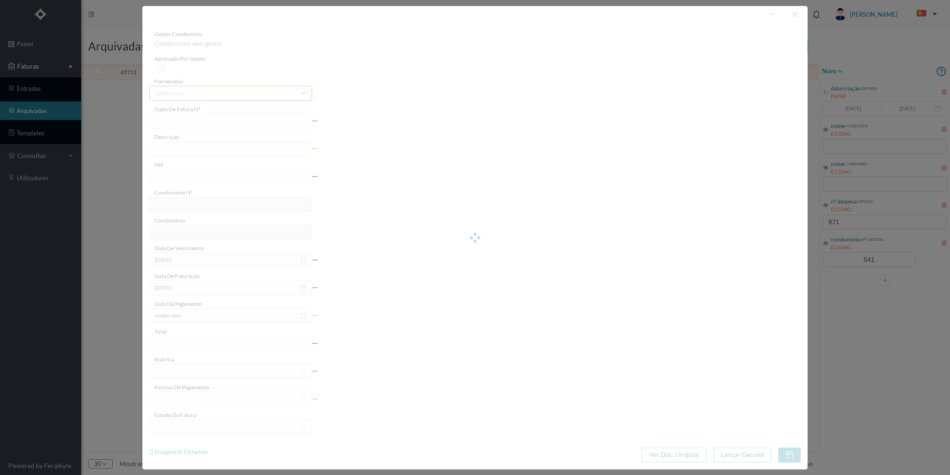
type input "2024-04-26"
type input "50.15"
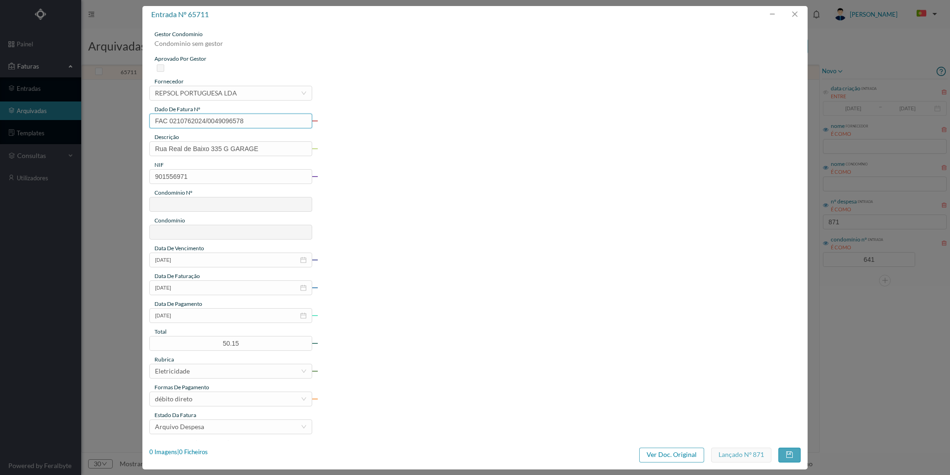
type input "641"
type input "ED. REAL DE BAIXO 335"
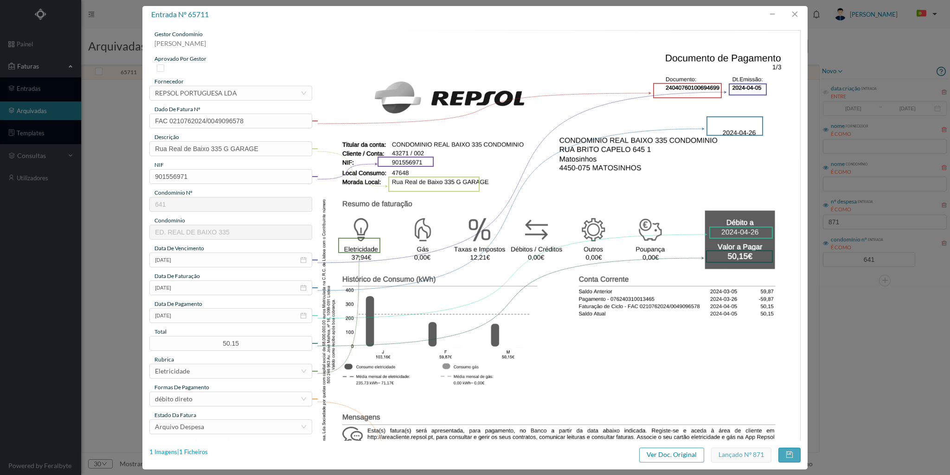
click at [197, 451] on div "1 Imagens | 1 Ficheiros" at bounding box center [178, 452] width 58 height 9
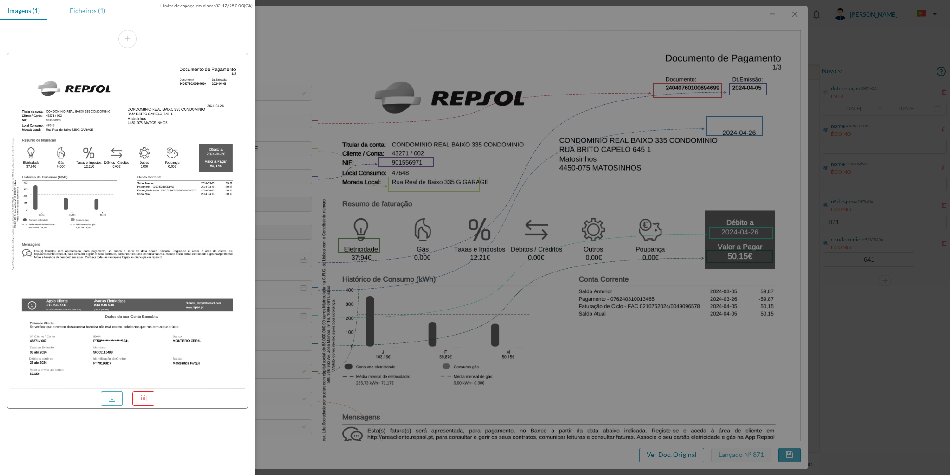
click at [96, 12] on div "Ficheiros (1)" at bounding box center [87, 10] width 51 height 21
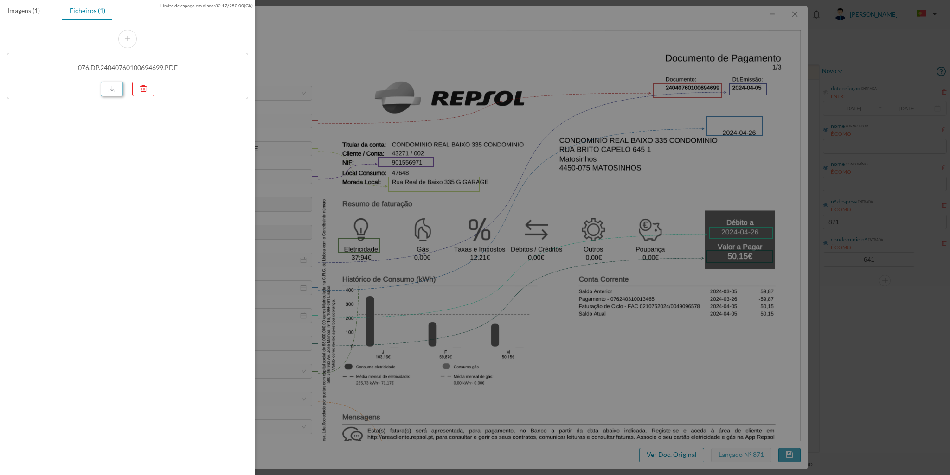
click at [117, 88] on link at bounding box center [112, 89] width 22 height 15
click at [790, 25] on div at bounding box center [475, 237] width 950 height 475
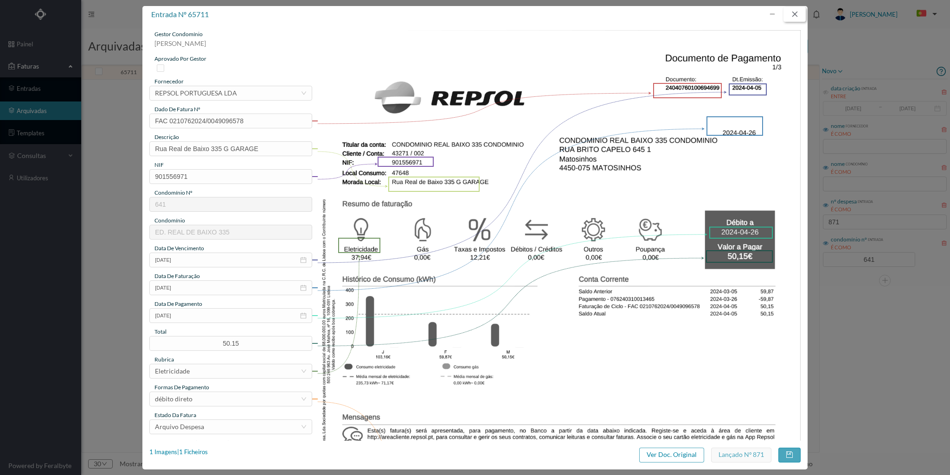
click at [794, 11] on button "button" at bounding box center [794, 14] width 22 height 15
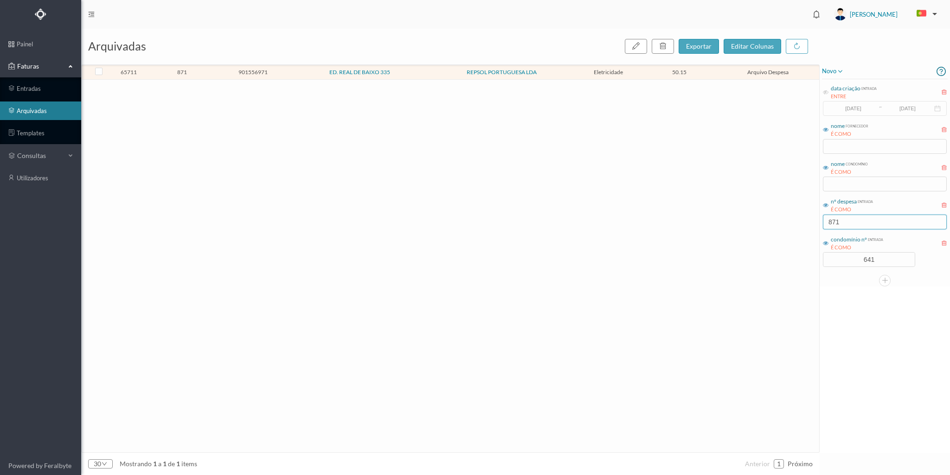
click at [844, 224] on input "871" at bounding box center [885, 222] width 124 height 15
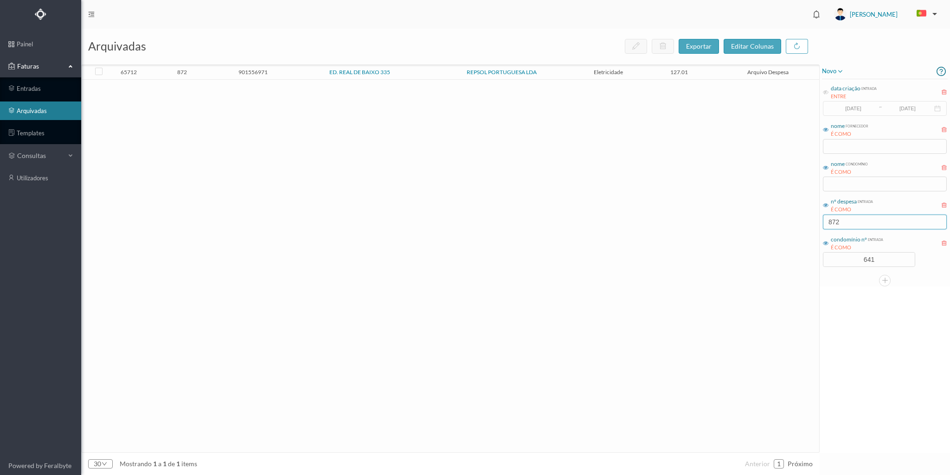
type input "872"
click at [207, 70] on span "872" at bounding box center [182, 72] width 66 height 7
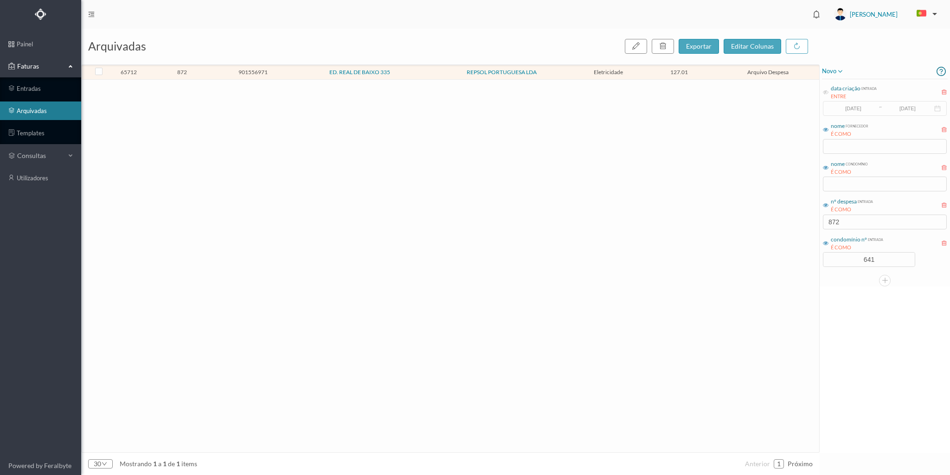
click at [207, 70] on span "872" at bounding box center [182, 72] width 66 height 7
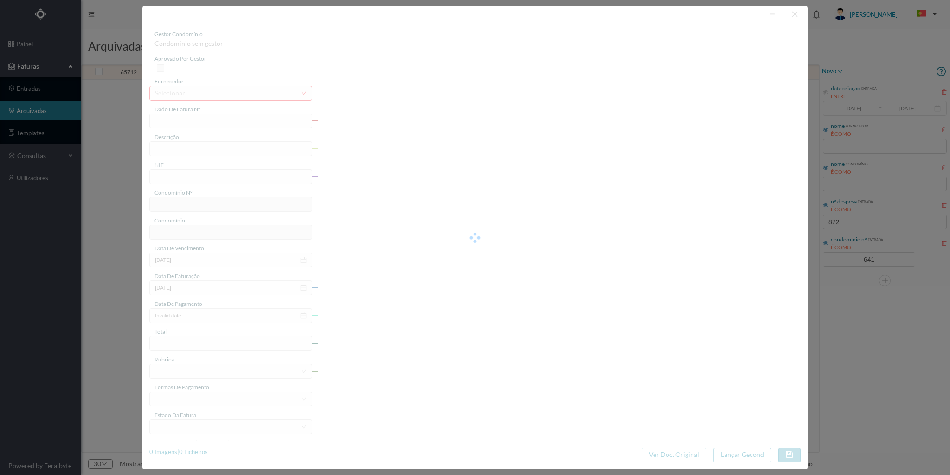
type input "FAC 0210762024/0049096978"
type input "Rua Real de Baixo 335"
type input "901556971"
type input "2024-04-05"
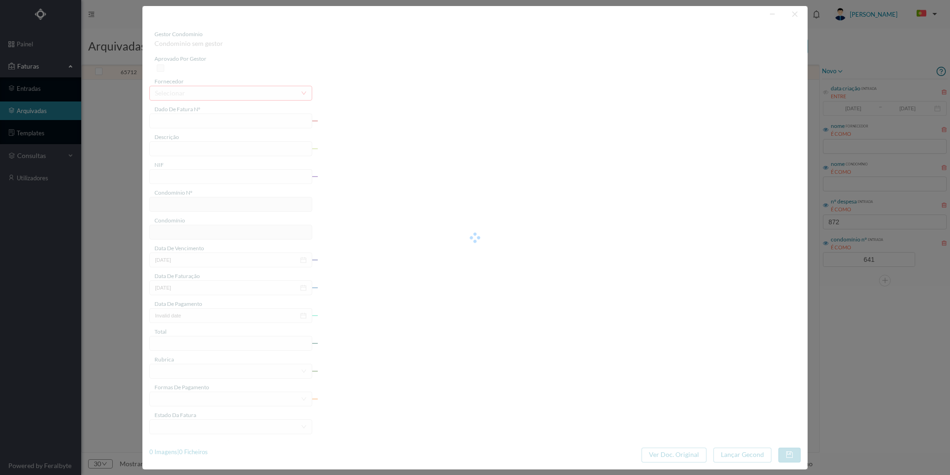
type input "2024-04-26"
type input "127.01"
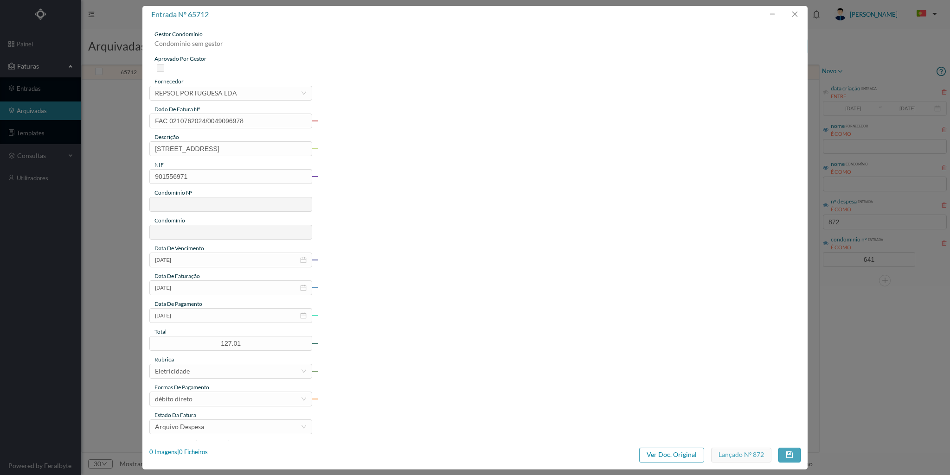
type input "641"
type input "ED. REAL DE BAIXO 335"
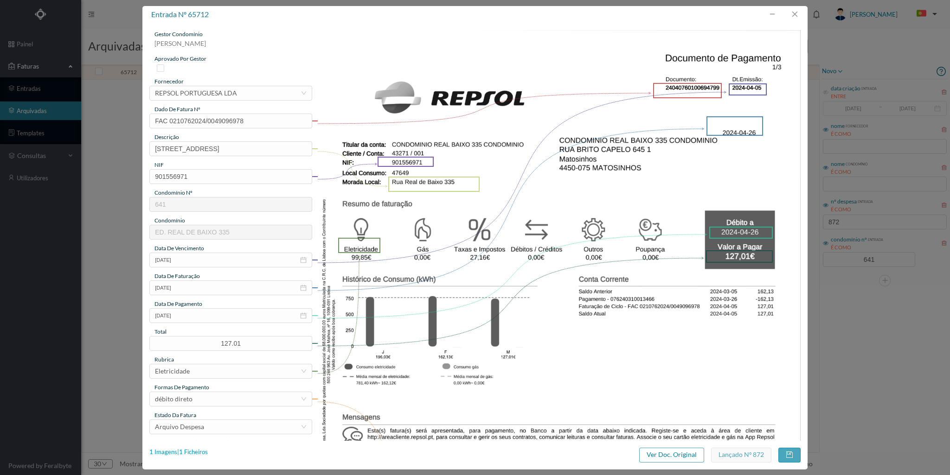
click at [196, 449] on div "1 Imagens | 1 Ficheiros" at bounding box center [178, 452] width 58 height 9
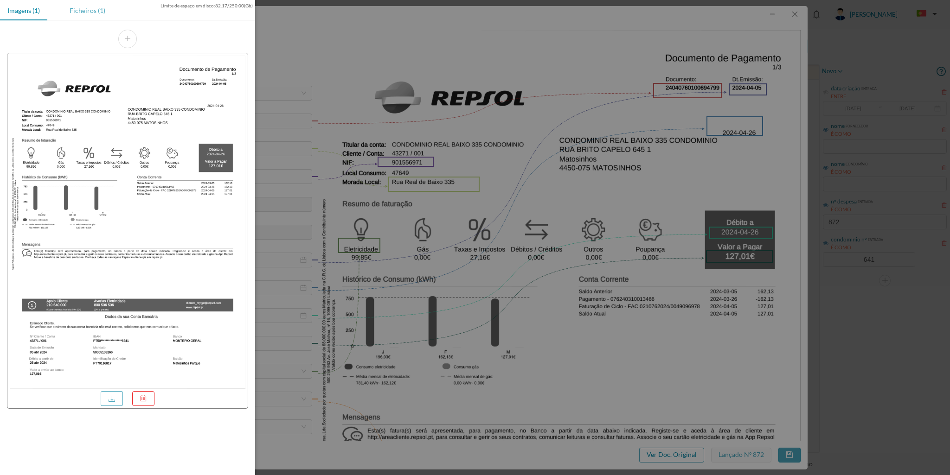
click at [87, 9] on div "Ficheiros (1)" at bounding box center [87, 10] width 51 height 21
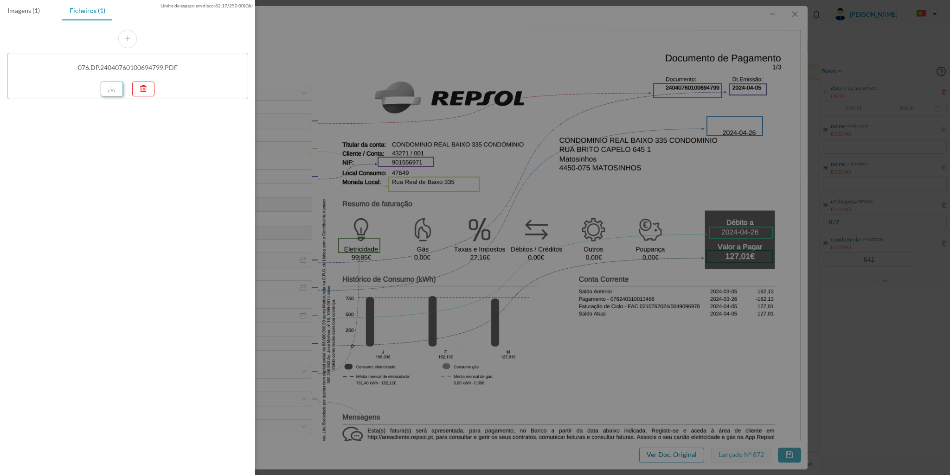
click at [114, 90] on link at bounding box center [112, 89] width 22 height 15
click at [793, 12] on div at bounding box center [475, 237] width 950 height 475
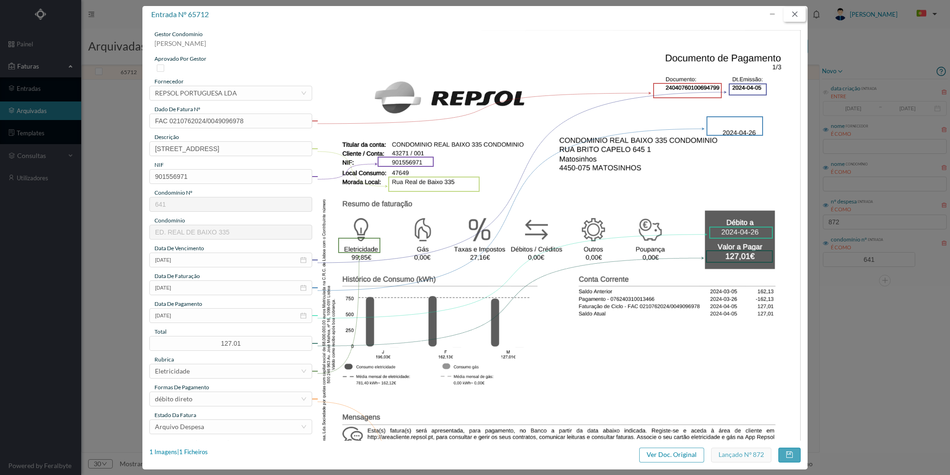
click at [793, 13] on button "button" at bounding box center [794, 14] width 22 height 15
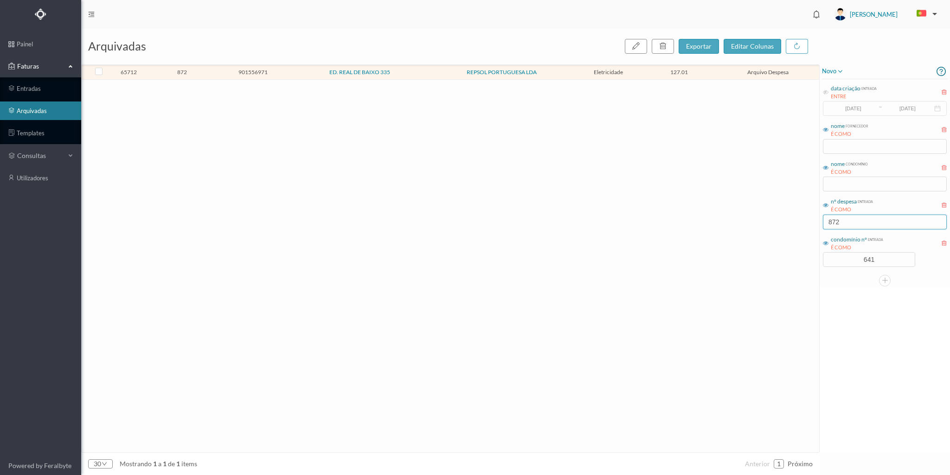
click at [844, 225] on input "872" at bounding box center [885, 222] width 124 height 15
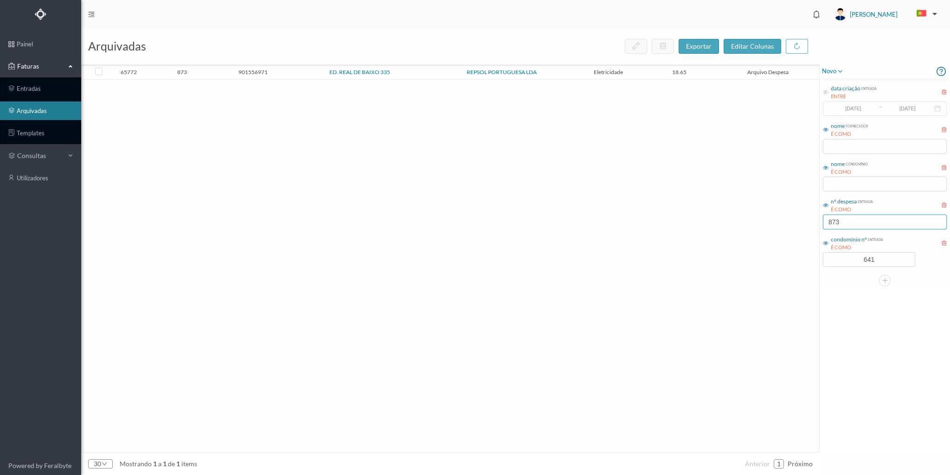
type input "873"
click at [213, 77] on td "873" at bounding box center [182, 72] width 71 height 14
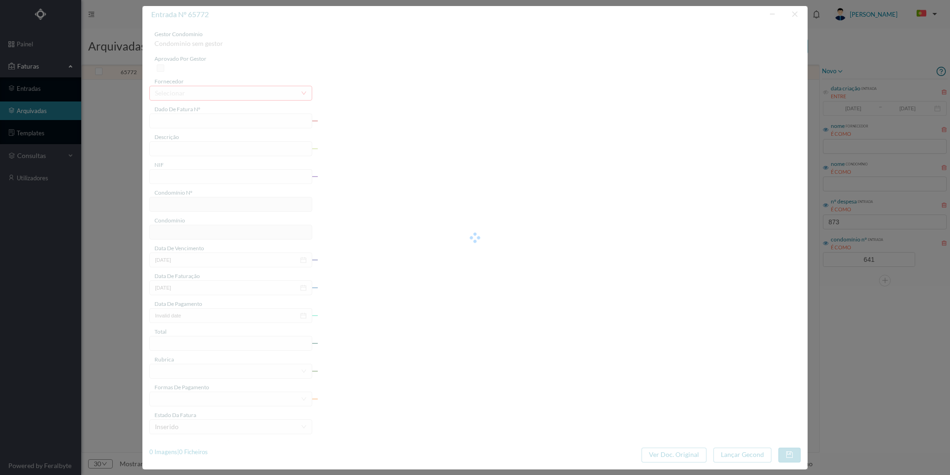
type input "FAC 0210762024/0049103338"
type input "[STREET_ADDRESS]"
type input "901556971"
type input "2024-04-09"
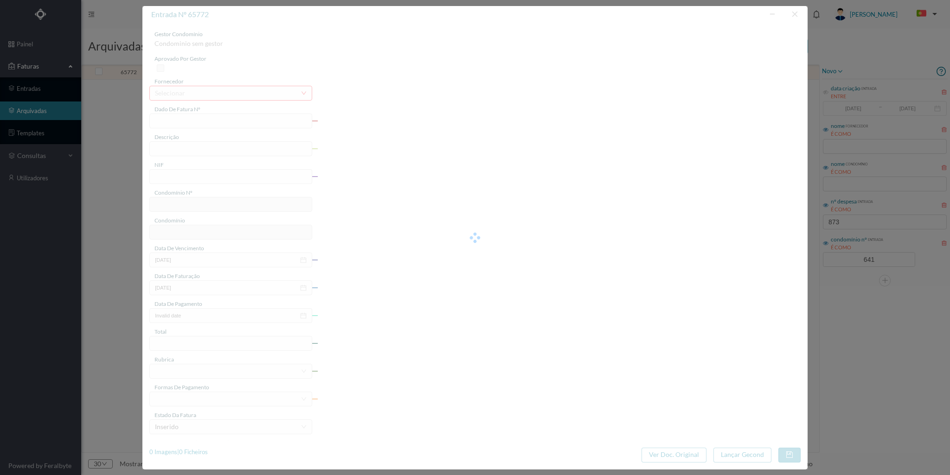
type input "2024-04-30"
type input "18.65"
type input "641"
type input "ED. REAL DE BAIXO 335"
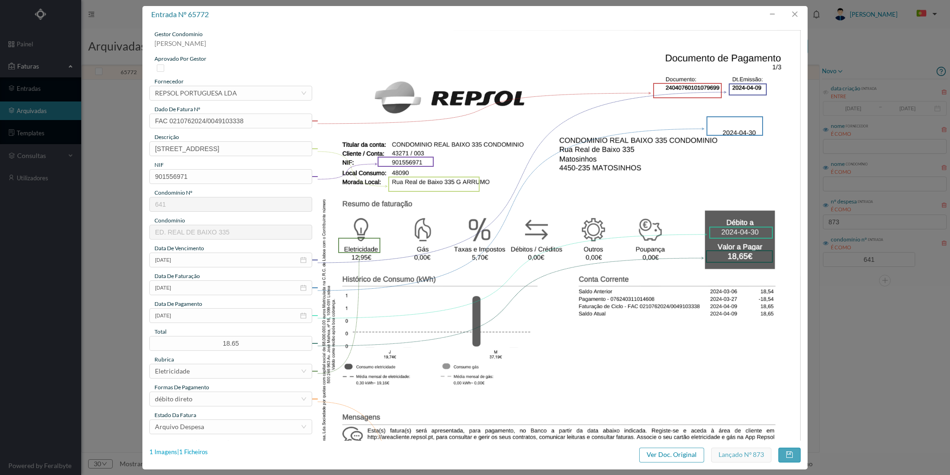
click at [198, 453] on div "1 Imagens | 1 Ficheiros" at bounding box center [178, 452] width 58 height 9
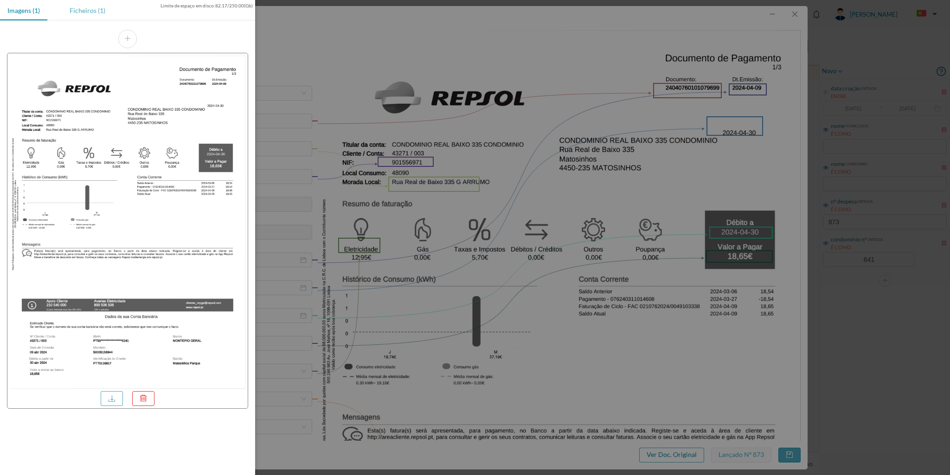
click at [74, 11] on div "Ficheiros (1)" at bounding box center [87, 10] width 51 height 21
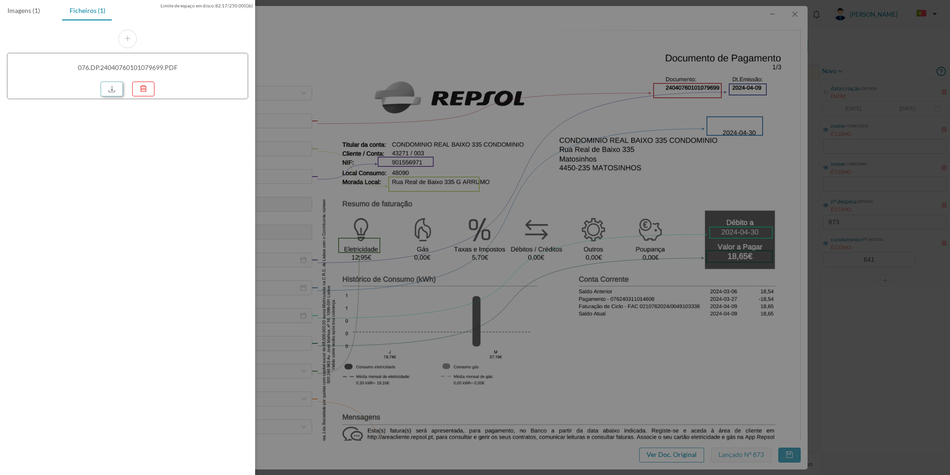
click at [117, 96] on link at bounding box center [112, 89] width 22 height 15
drag, startPoint x: 784, startPoint y: 11, endPoint x: 788, endPoint y: 10, distance: 4.7
click at [784, 10] on div at bounding box center [475, 237] width 950 height 475
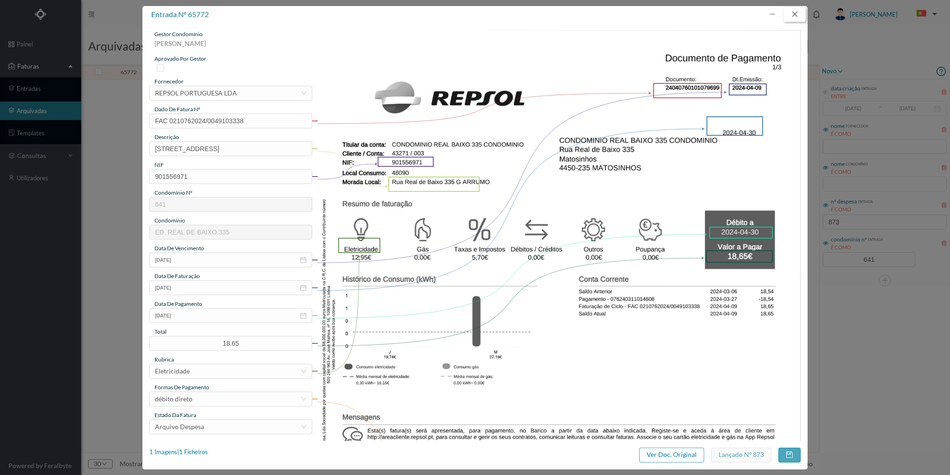
click at [795, 14] on button "button" at bounding box center [794, 14] width 22 height 15
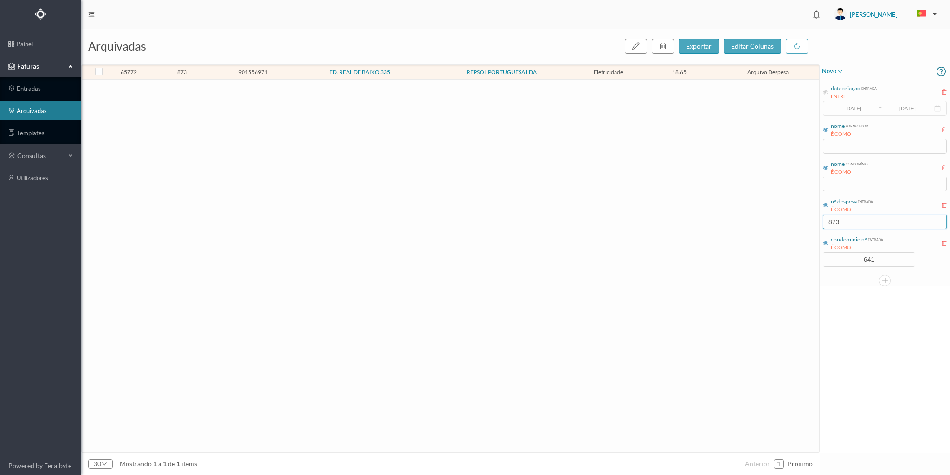
click at [845, 223] on input "873" at bounding box center [885, 222] width 124 height 15
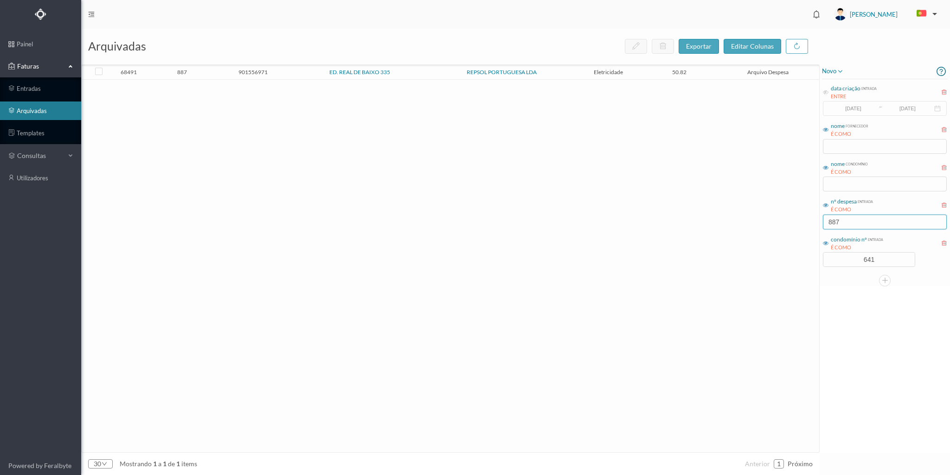
type input "887"
click at [223, 73] on span "901556971" at bounding box center [253, 72] width 66 height 7
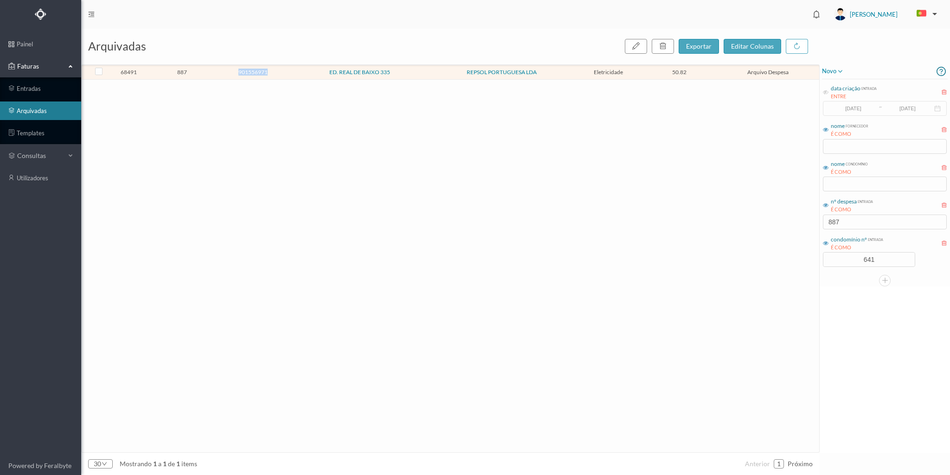
click at [223, 73] on span "901556971" at bounding box center [253, 72] width 66 height 7
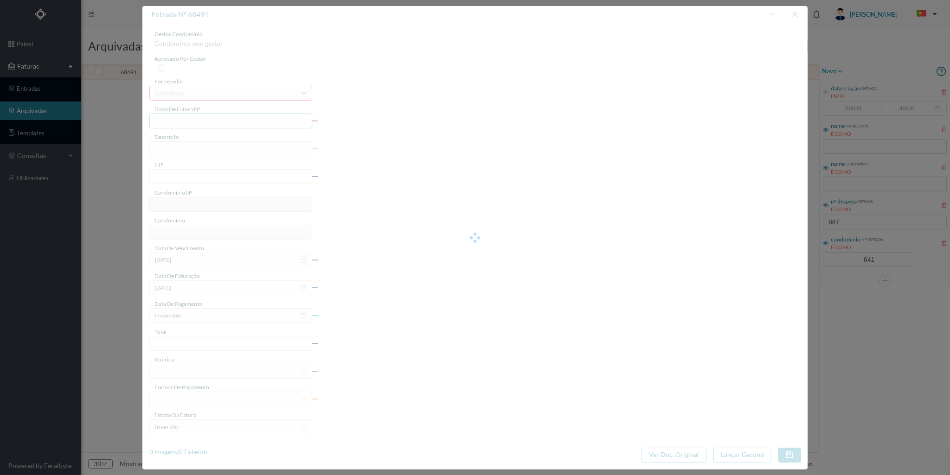
type input "FAC 0210762024/0049141010"
type input "Rua Real de Baixo 335 G GARAGE"
type input "901556971"
type input "2024-05-14"
type input "2024-05-13"
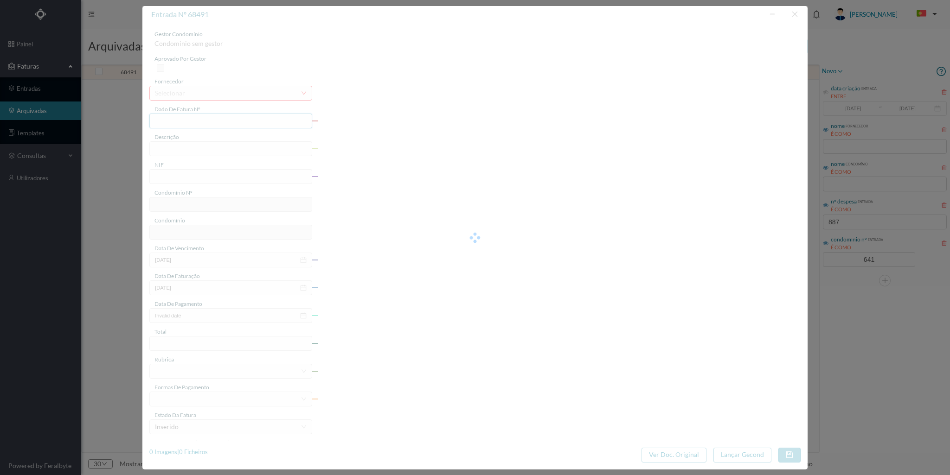
type input "2024-06-04"
type input "50.82"
type input "641"
type input "ED. REAL DE BAIXO 335"
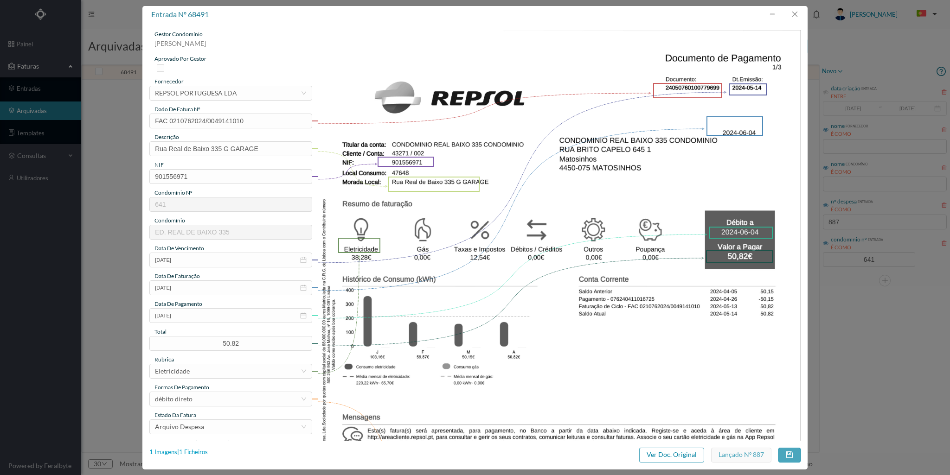
click at [194, 452] on div "1 Imagens | 1 Ficheiros" at bounding box center [178, 452] width 58 height 9
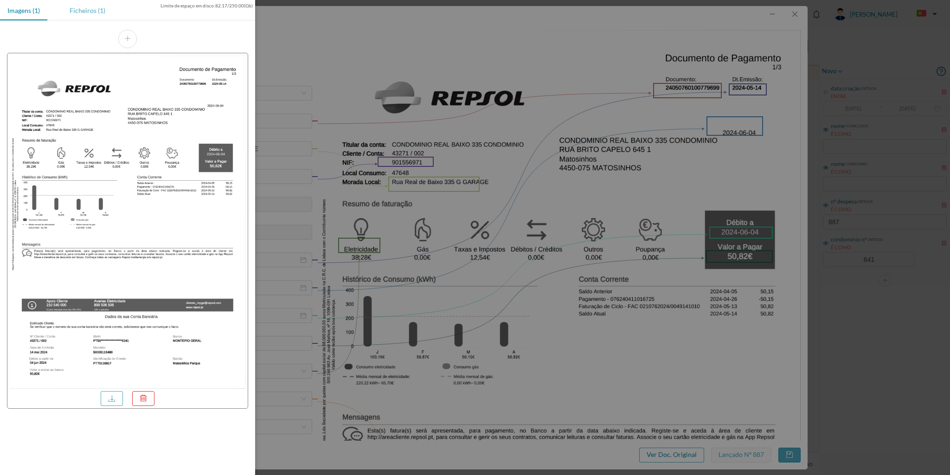
click at [83, 13] on div "Ficheiros (1)" at bounding box center [87, 10] width 51 height 21
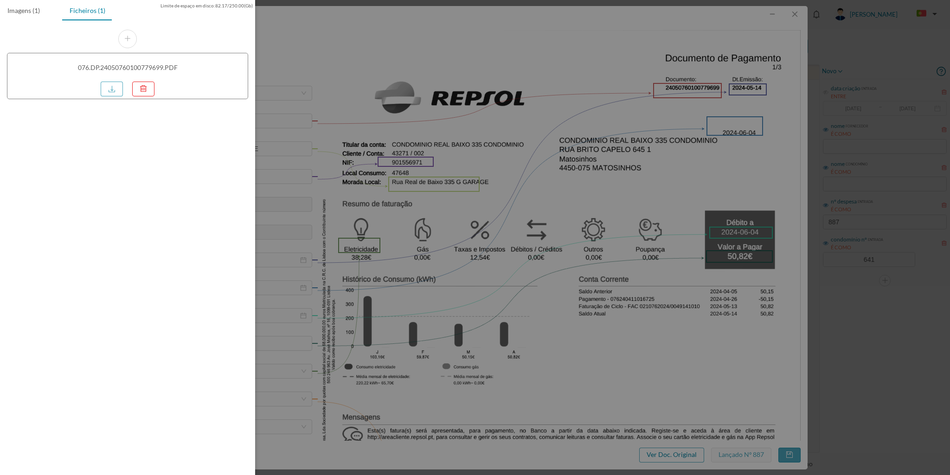
click at [123, 83] on div at bounding box center [114, 87] width 27 height 17
click at [117, 83] on link at bounding box center [112, 89] width 22 height 15
click at [793, 6] on div at bounding box center [475, 237] width 950 height 475
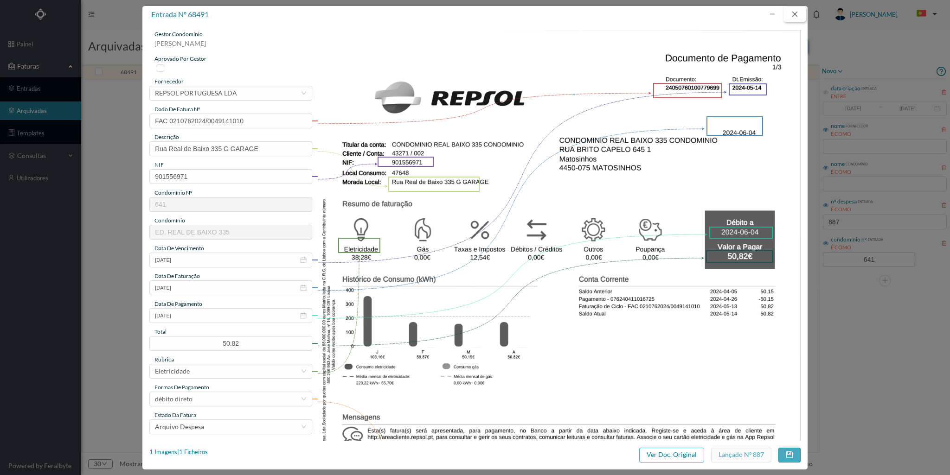
drag, startPoint x: 797, startPoint y: 12, endPoint x: 805, endPoint y: 43, distance: 31.5
click at [797, 13] on button "button" at bounding box center [794, 14] width 22 height 15
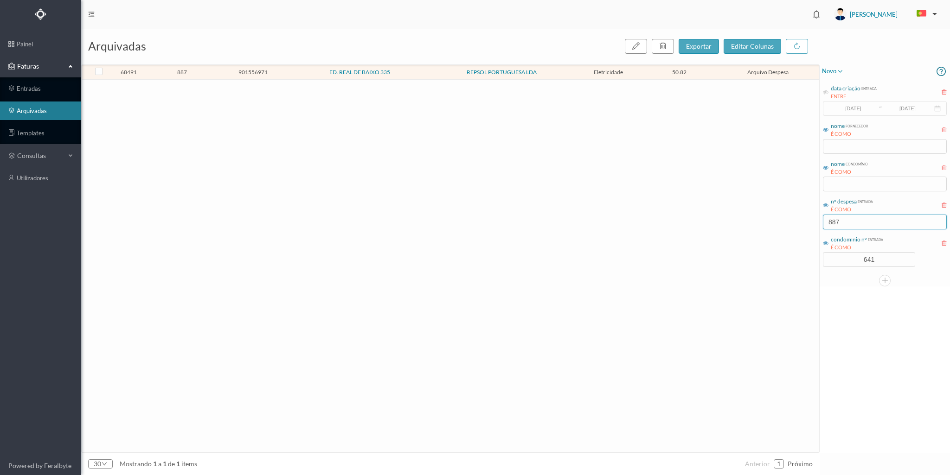
click at [837, 219] on input "887" at bounding box center [885, 222] width 124 height 15
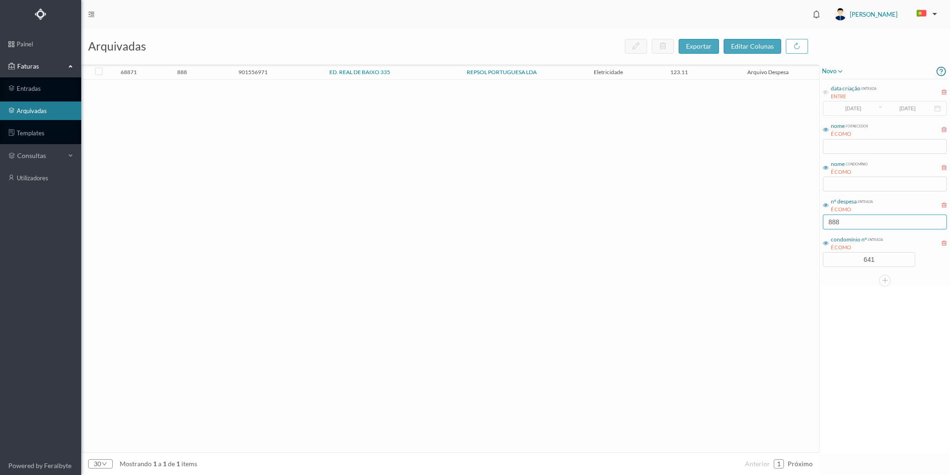
type input "888"
click at [202, 73] on span "888" at bounding box center [182, 72] width 66 height 7
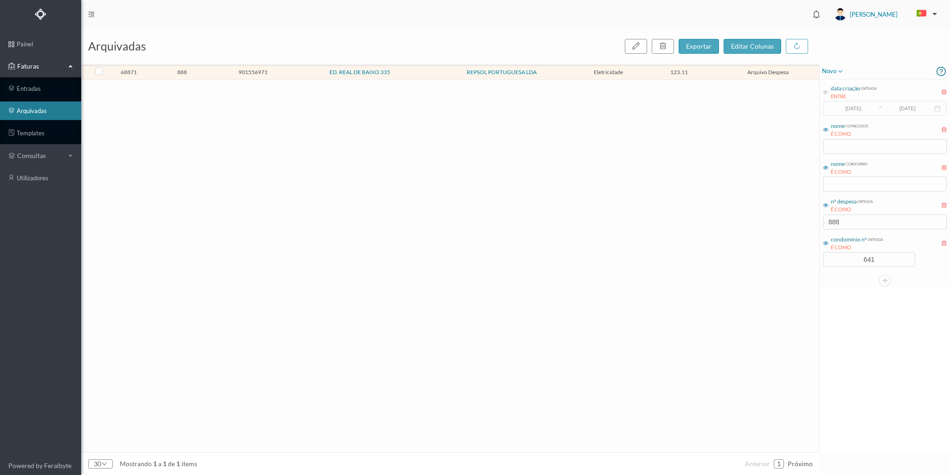
click at [202, 73] on span "888" at bounding box center [182, 72] width 66 height 7
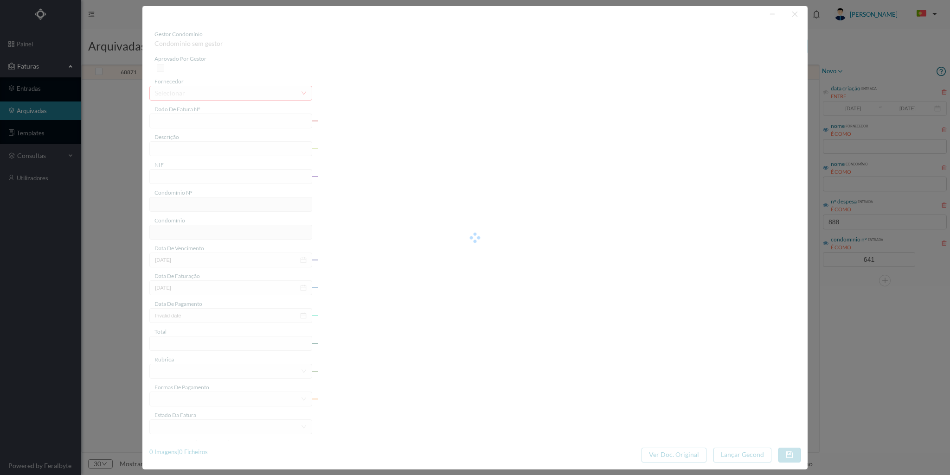
type input "FAC 0200762024/0045030258"
type input "Rua Real de Baixo 335"
type input "901556971"
type input "2024-05-15"
type input "2024-05-14"
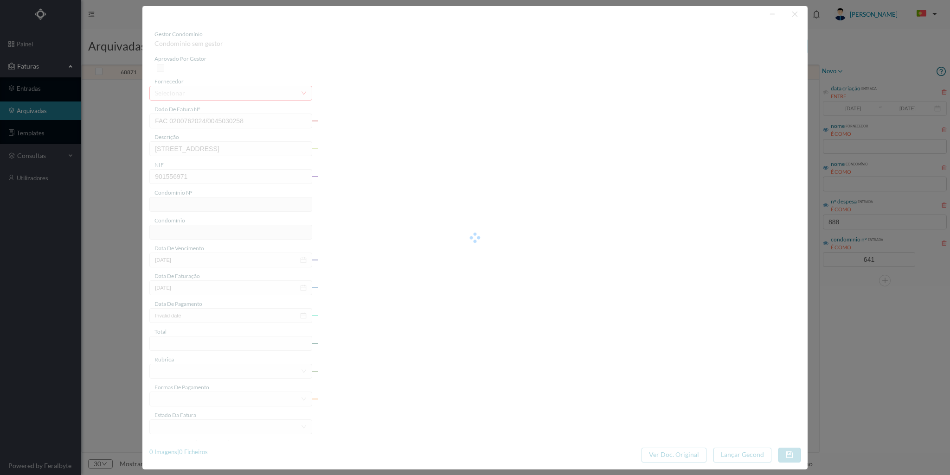
type input "2024-06-05"
type input "123.11"
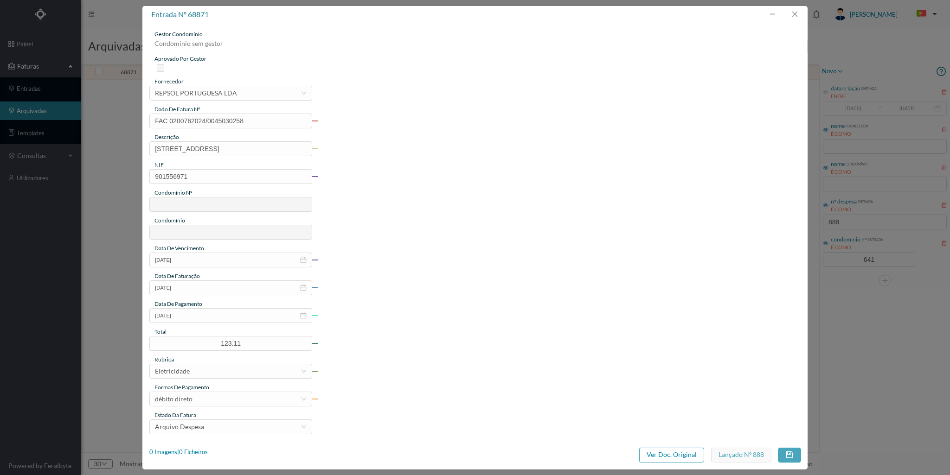
type input "641"
type input "ED. REAL DE BAIXO 335"
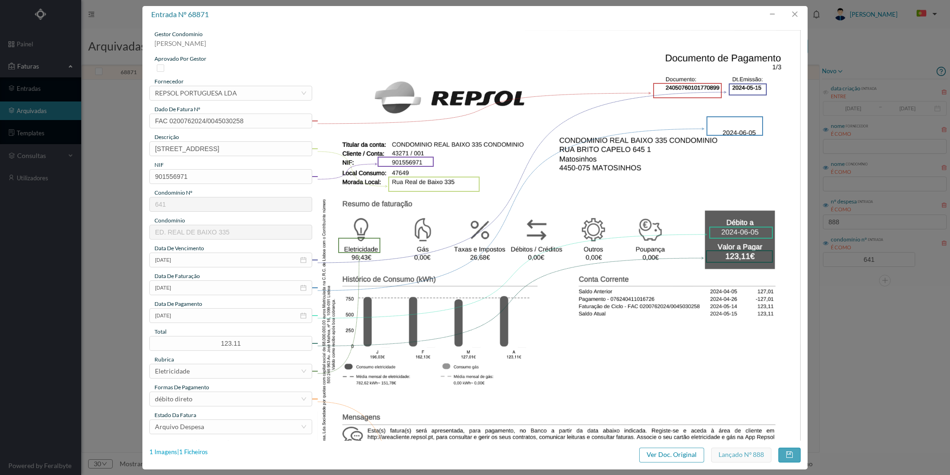
click at [201, 452] on div "1 Imagens | 1 Ficheiros" at bounding box center [178, 452] width 58 height 9
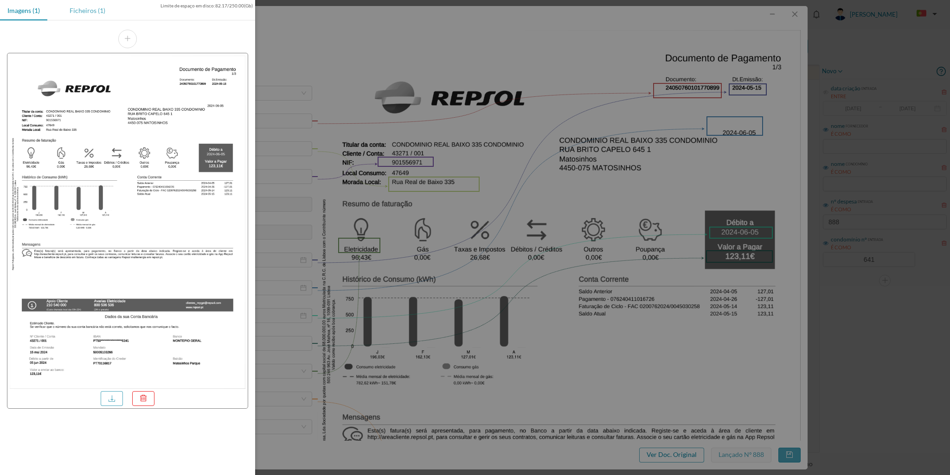
click at [102, 7] on div "Ficheiros (1)" at bounding box center [87, 10] width 51 height 21
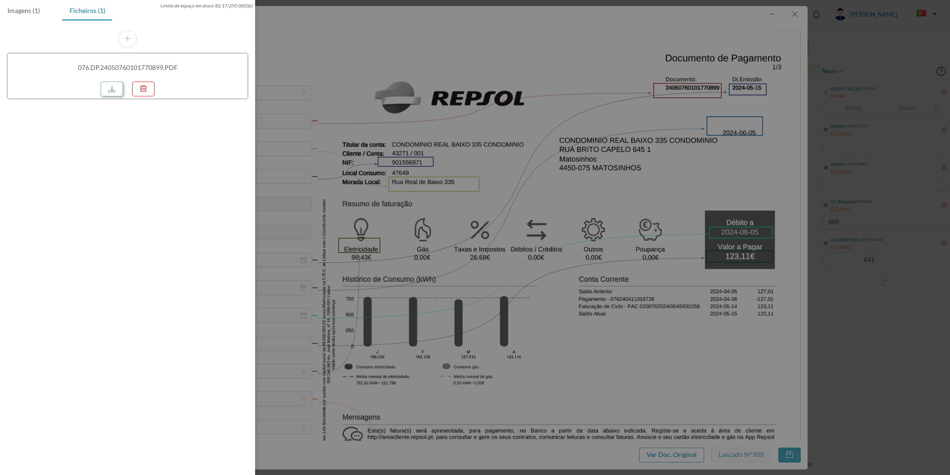
click at [111, 94] on link at bounding box center [112, 89] width 22 height 15
drag, startPoint x: 788, startPoint y: 11, endPoint x: 793, endPoint y: 11, distance: 4.7
click at [790, 11] on div at bounding box center [475, 237] width 950 height 475
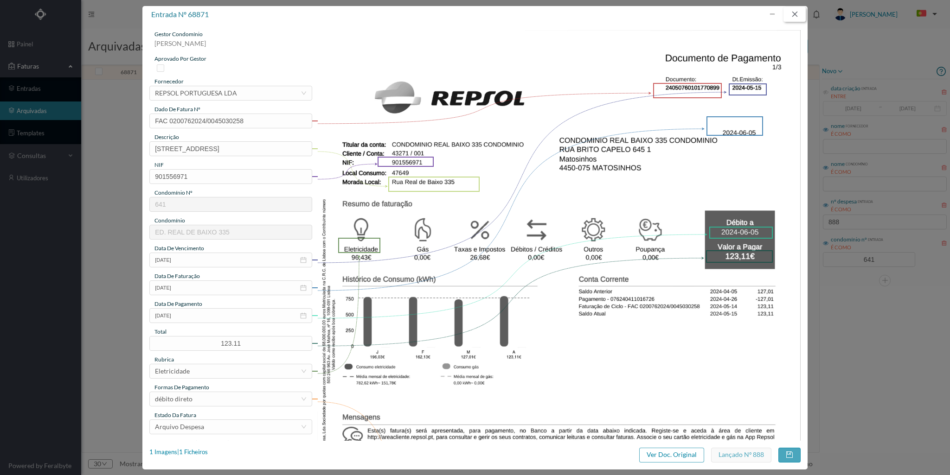
drag, startPoint x: 796, startPoint y: 12, endPoint x: 800, endPoint y: 25, distance: 13.5
click at [796, 14] on button "button" at bounding box center [794, 14] width 22 height 15
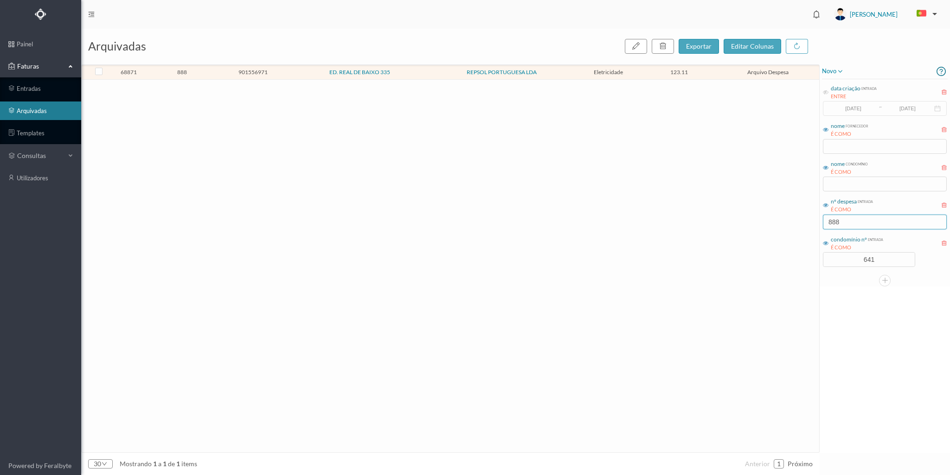
click at [847, 219] on input "888" at bounding box center [885, 222] width 124 height 15
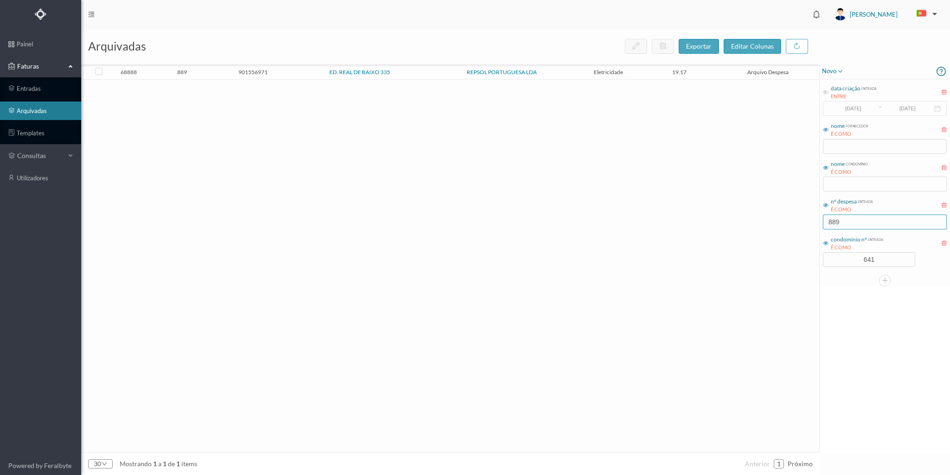
type input "889"
click at [215, 73] on span "889" at bounding box center [182, 72] width 66 height 7
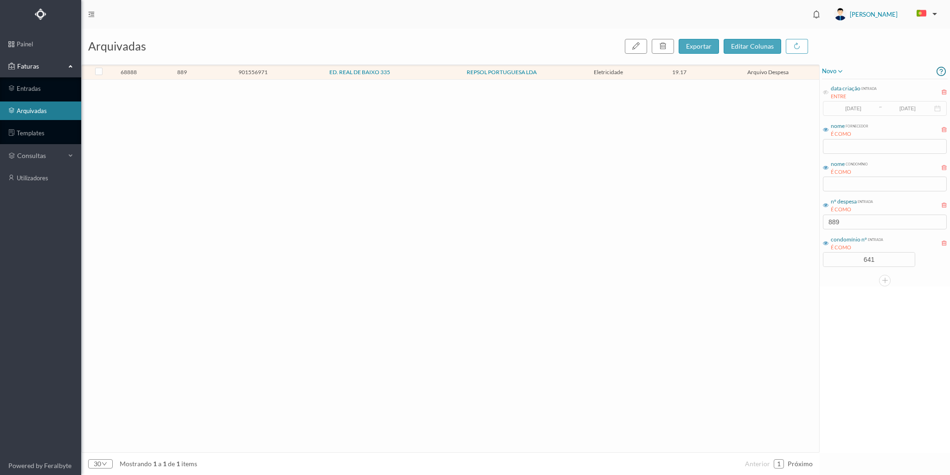
click at [215, 73] on span "889" at bounding box center [182, 72] width 66 height 7
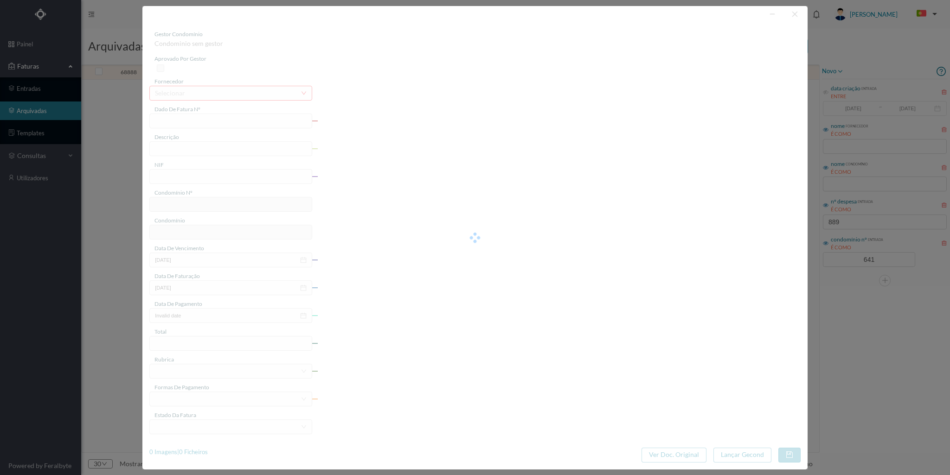
type input "FAC 0210762024/0049148409"
type input "[STREET_ADDRESS]"
type input "901556971"
type input "2024-05-15"
type input "2024-05-14"
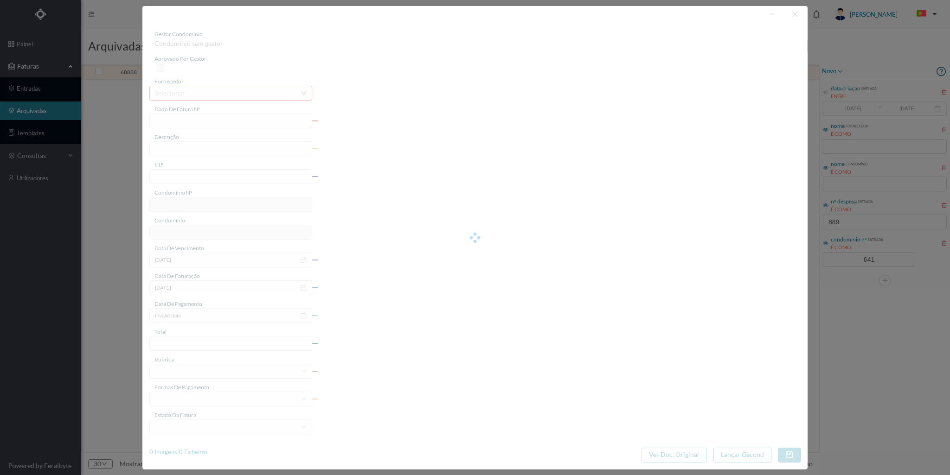
type input "2024-06-05"
type input "19.17"
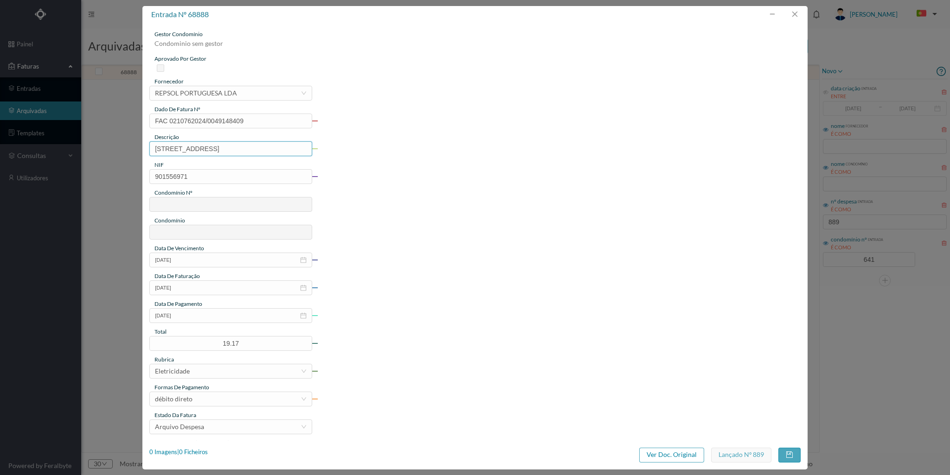
type input "641"
type input "ED. REAL DE BAIXO 335"
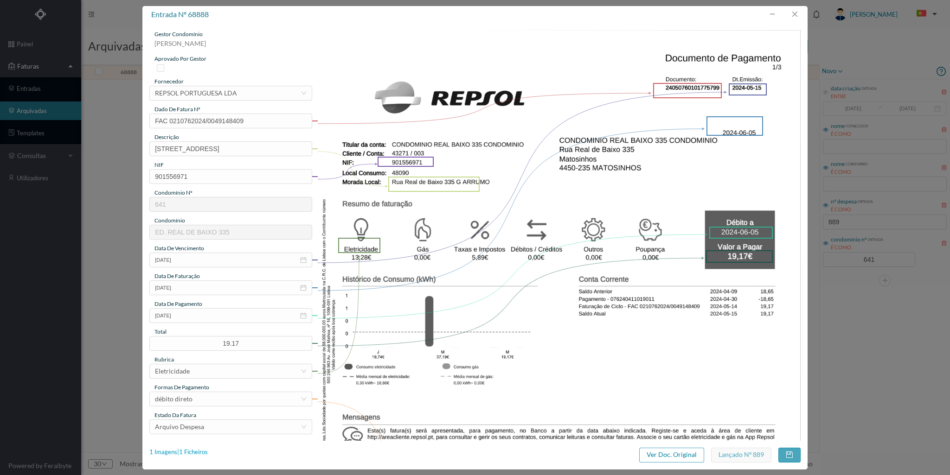
click at [198, 456] on div "1 Imagens | 1 Ficheiros" at bounding box center [178, 452] width 58 height 9
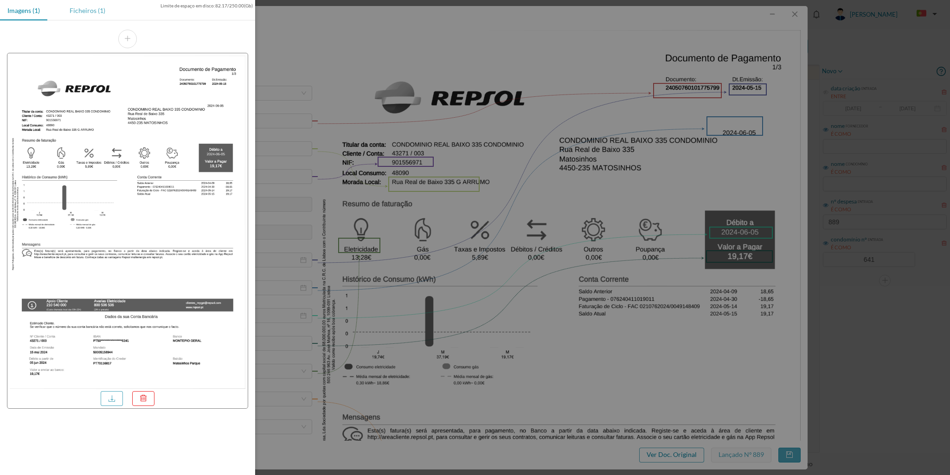
click at [83, 13] on div "Ficheiros (1)" at bounding box center [87, 10] width 51 height 21
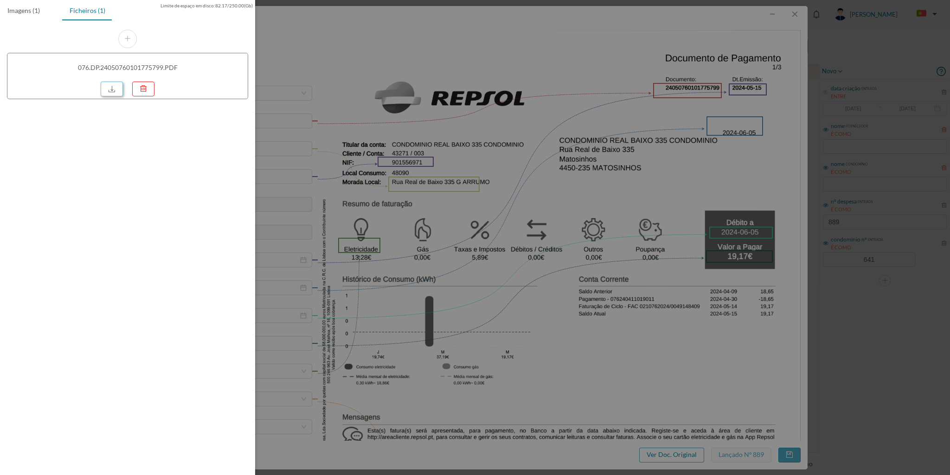
click at [108, 87] on link at bounding box center [112, 89] width 22 height 15
drag, startPoint x: 800, startPoint y: 19, endPoint x: 791, endPoint y: 13, distance: 11.0
click at [796, 16] on div at bounding box center [475, 237] width 950 height 475
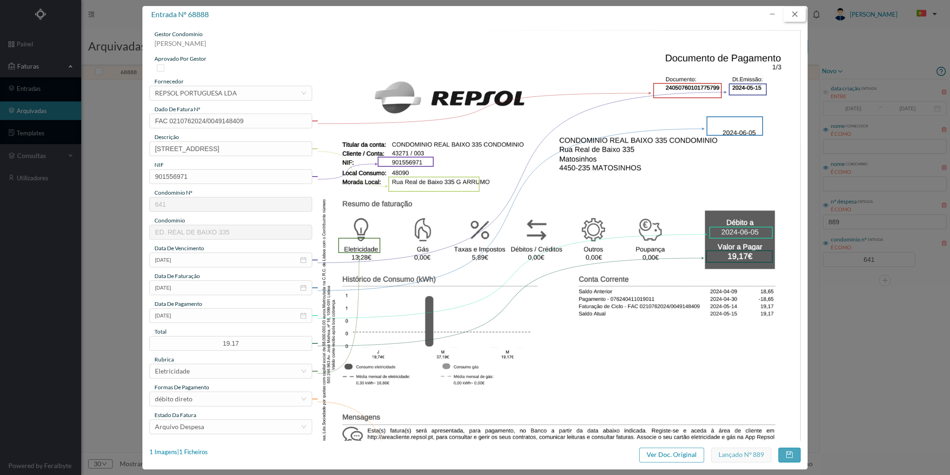
click at [798, 13] on button "button" at bounding box center [794, 14] width 22 height 15
